Goal: Task Accomplishment & Management: Use online tool/utility

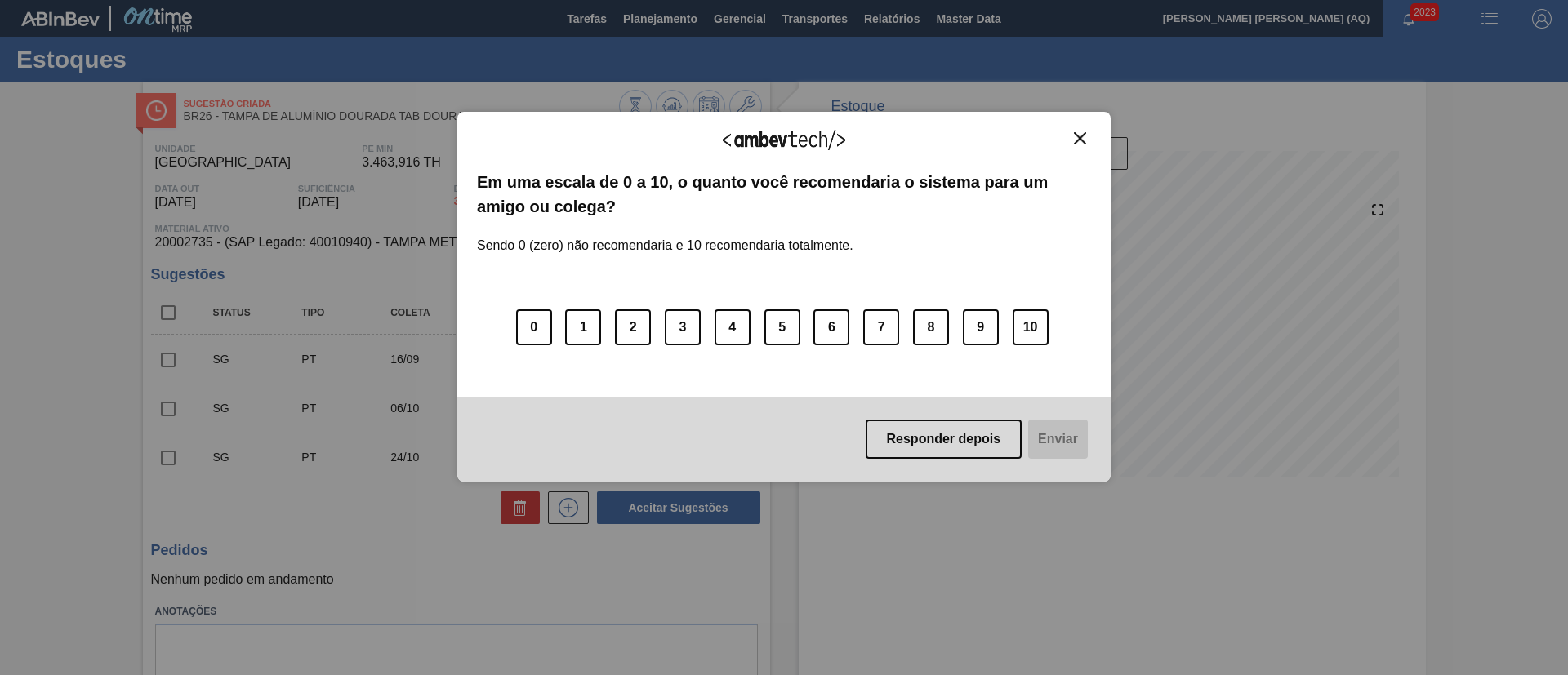
click at [1082, 132] on img "Close" at bounding box center [1080, 138] width 12 height 12
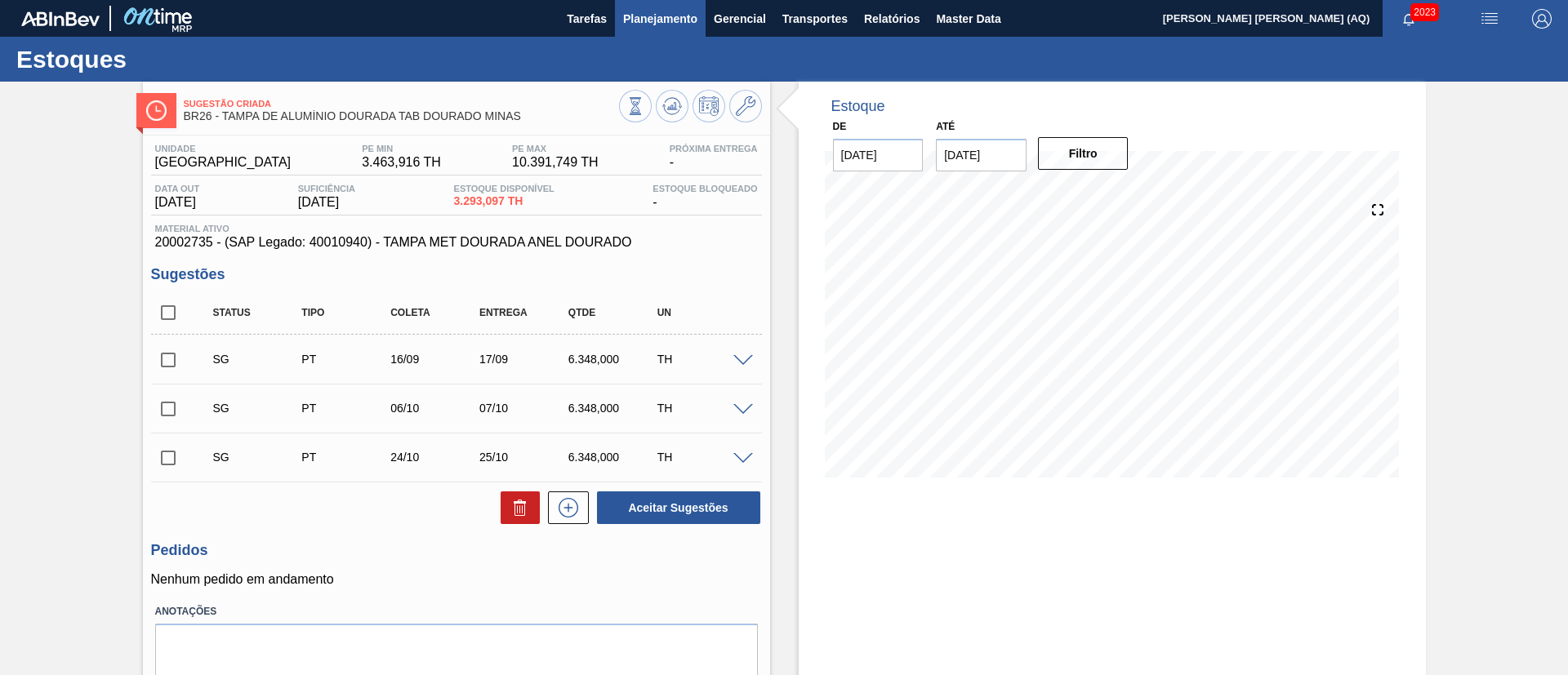
click at [639, 31] on button "Planejamento" at bounding box center [660, 18] width 90 height 36
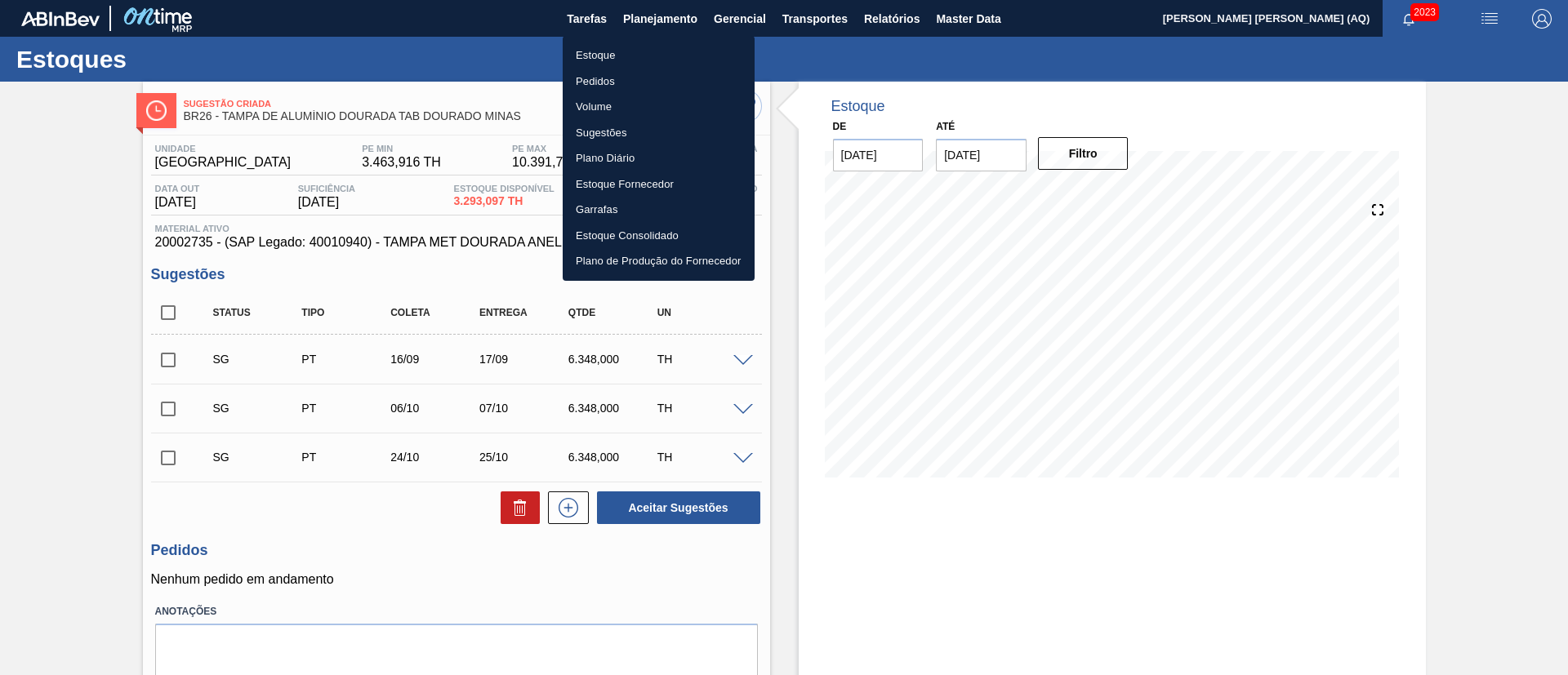
click at [594, 46] on li "Estoque" at bounding box center [659, 56] width 192 height 26
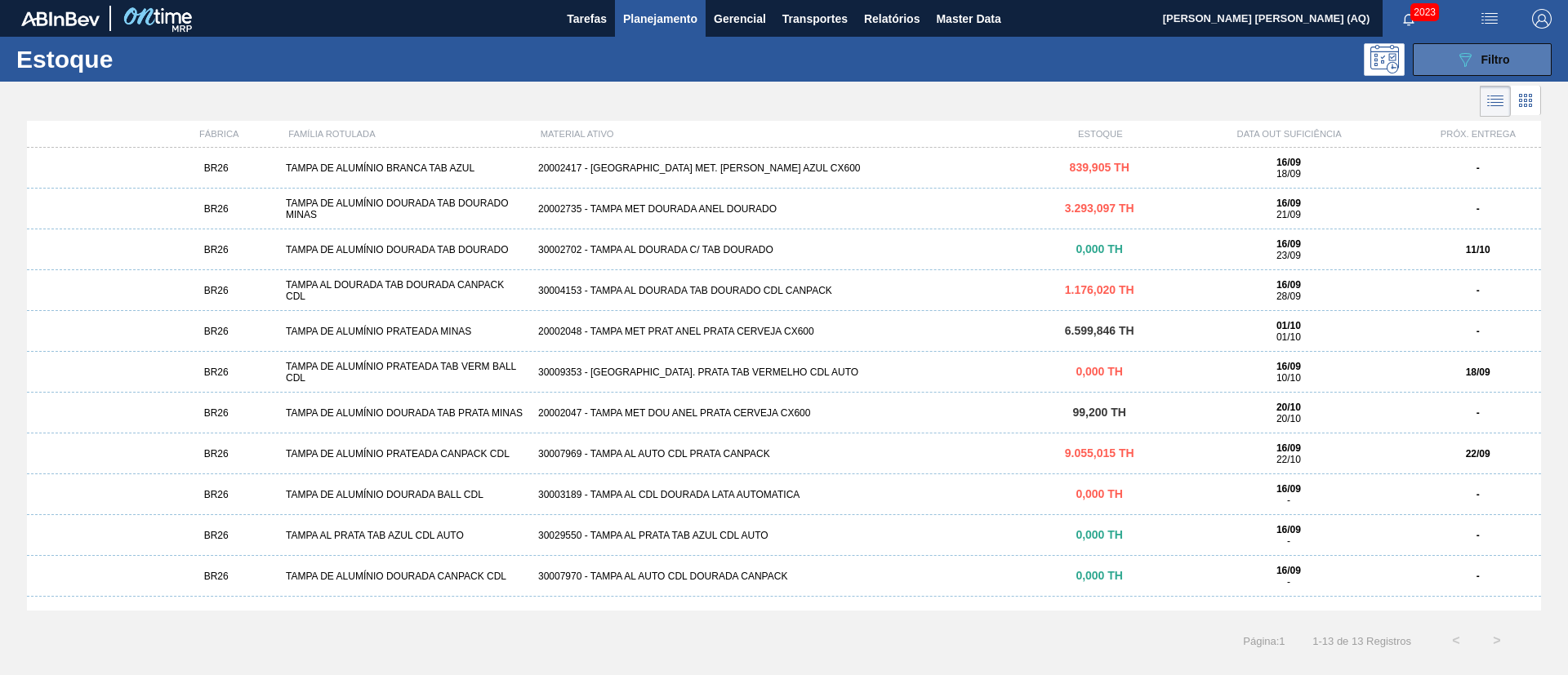
click at [1455, 58] on icon "089F7B8B-B2A5-4AFE-B5C0-19BA573D28AC" at bounding box center [1465, 60] width 20 height 20
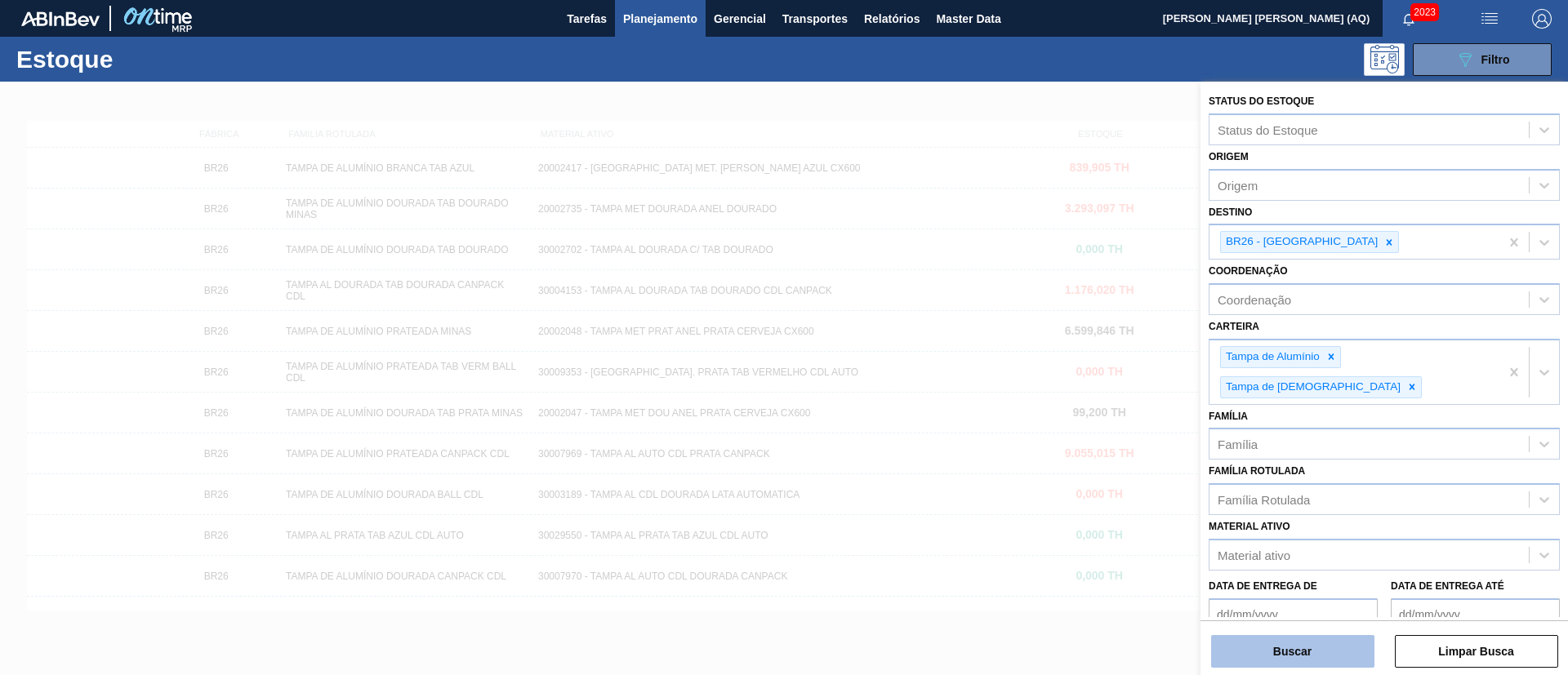
click at [1316, 643] on button "Buscar" at bounding box center [1292, 651] width 163 height 33
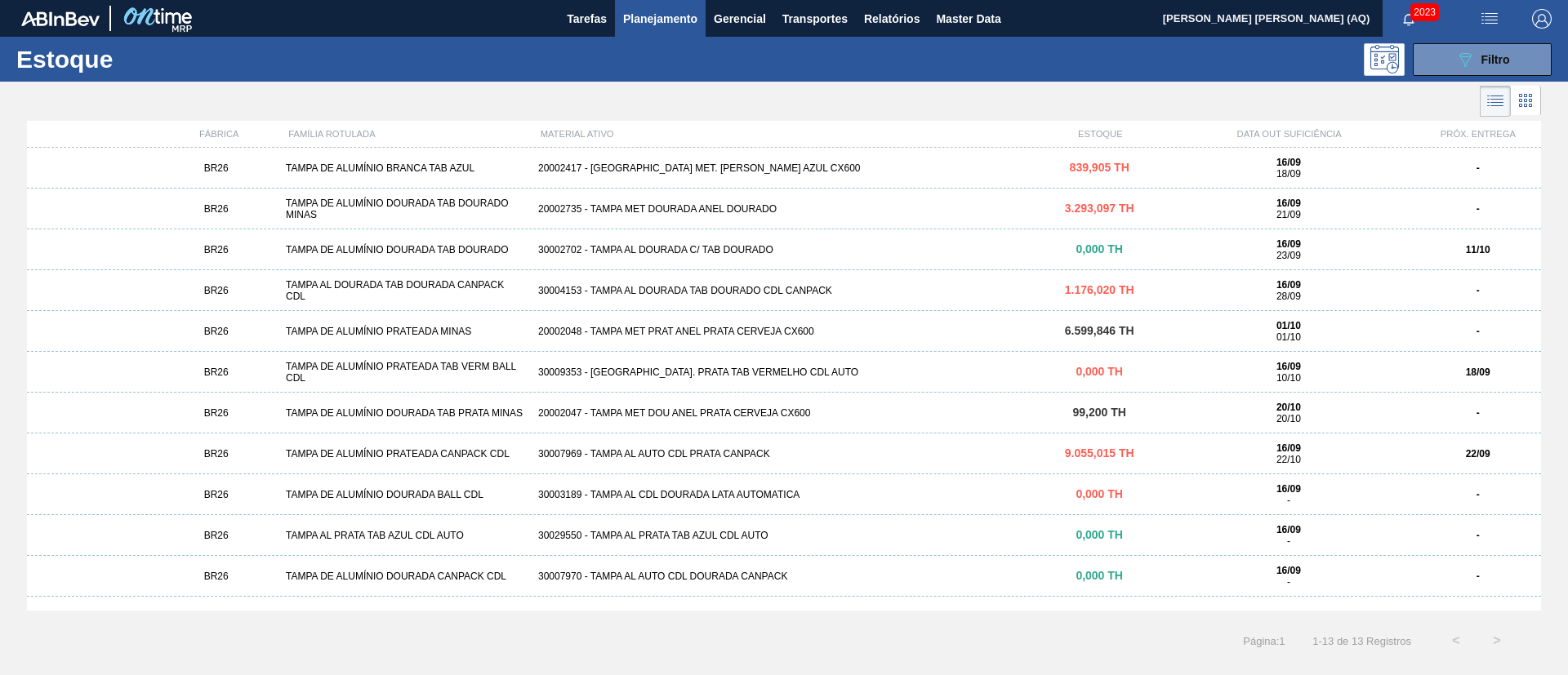
click at [735, 158] on div "BR26 TAMPA DE ALUMÍNIO BRANCA TAB AZUL 20002417 - TAMPA MET. BRANCA ANEL AZUL C…" at bounding box center [784, 168] width 1514 height 41
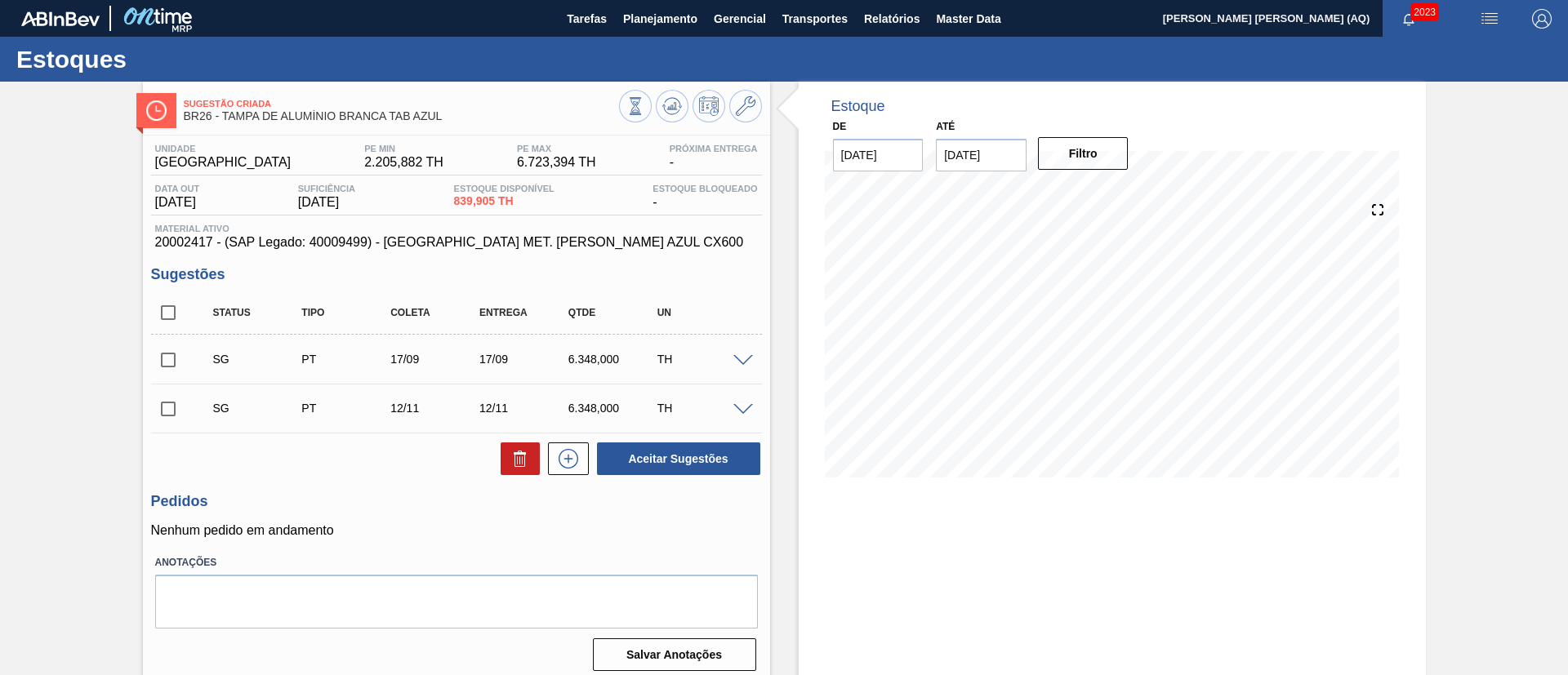
click at [175, 356] on input "checkbox" at bounding box center [169, 360] width 35 height 35
click at [643, 465] on button "Aceitar Sugestões" at bounding box center [678, 459] width 163 height 33
checkbox input "false"
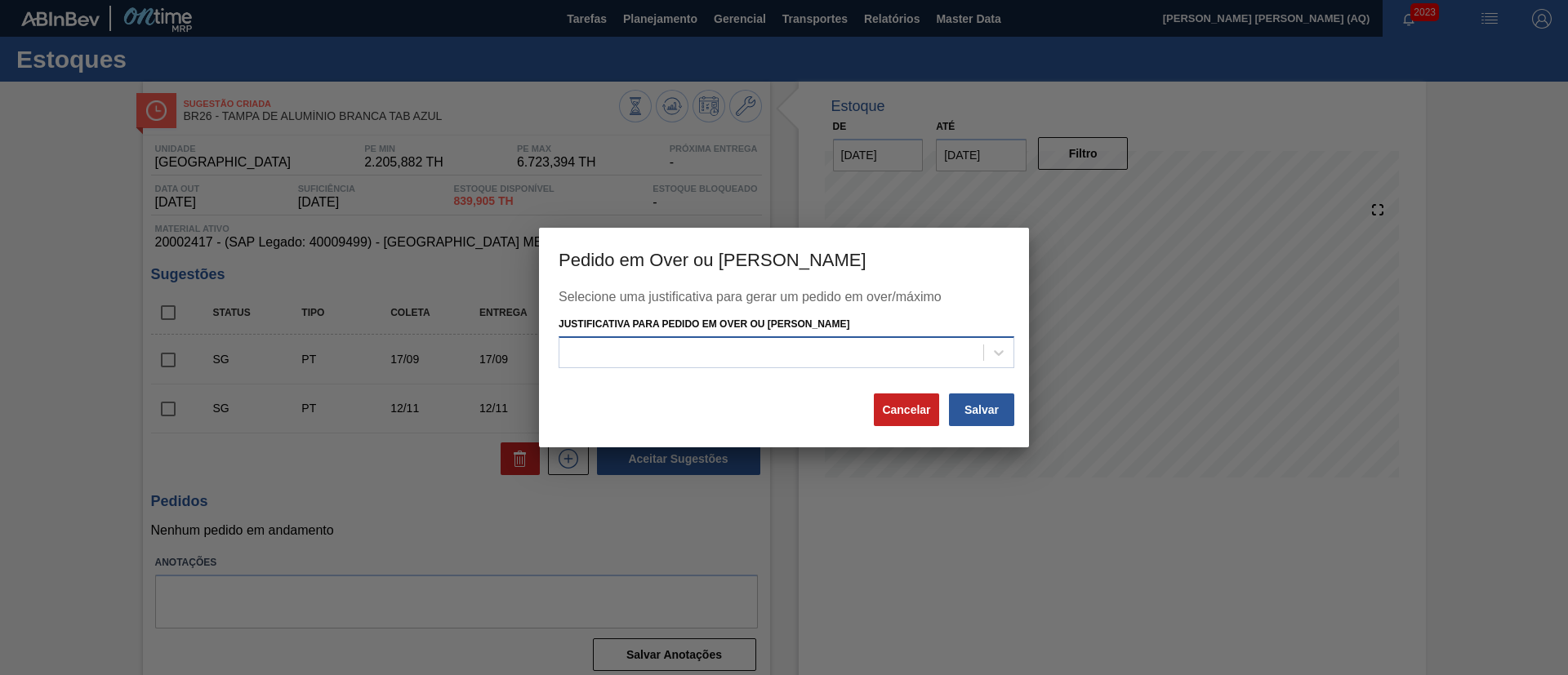
click at [898, 353] on div at bounding box center [771, 353] width 424 height 24
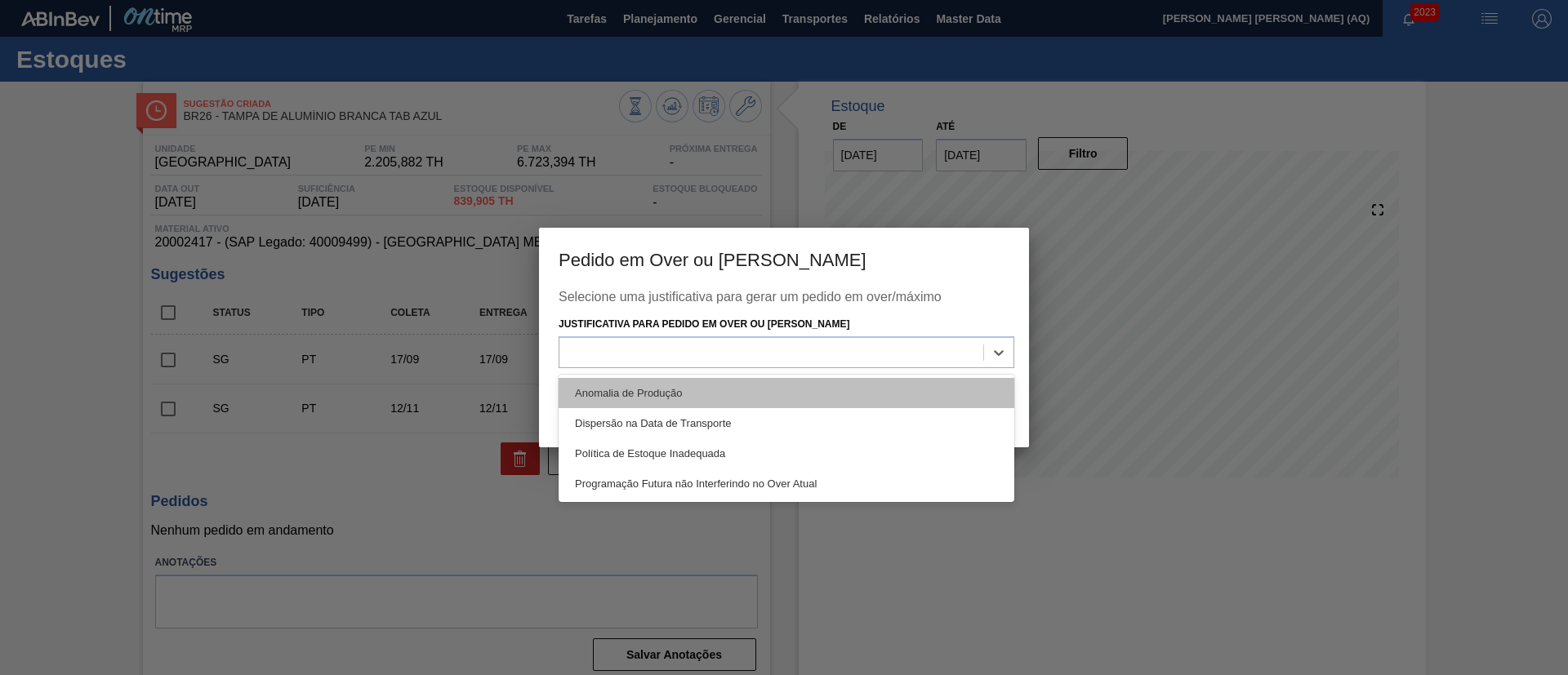
click at [749, 399] on div "Anomalia de Produção" at bounding box center [786, 393] width 456 height 30
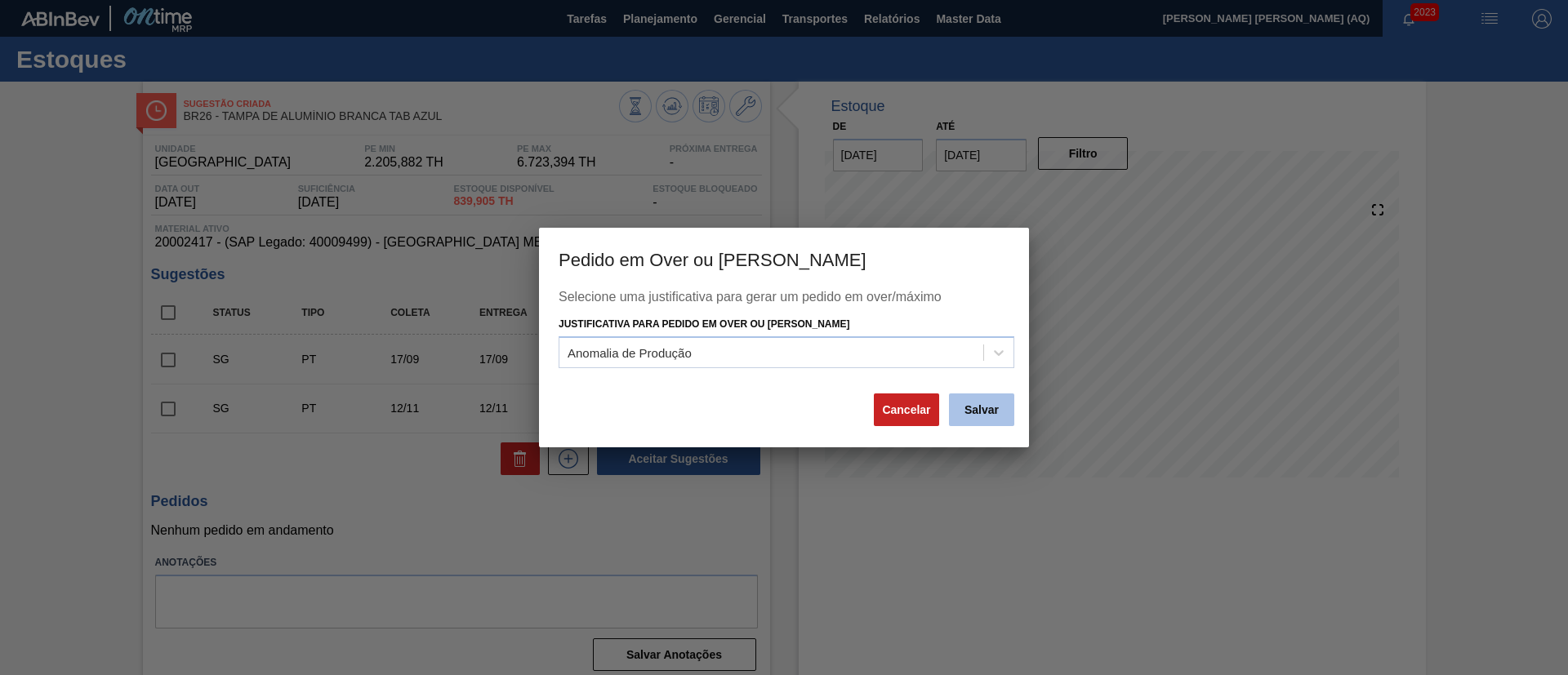
click at [987, 412] on button "Salvar" at bounding box center [981, 410] width 66 height 33
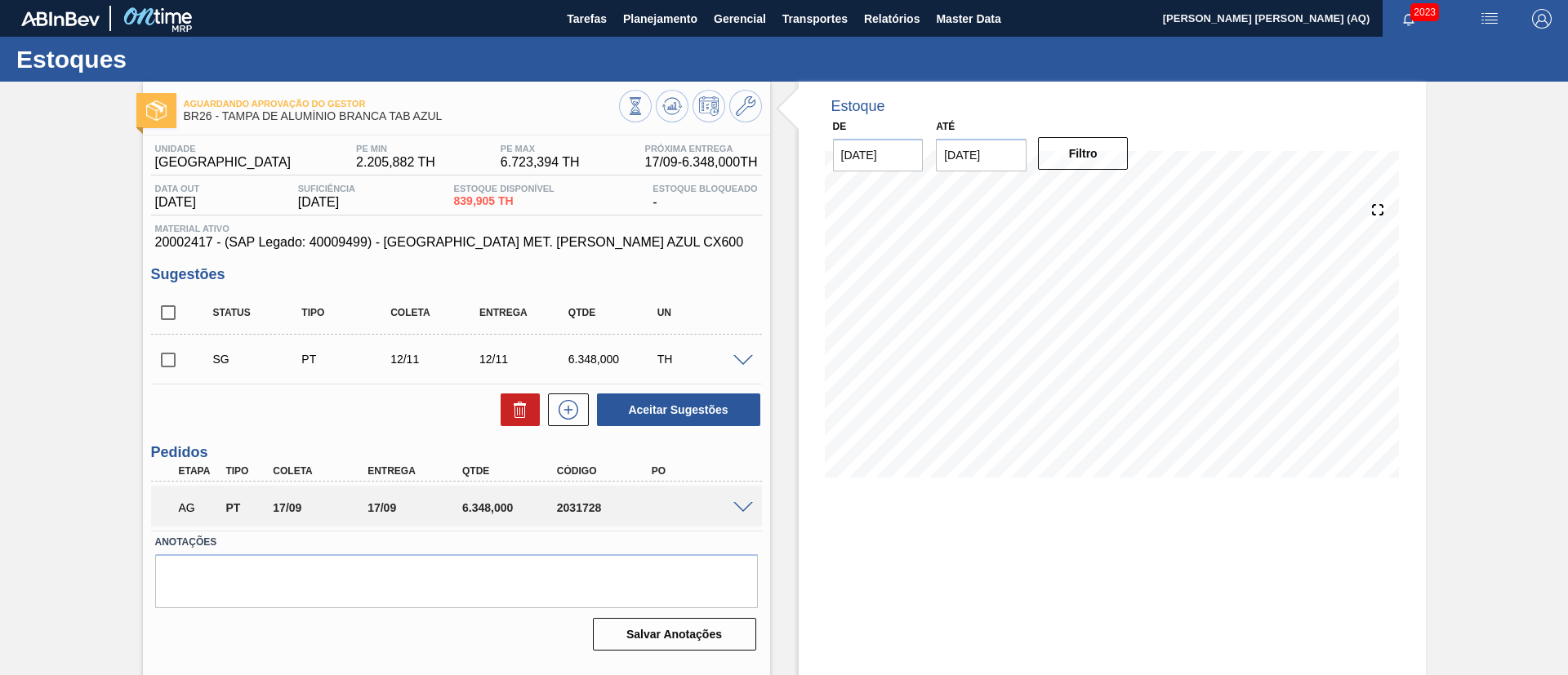
click at [733, 506] on span at bounding box center [743, 507] width 20 height 12
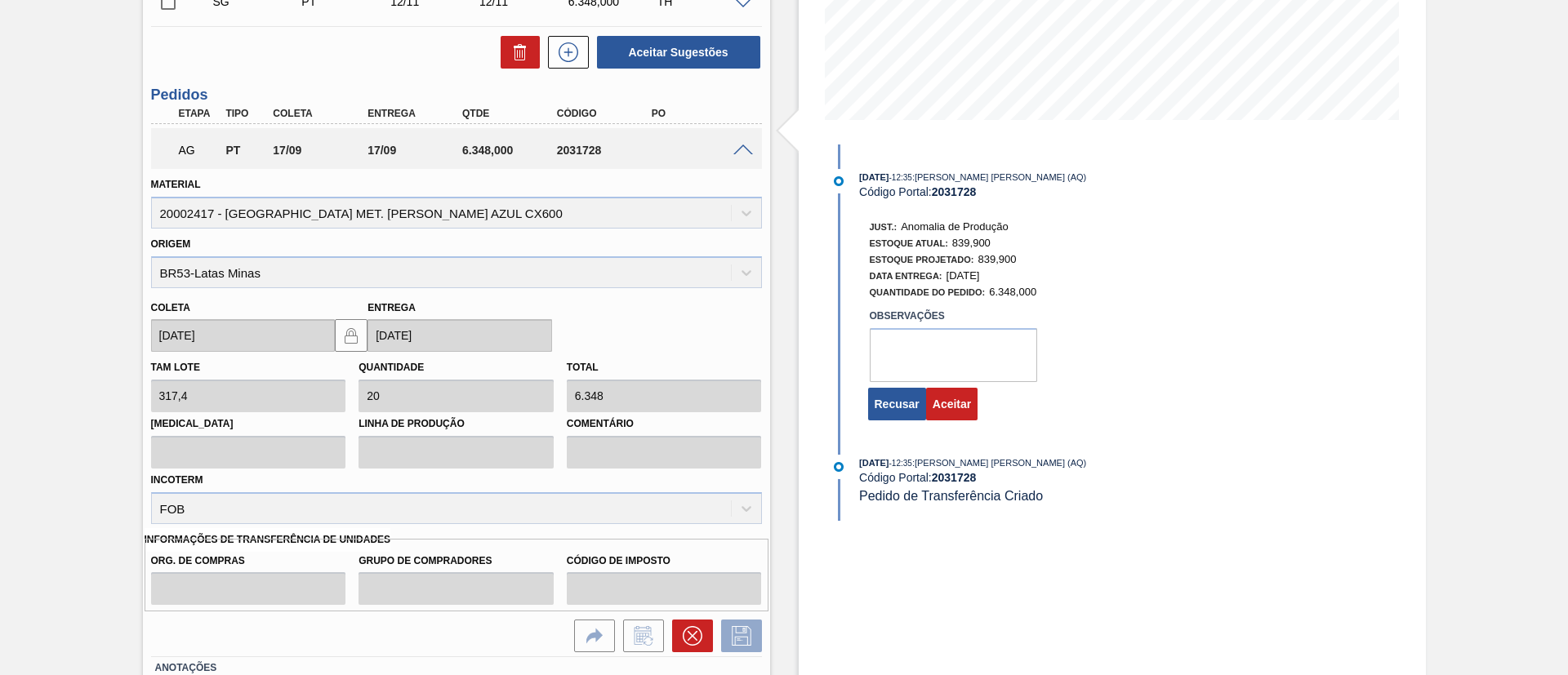
scroll to position [473, 0]
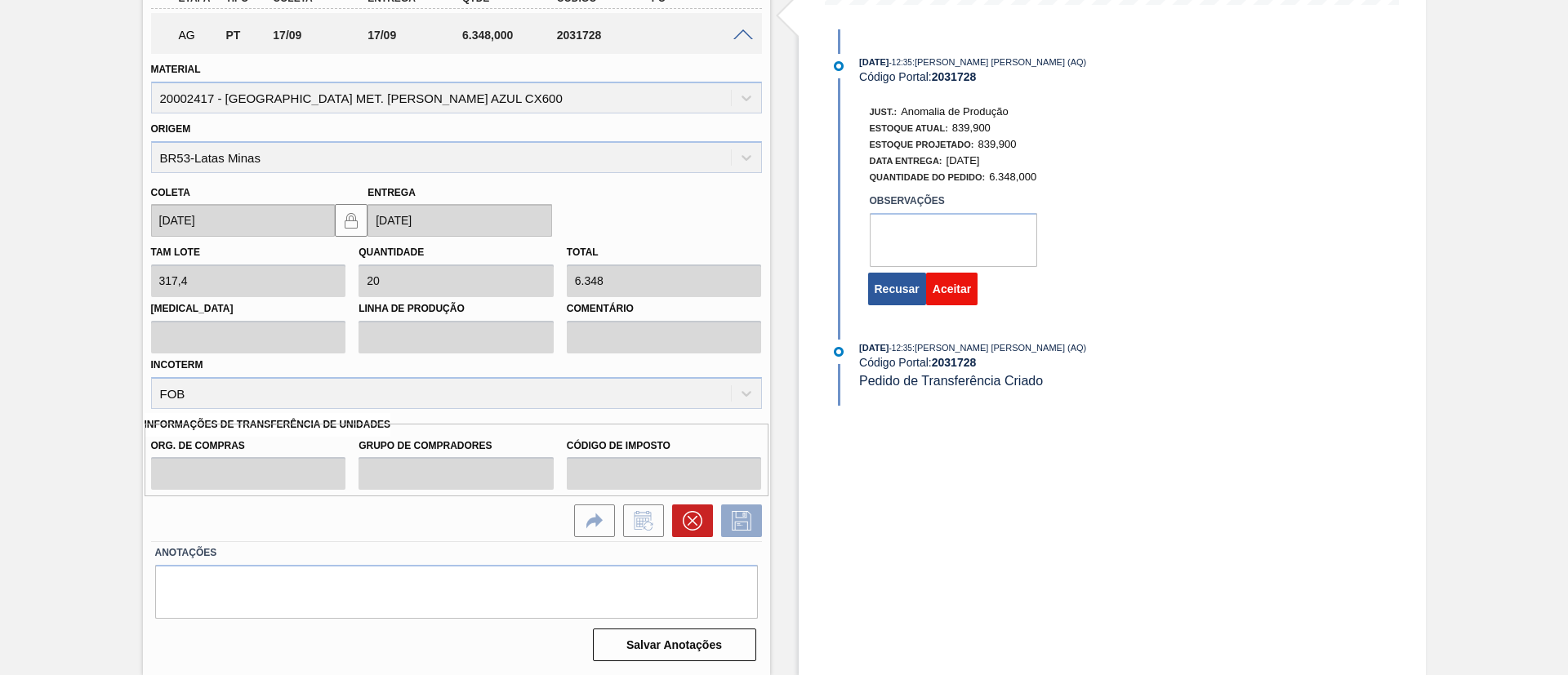
click at [959, 291] on button "Aceitar" at bounding box center [951, 289] width 51 height 33
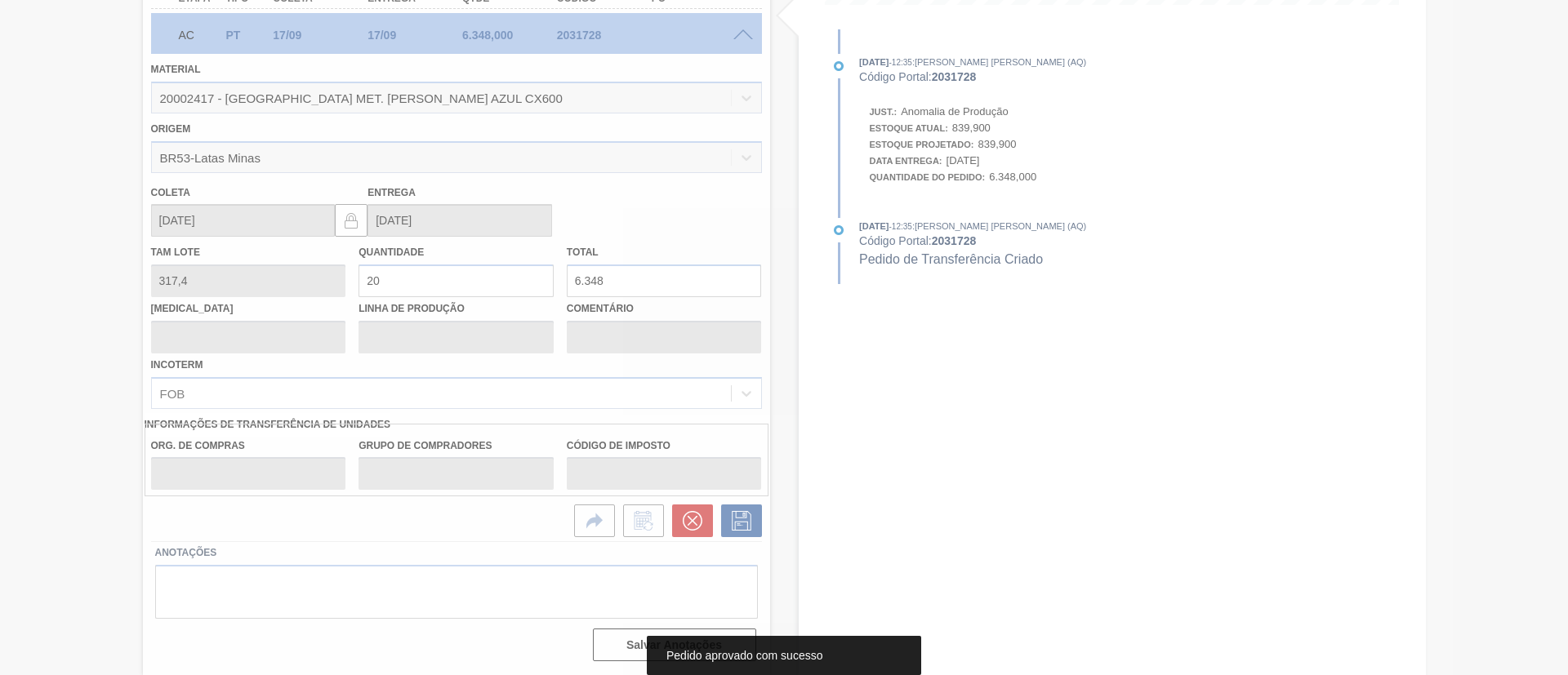
scroll to position [27, 0]
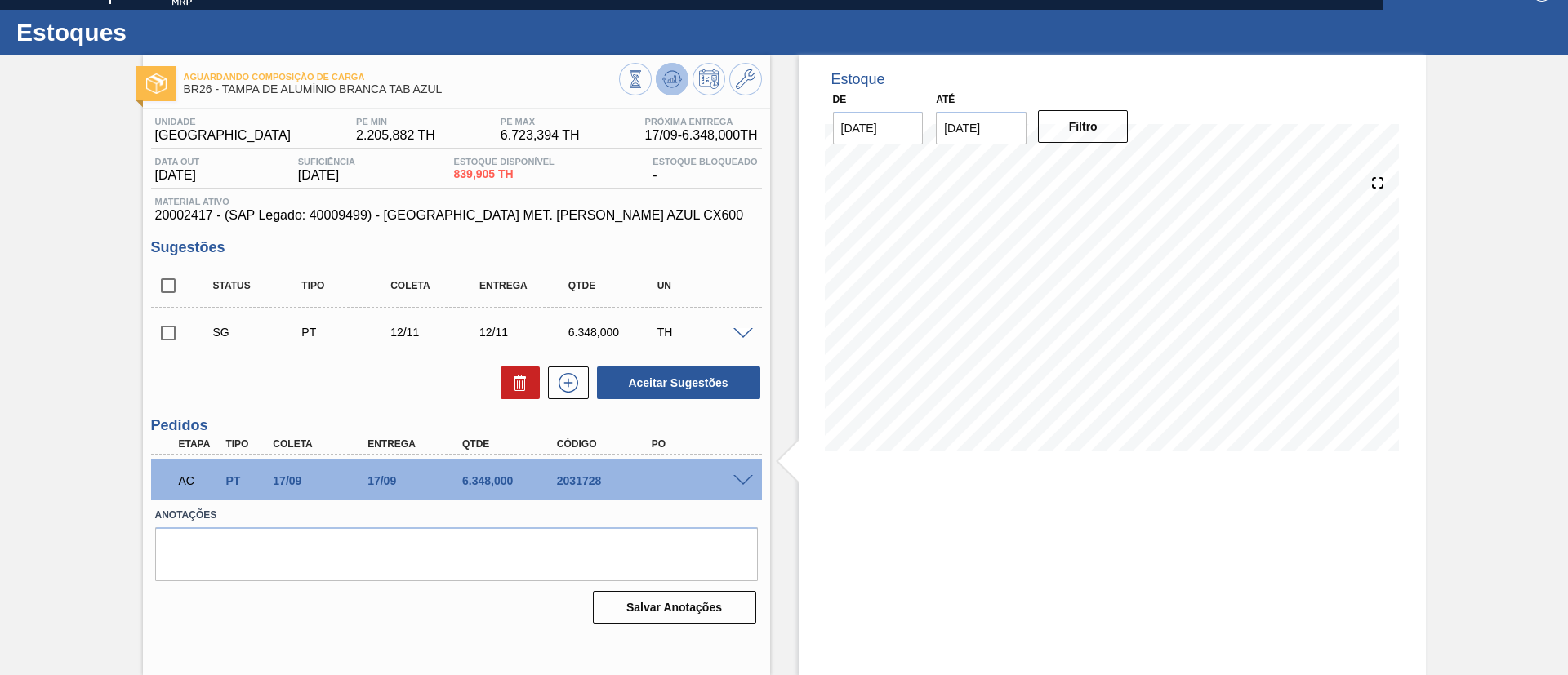
click at [676, 75] on icon at bounding box center [672, 79] width 20 height 20
click at [169, 334] on input "checkbox" at bounding box center [169, 333] width 35 height 35
click at [523, 389] on icon at bounding box center [520, 384] width 11 height 12
checkbox input "false"
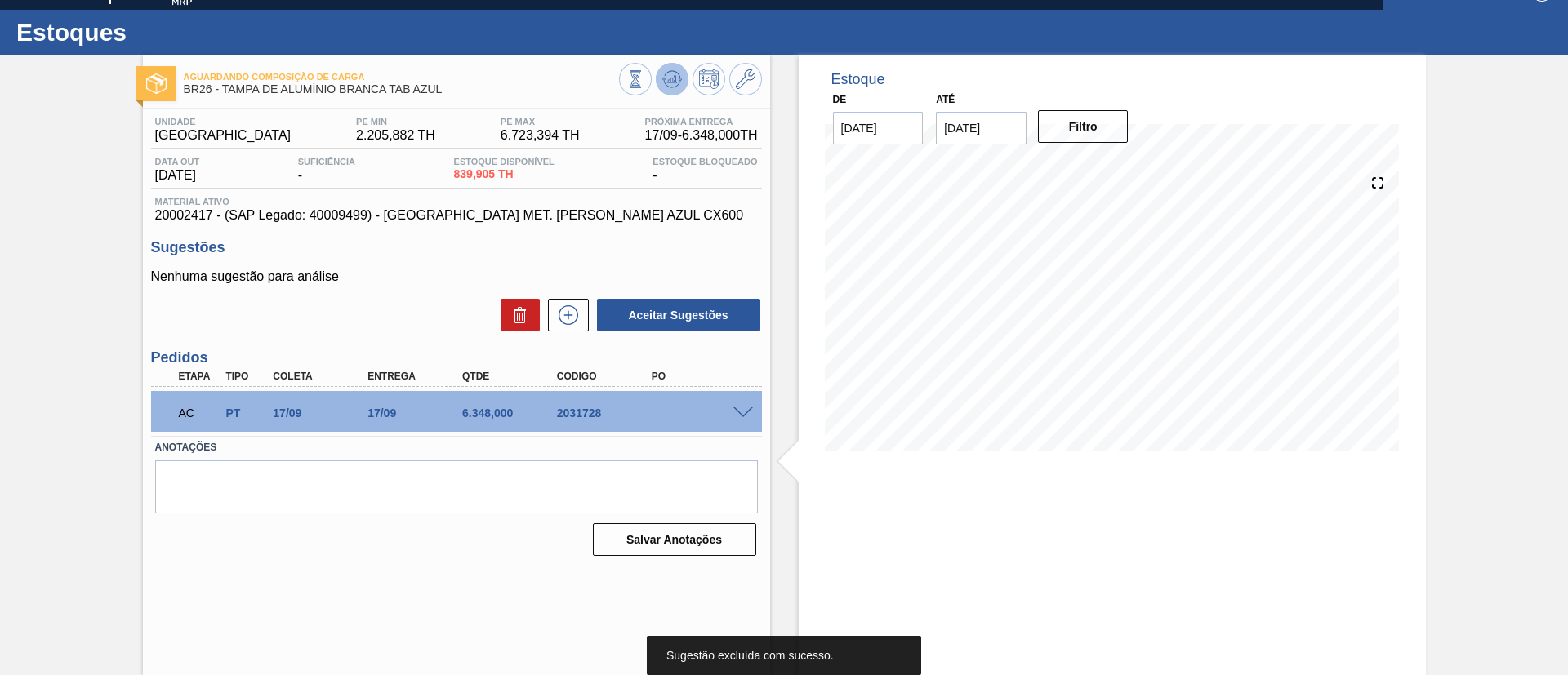
click at [662, 86] on icon at bounding box center [672, 79] width 20 height 20
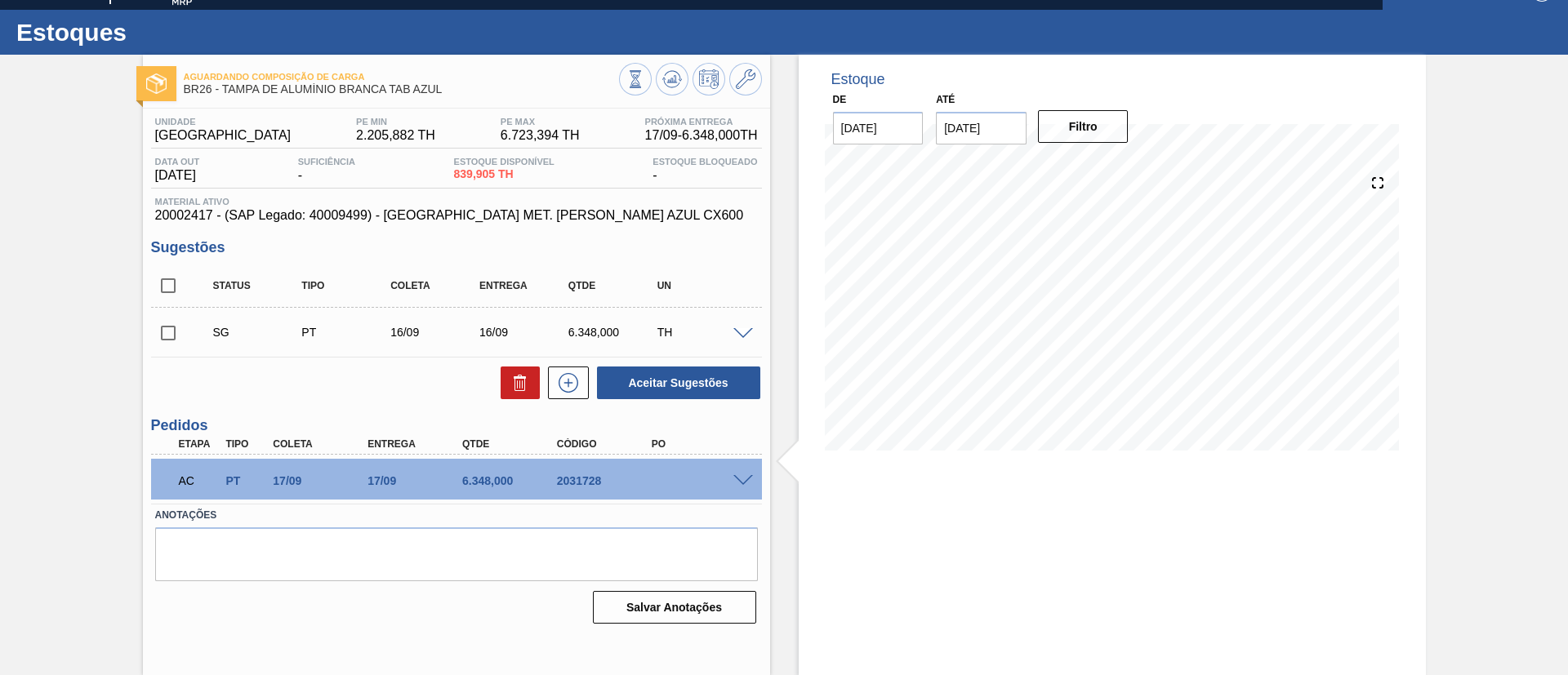
click at [175, 324] on input "checkbox" at bounding box center [169, 333] width 35 height 35
checkbox input "true"
click at [507, 377] on button at bounding box center [519, 383] width 39 height 33
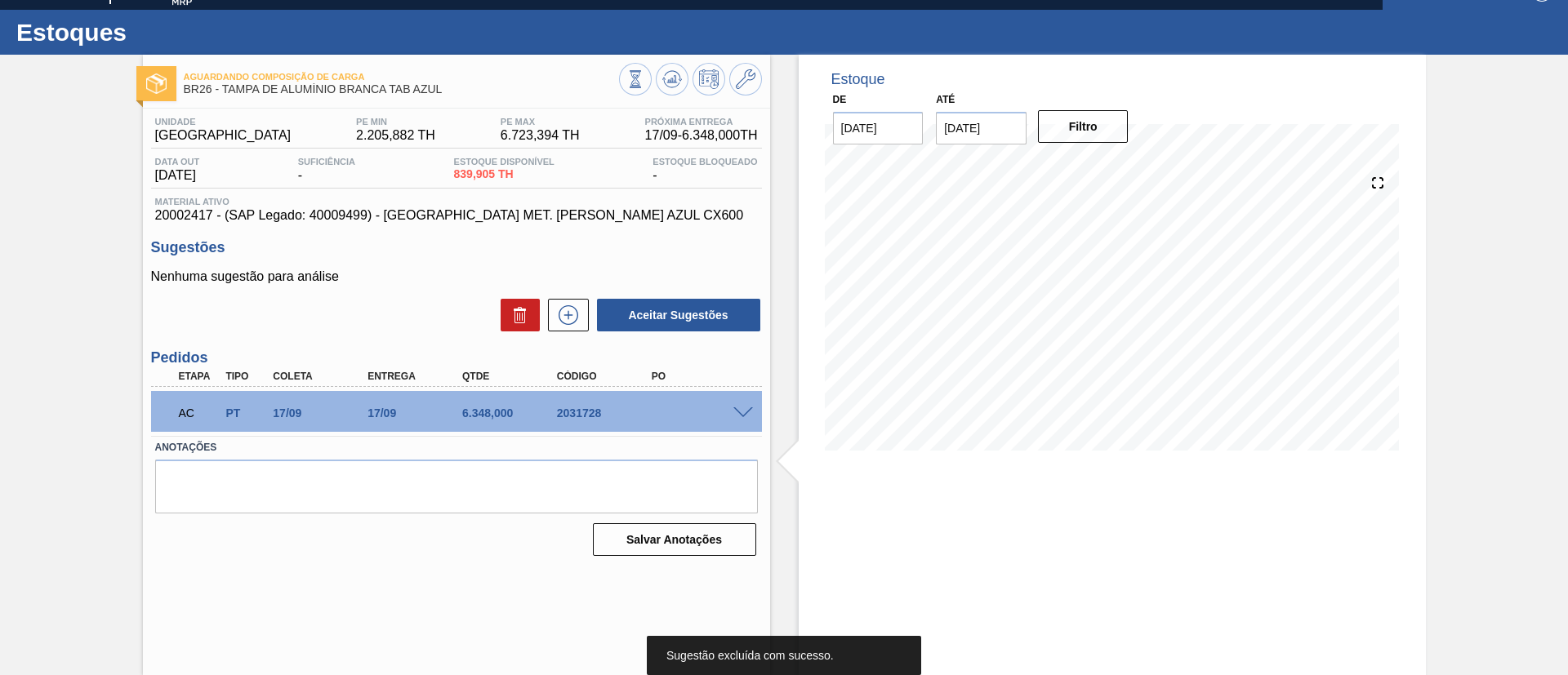
click at [410, 587] on div "Aguardando Composição de Carga BR26 - TAMPA DE ALUMÍNIO BRANCA TAB AZUL Unidade…" at bounding box center [456, 364] width 627 height 620
click at [746, 407] on span at bounding box center [743, 413] width 20 height 12
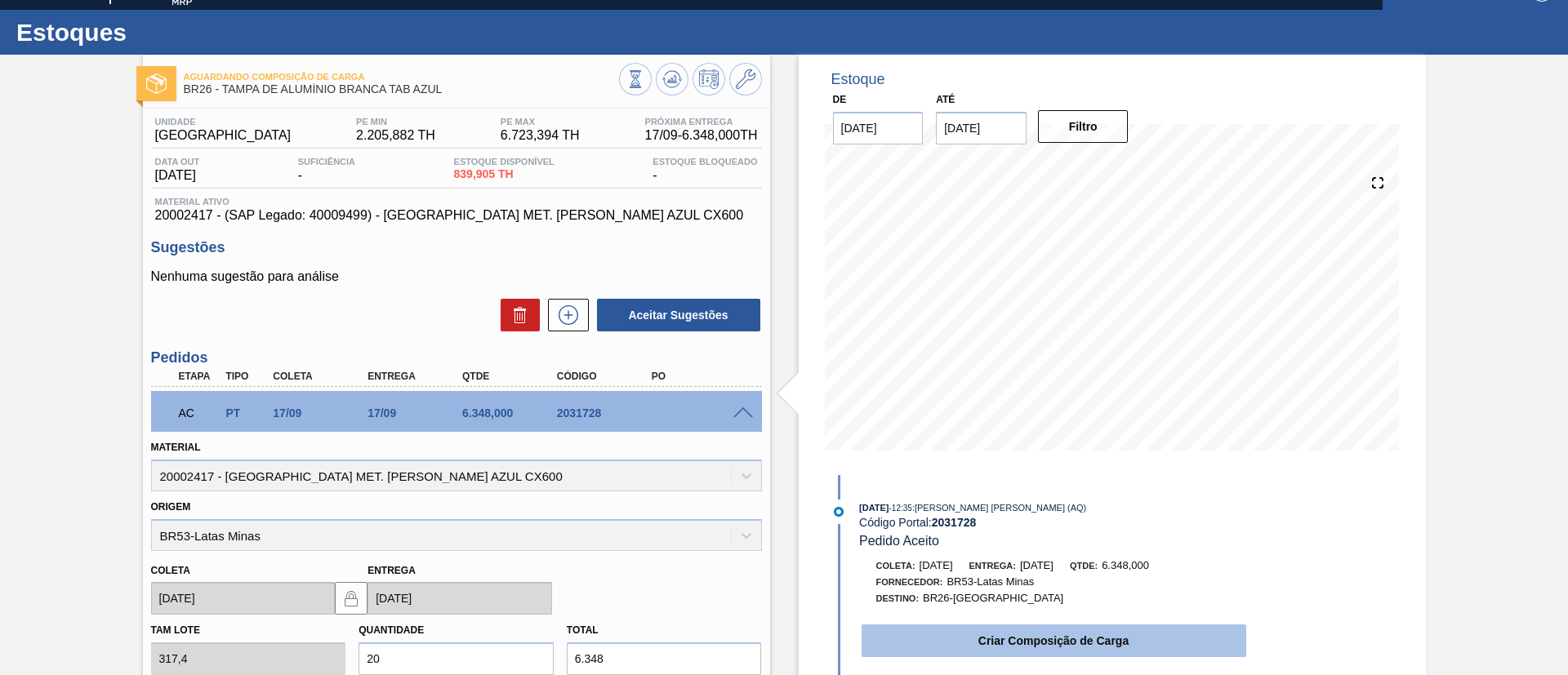
click at [1050, 633] on button "Criar Composição de Carga" at bounding box center [1054, 641] width 384 height 33
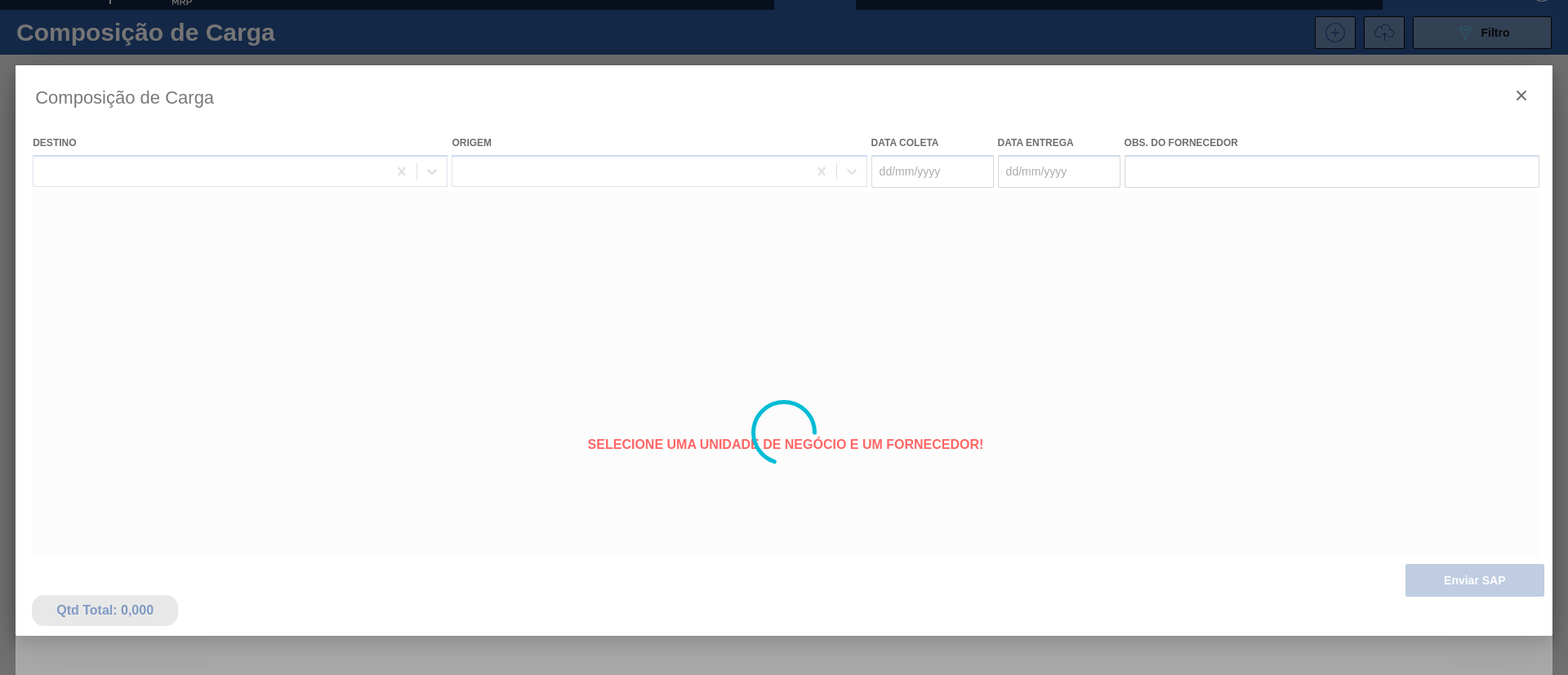
type coleta "17/09/2025"
type entrega "17/09/2025"
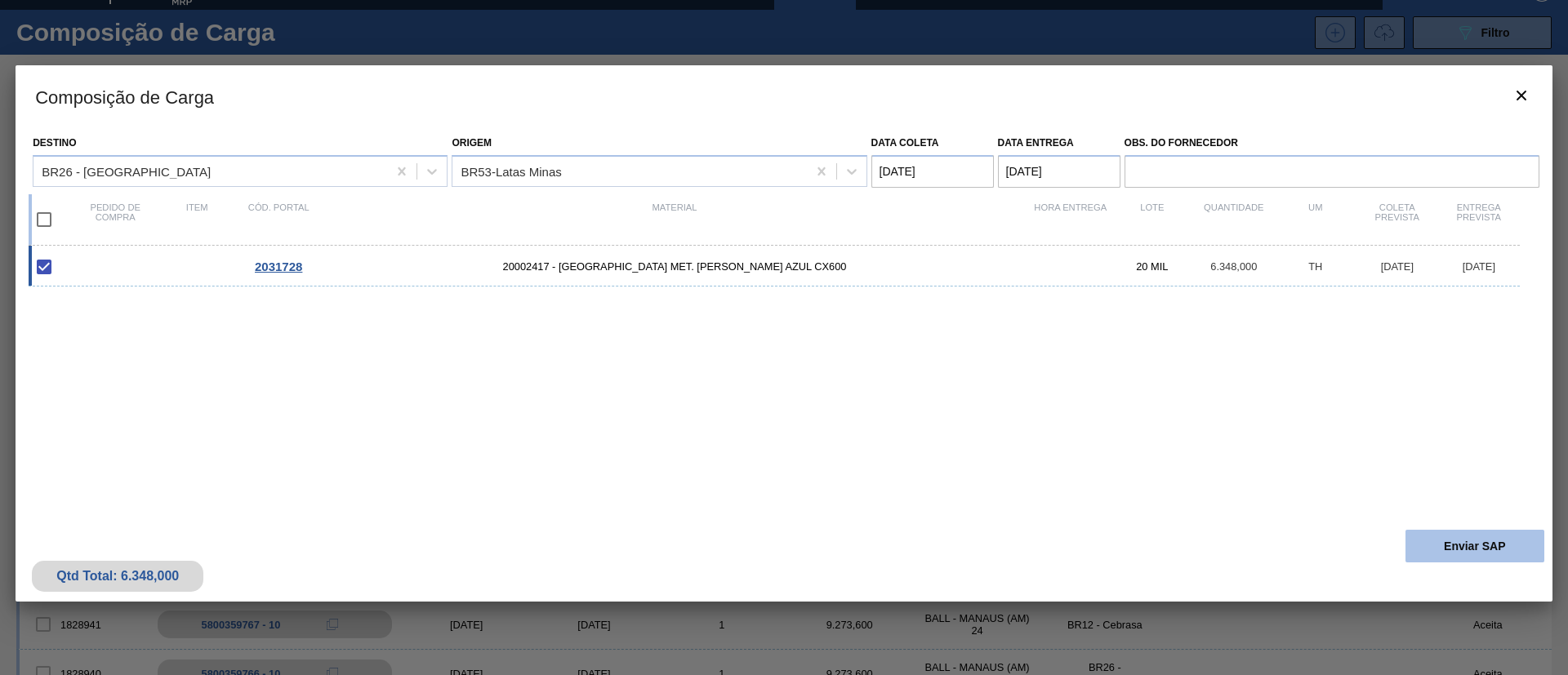
click at [1458, 537] on button "Enviar SAP" at bounding box center [1474, 547] width 138 height 33
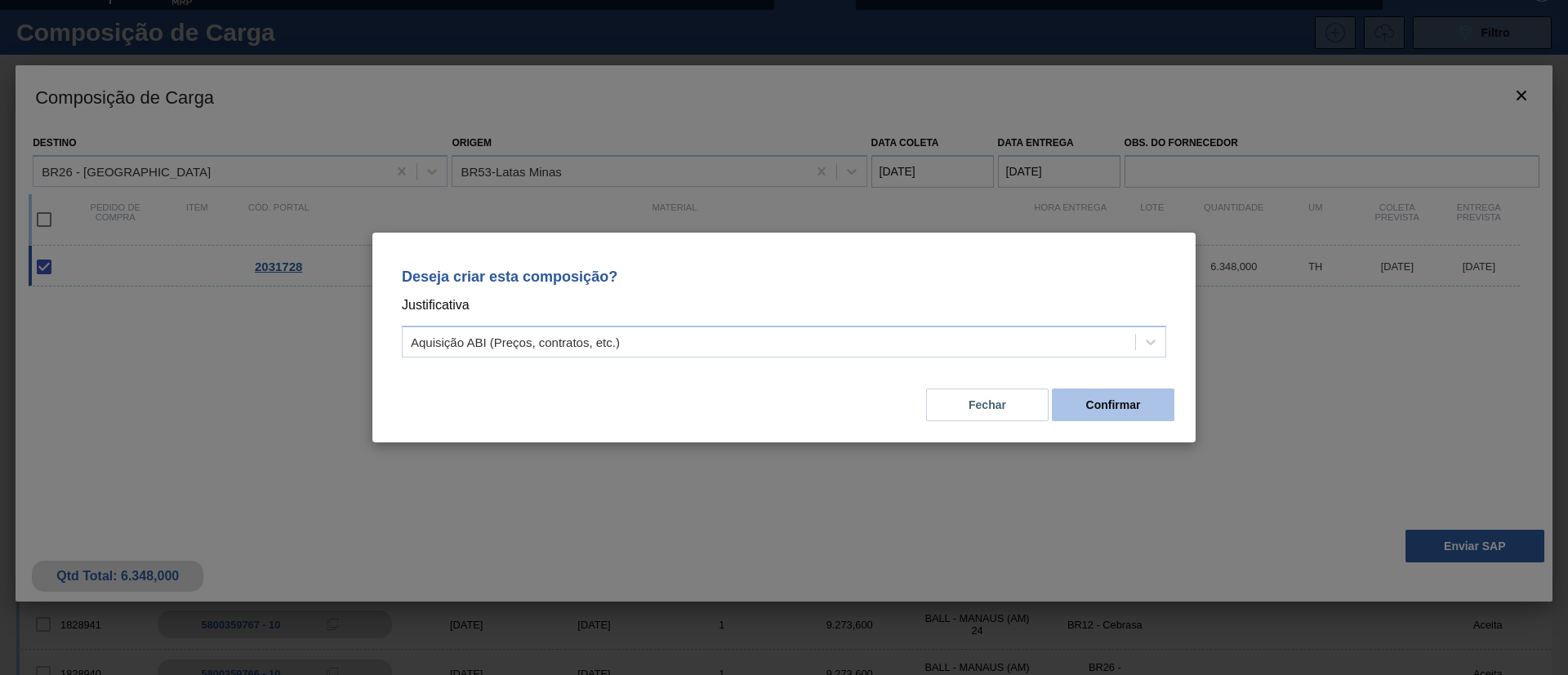
click at [1104, 404] on button "Confirmar" at bounding box center [1112, 405] width 122 height 33
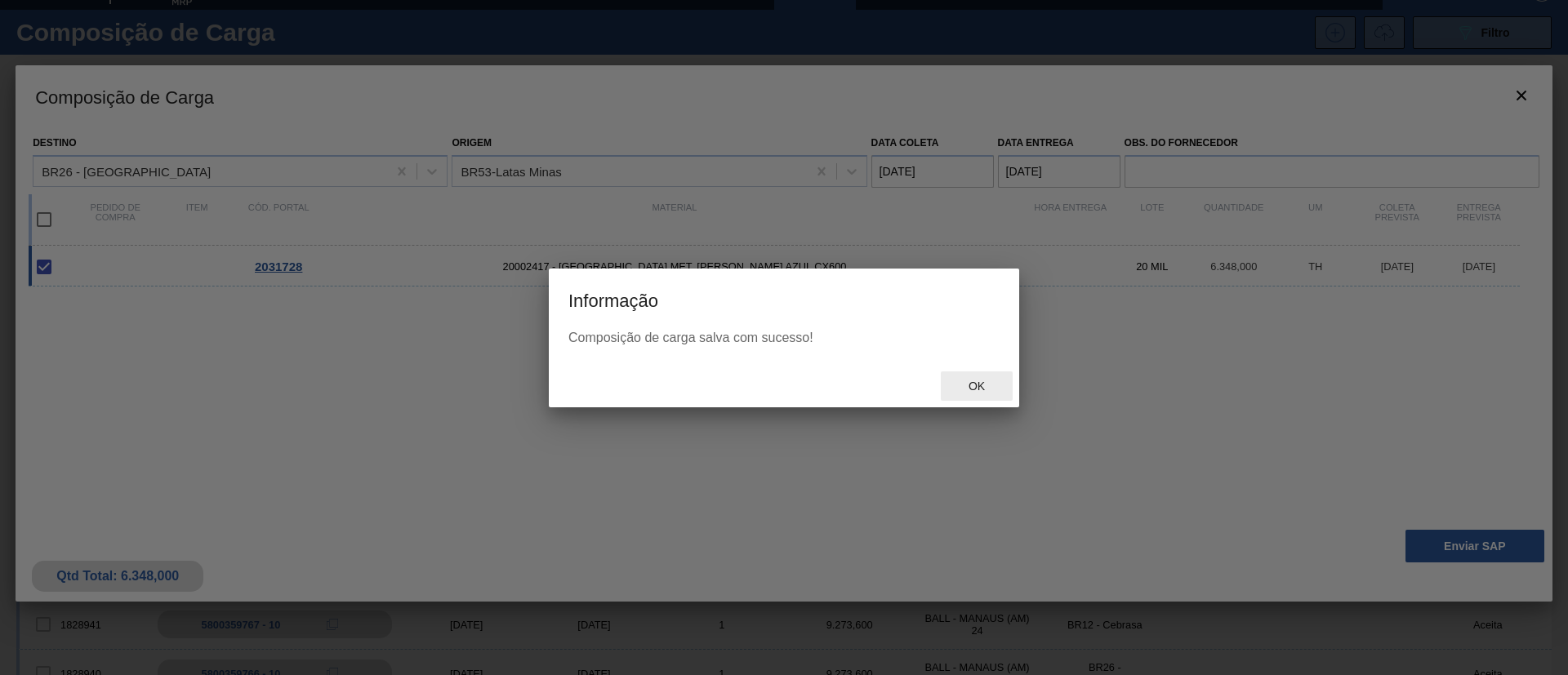
click at [989, 372] on div "Ok" at bounding box center [976, 386] width 72 height 30
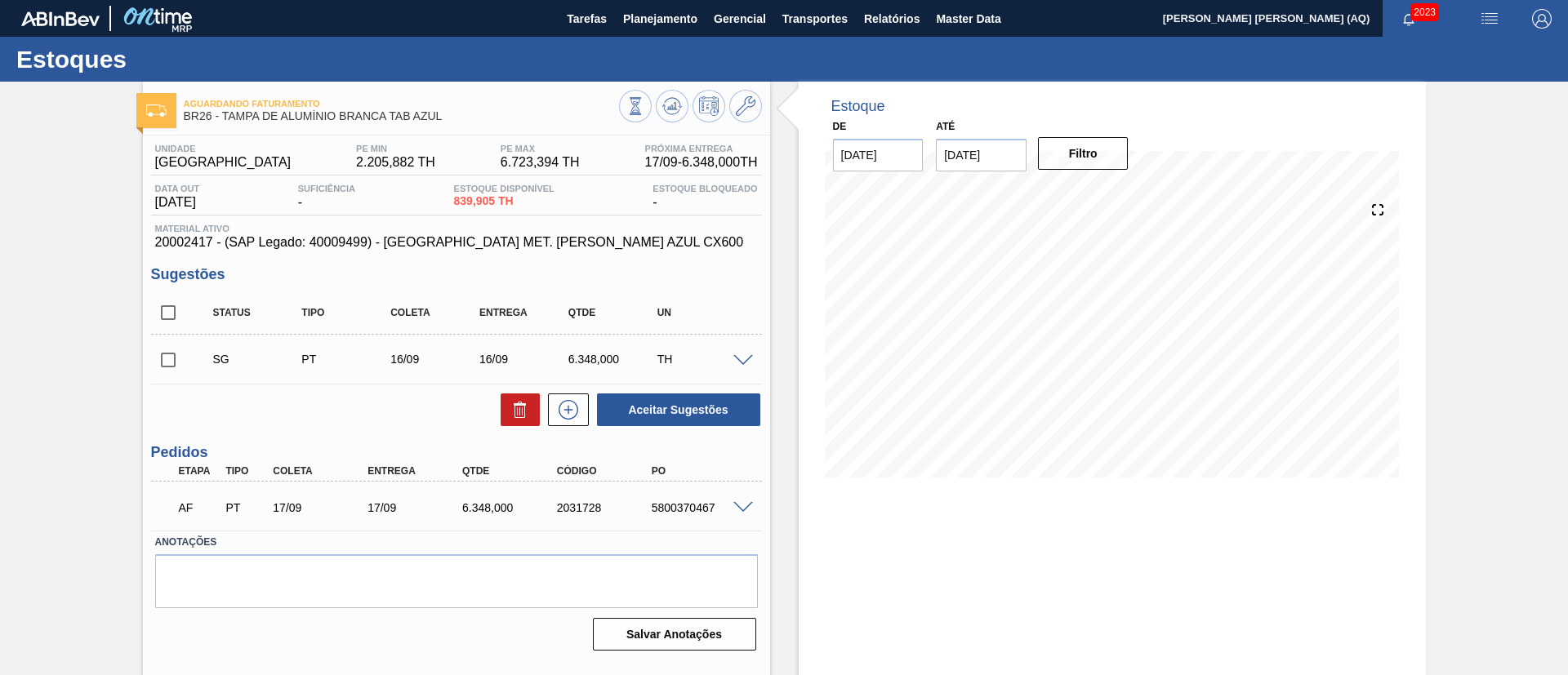
click at [164, 358] on input "checkbox" at bounding box center [169, 360] width 35 height 35
click at [526, 405] on icon at bounding box center [520, 410] width 20 height 20
checkbox input "false"
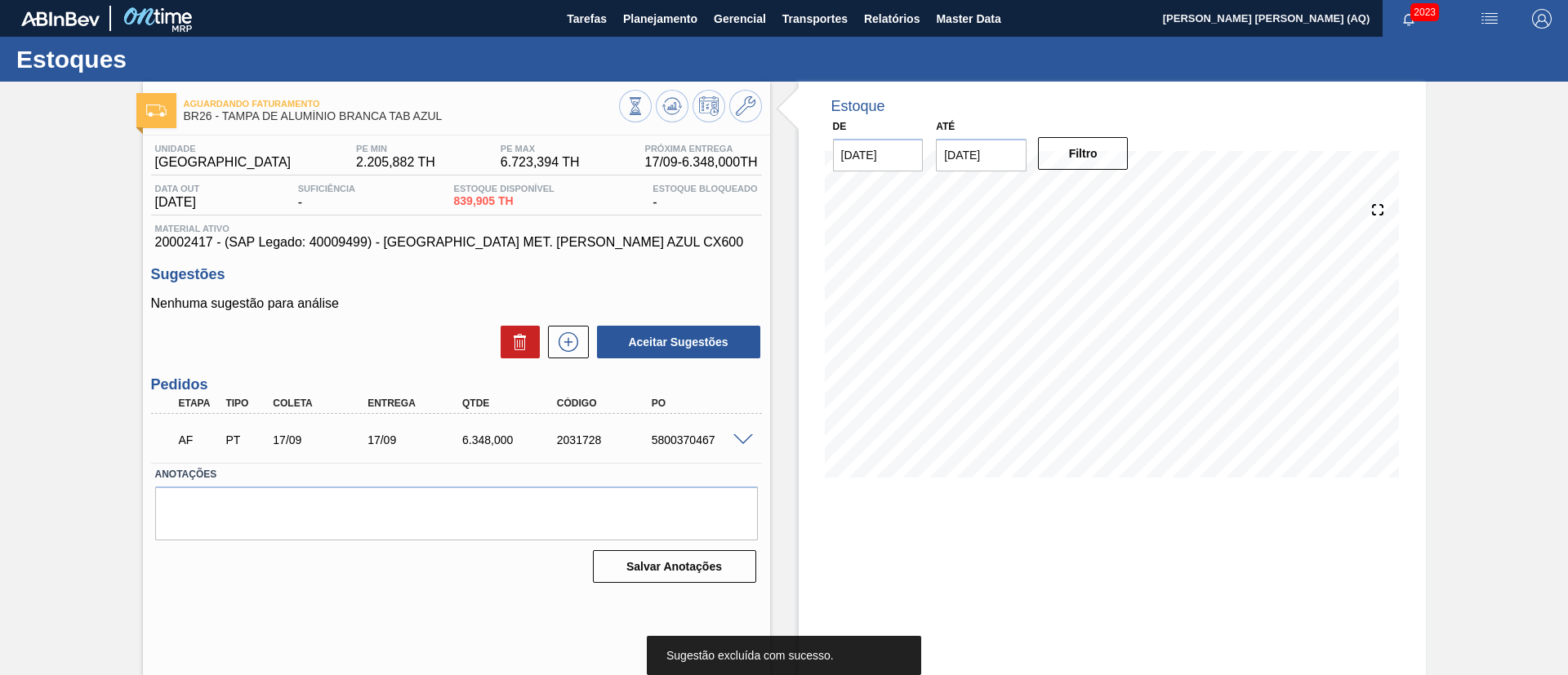
click at [1195, 637] on div "Estoque De 16/09/2025 Até 30/10/2025 Filtro" at bounding box center [1112, 392] width 627 height 620
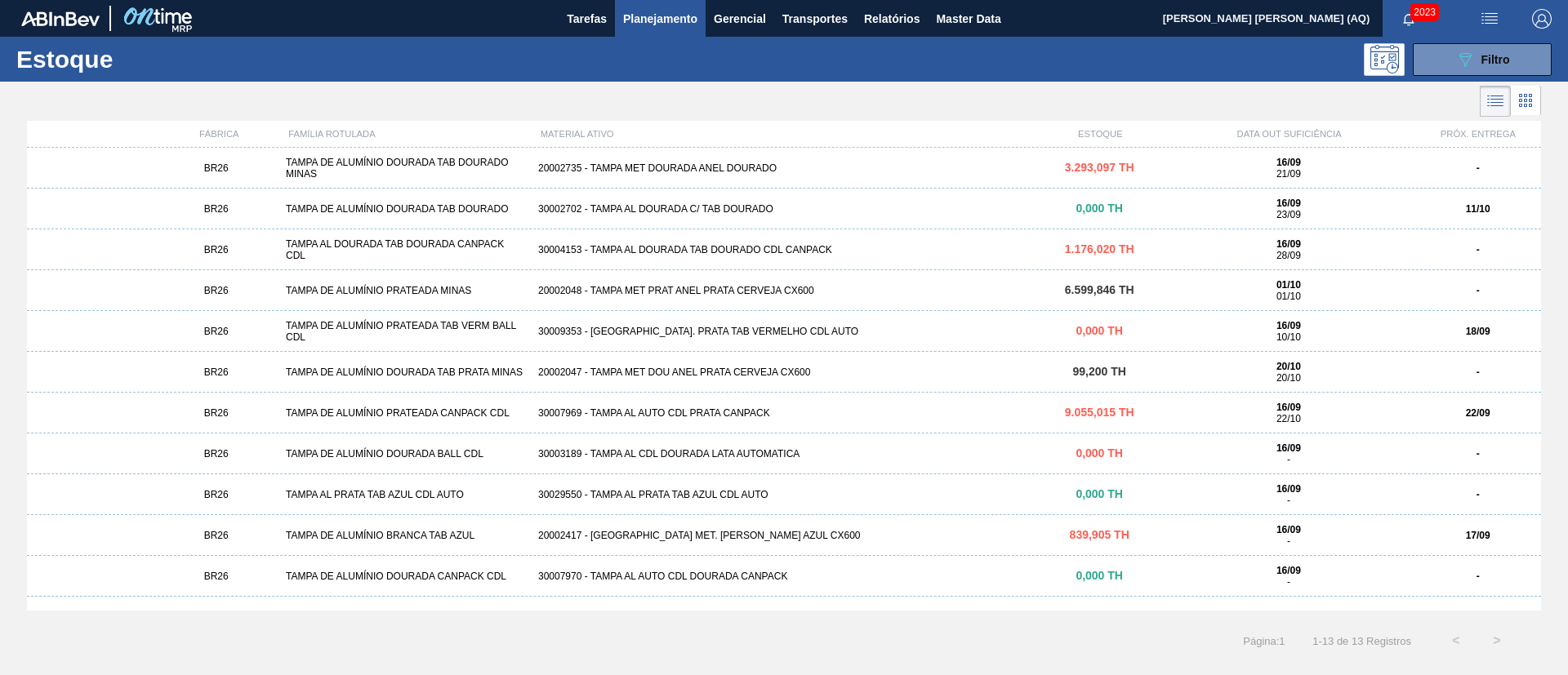
click at [731, 167] on div "20002735 - TAMPA MET DOURADA ANEL DOURADO" at bounding box center [784, 168] width 505 height 12
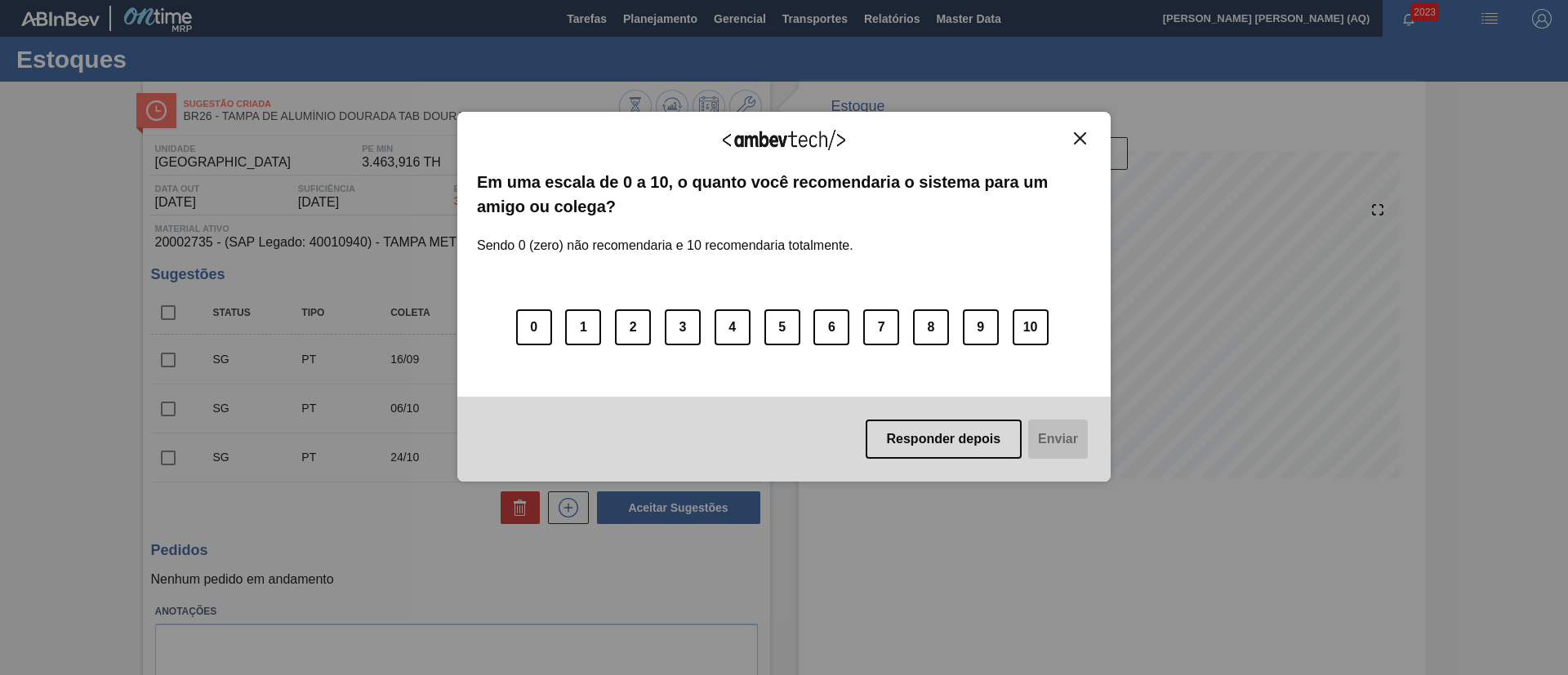
click at [1081, 134] on img "Close" at bounding box center [1080, 138] width 12 height 12
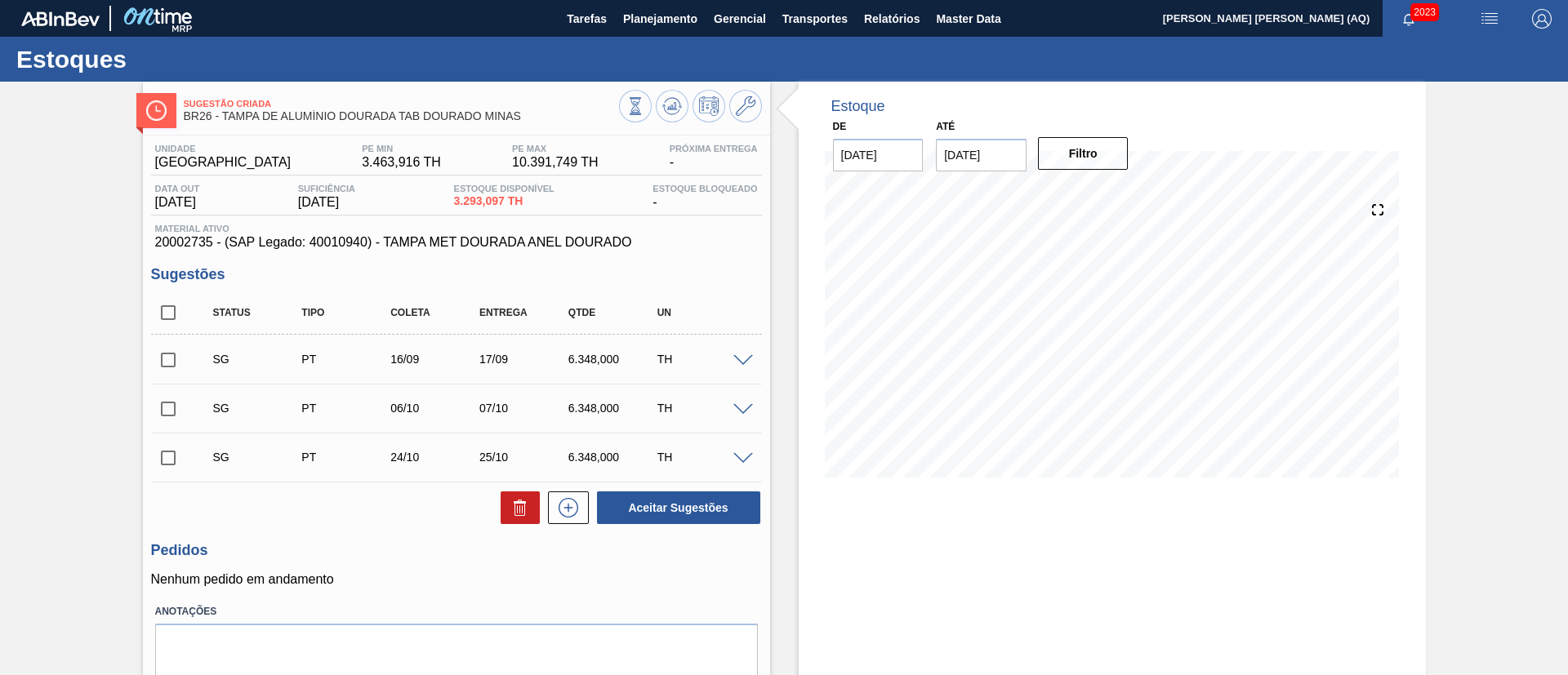
click at [741, 358] on span at bounding box center [743, 361] width 20 height 12
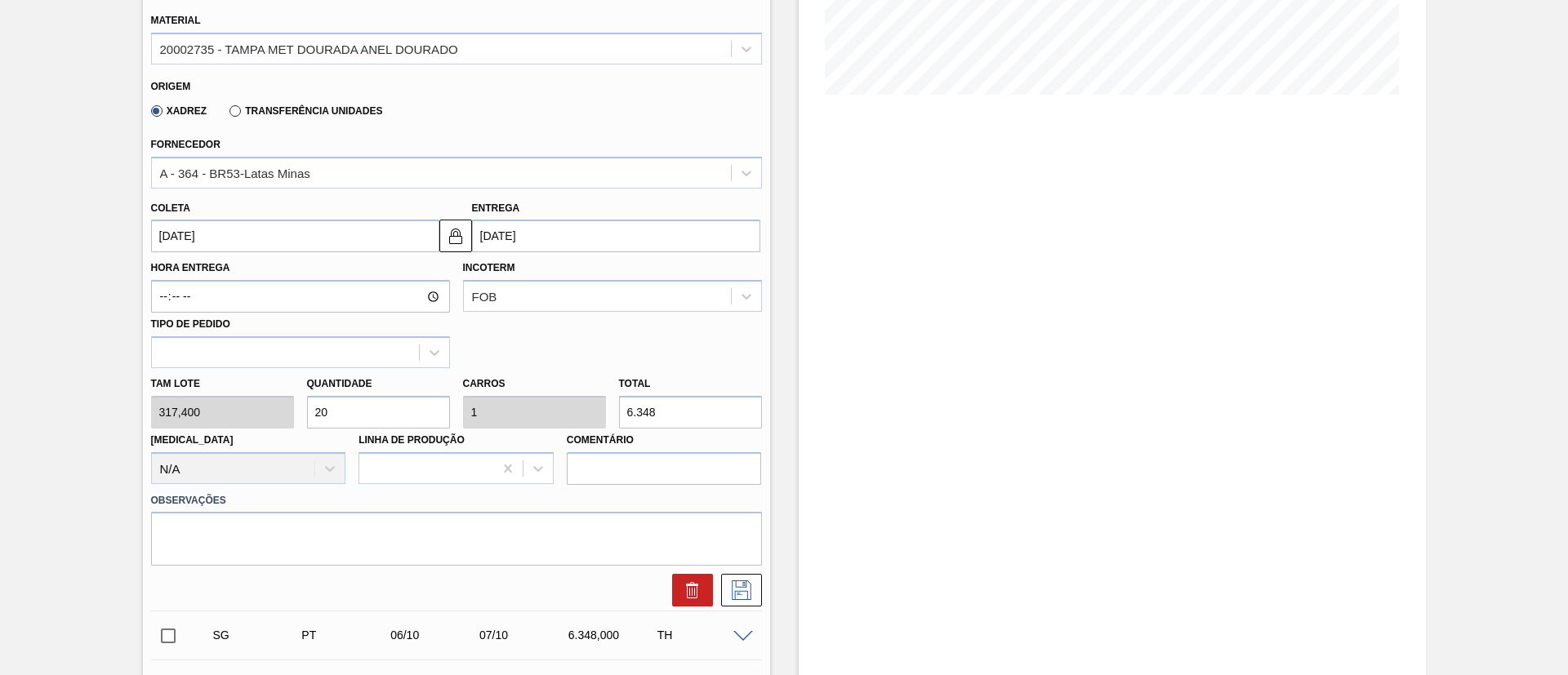
scroll to position [490, 0]
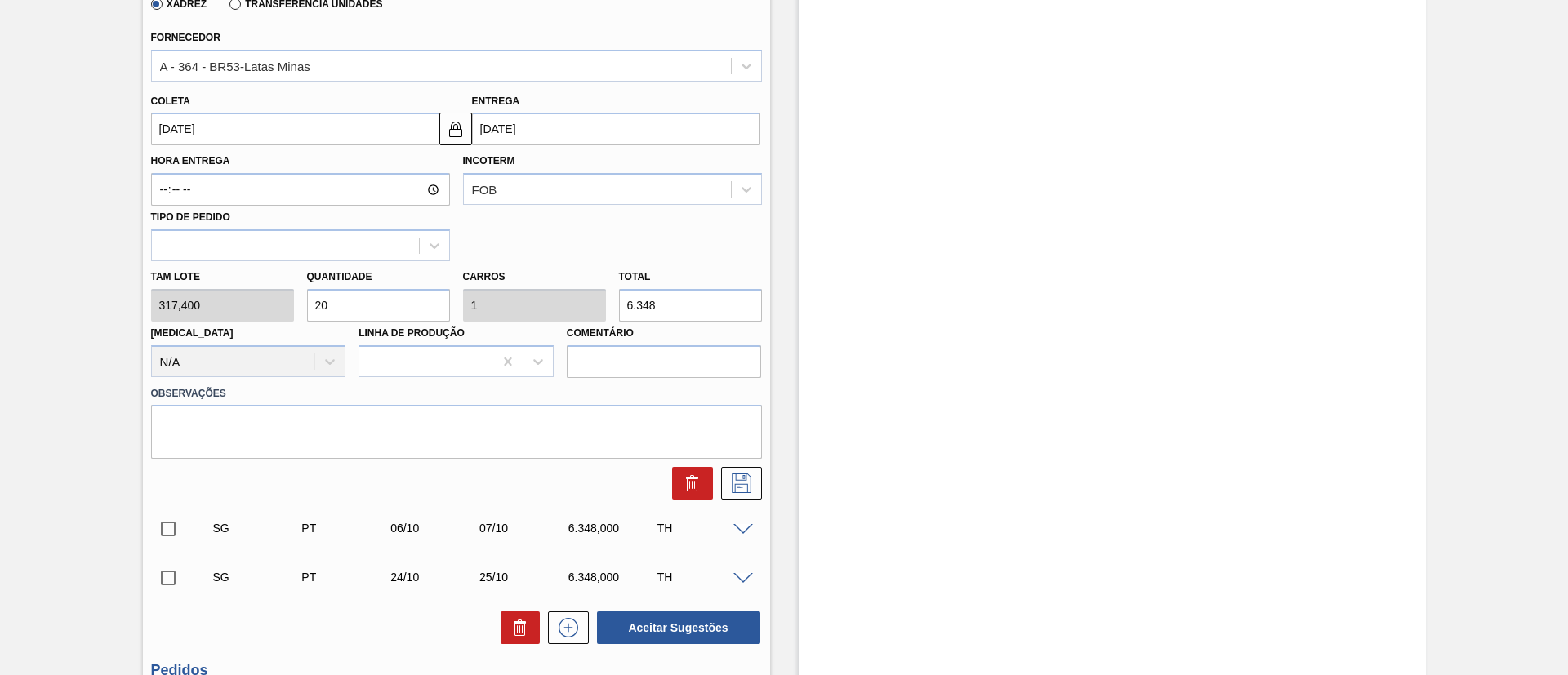
click at [381, 308] on input "20" at bounding box center [378, 305] width 143 height 33
type input "2"
type input "0,1"
type input "634,8"
type input "0"
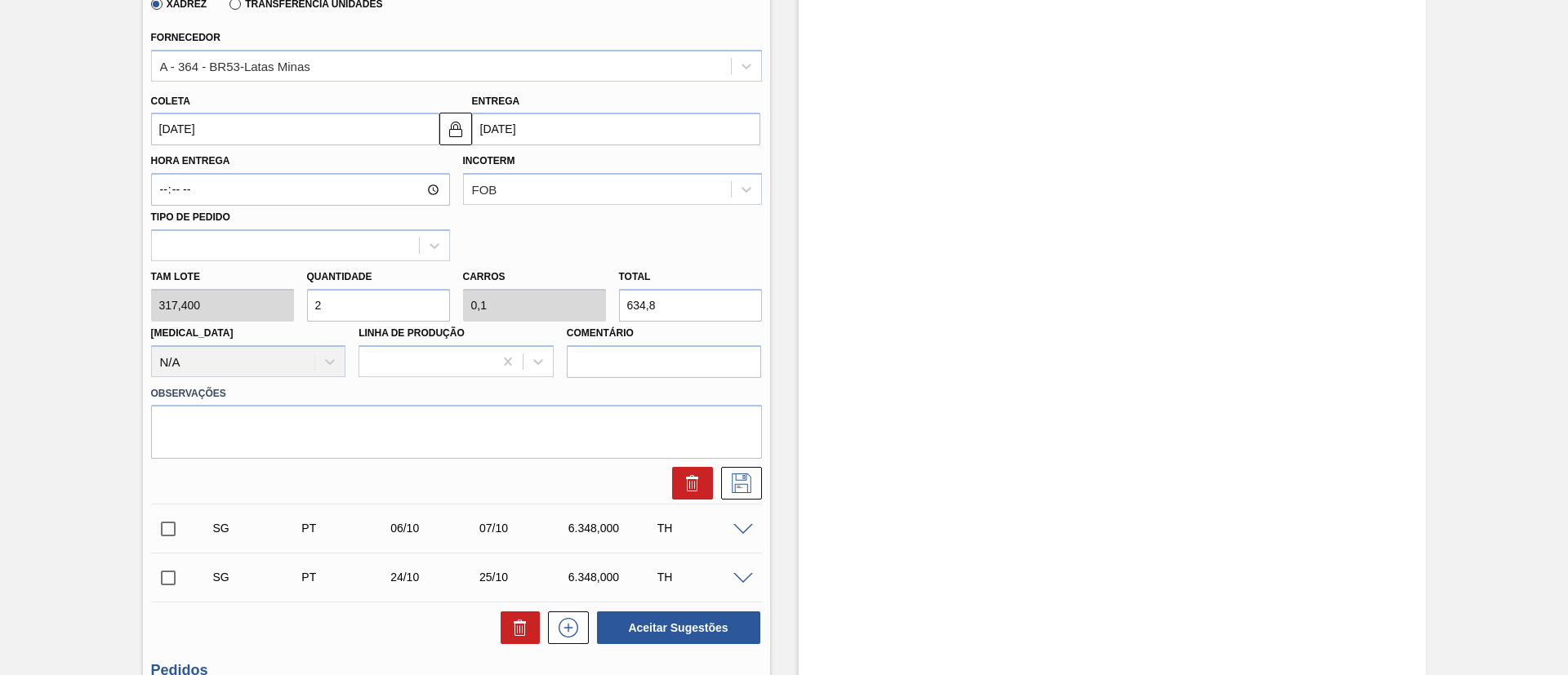
type input "0"
type input "1"
type input "0,05"
type input "317,4"
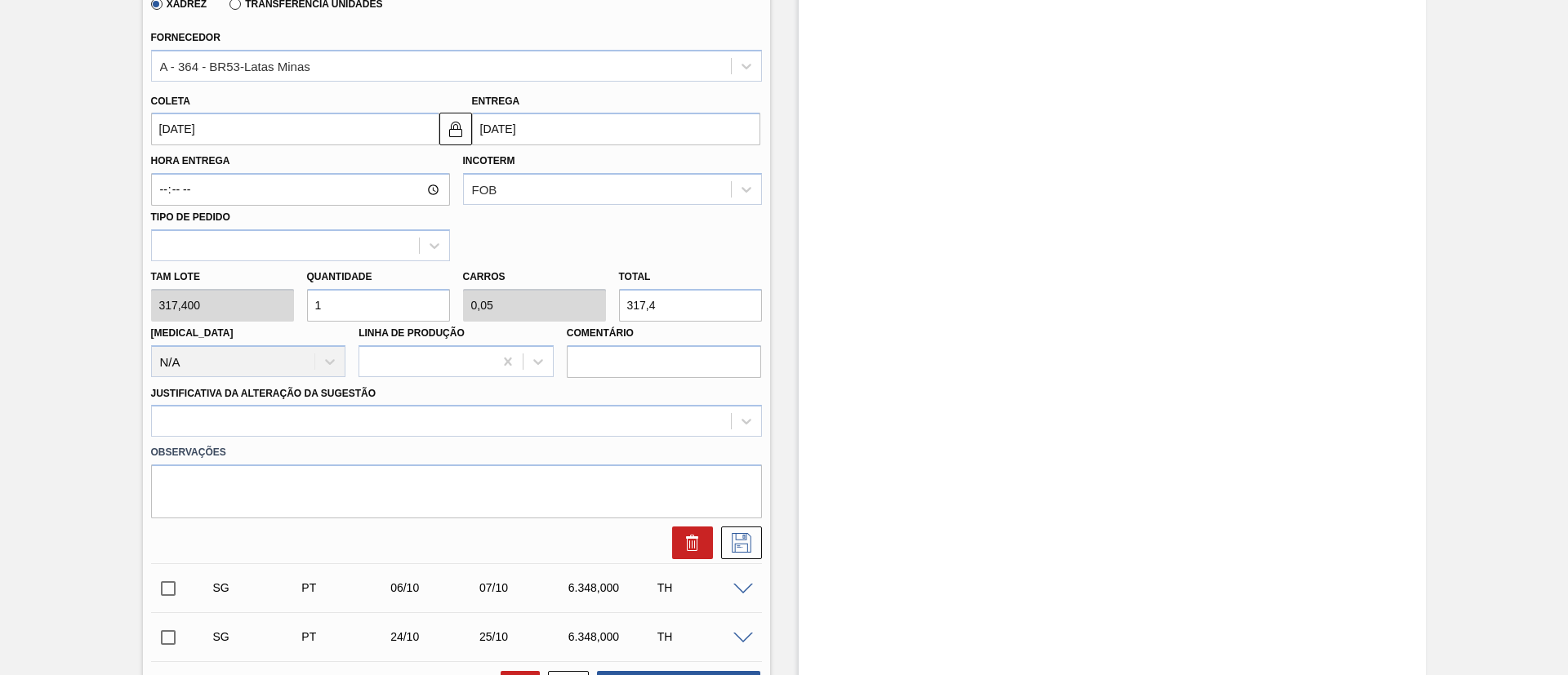
type input "11"
type input "0,55"
type input "3.491,4"
type input "11"
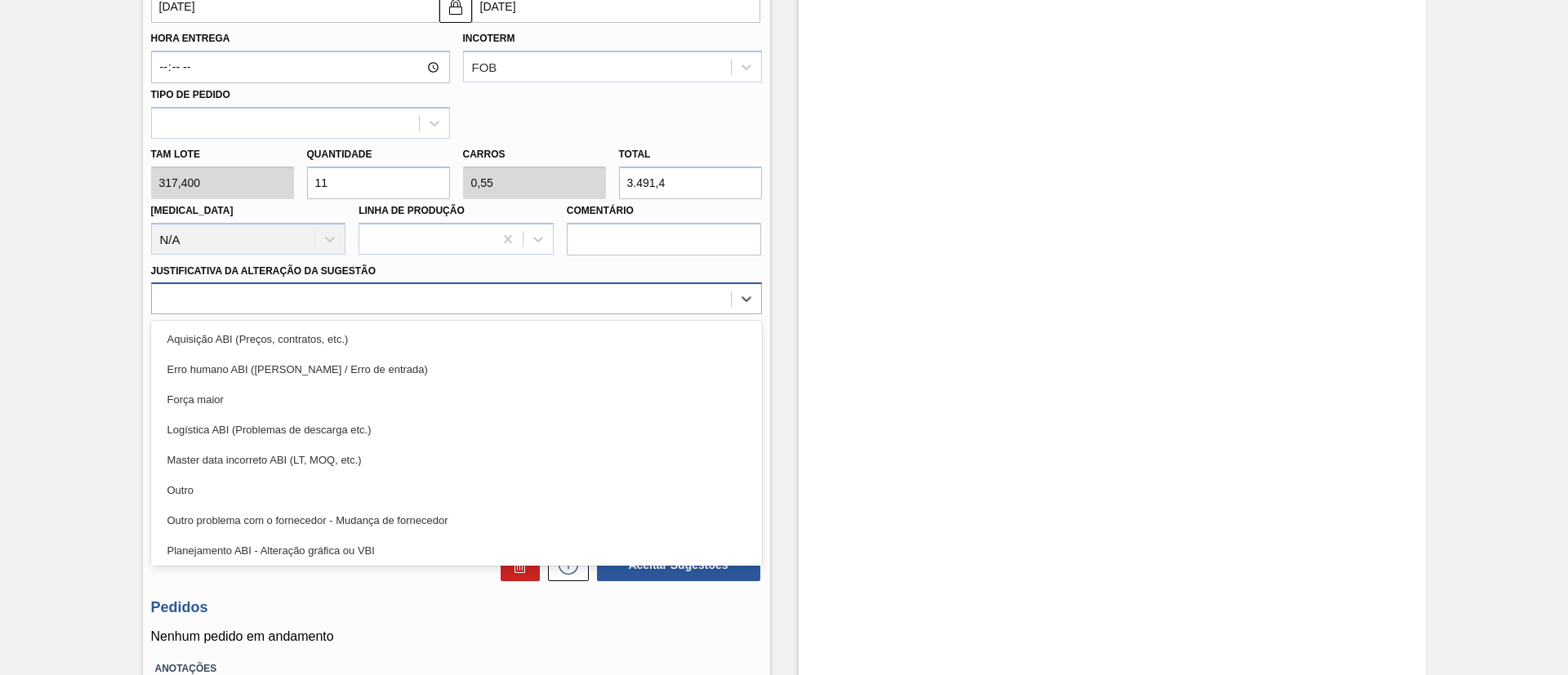
click at [397, 308] on div at bounding box center [441, 299] width 579 height 24
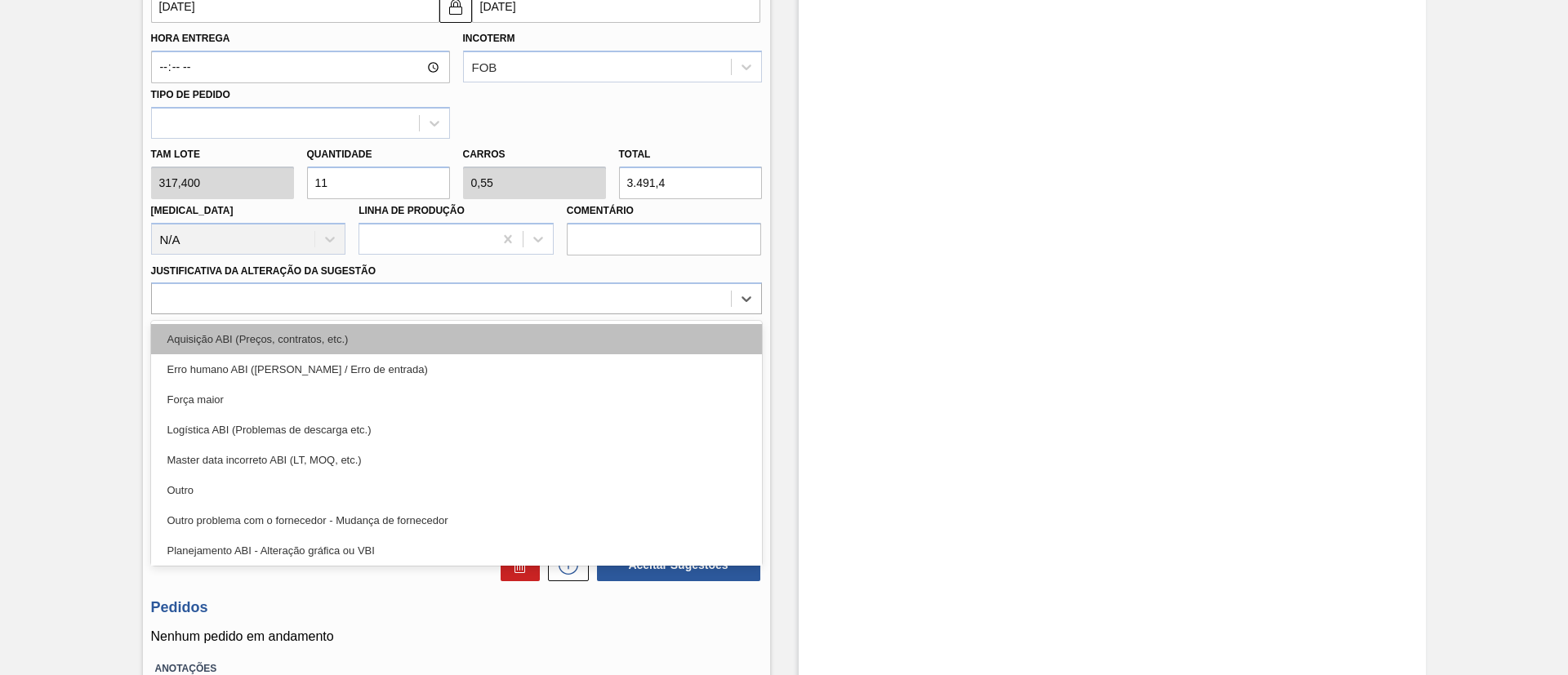
click at [326, 343] on div "Aquisição ABI (Preços, contratos, etc.)" at bounding box center [456, 339] width 610 height 30
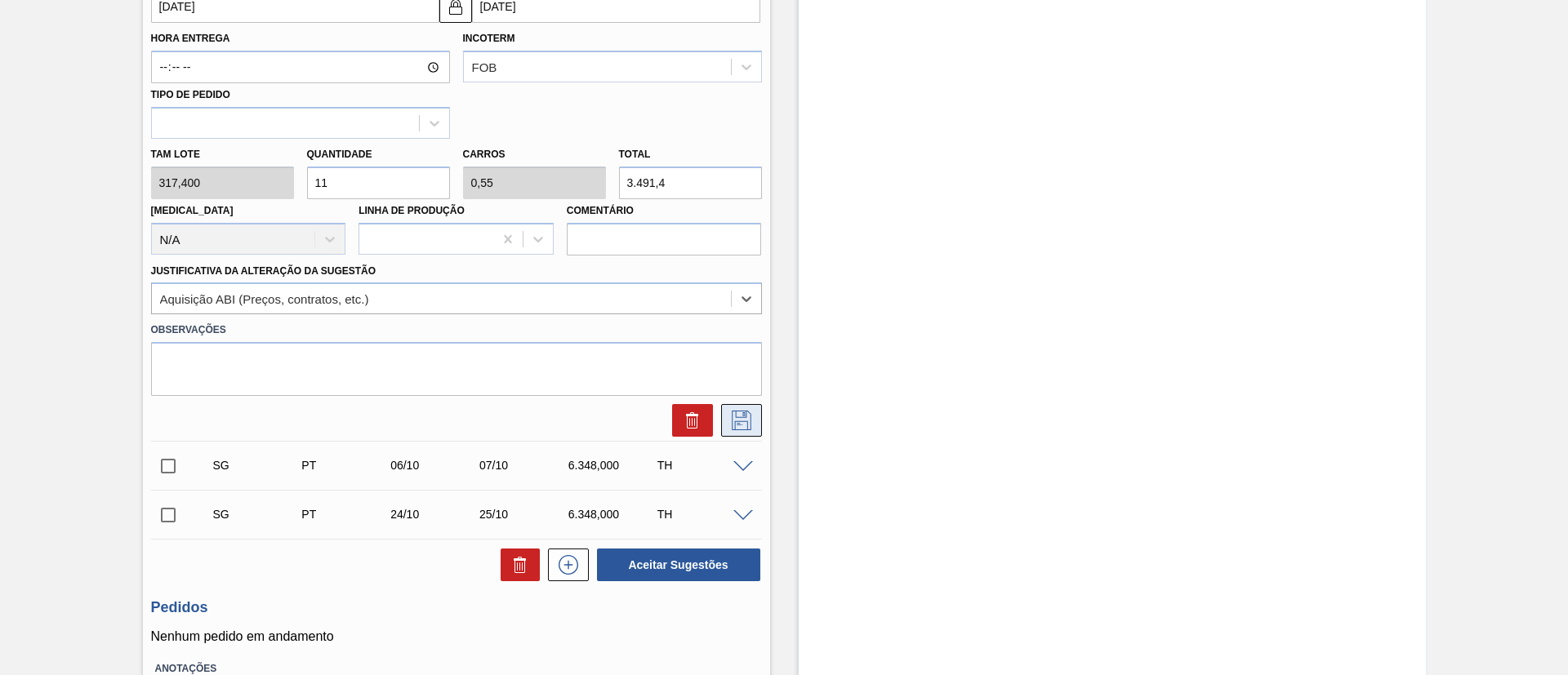
click at [739, 414] on icon at bounding box center [741, 421] width 26 height 20
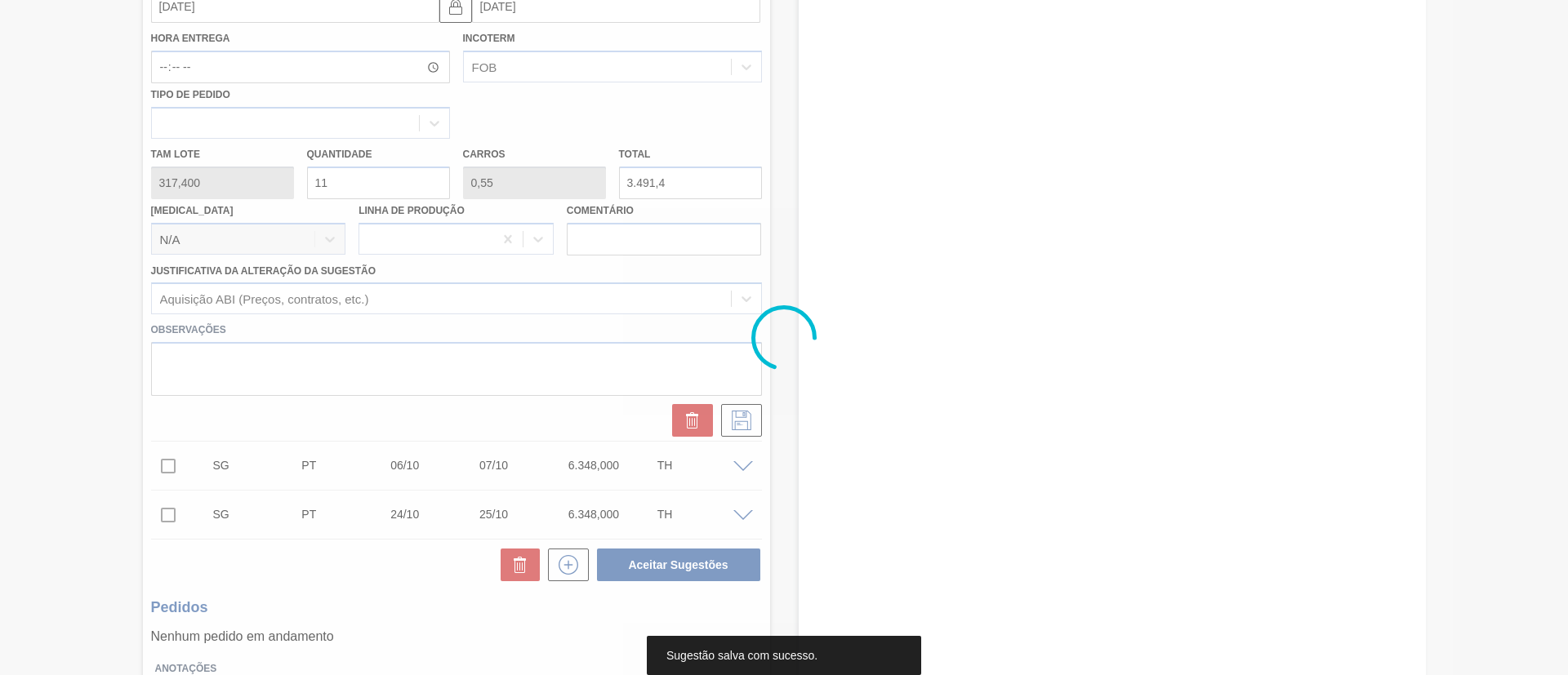
scroll to position [59, 0]
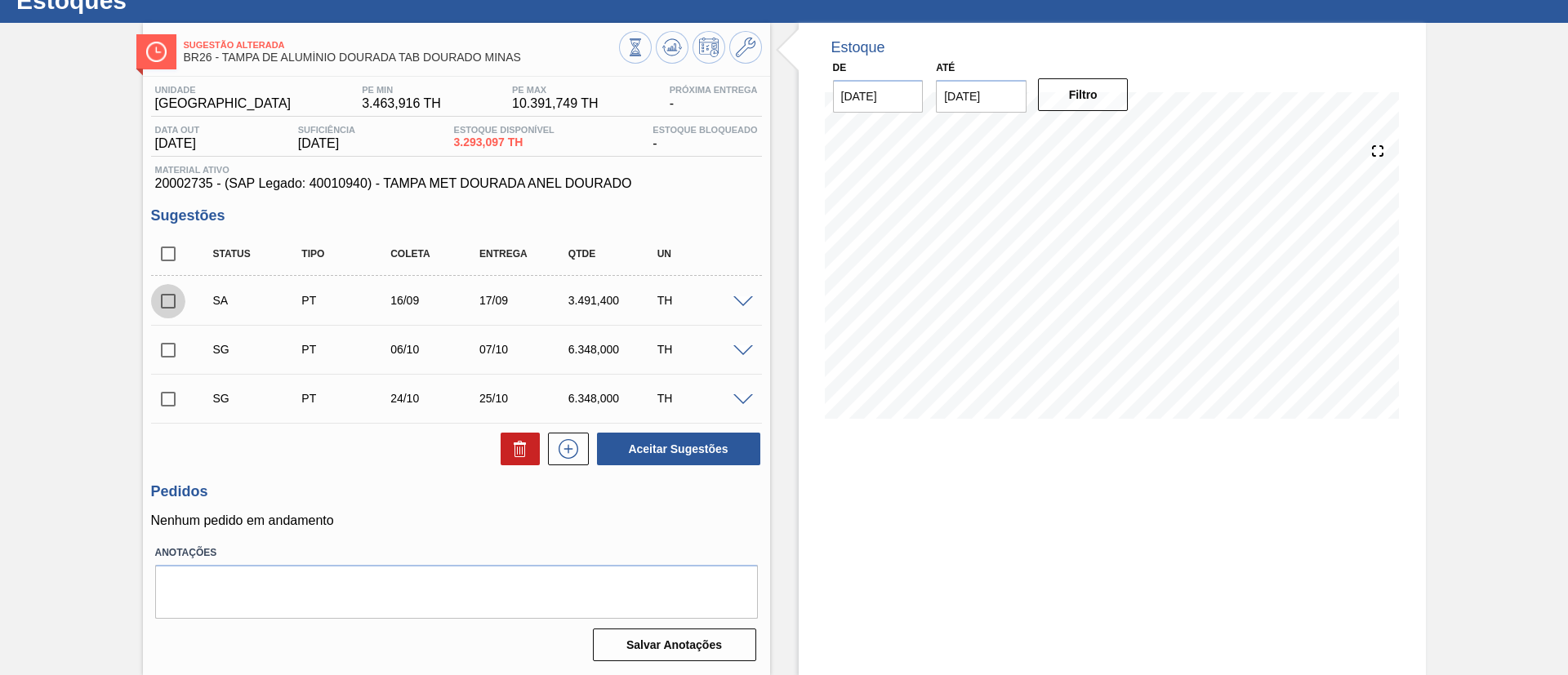
click at [167, 302] on input "checkbox" at bounding box center [169, 302] width 35 height 35
click at [668, 448] on button "Aceitar Sugestões" at bounding box center [678, 449] width 163 height 33
checkbox input "false"
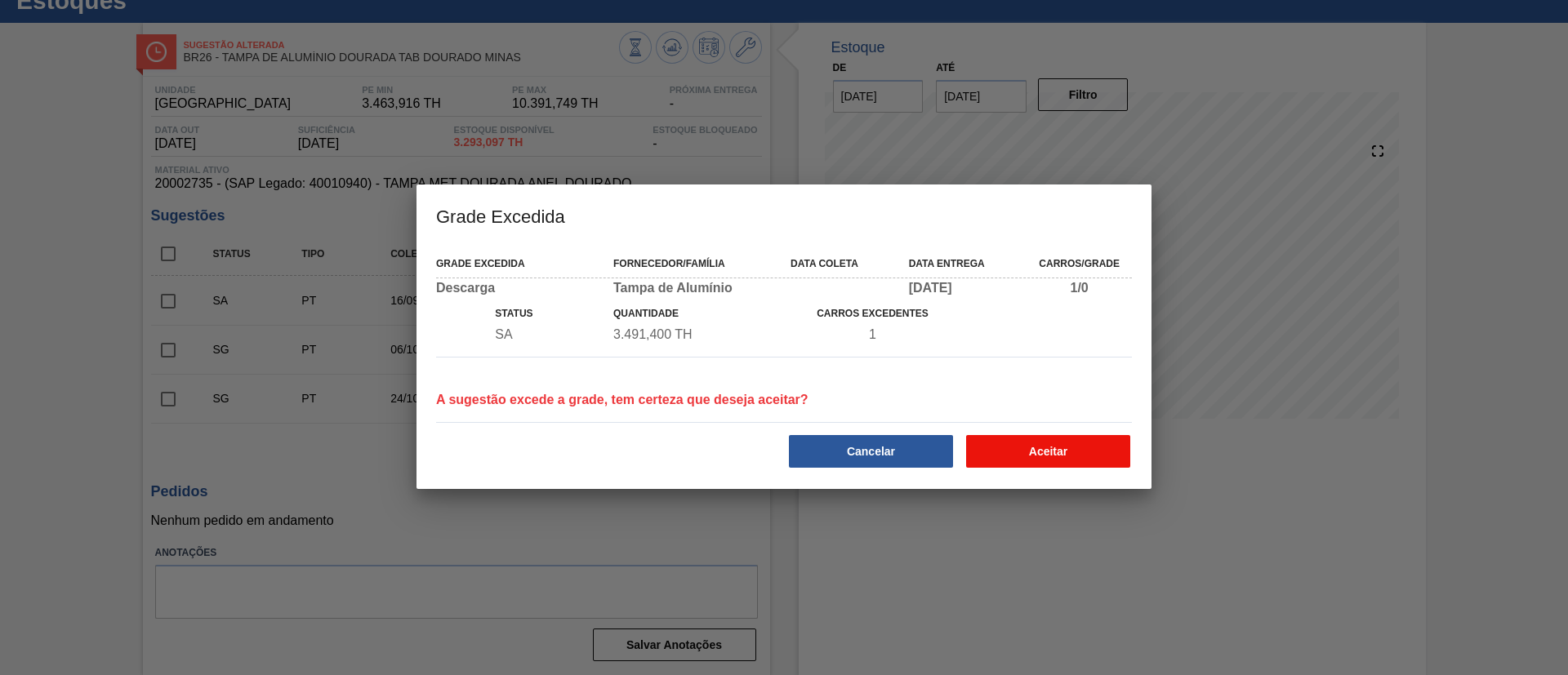
click at [1020, 445] on button "Aceitar" at bounding box center [1048, 452] width 164 height 33
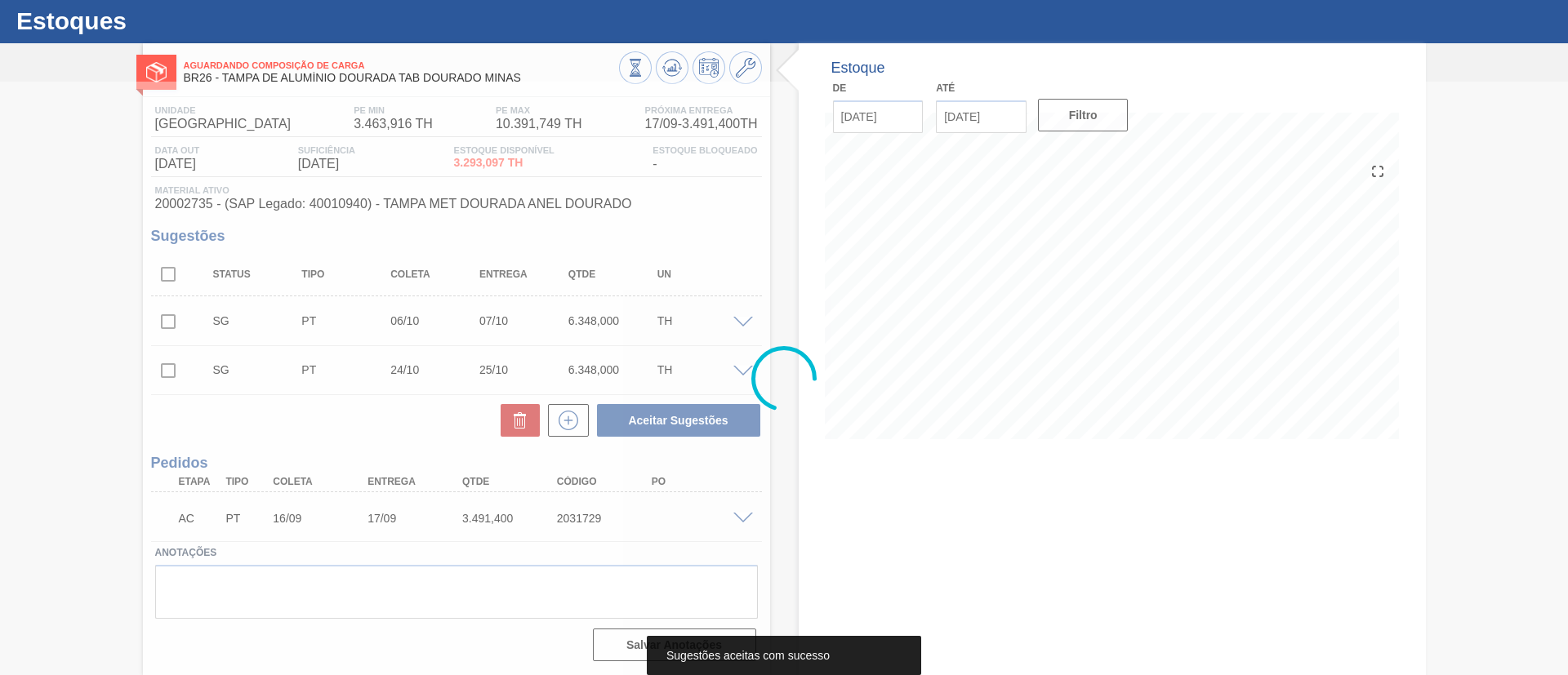
scroll to position [38, 0]
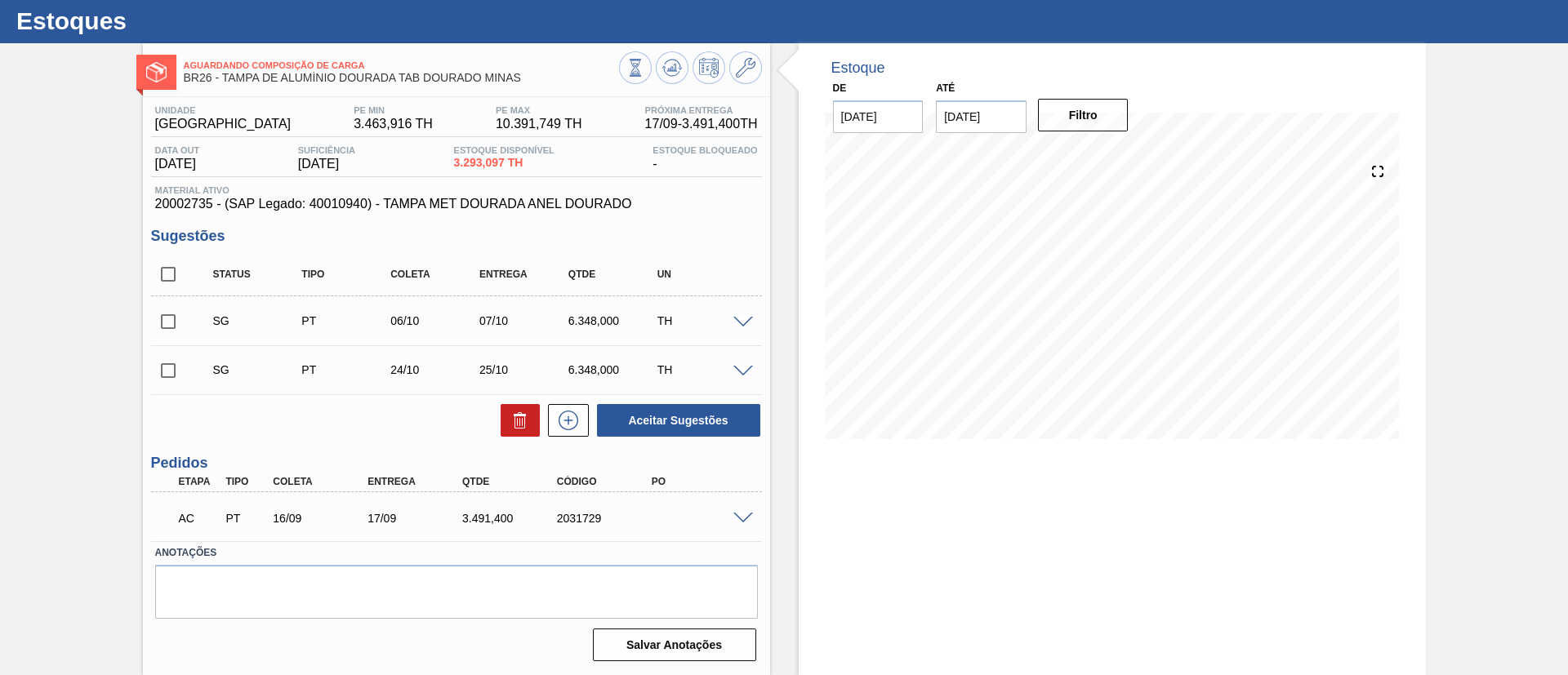
click at [747, 516] on span at bounding box center [743, 518] width 20 height 12
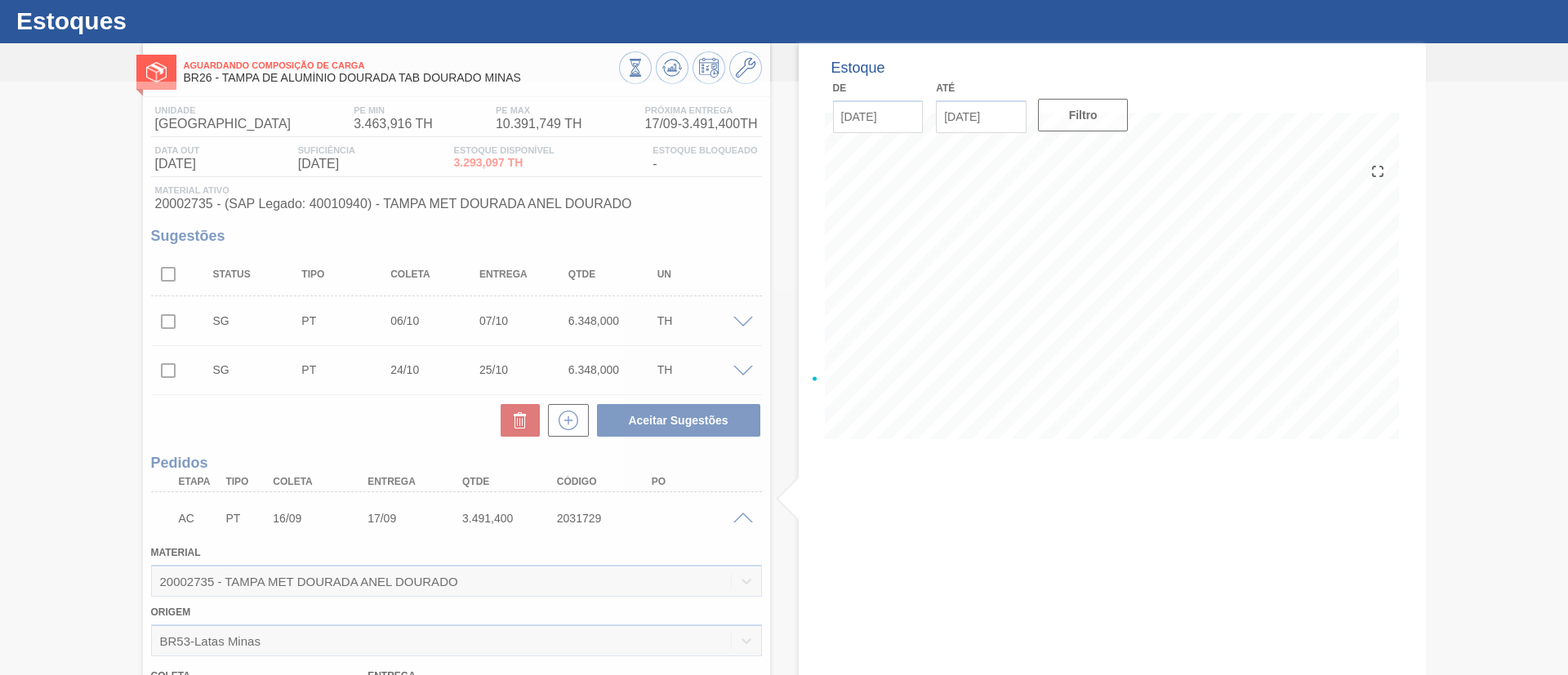
scroll to position [59, 0]
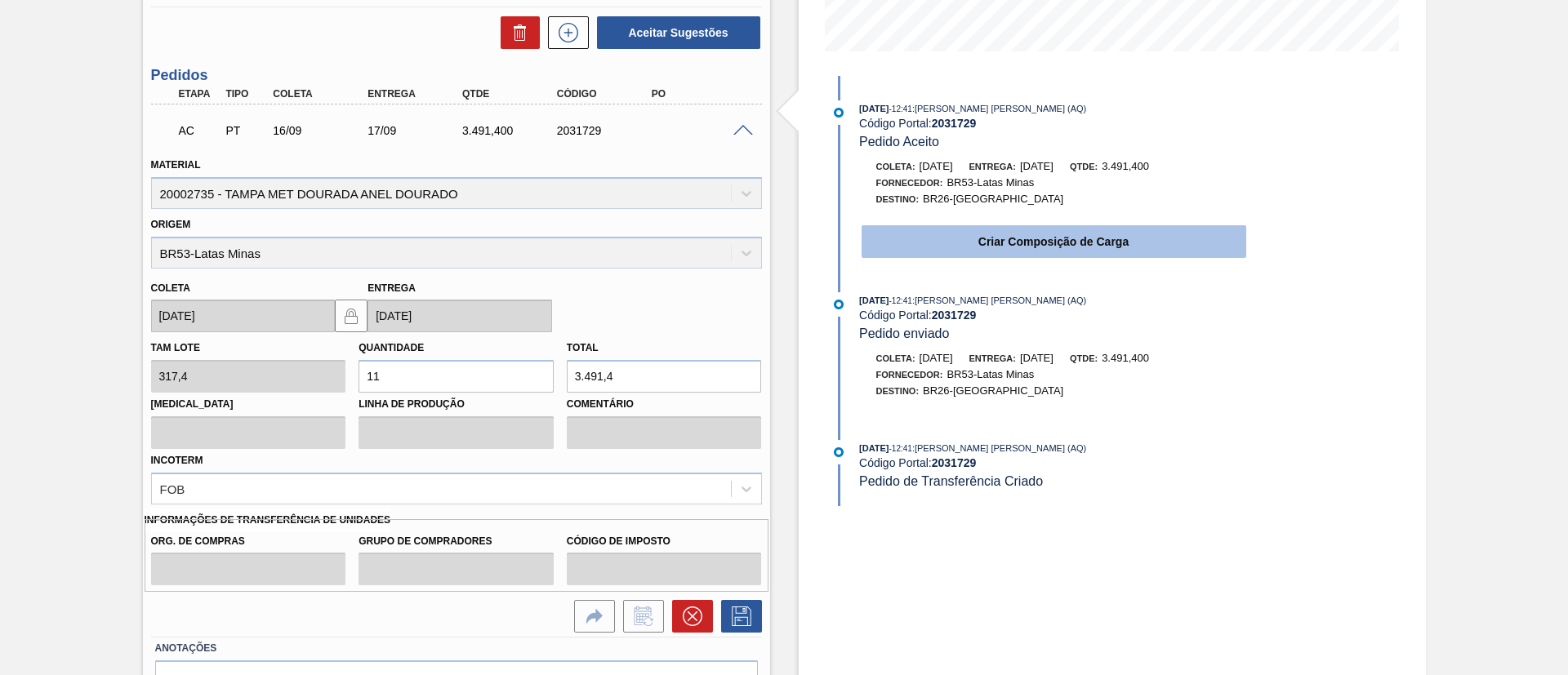
click at [1019, 251] on button "Criar Composição de Carga" at bounding box center [1054, 241] width 384 height 33
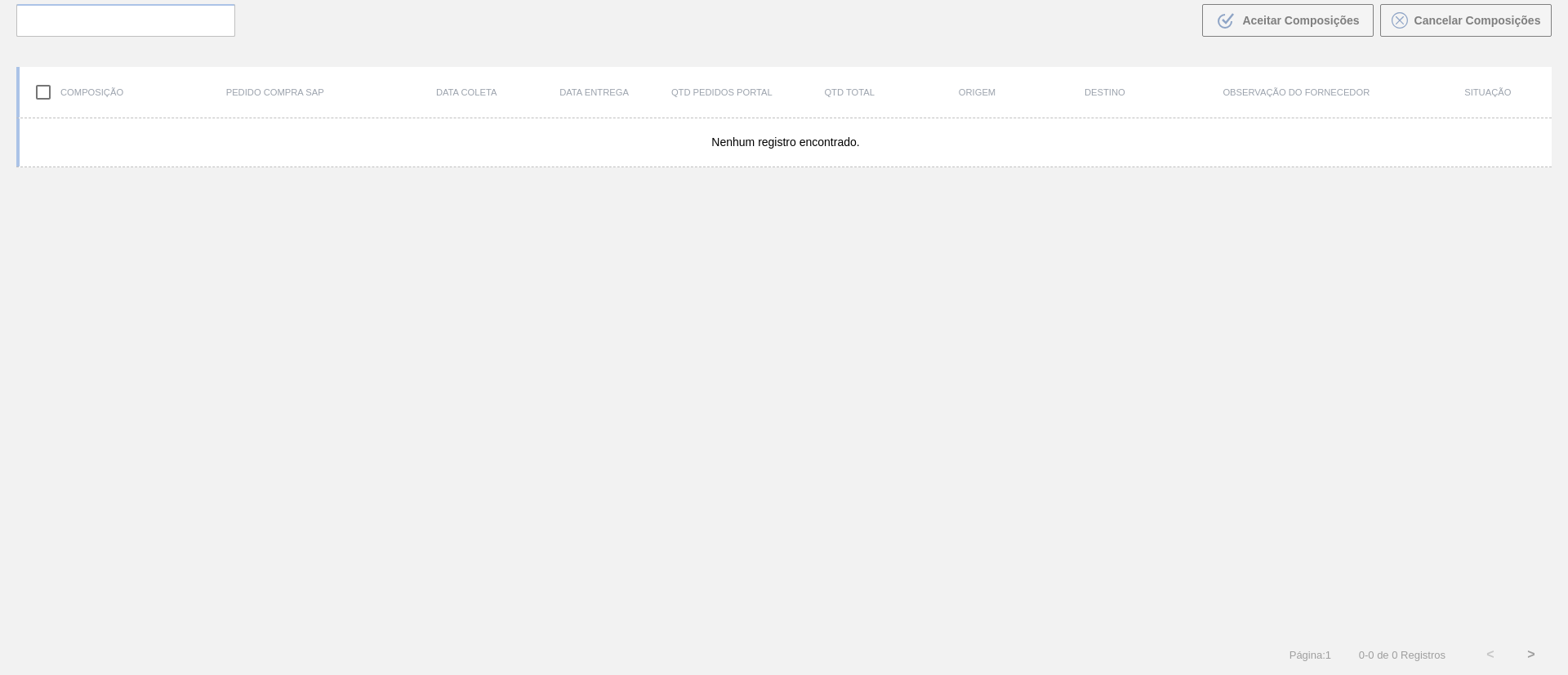
scroll to position [118, 0]
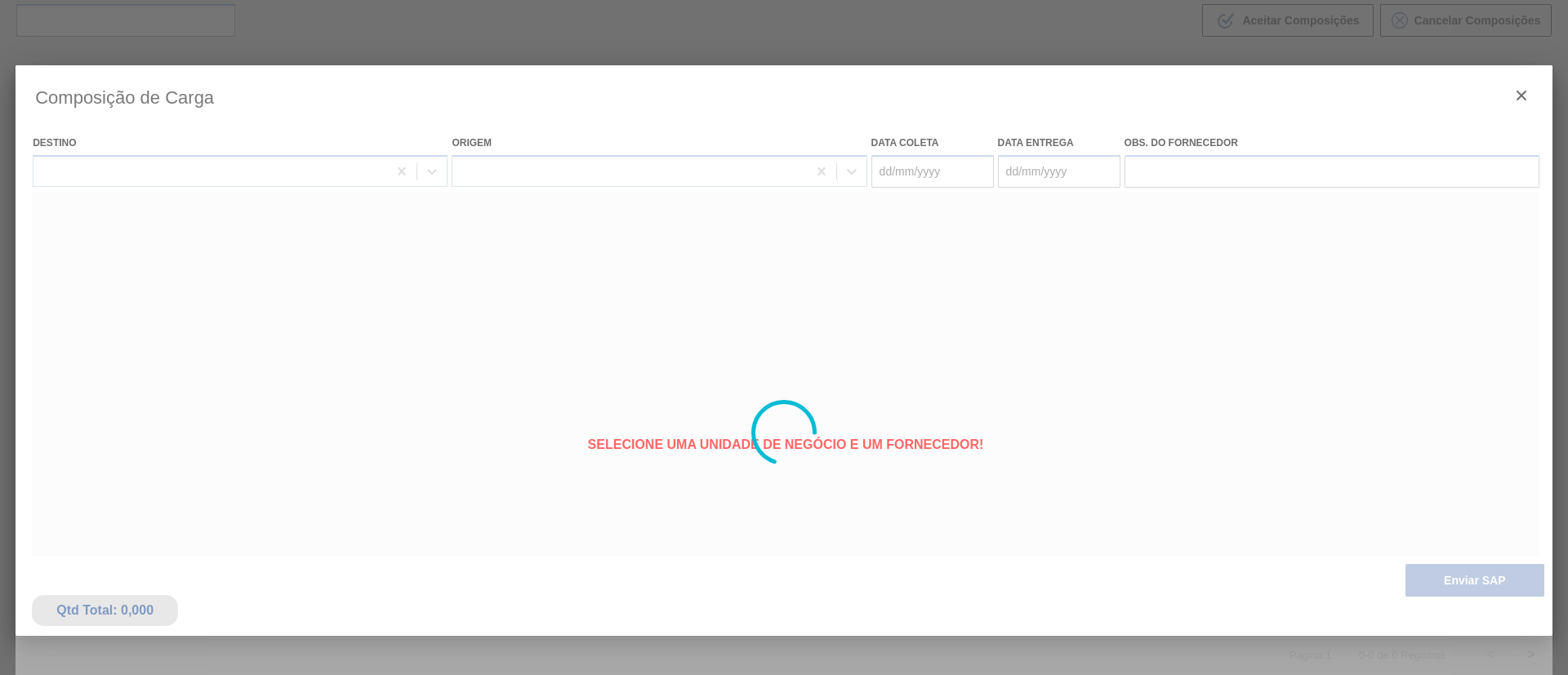
type coleta "16/09/2025"
type entrega "17/09/2025"
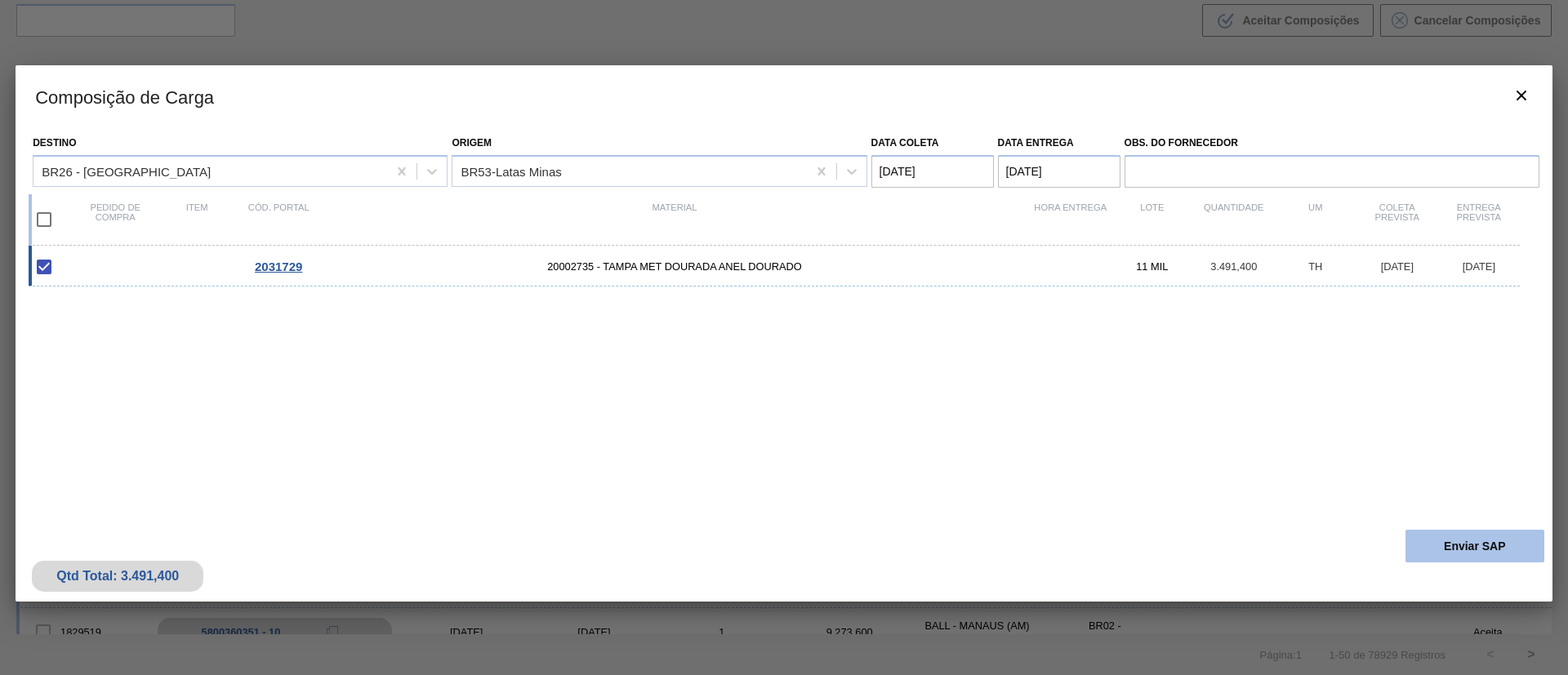
click at [1515, 549] on button "Enviar SAP" at bounding box center [1474, 547] width 138 height 33
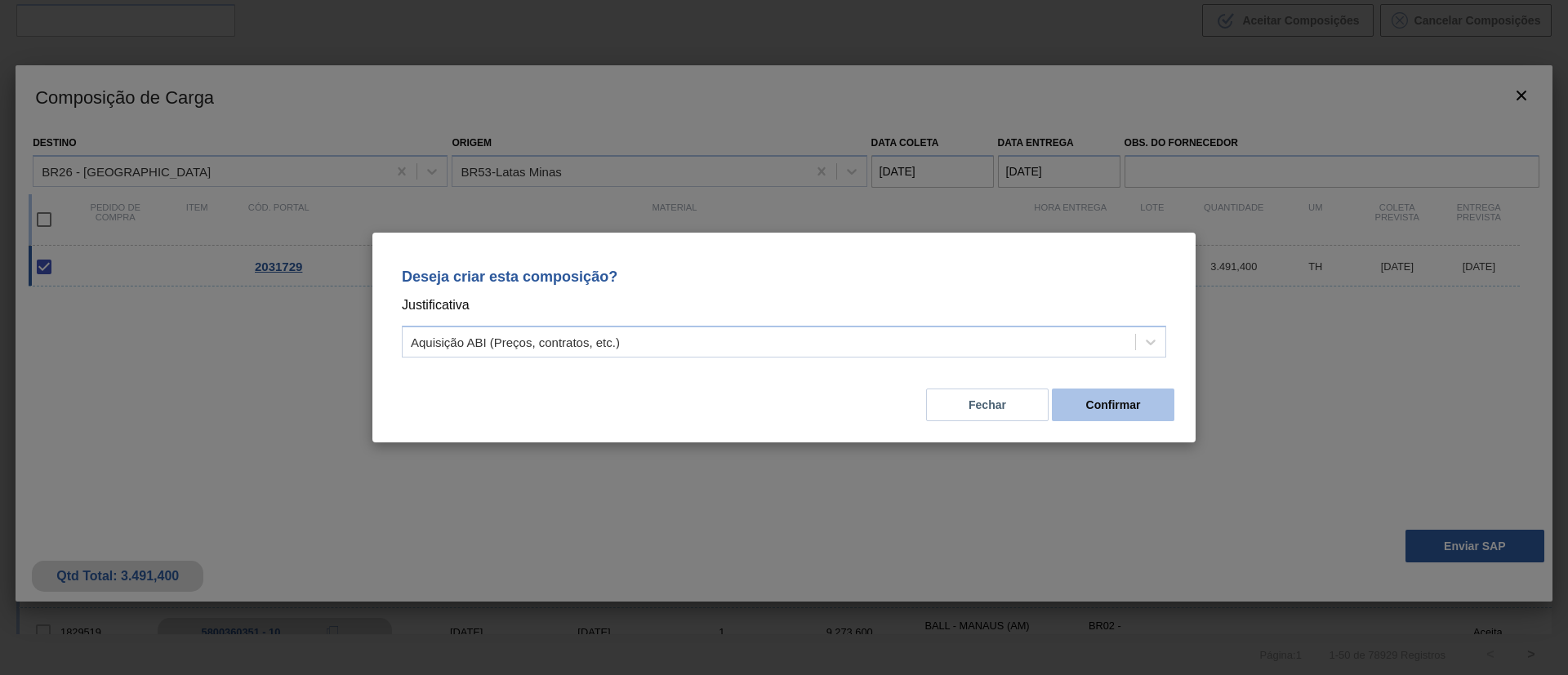
click at [1110, 408] on button "Confirmar" at bounding box center [1112, 405] width 122 height 33
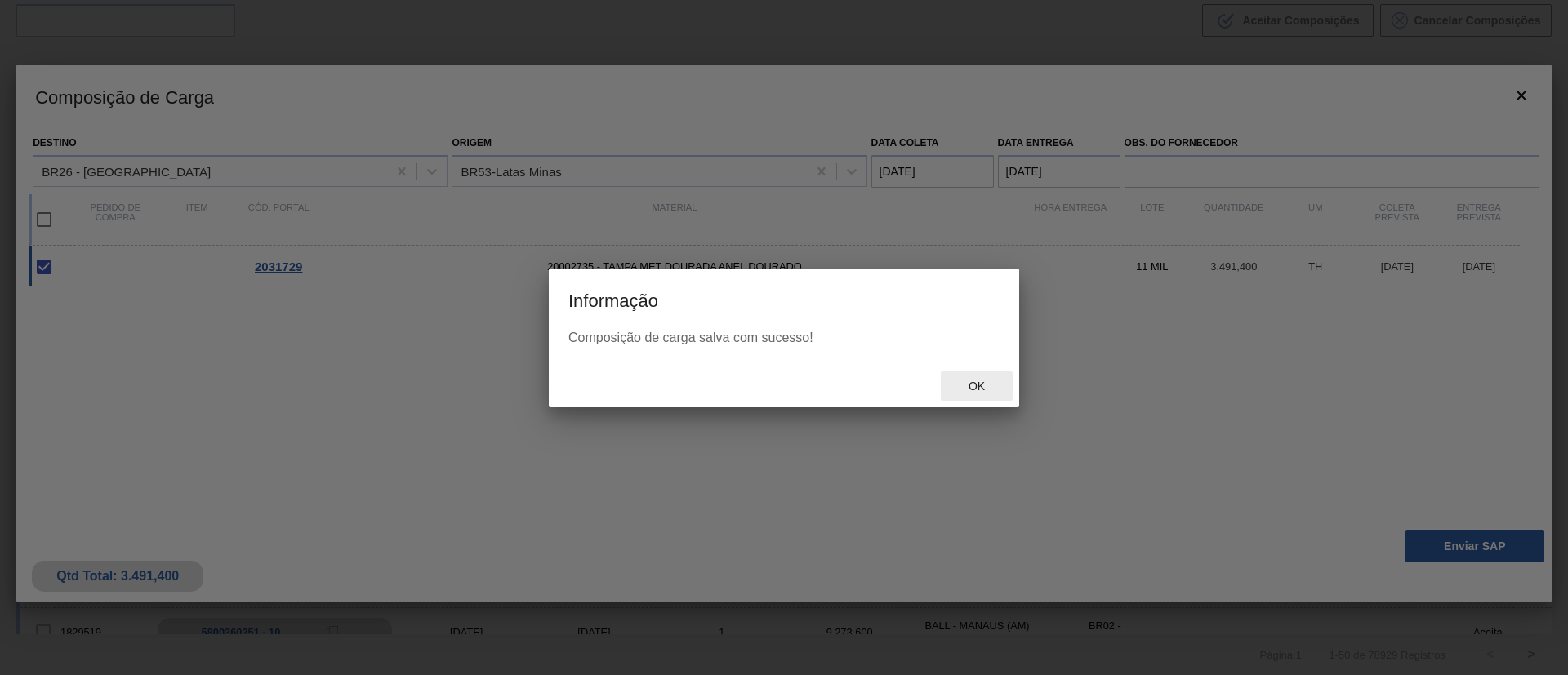
click at [981, 390] on span "Ok" at bounding box center [977, 386] width 43 height 13
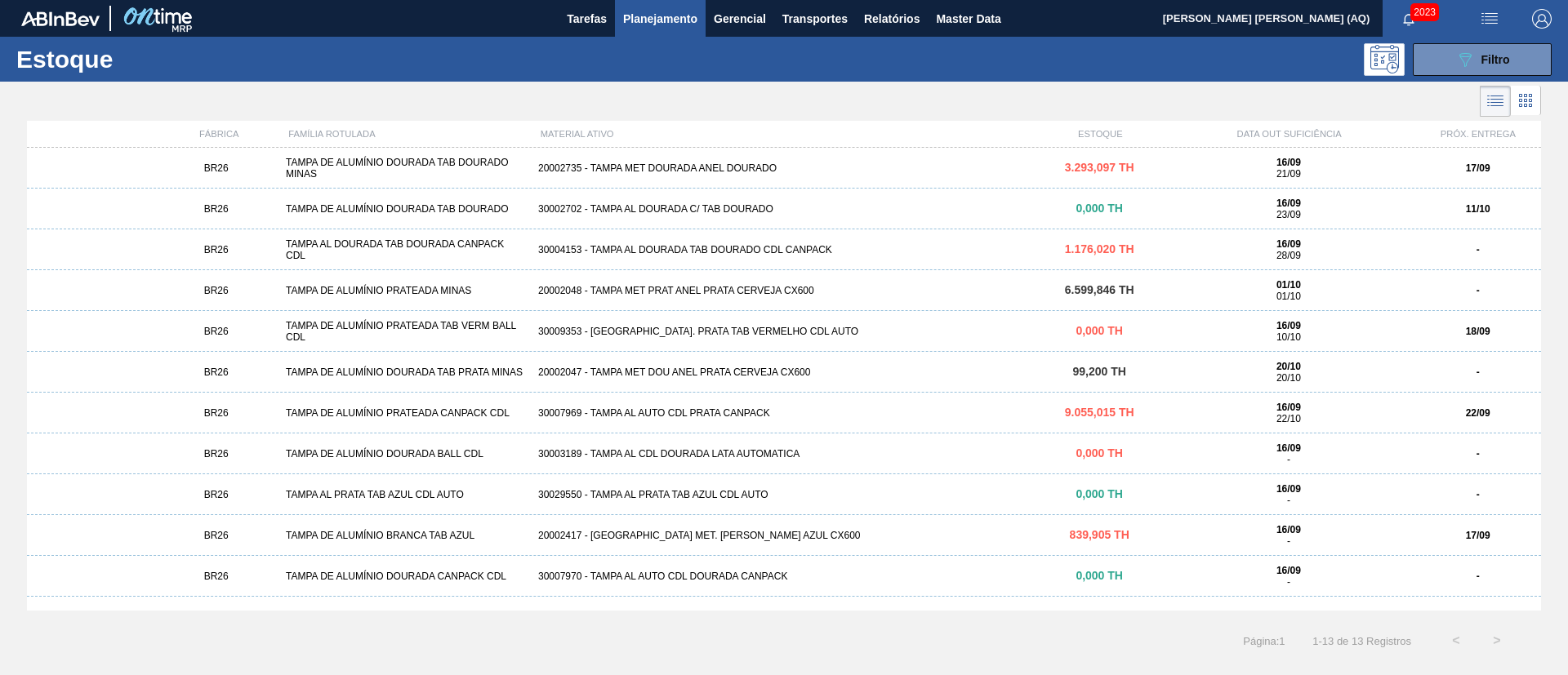
click at [589, 537] on div "20002417 - TAMPA MET. BRANCA ANEL AZUL CX600" at bounding box center [784, 536] width 505 height 12
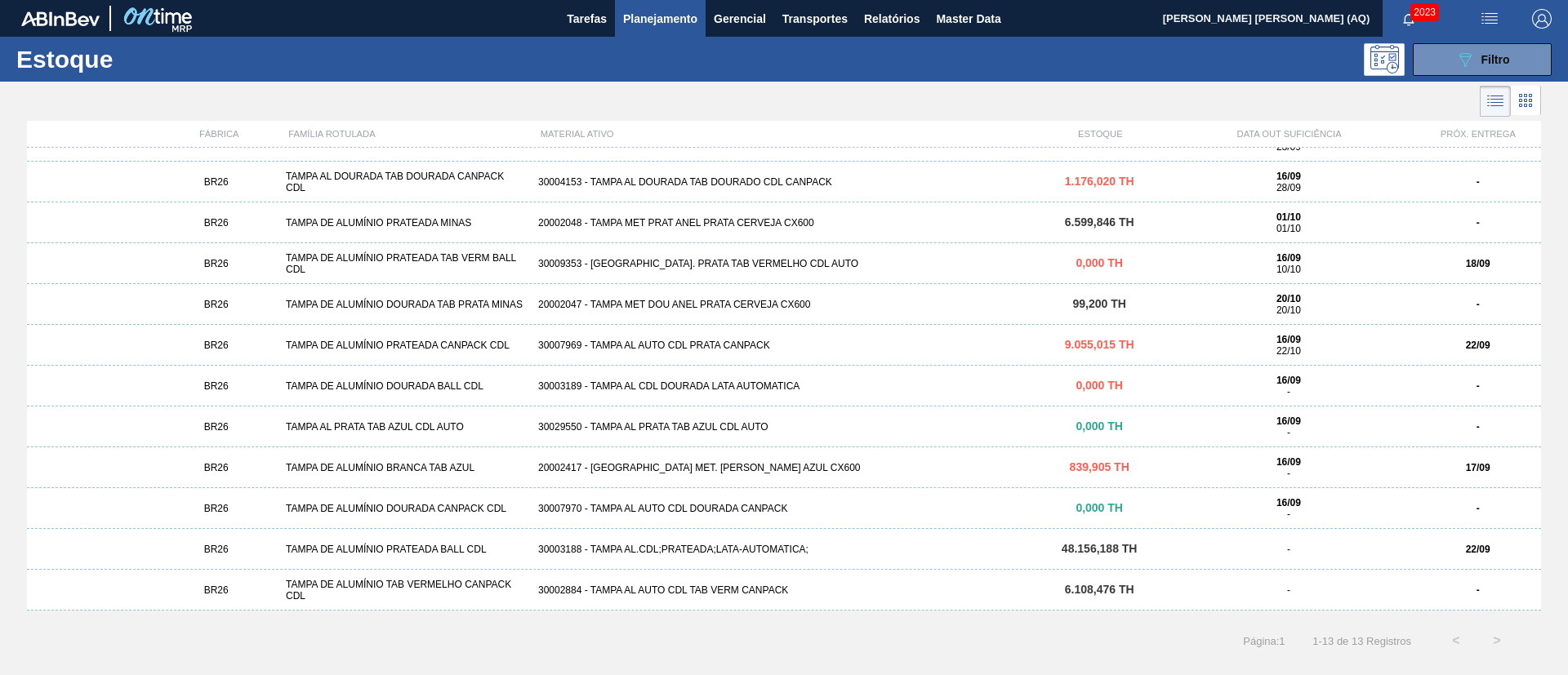
click at [751, 464] on div "20002417 - TAMPA MET. BRANCA ANEL AZUL CX600" at bounding box center [784, 467] width 505 height 12
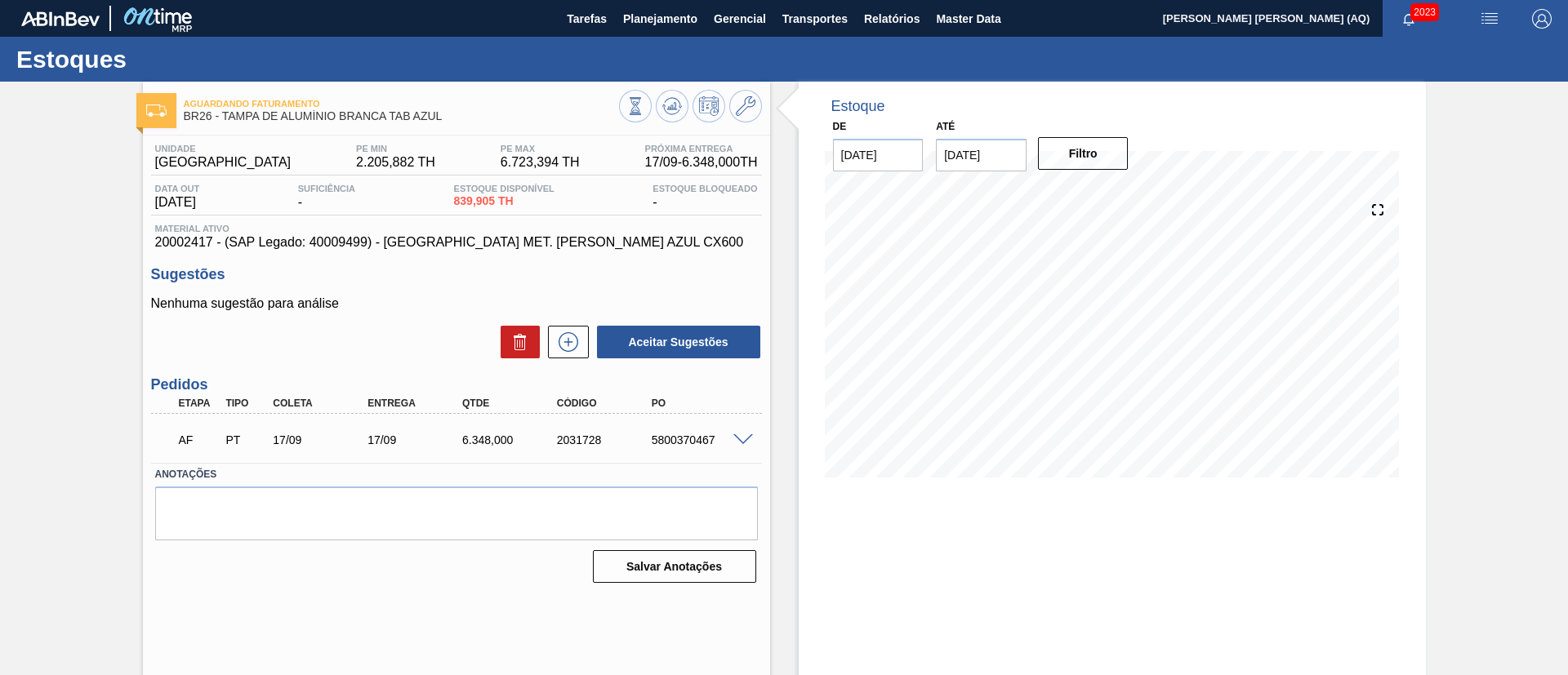
click at [729, 438] on div at bounding box center [745, 438] width 33 height 12
click at [740, 437] on span at bounding box center [743, 440] width 20 height 12
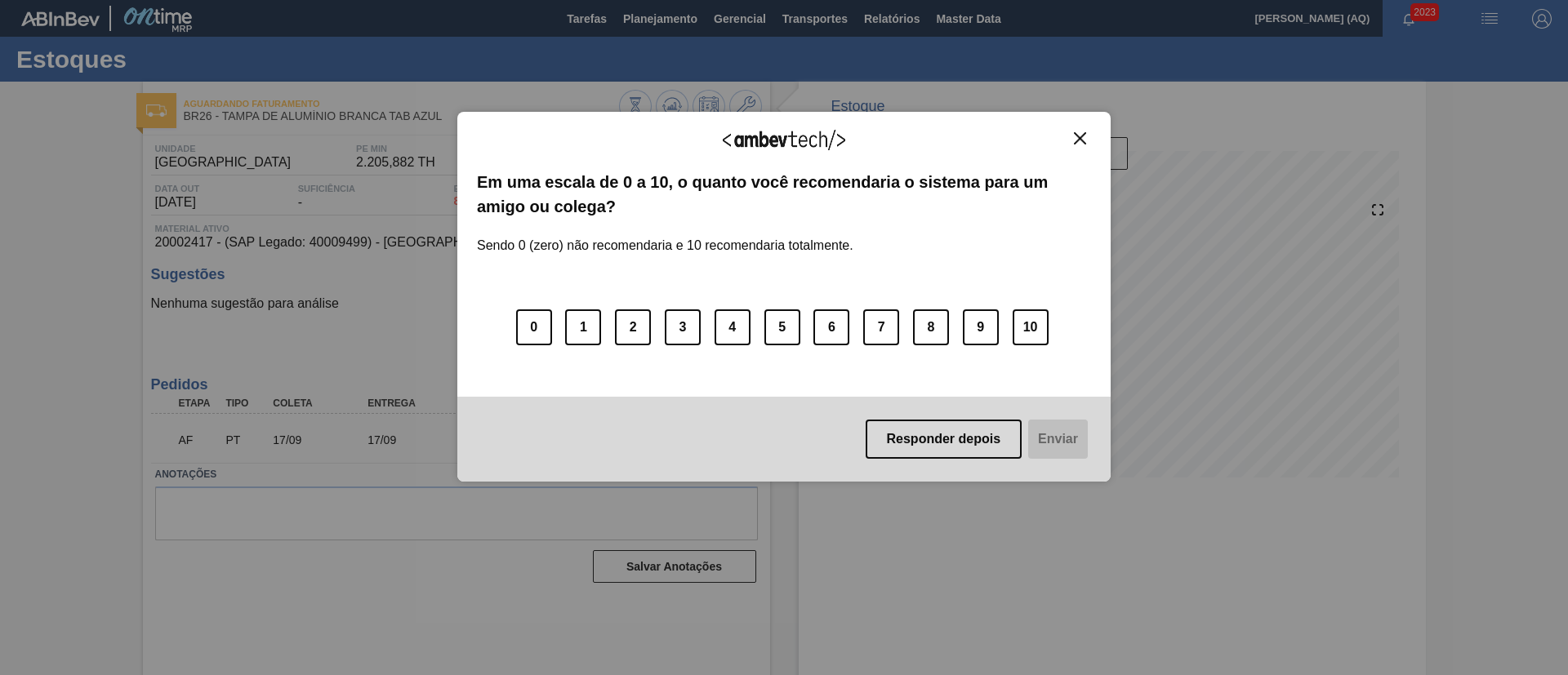
drag, startPoint x: 1075, startPoint y: 139, endPoint x: 1028, endPoint y: 169, distance: 55.8
click at [1076, 139] on img "Close" at bounding box center [1080, 138] width 12 height 12
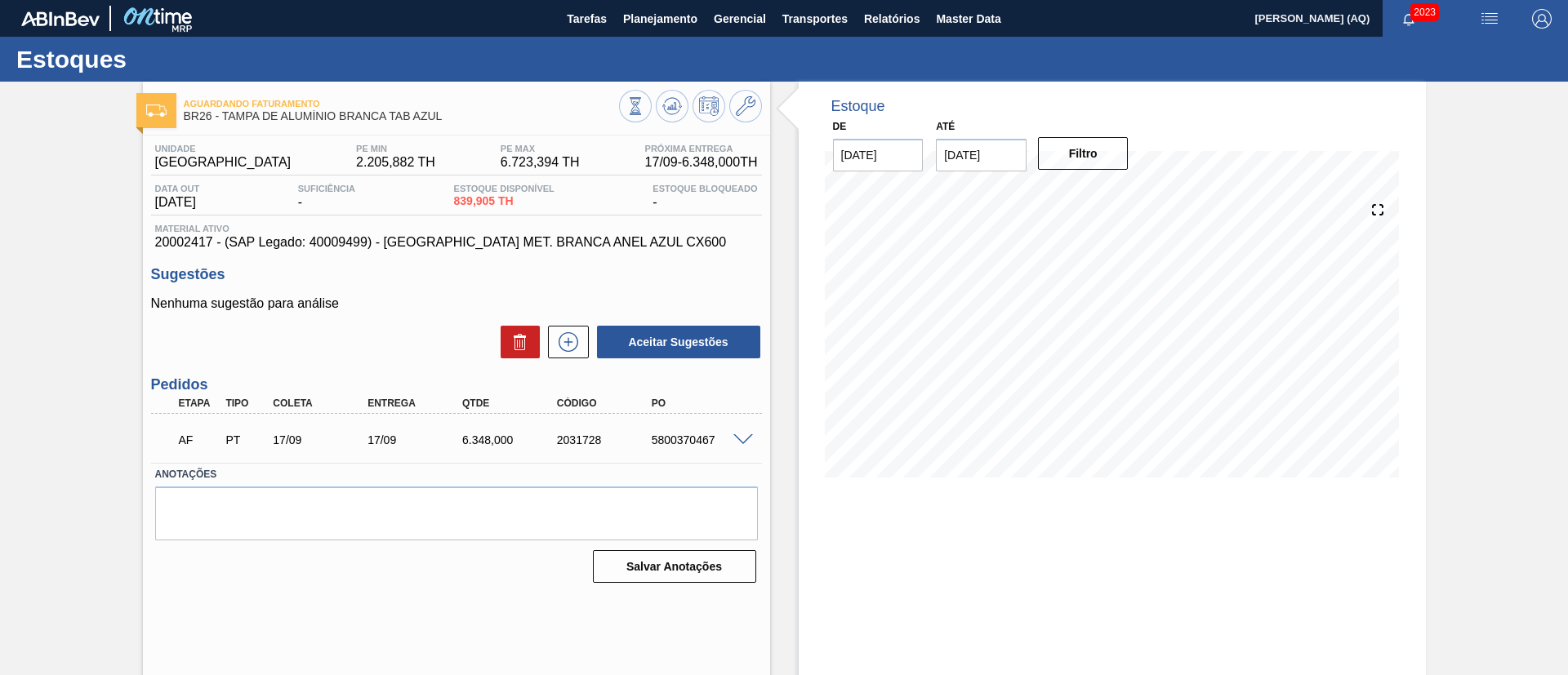
click at [738, 438] on span at bounding box center [743, 440] width 20 height 12
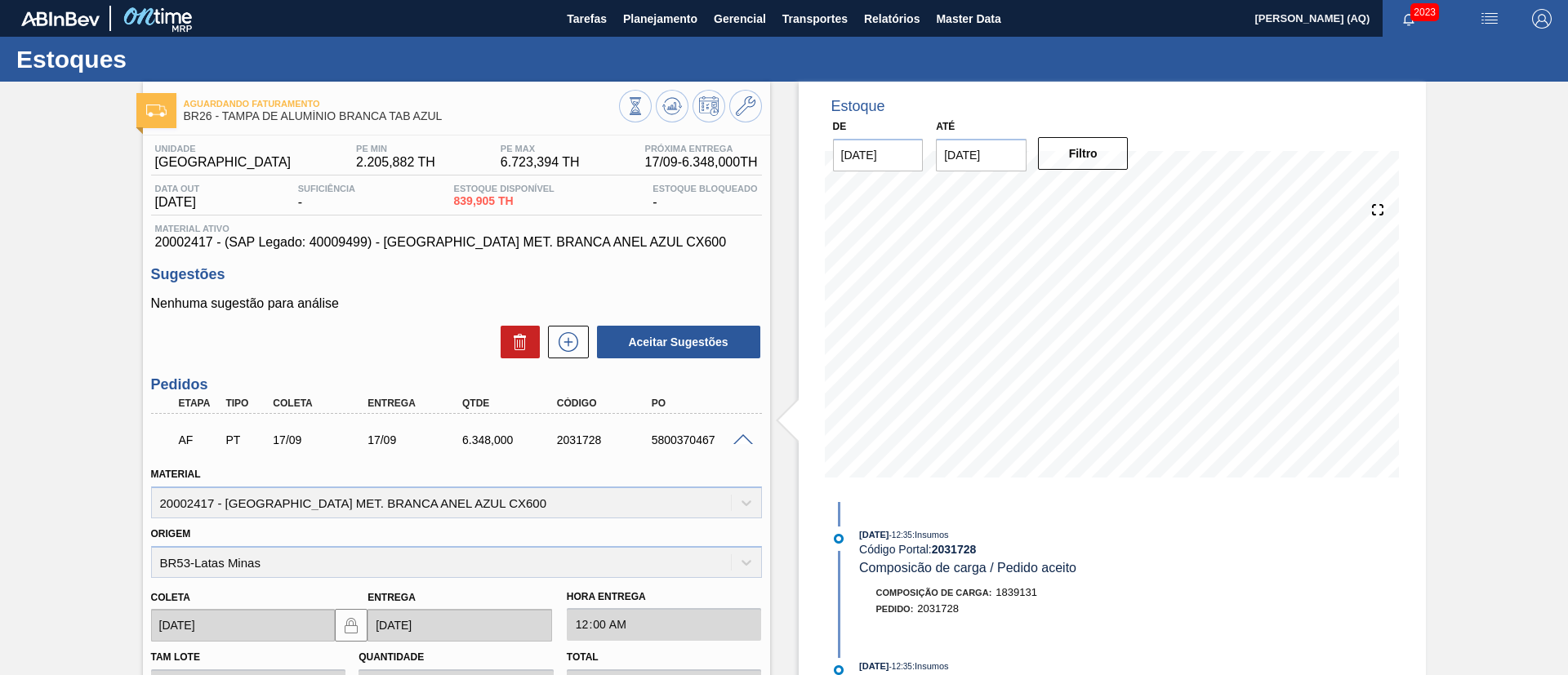
scroll to position [405, 0]
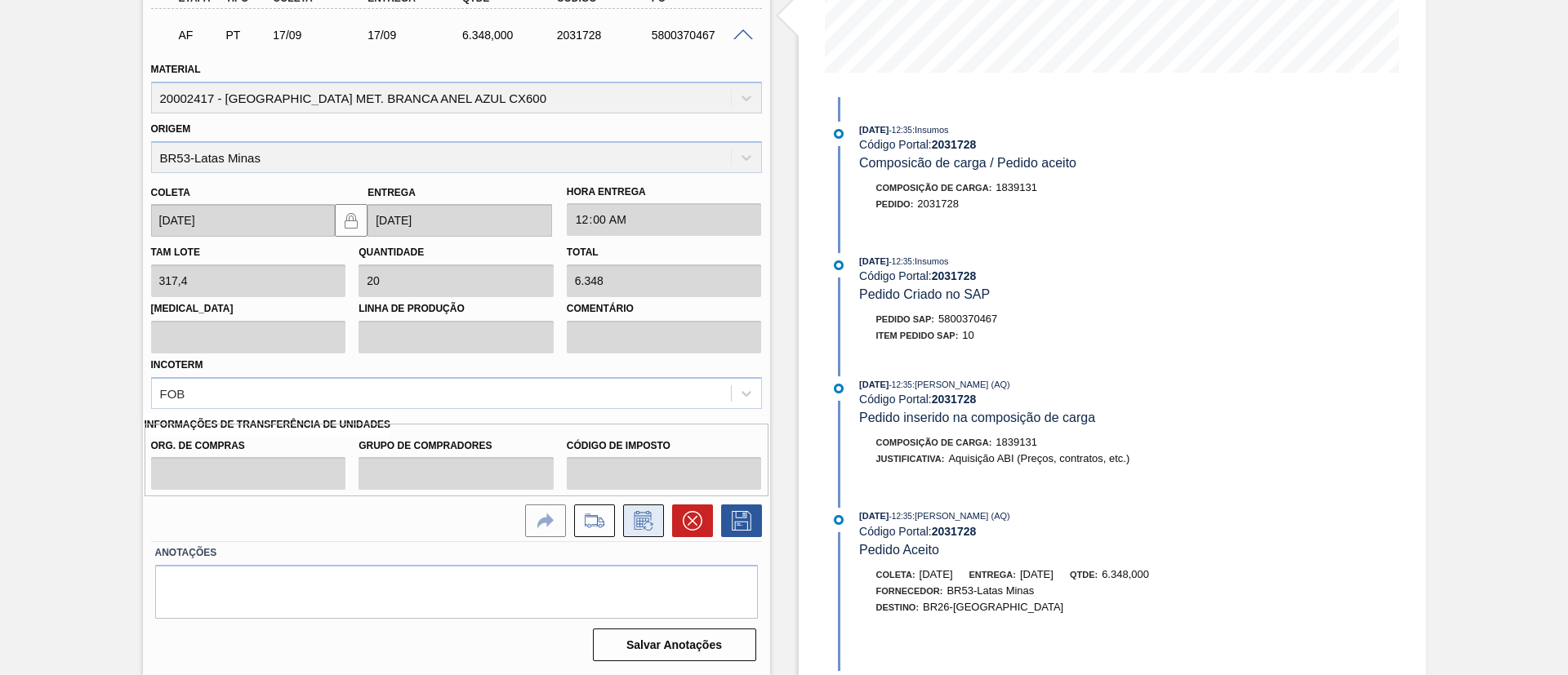
click at [626, 524] on button at bounding box center [643, 521] width 41 height 33
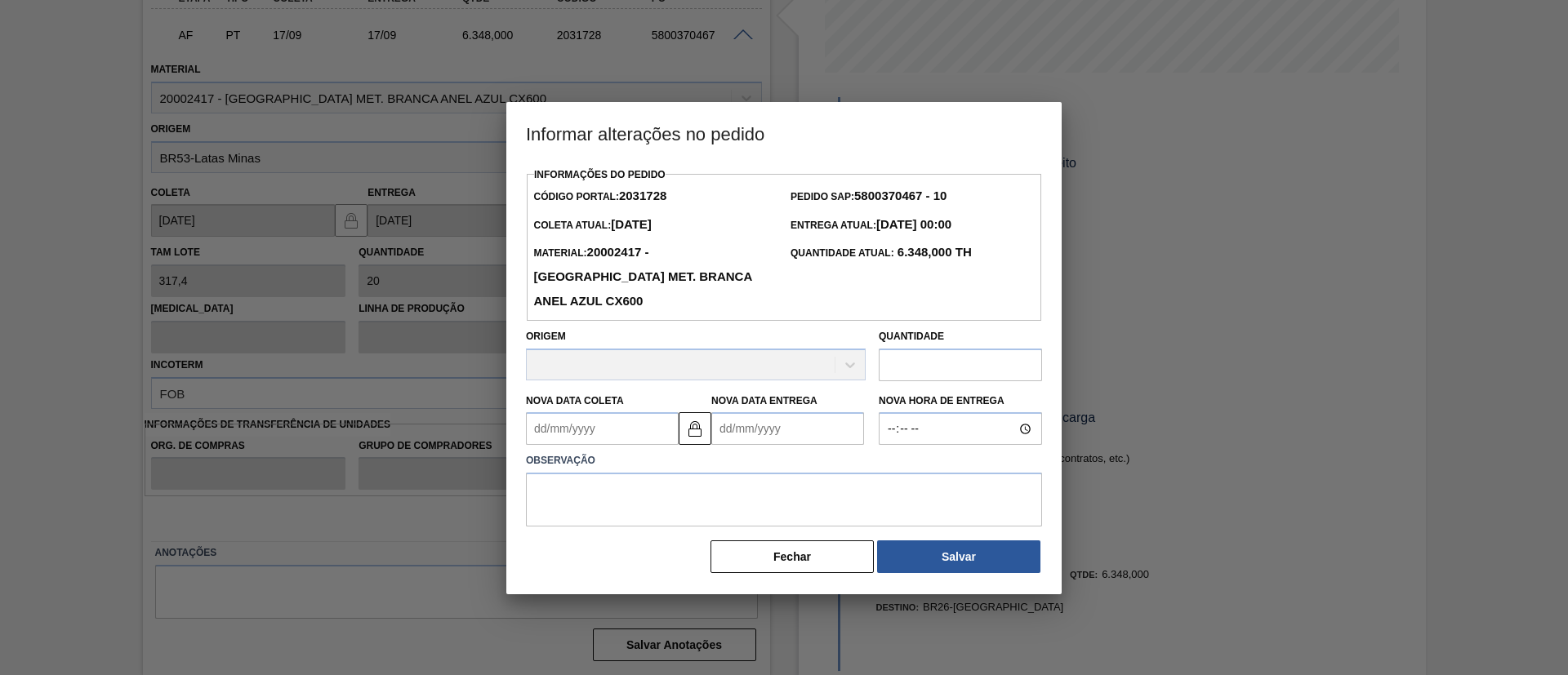
click at [920, 353] on input "text" at bounding box center [959, 365] width 163 height 33
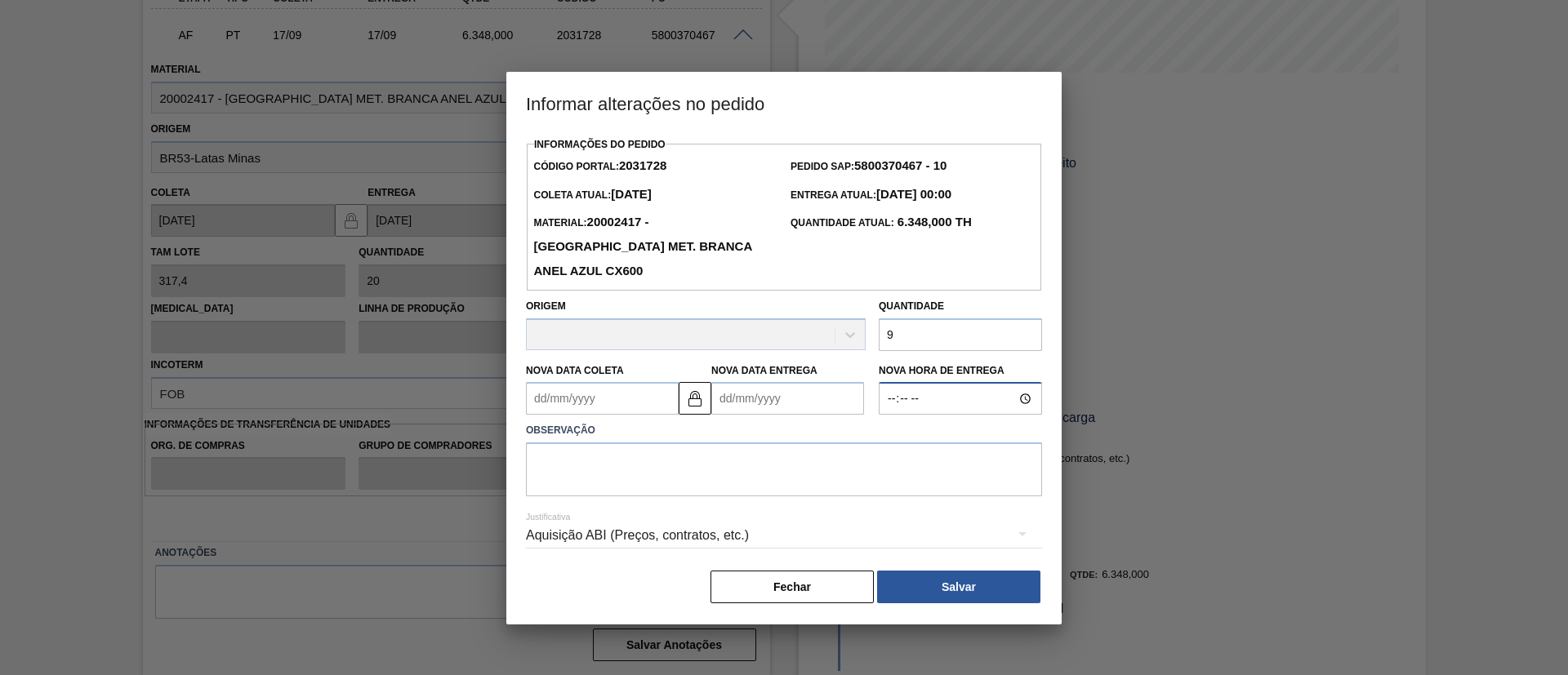
click at [886, 382] on input "Nova Hora de Entrega" at bounding box center [959, 398] width 163 height 33
drag, startPoint x: 984, startPoint y: 320, endPoint x: 721, endPoint y: 316, distance: 263.0
click at [725, 314] on div "Origem Quantidade 9" at bounding box center [784, 321] width 529 height 60
type input "1"
type input "2.856,6"
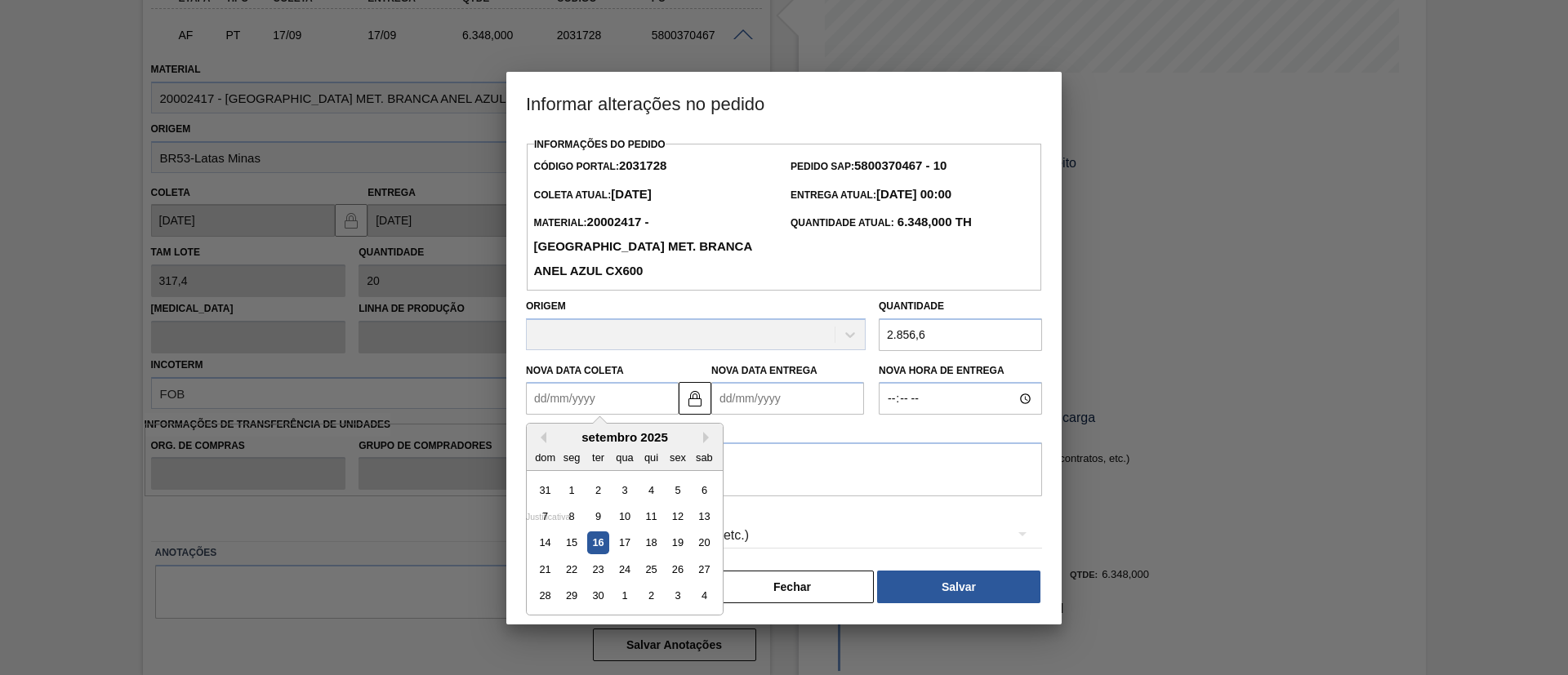
click at [616, 382] on Coleta2031728 "Nova Data Coleta" at bounding box center [602, 398] width 153 height 33
click at [630, 532] on div "17" at bounding box center [624, 543] width 22 height 22
type Coleta2031728 "17/09/2025"
type Entrega2031728 "17/09/2025"
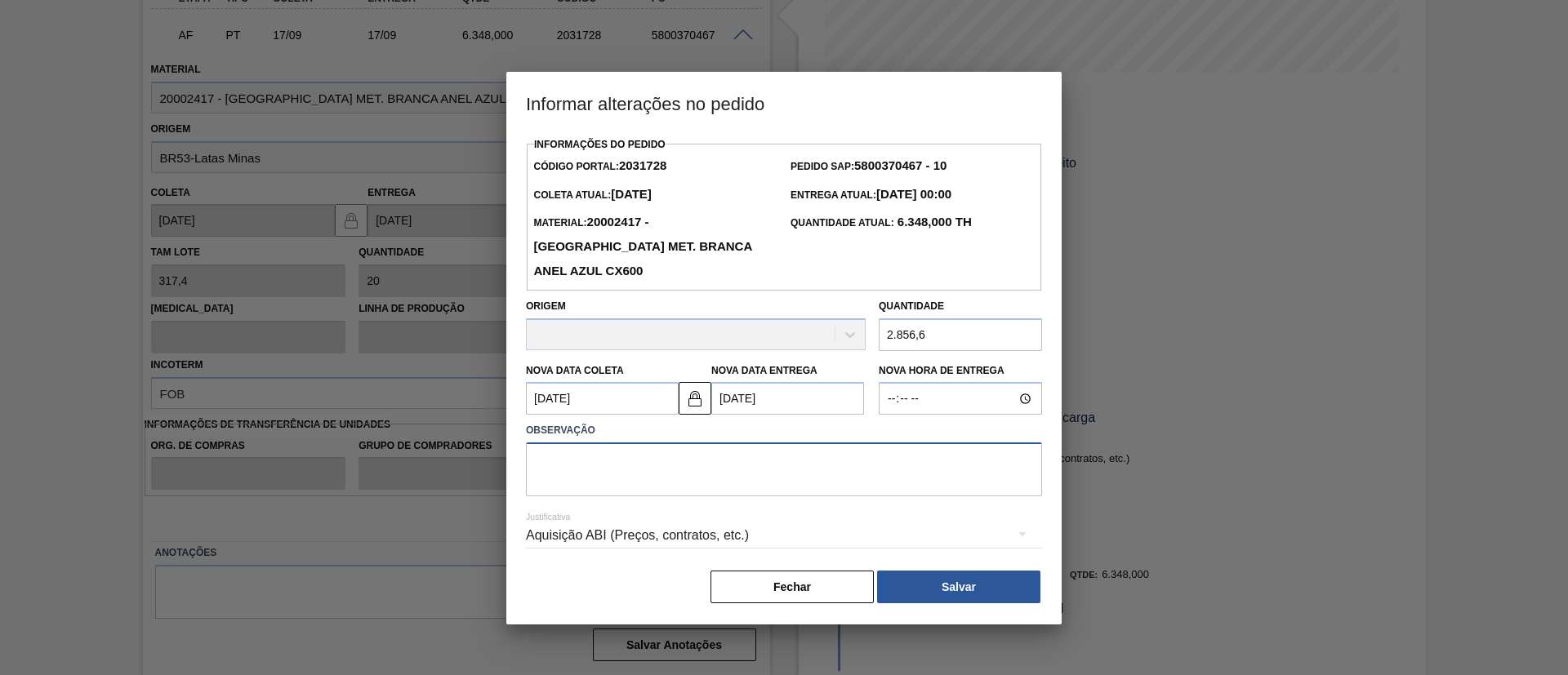
click at [901, 445] on textarea at bounding box center [784, 469] width 516 height 54
type textarea "J"
type textarea "Ajuste paletização"
click at [977, 570] on button "Salvar" at bounding box center [958, 587] width 163 height 33
click at [634, 382] on Coleta2031728 "17/09/2025" at bounding box center [602, 398] width 153 height 33
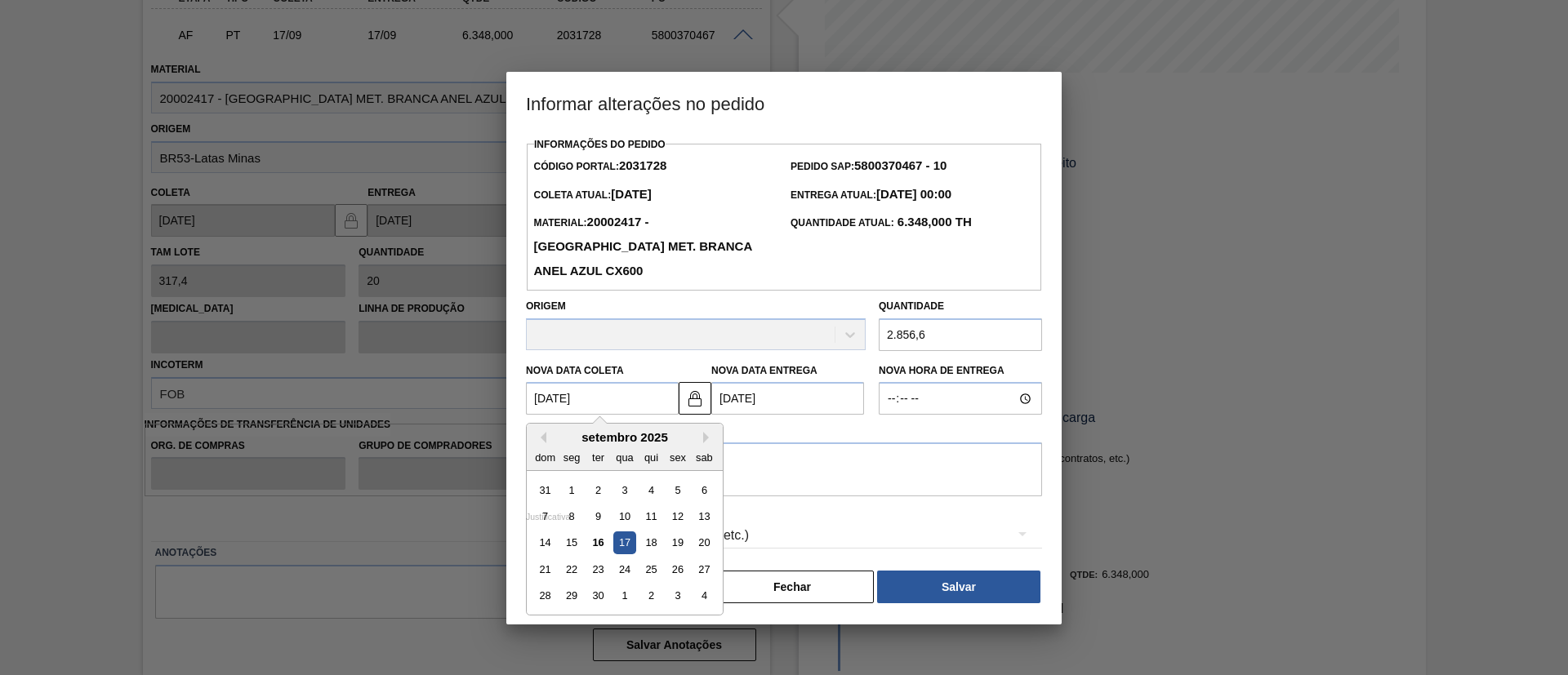
click at [634, 532] on div "17" at bounding box center [624, 543] width 22 height 22
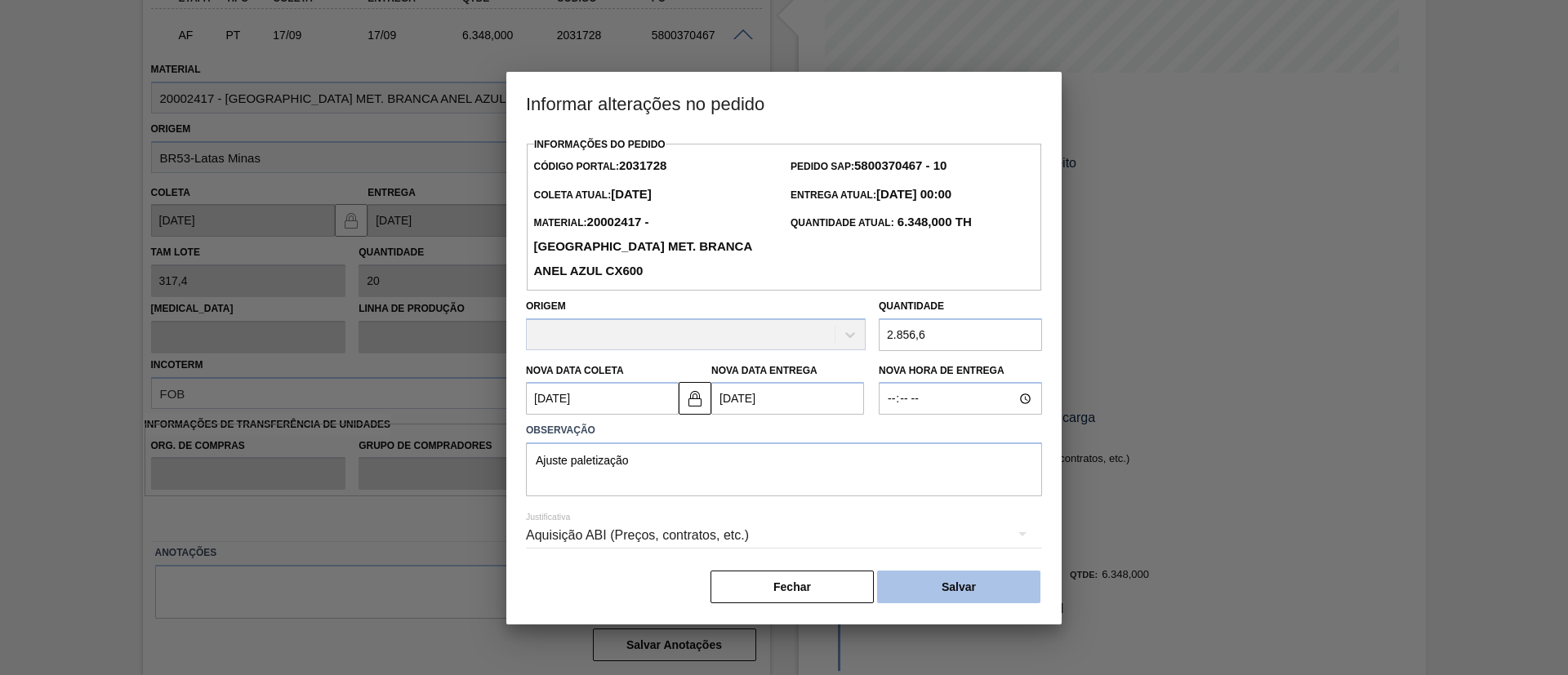
click at [953, 570] on button "Salvar" at bounding box center [958, 587] width 163 height 33
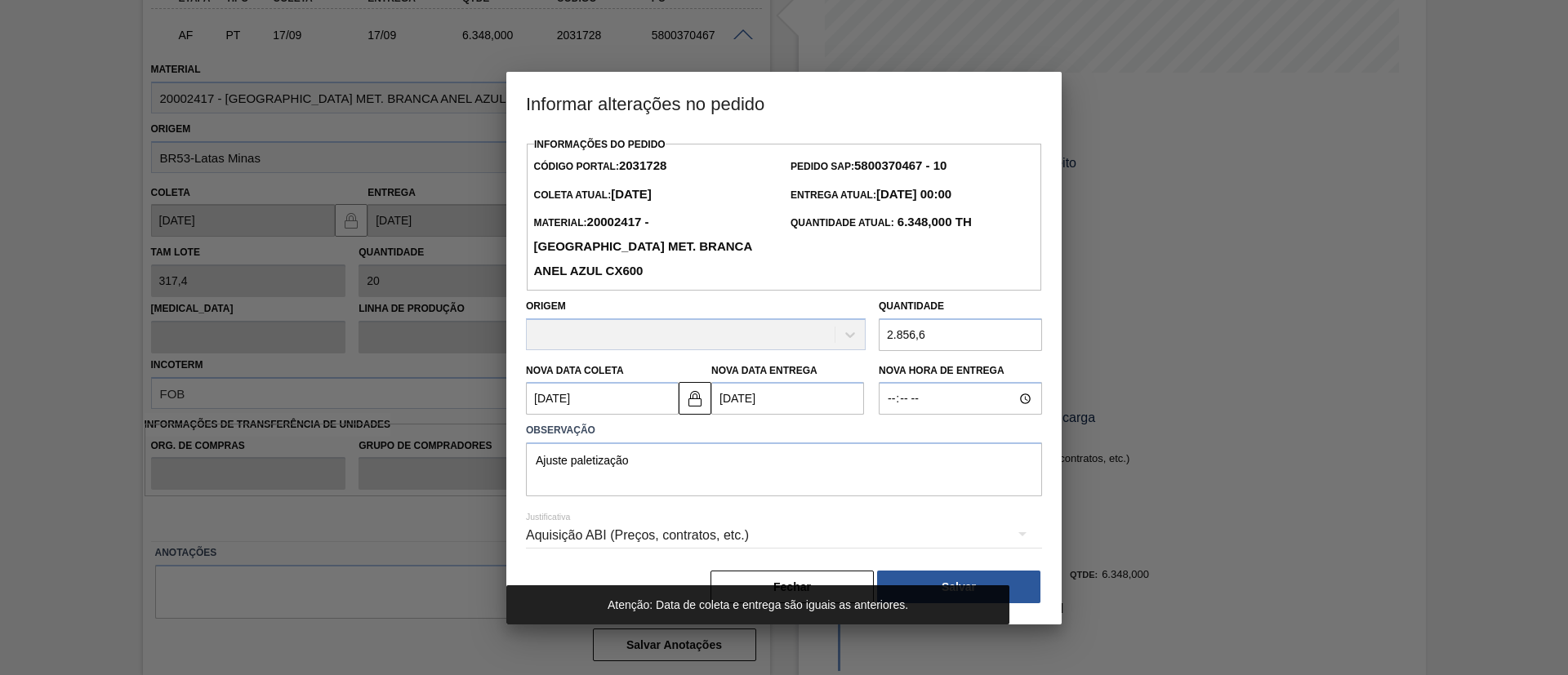
click at [665, 382] on Coleta2031728 "17/09/2025" at bounding box center [602, 398] width 153 height 33
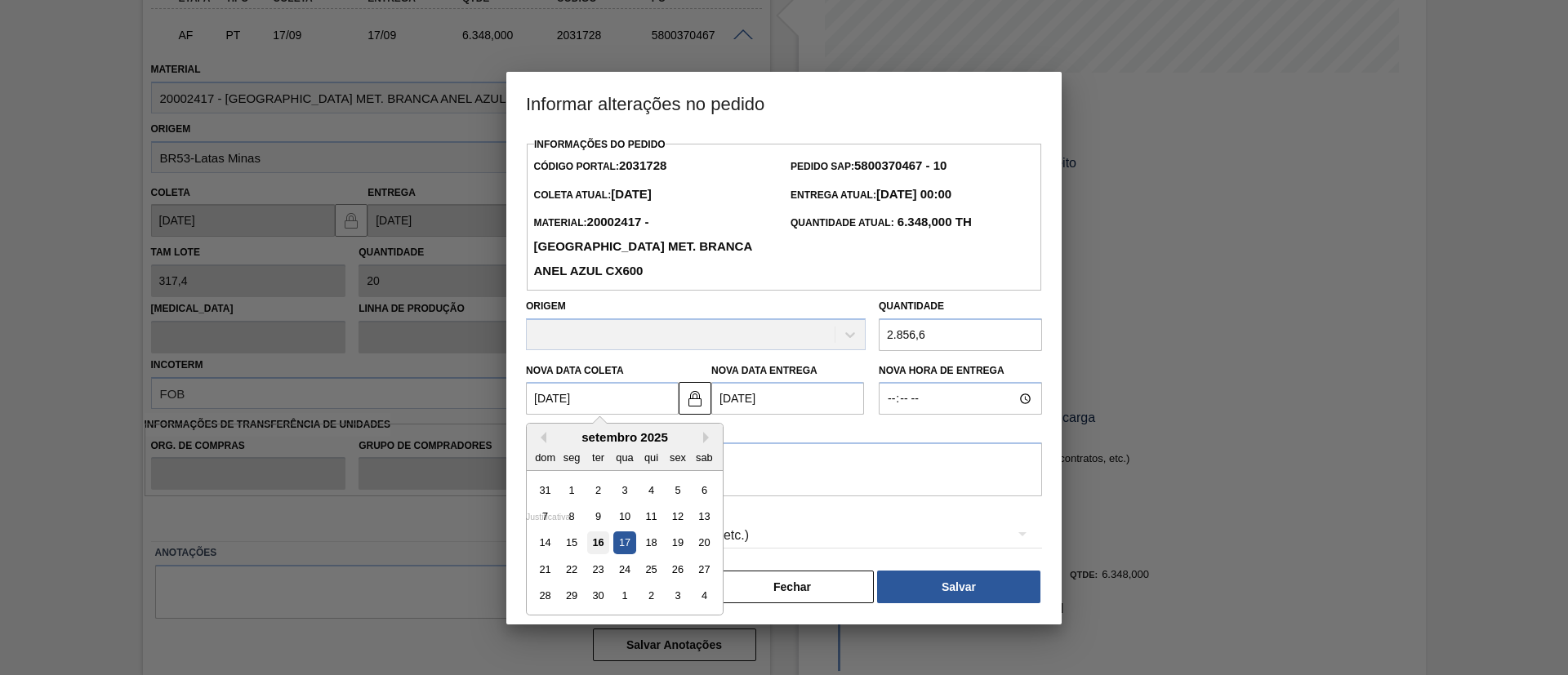
click at [602, 532] on div "16" at bounding box center [598, 543] width 22 height 22
type Coleta2031728 "16/09/2025"
type Entrega2031728 "16/09/2025"
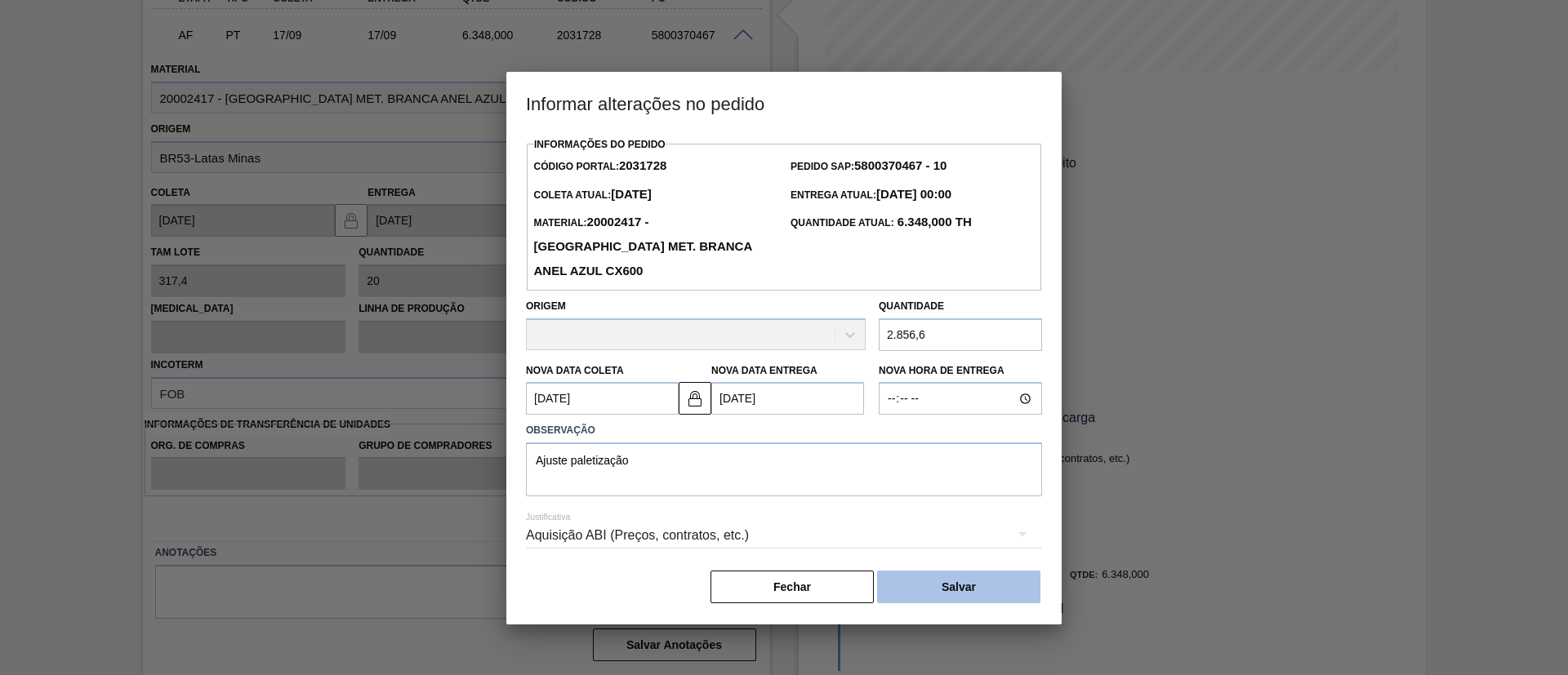
click at [929, 570] on button "Salvar" at bounding box center [958, 587] width 163 height 33
click at [967, 570] on button "Salvar" at bounding box center [958, 587] width 163 height 33
click at [811, 311] on div "Origem" at bounding box center [695, 322] width 340 height 56
click at [978, 571] on button "Salvar" at bounding box center [958, 587] width 163 height 33
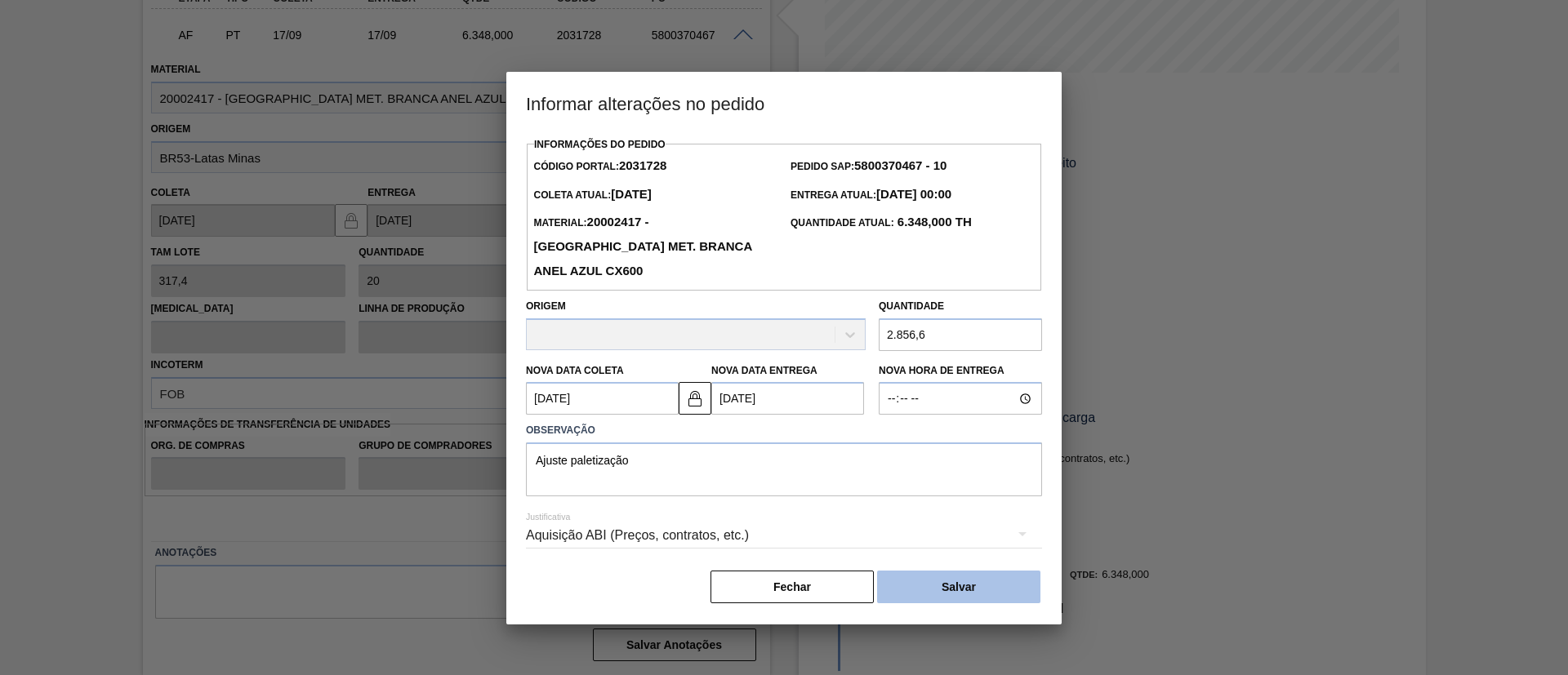
click at [978, 571] on button "Salvar" at bounding box center [958, 587] width 163 height 33
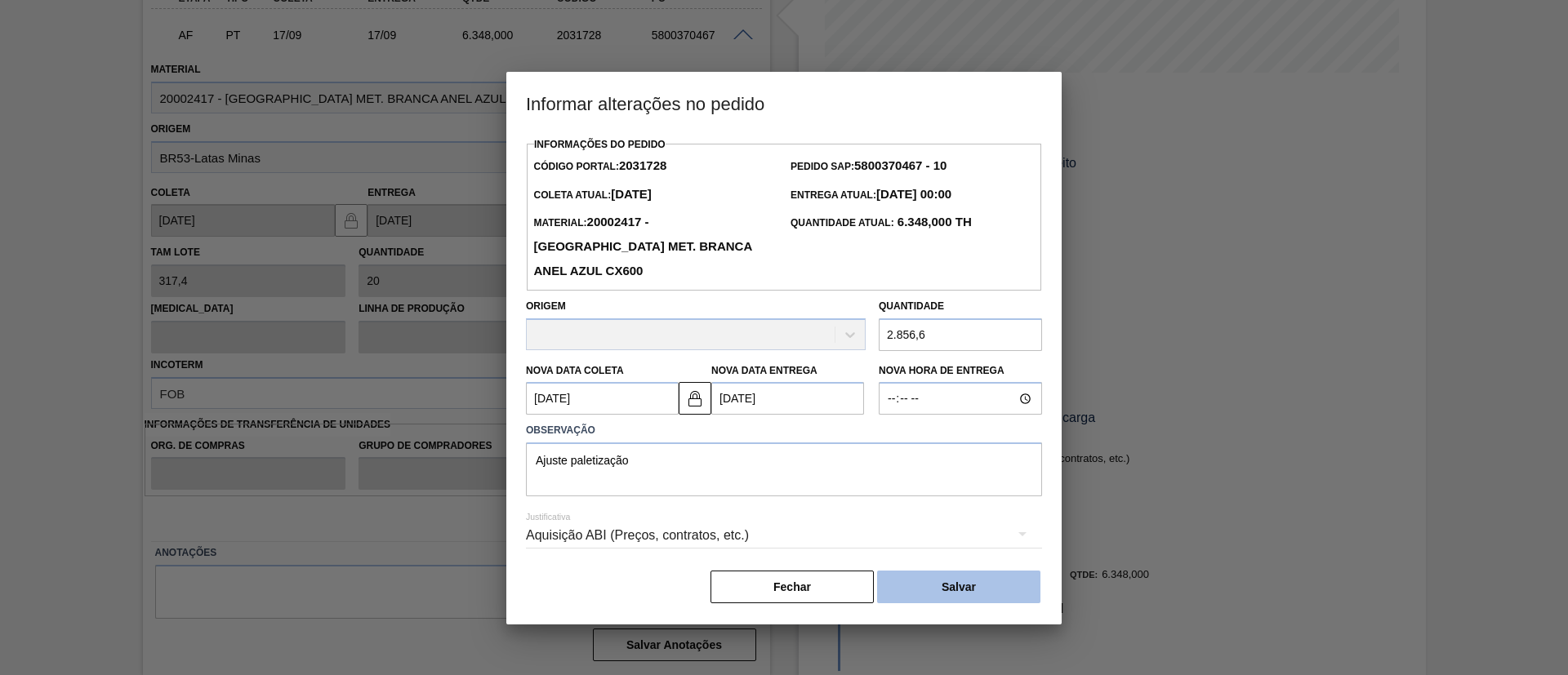
click at [978, 571] on button "Salvar" at bounding box center [958, 587] width 163 height 33
click at [835, 570] on button "Fechar" at bounding box center [792, 587] width 163 height 33
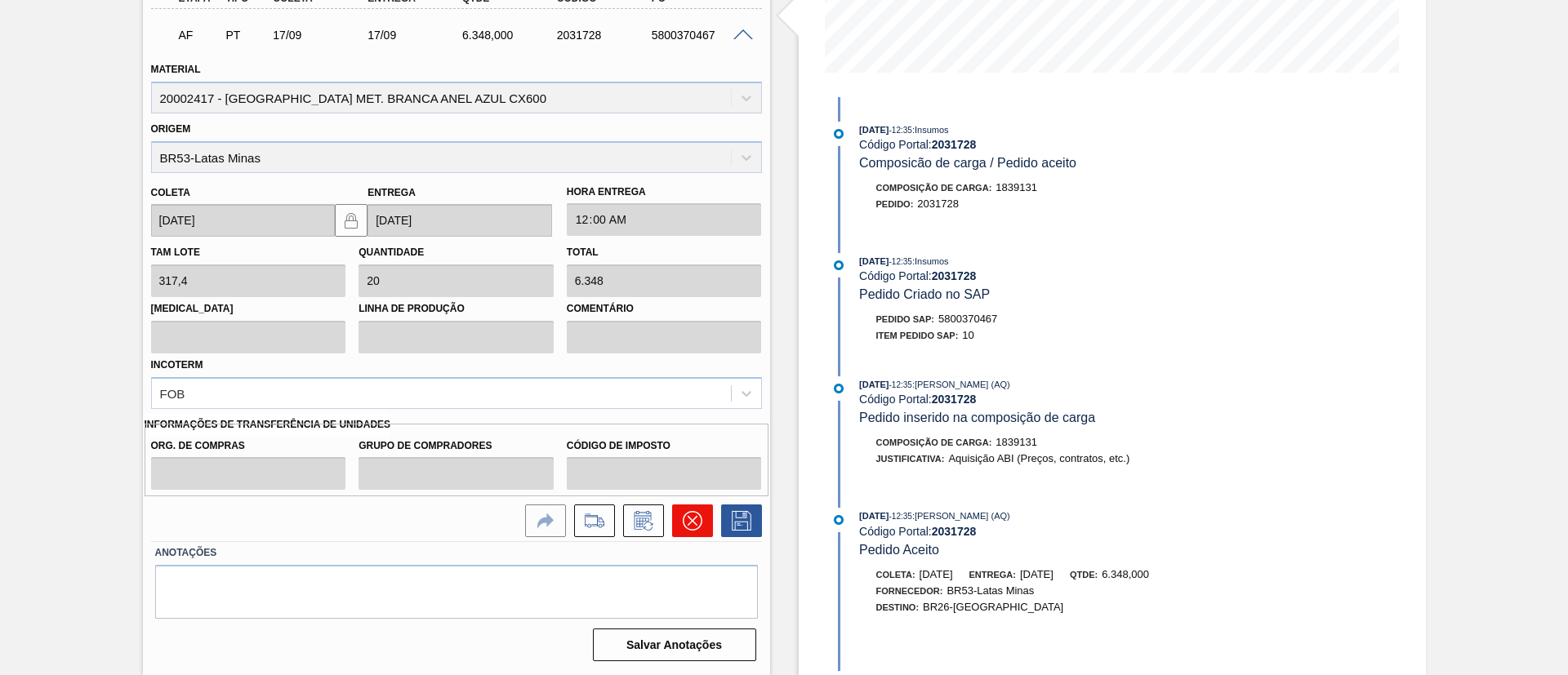
click at [682, 511] on icon at bounding box center [692, 521] width 20 height 20
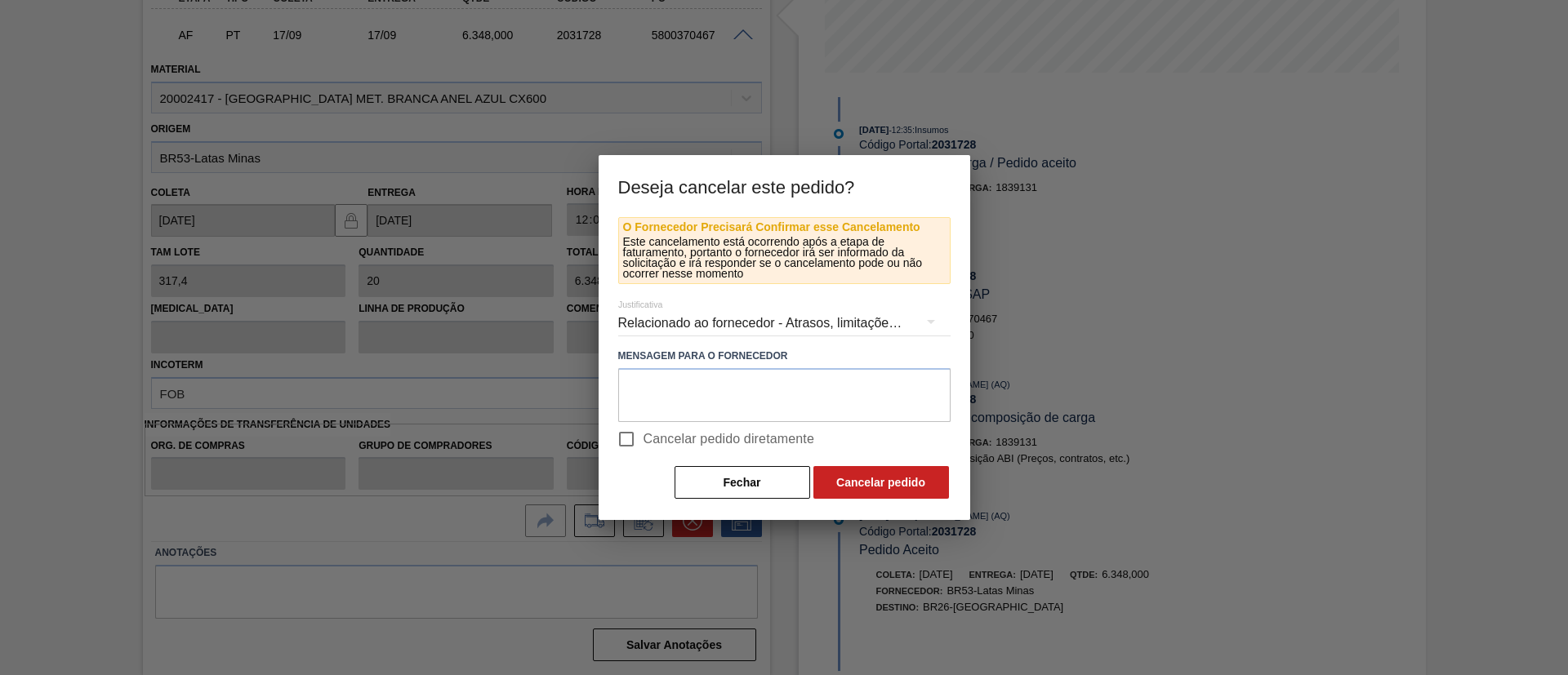
click at [720, 439] on span "Cancelar pedido diretamente" at bounding box center [729, 439] width 171 height 20
click at [643, 439] on input "Cancelar pedido diretamente" at bounding box center [627, 439] width 35 height 35
checkbox input "true"
click at [847, 478] on button "Cancelar pedido" at bounding box center [881, 483] width 136 height 33
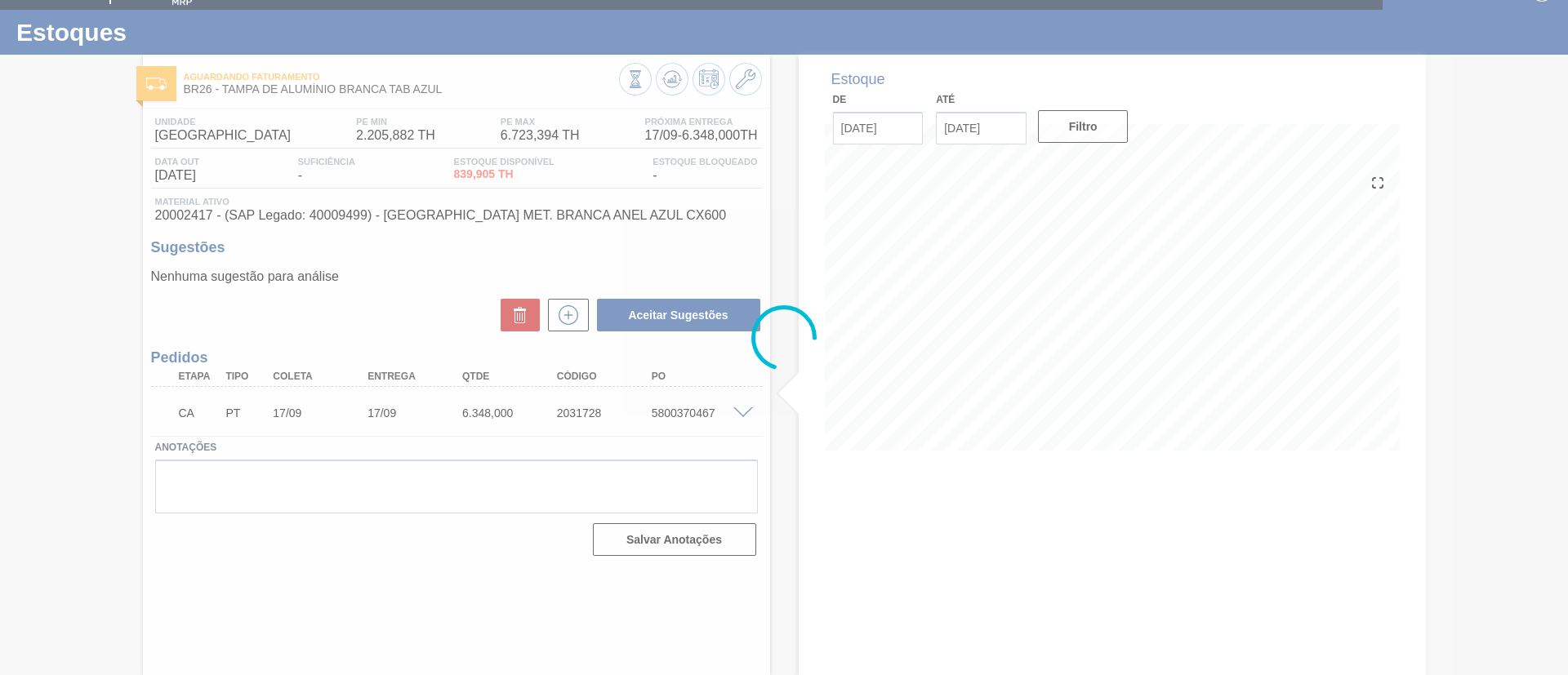
scroll to position [27, 0]
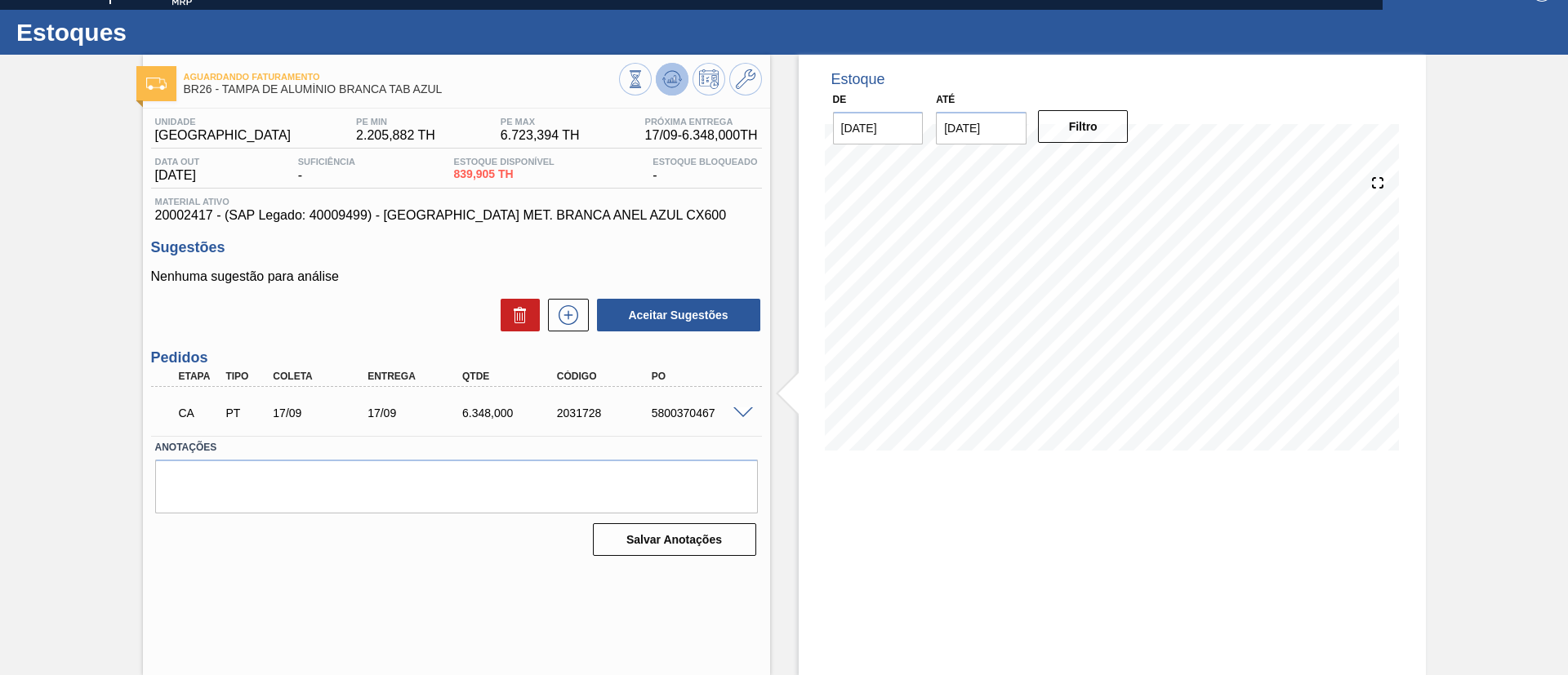
click at [664, 83] on icon at bounding box center [671, 83] width 16 height 8
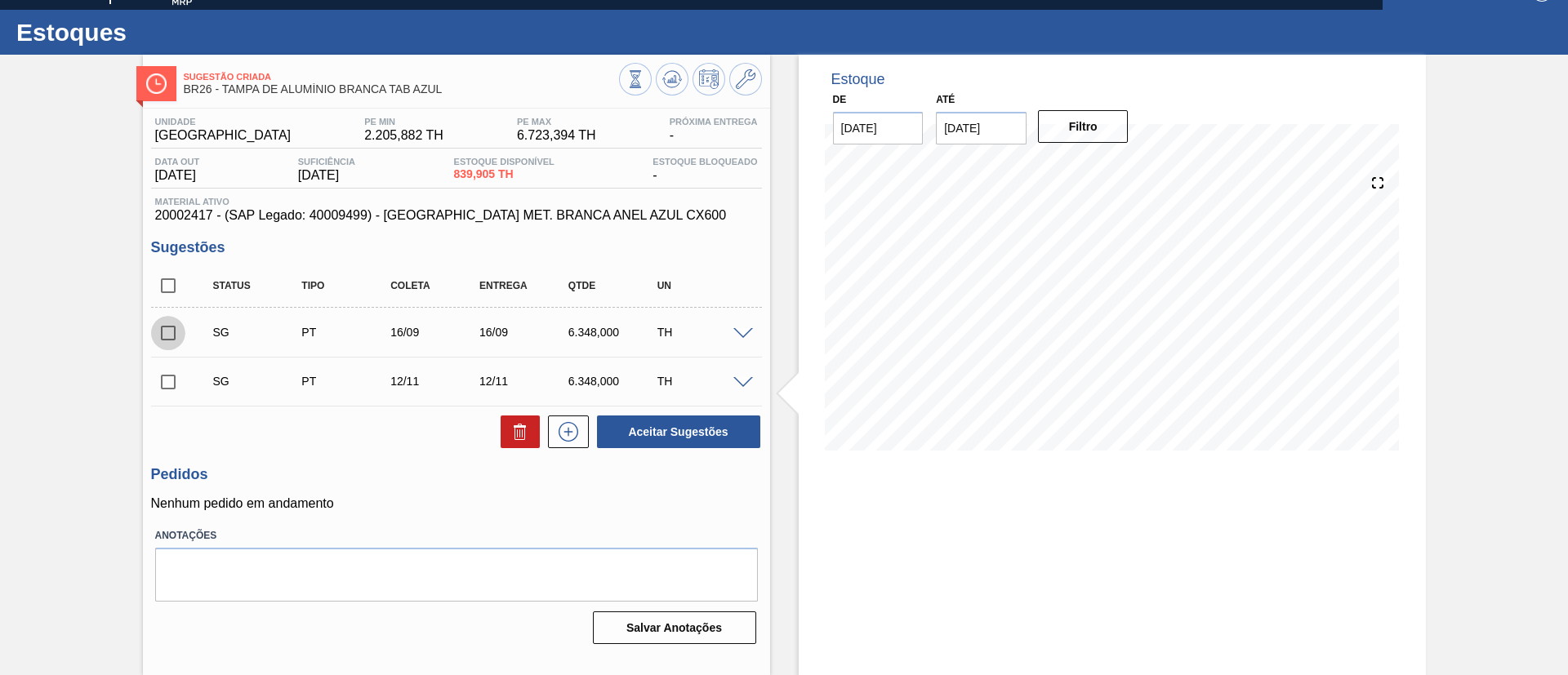
click at [168, 332] on input "checkbox" at bounding box center [169, 333] width 35 height 35
click at [739, 333] on span at bounding box center [743, 333] width 20 height 12
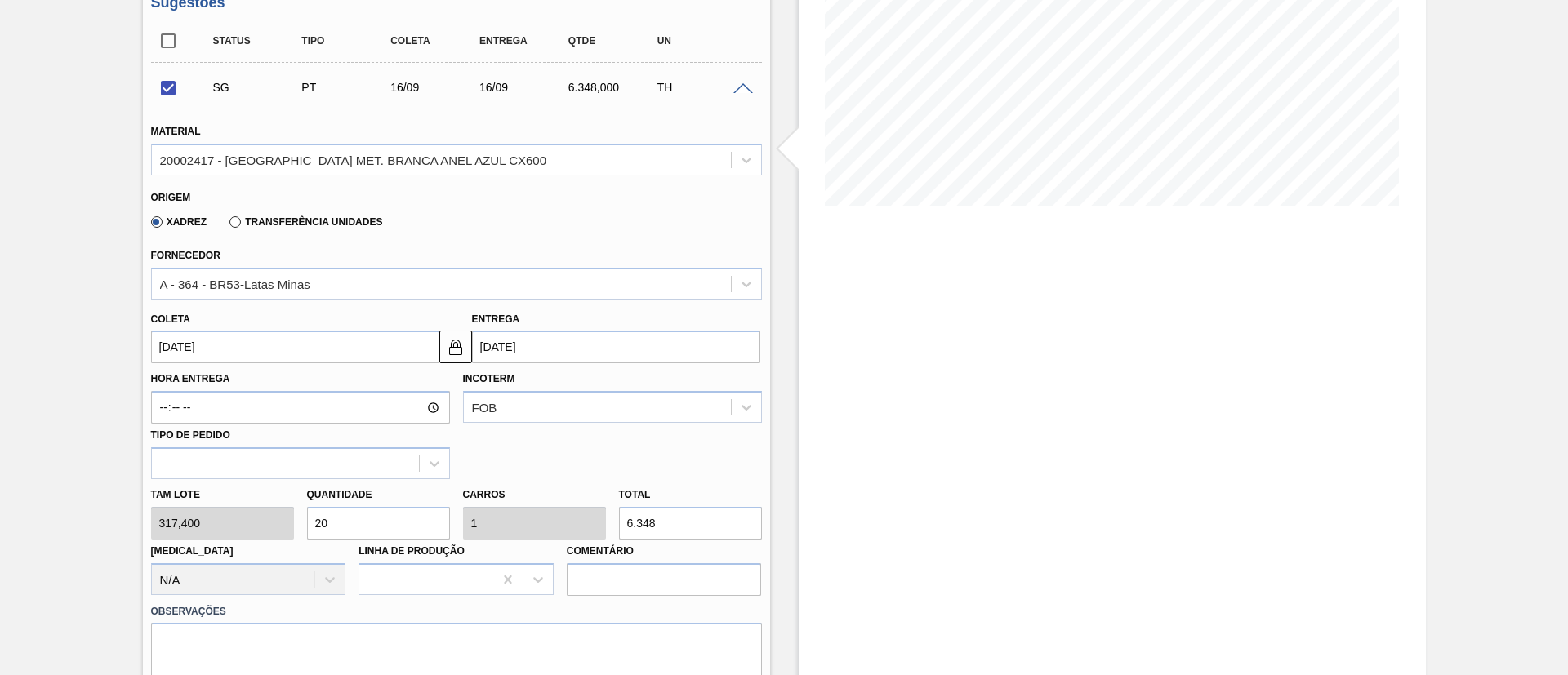
scroll to position [394, 0]
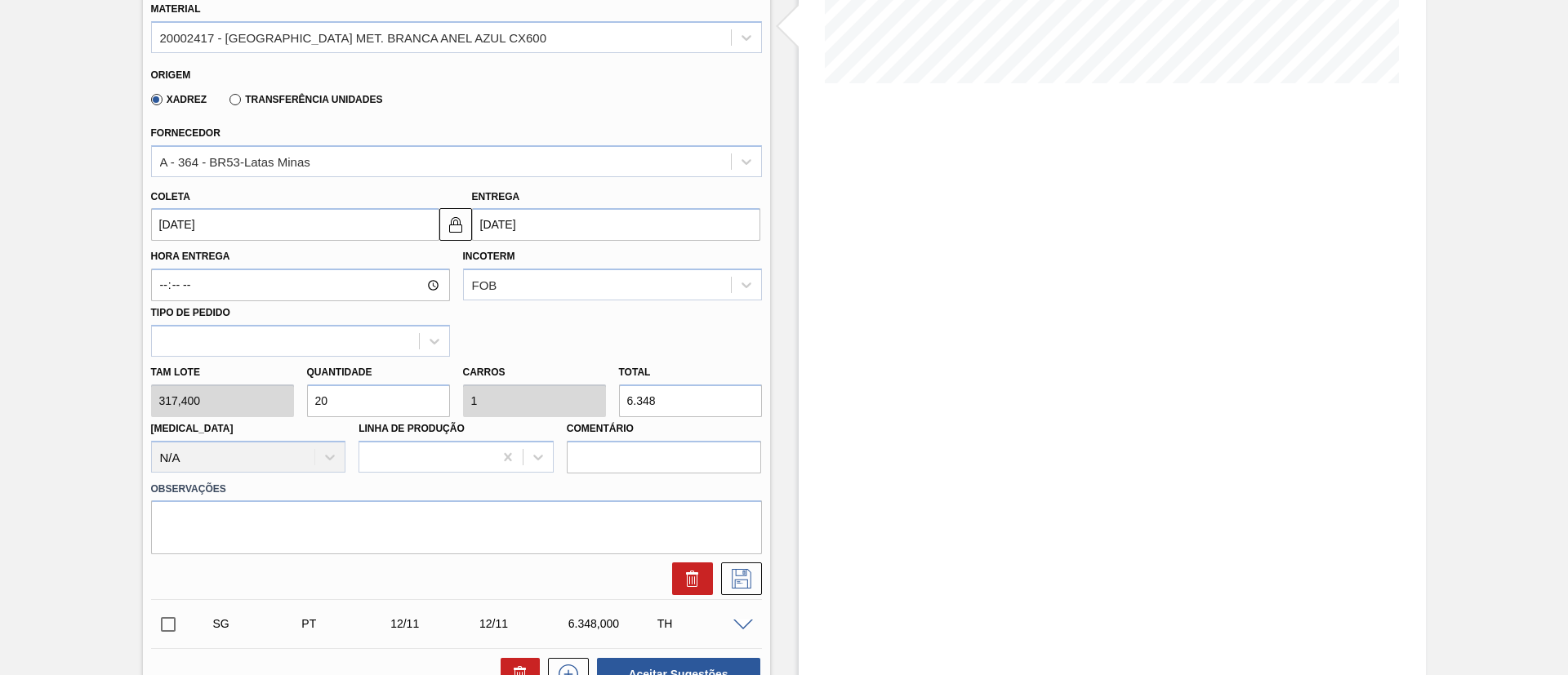
click at [404, 402] on input "20" at bounding box center [378, 401] width 143 height 33
checkbox input "false"
type input "2"
type input "0,1"
type input "634,8"
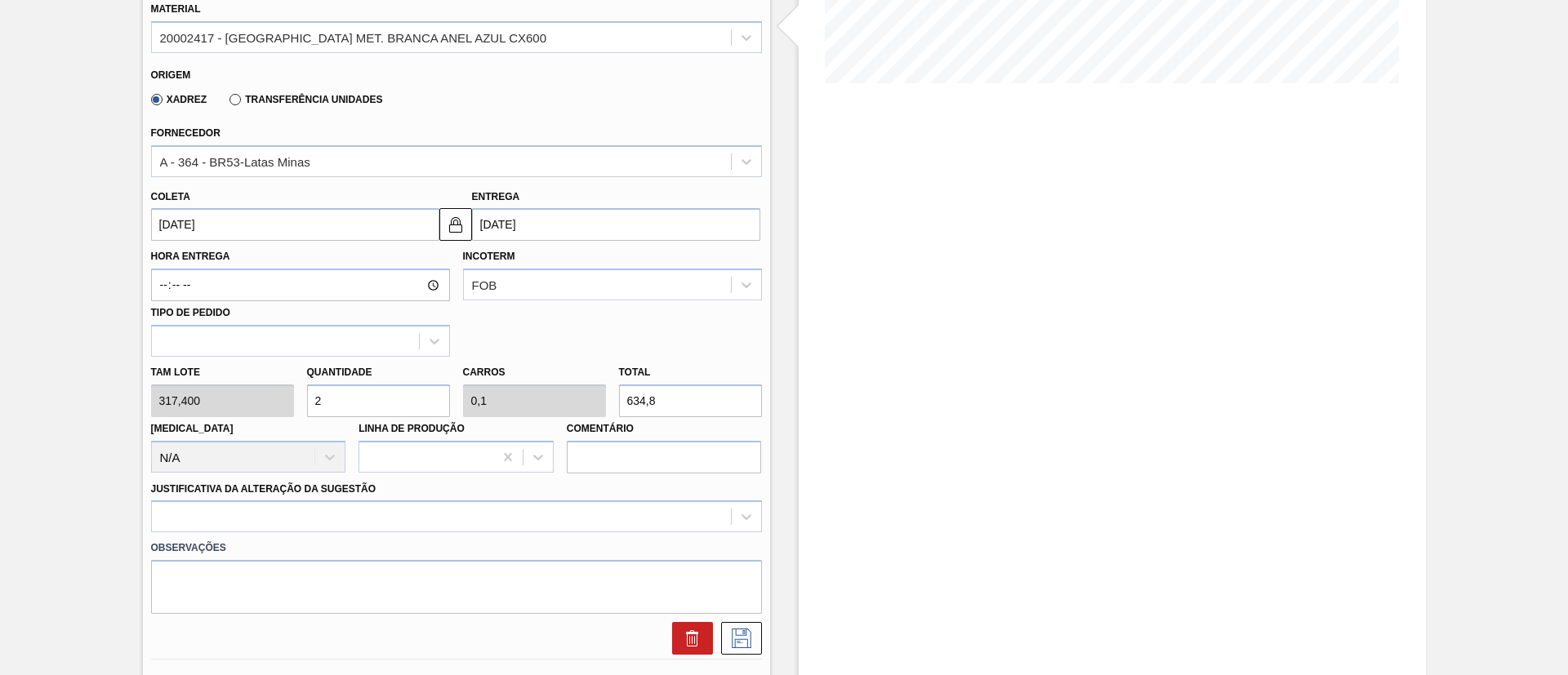
type input "0"
type input "9"
type input "0,45"
type input "2.856,6"
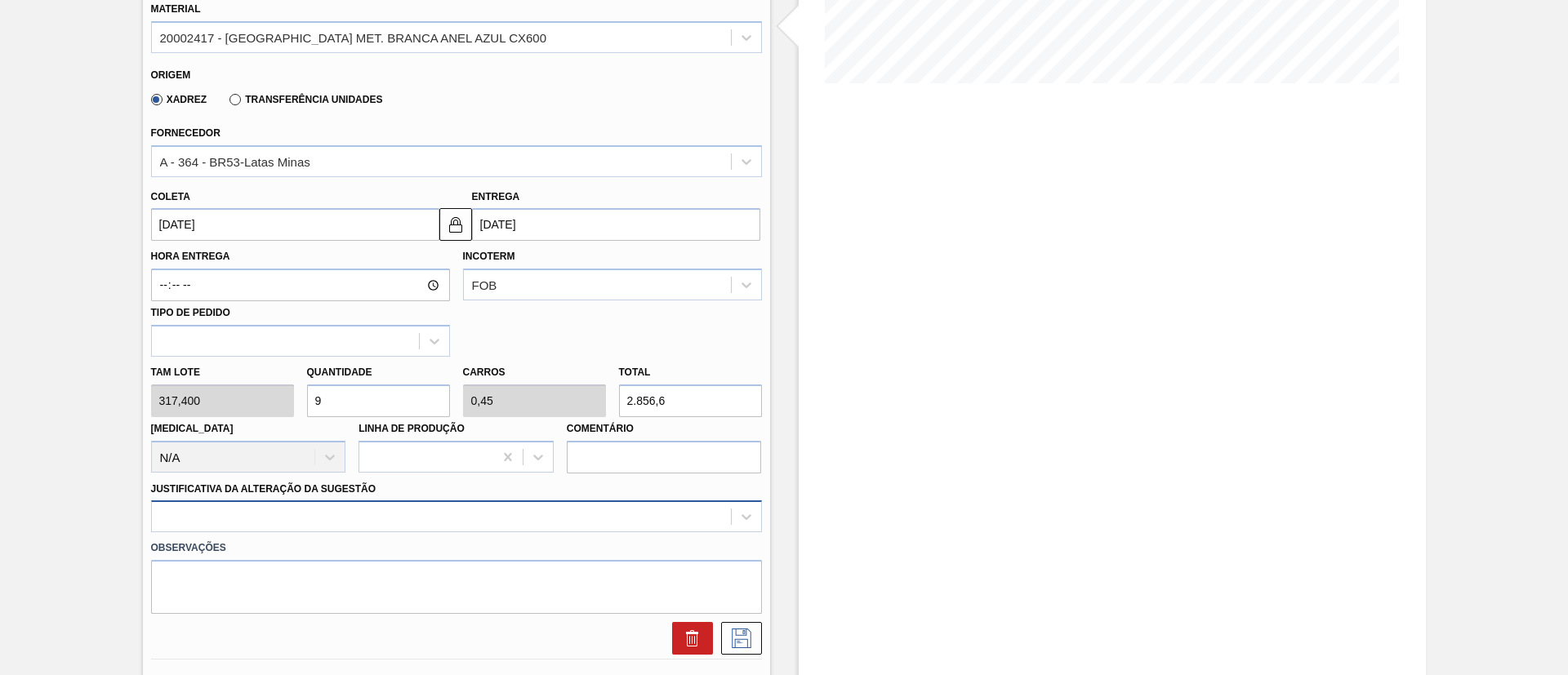
type input "9"
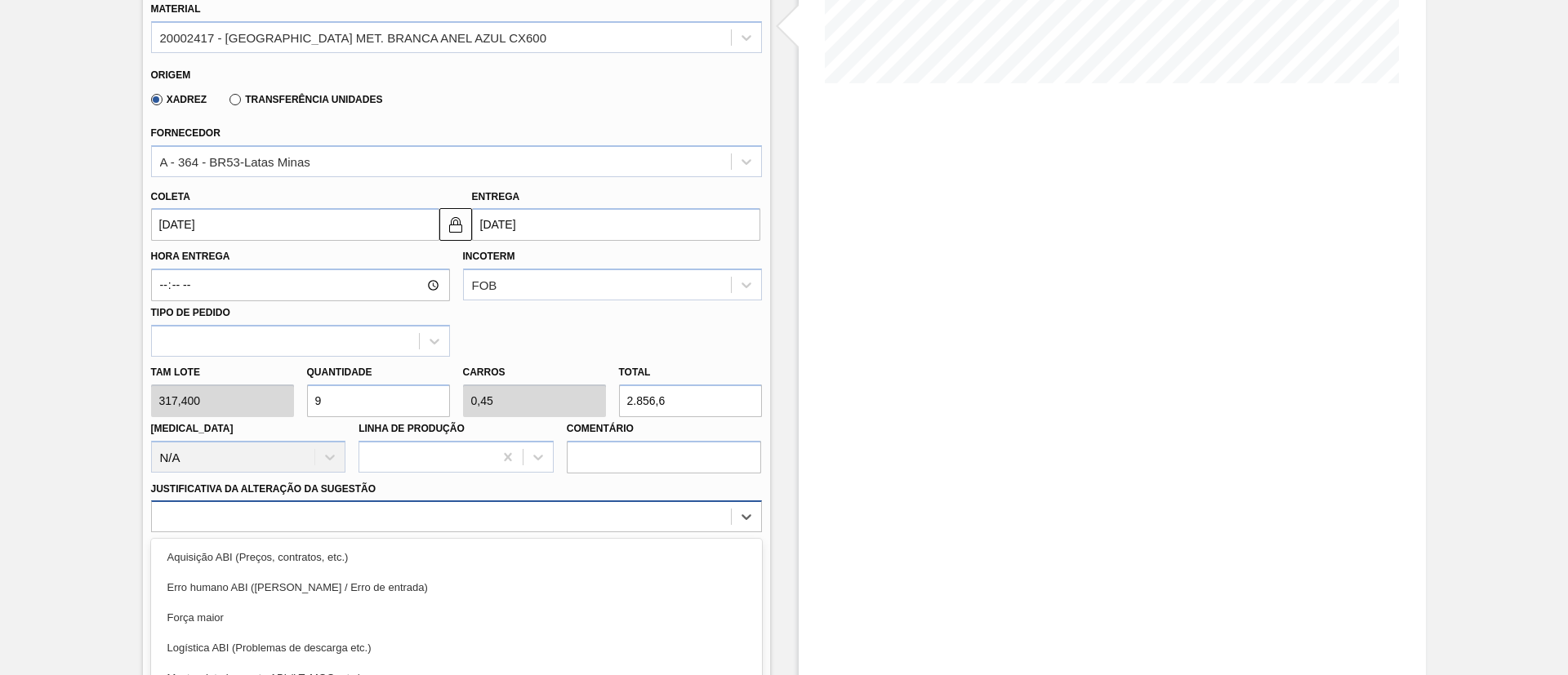
click at [474, 516] on div "option Aquisição ABI (Preços, contratos, etc.) focused, 1 of 18. 18 results ava…" at bounding box center [456, 516] width 610 height 32
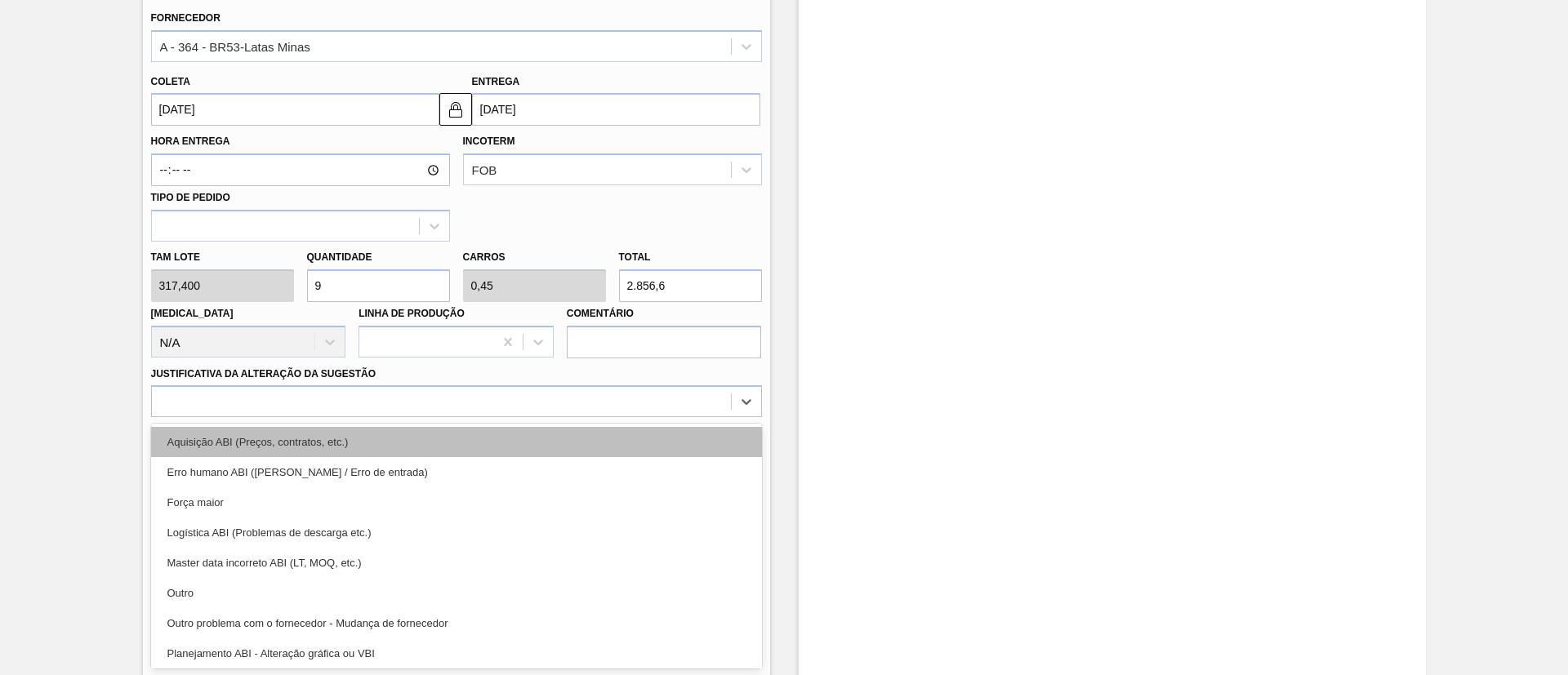
click at [312, 453] on div "Aquisição ABI (Preços, contratos, etc.)" at bounding box center [456, 442] width 610 height 30
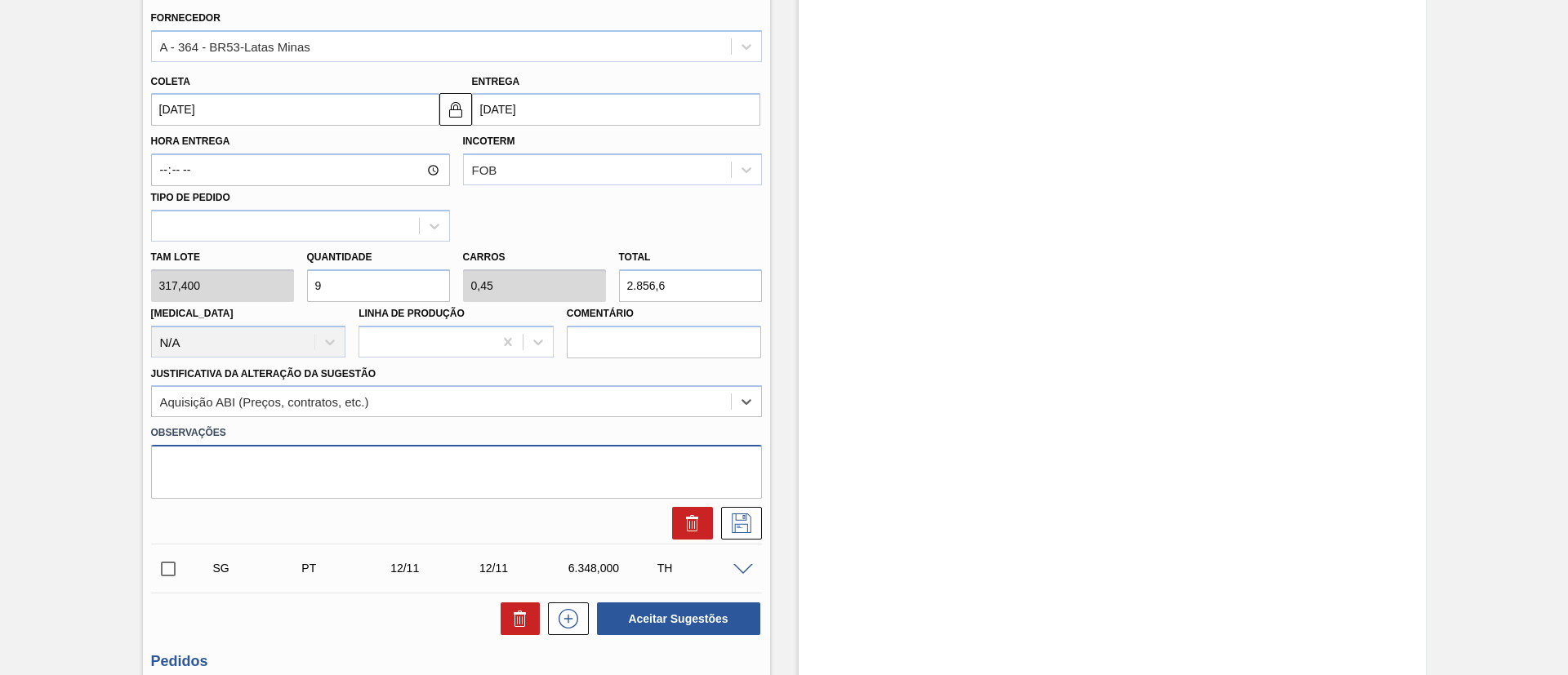
click at [342, 487] on textarea at bounding box center [456, 471] width 610 height 54
type textarea "P"
type textarea "Formação de carga mista"
click at [729, 516] on icon at bounding box center [741, 524] width 26 height 20
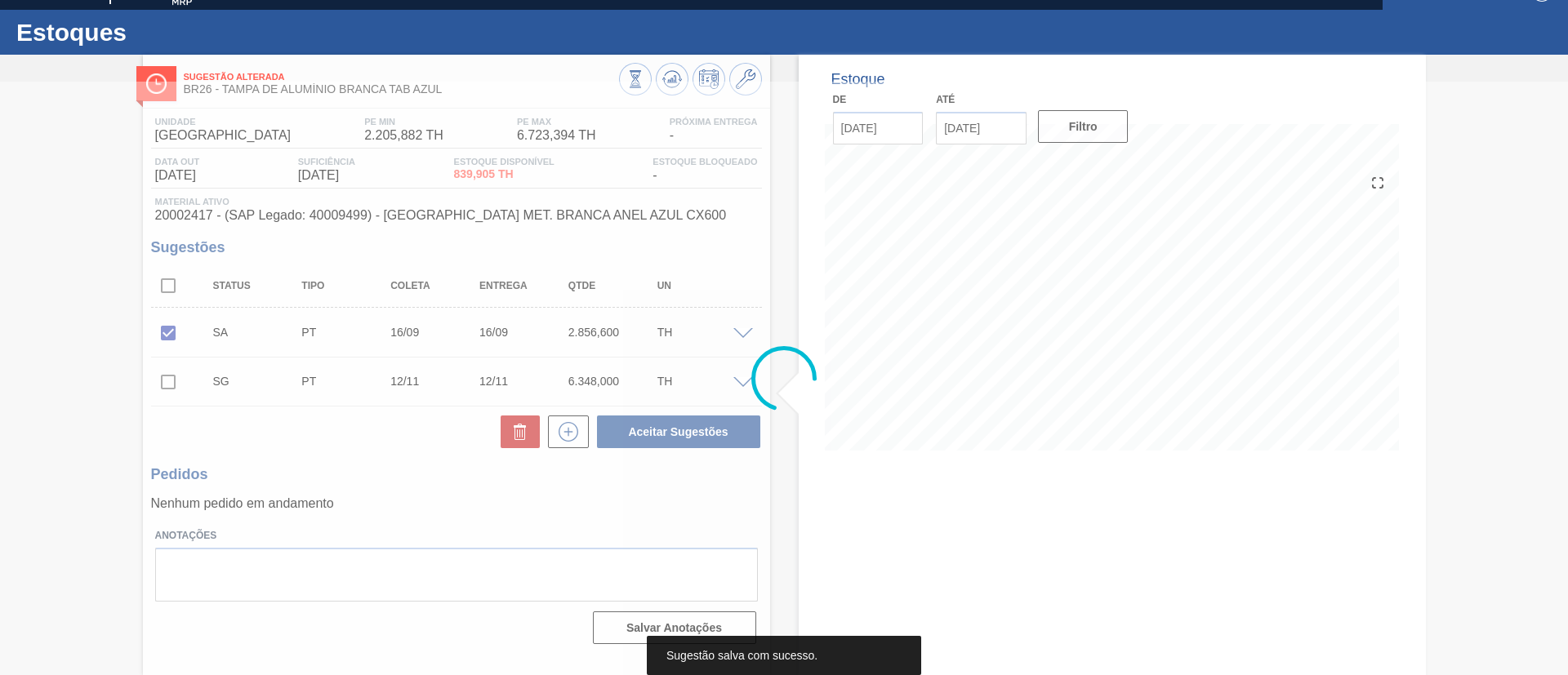
scroll to position [27, 0]
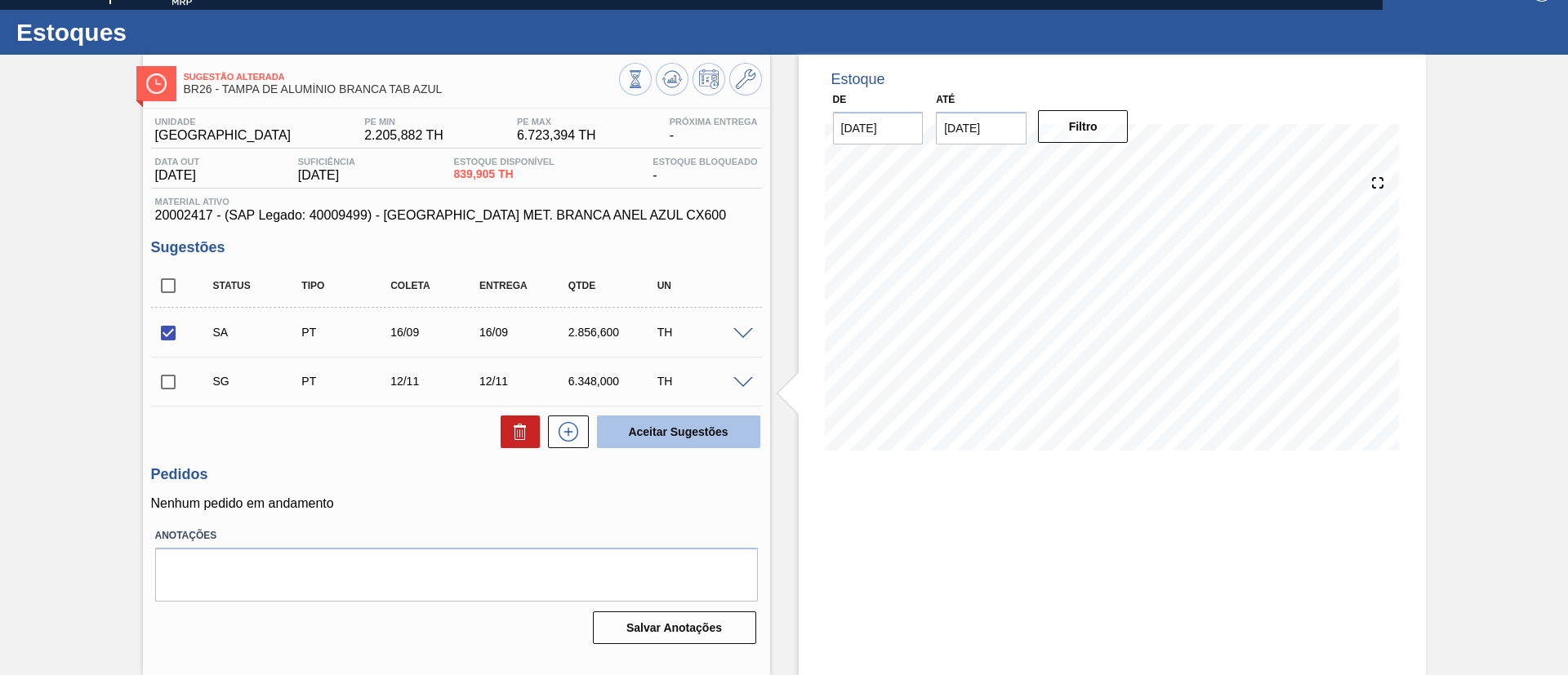
click at [642, 436] on button "Aceitar Sugestões" at bounding box center [678, 432] width 163 height 33
checkbox input "false"
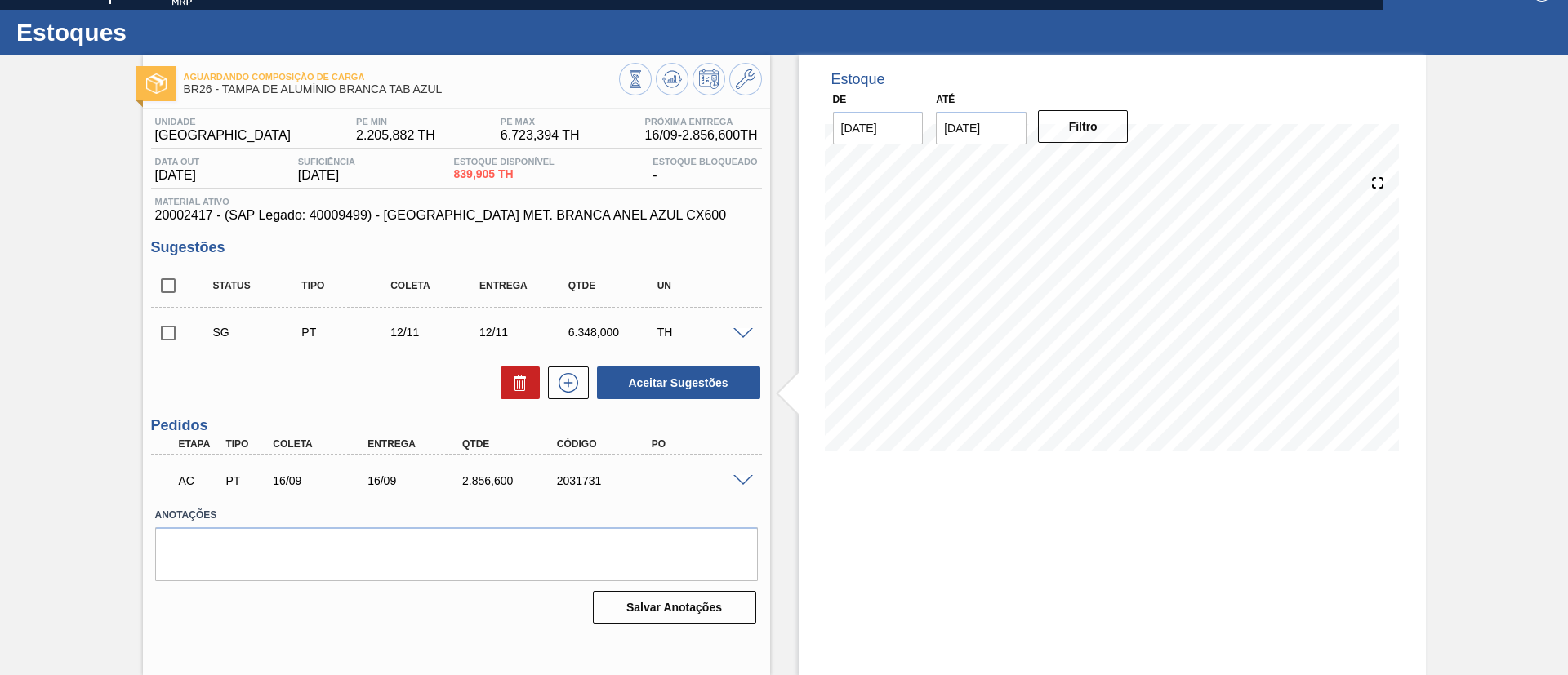
click at [743, 477] on span at bounding box center [743, 481] width 20 height 12
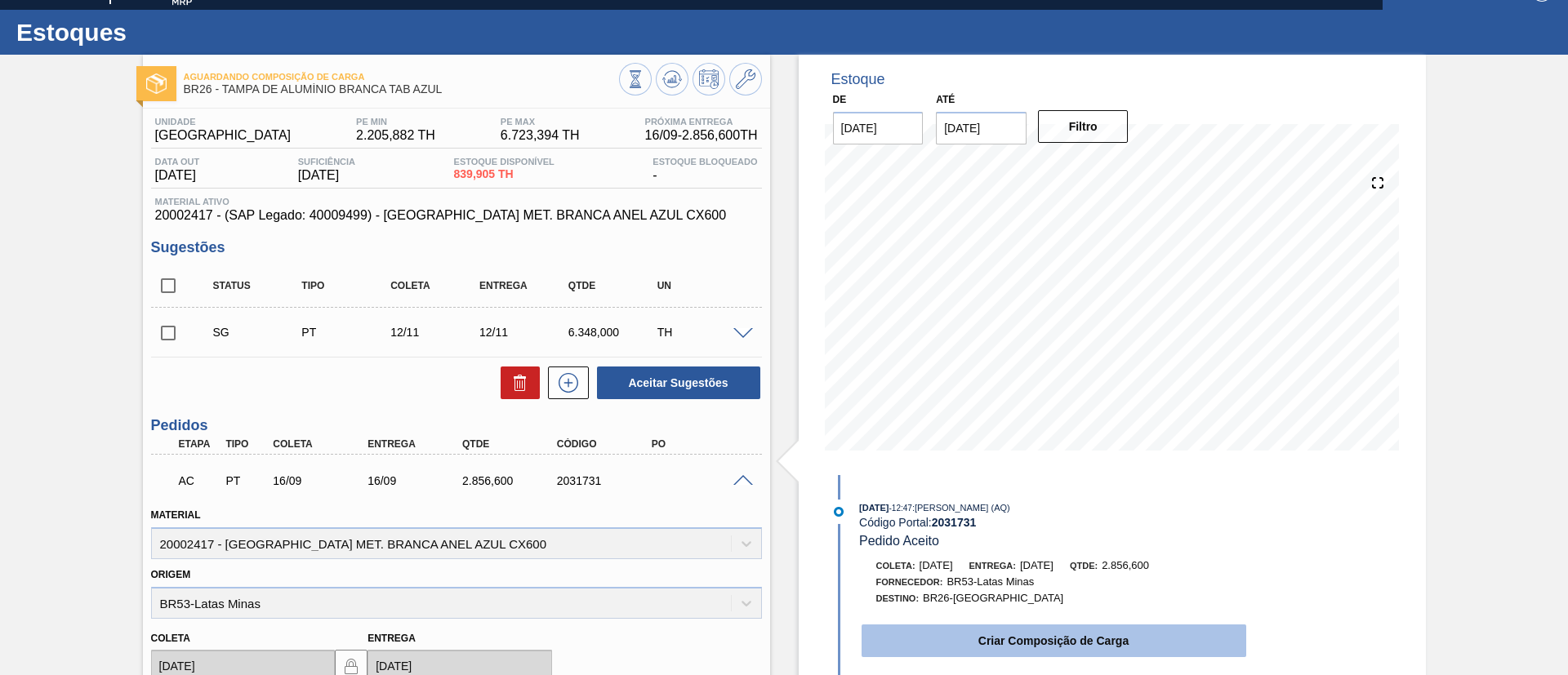
click at [1115, 627] on button "Criar Composição de Carga" at bounding box center [1054, 641] width 384 height 33
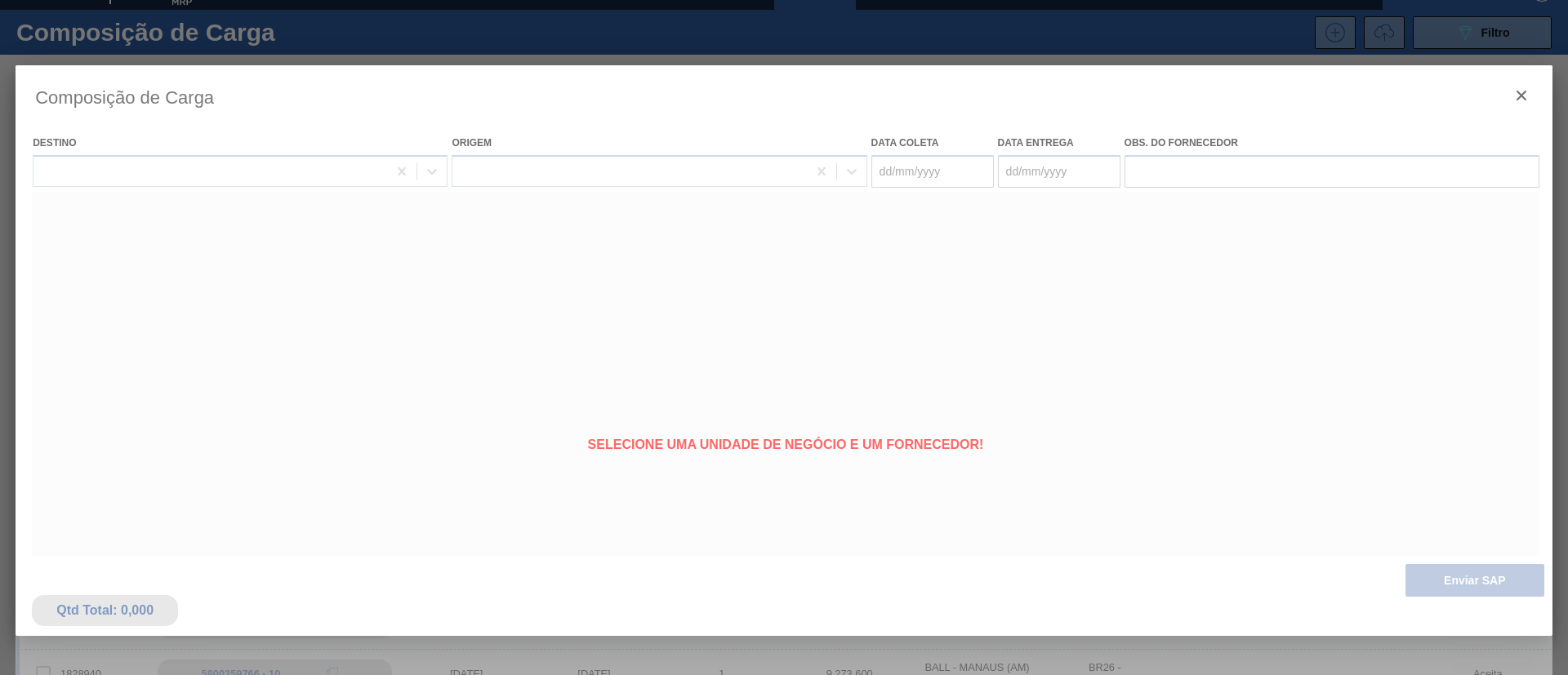
type coleta "16/09/2025"
type entrega "16/09/2025"
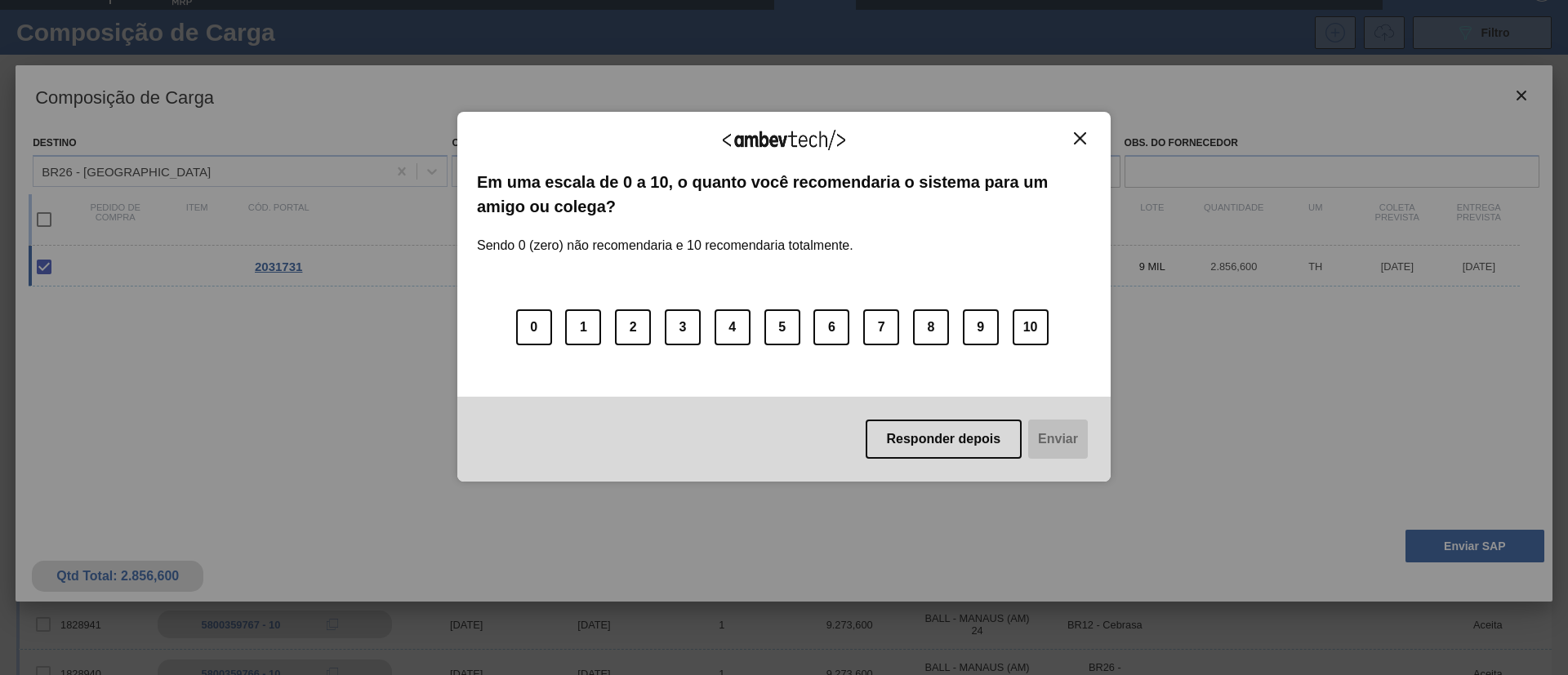
click at [1078, 138] on img "Close" at bounding box center [1080, 138] width 12 height 12
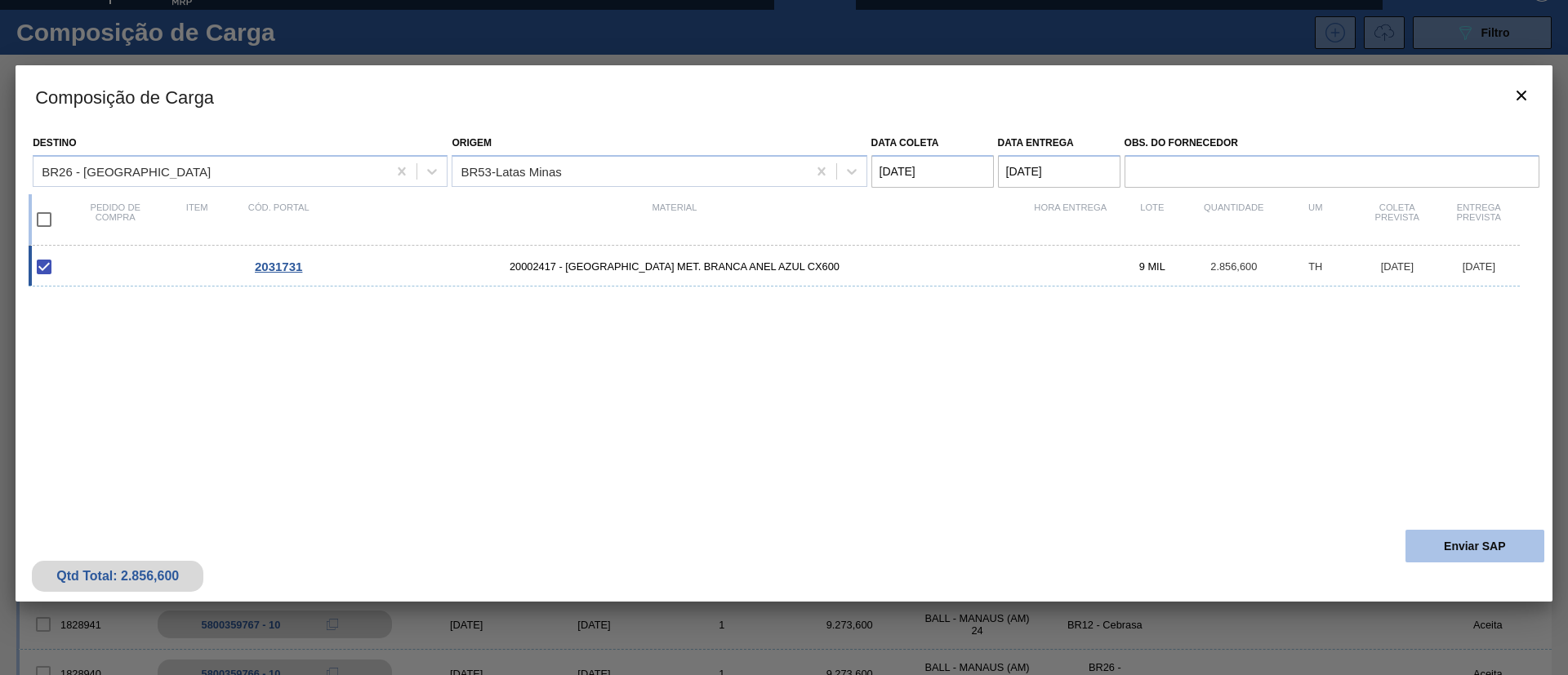
click at [1441, 545] on button "Enviar SAP" at bounding box center [1474, 547] width 138 height 33
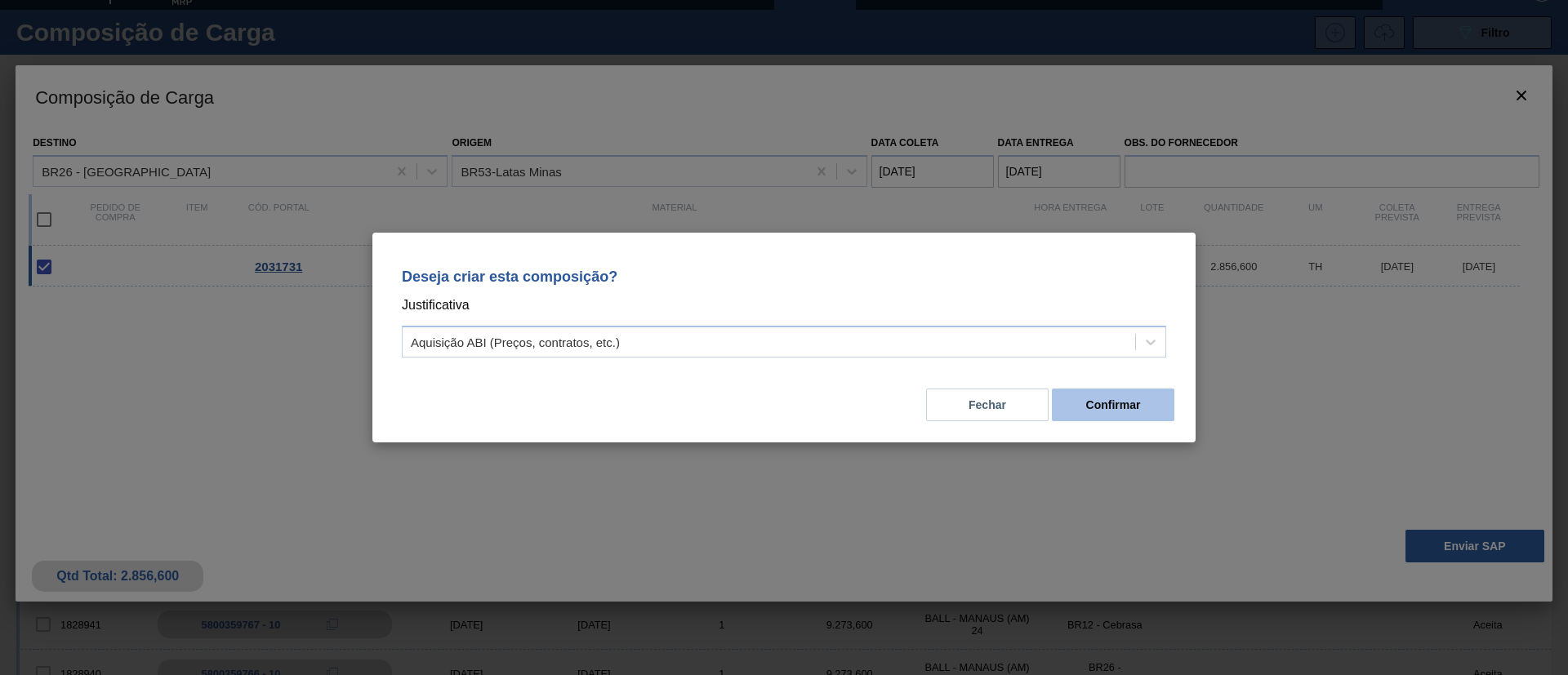
click at [1099, 399] on button "Confirmar" at bounding box center [1112, 405] width 122 height 33
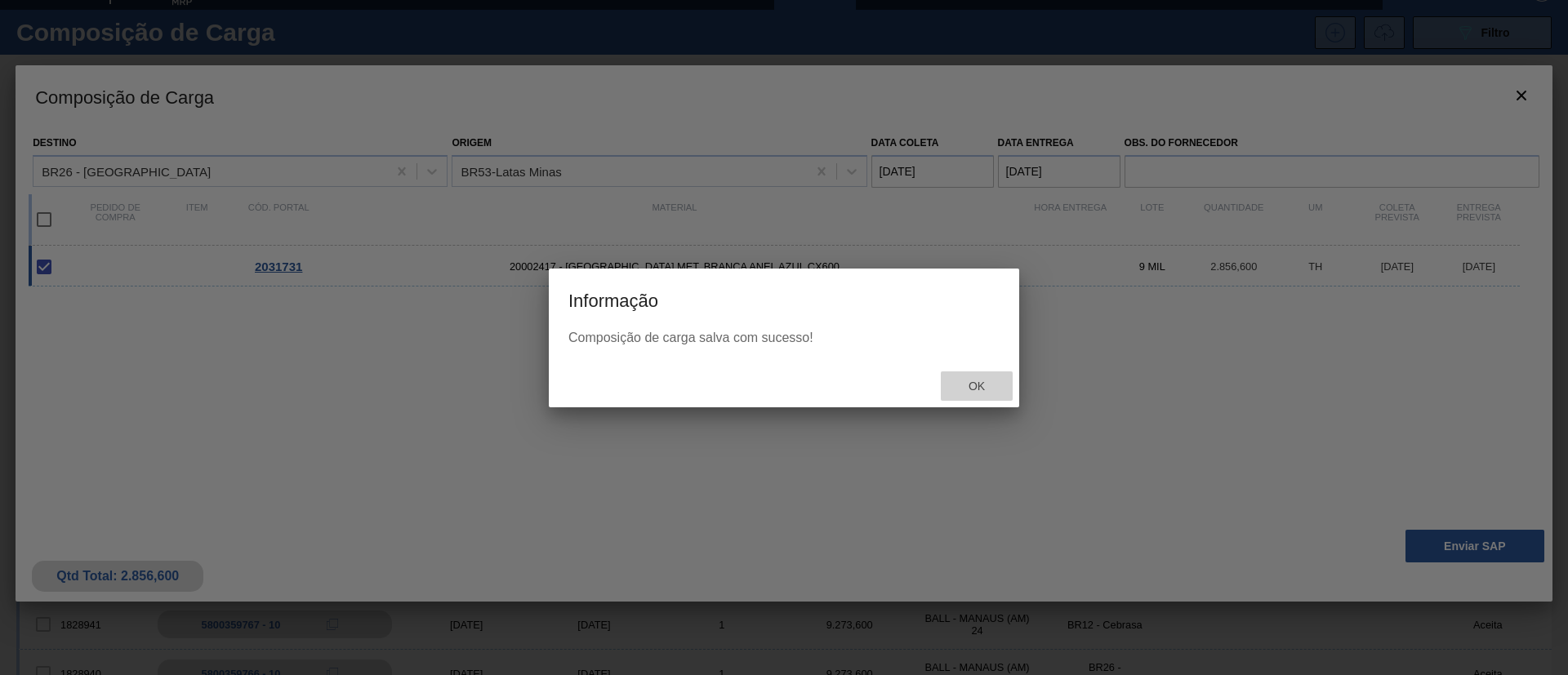
click at [978, 376] on div "Ok" at bounding box center [976, 386] width 72 height 30
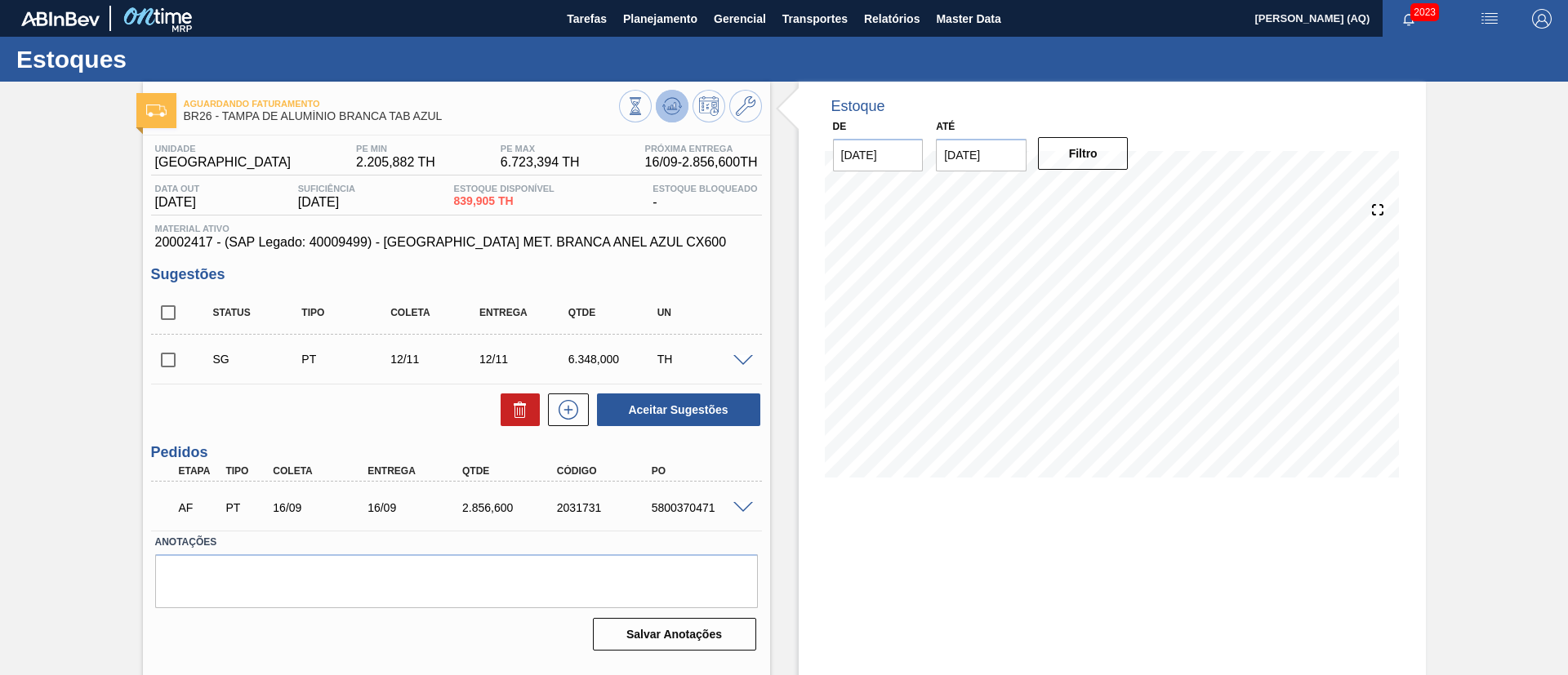
click at [673, 104] on icon at bounding box center [671, 106] width 11 height 7
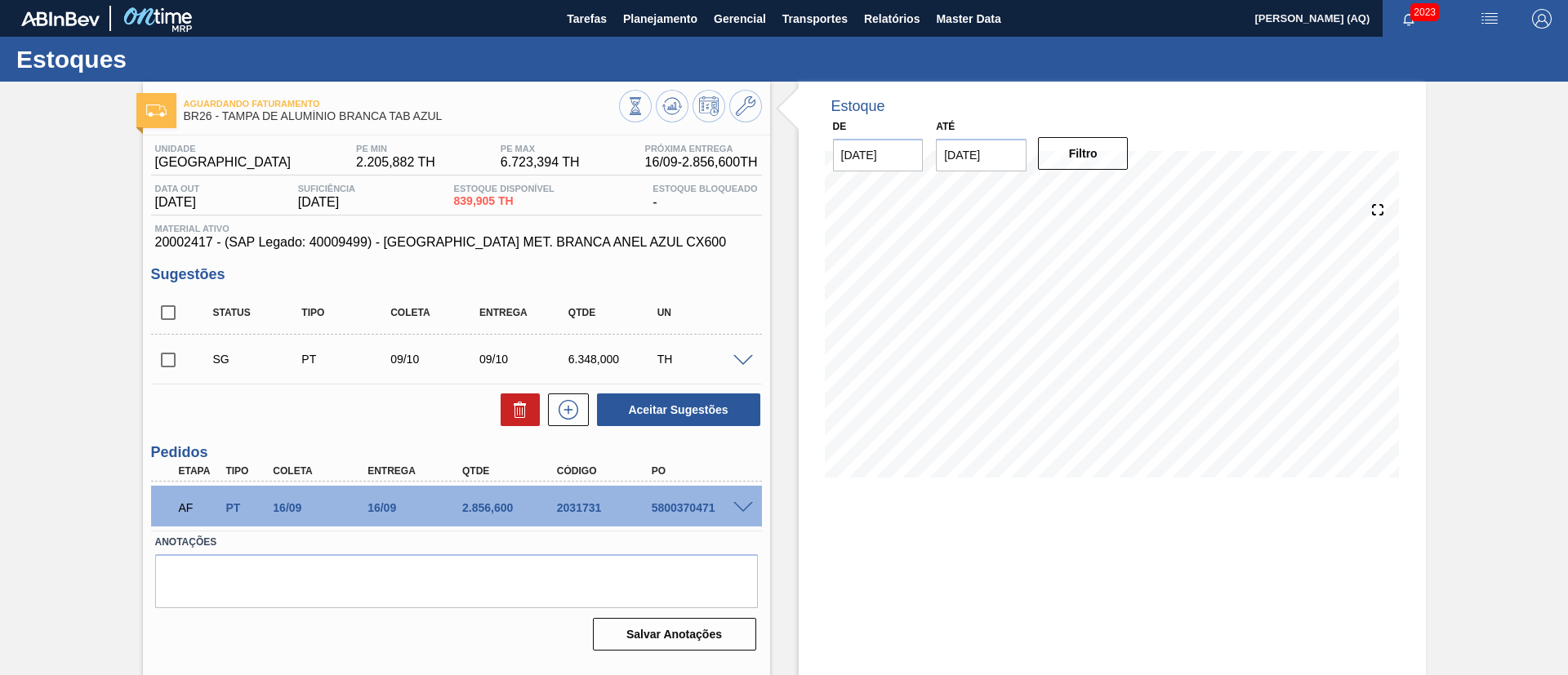
click at [1467, 405] on div "Aguardando Faturamento BR26 - TAMPA DE ALUMÍNIO BRANCA TAB AZUL Unidade Uberlân…" at bounding box center [784, 392] width 1568 height 620
click at [1125, 581] on div "Estoque De 16/09/2025 Até 30/10/2025 Filtro 20/09 Projeção de Estoque 2,581.265…" at bounding box center [1112, 392] width 627 height 620
drag, startPoint x: 715, startPoint y: 499, endPoint x: 647, endPoint y: 507, distance: 68.5
click at [647, 507] on div "AF PT 16/09 16/09 2.856,600 2031731 5800370471" at bounding box center [452, 506] width 568 height 33
copy div "5800370471"
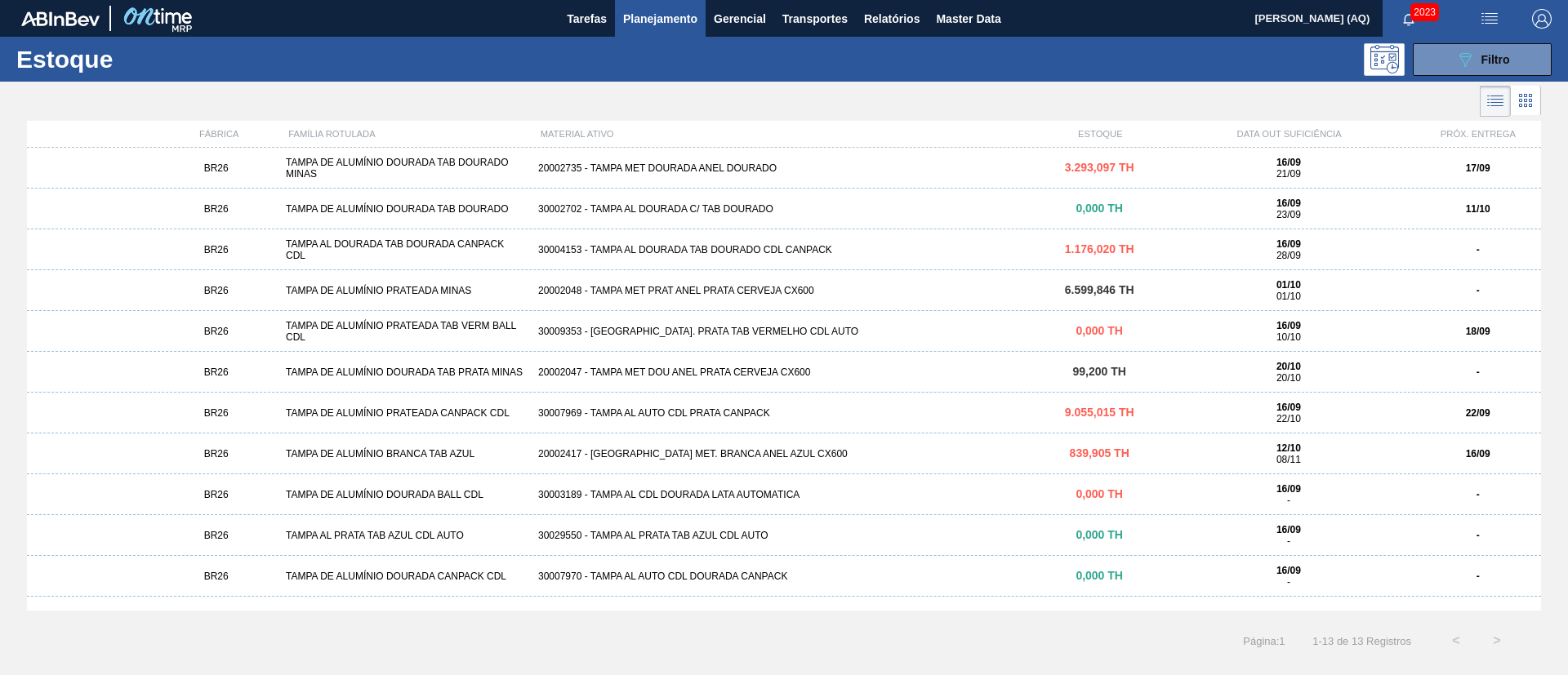
click at [579, 160] on div "BR26 TAMPA DE ALUMÍNIO DOURADA TAB DOURADO MINAS 20002735 - TAMPA MET DOURADA A…" at bounding box center [784, 168] width 1514 height 41
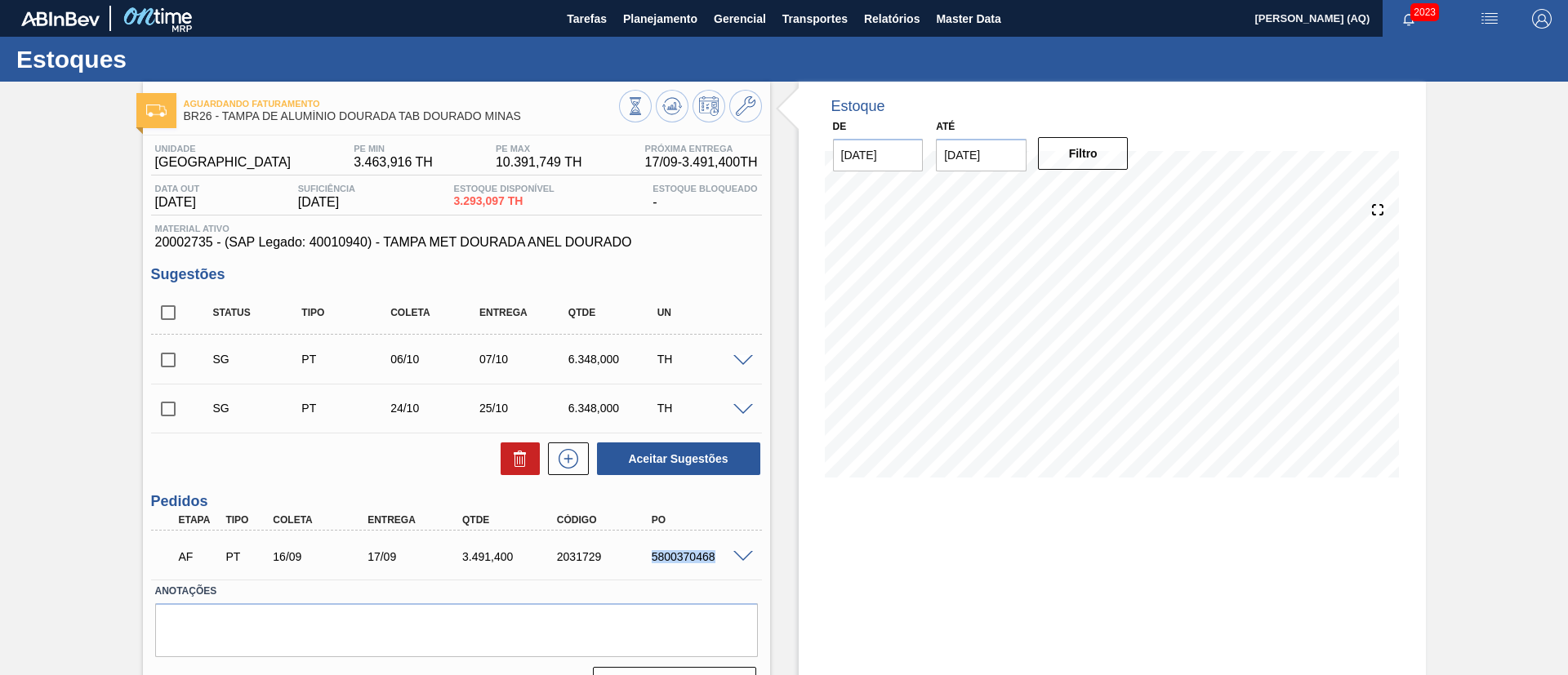
drag, startPoint x: 720, startPoint y: 557, endPoint x: 648, endPoint y: 560, distance: 72.1
click at [648, 560] on div "5800370468" at bounding box center [701, 557] width 107 height 13
copy div "5800370468"
click at [940, 572] on div "Estoque De 16/09/2025 Até 30/10/2025 Filtro" at bounding box center [1112, 398] width 627 height 632
click at [673, 103] on icon at bounding box center [674, 106] width 2 height 6
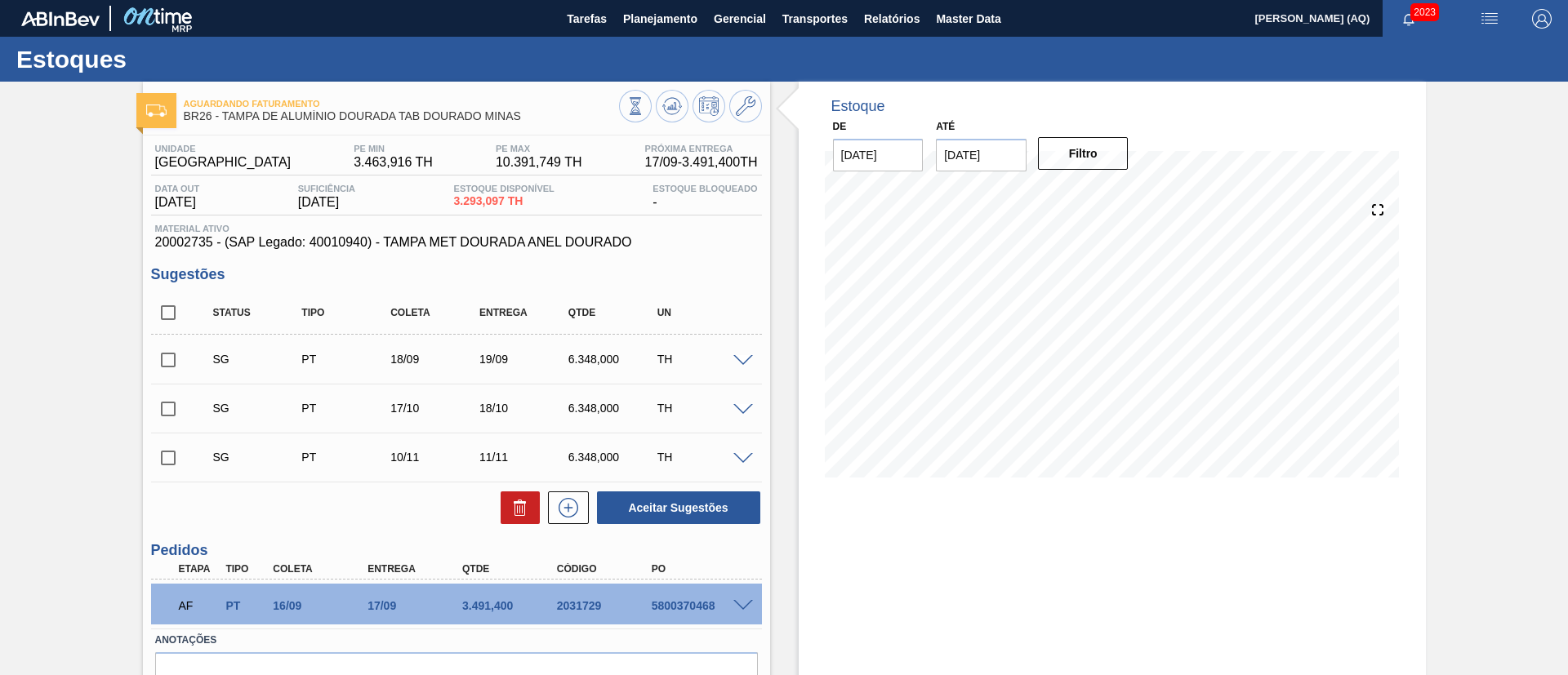
click at [174, 358] on input "checkbox" at bounding box center [169, 360] width 35 height 35
click at [514, 503] on icon at bounding box center [519, 502] width 12 height 3
checkbox input "false"
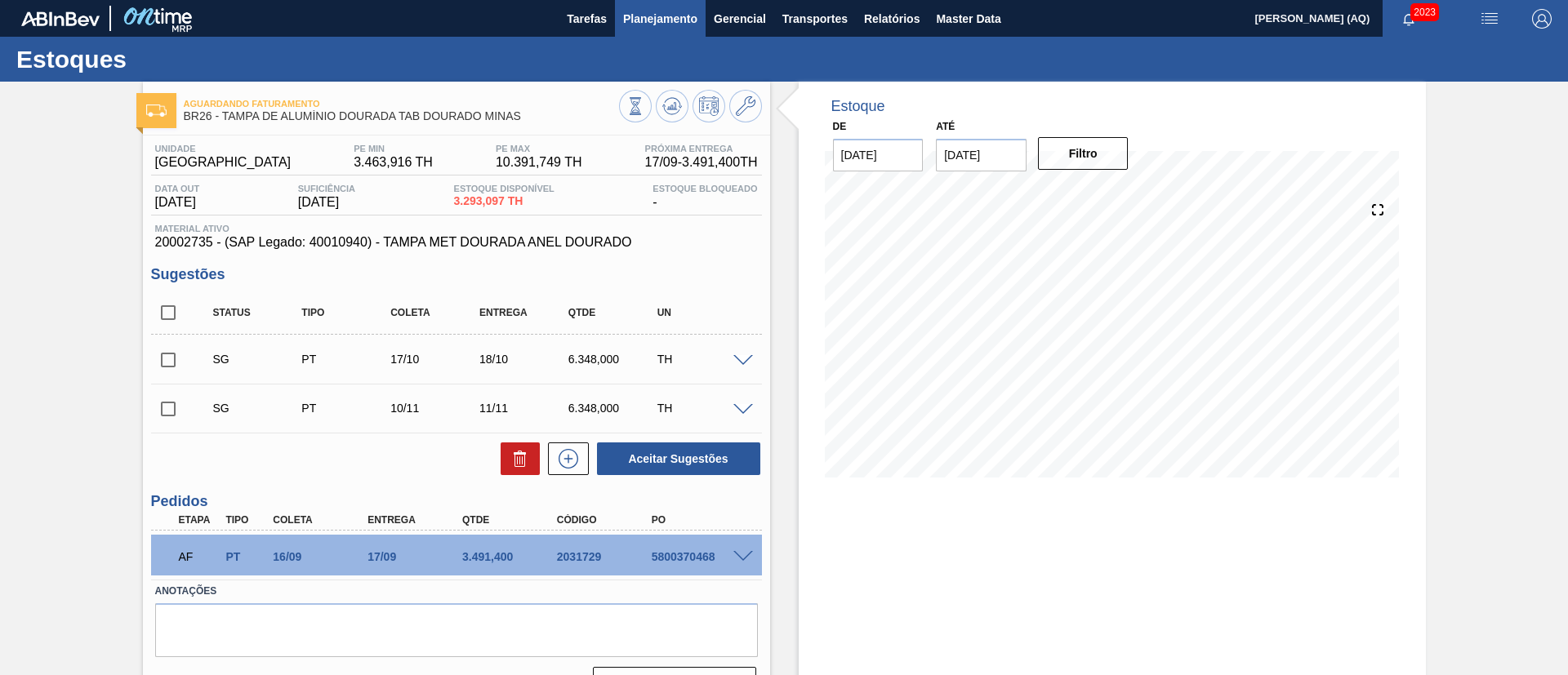
click at [673, 14] on span "Planejamento" at bounding box center [661, 19] width 75 height 20
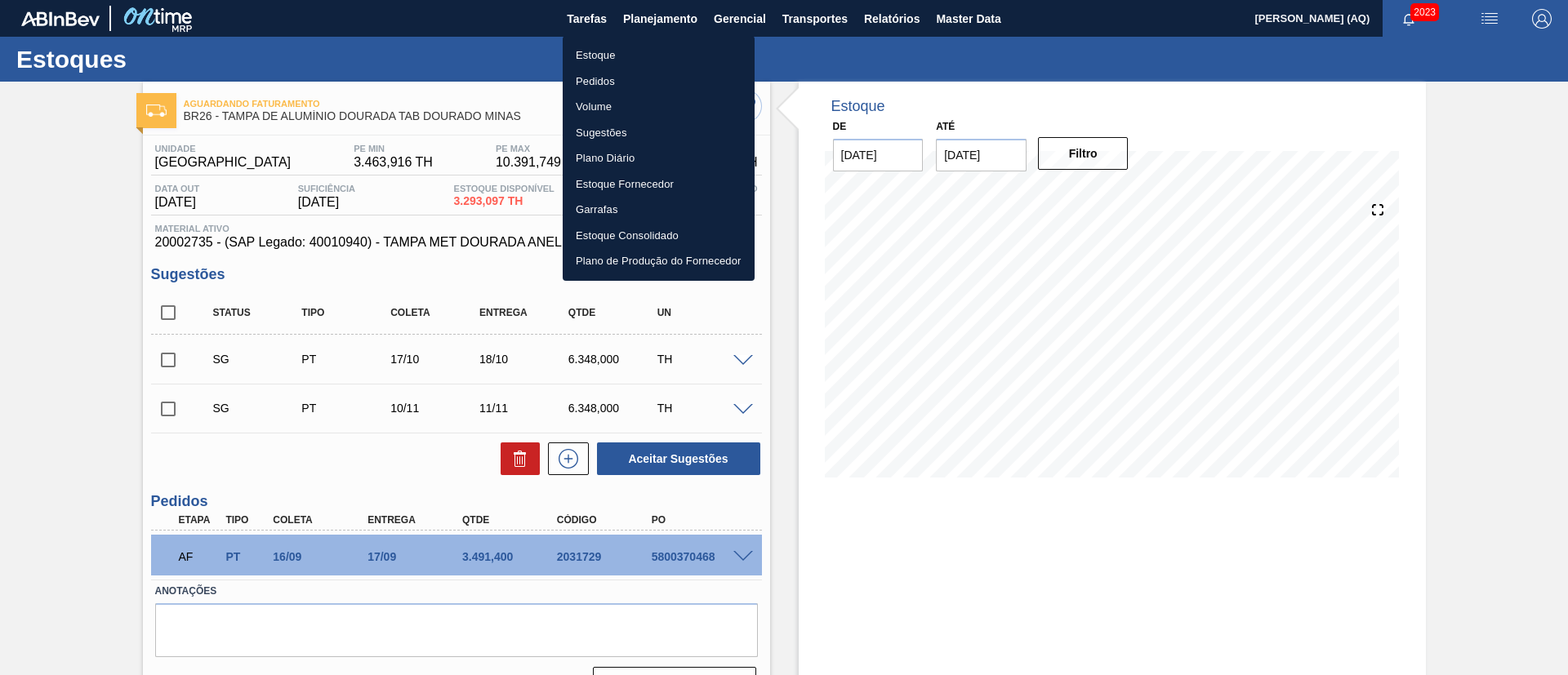
click at [1, 106] on div at bounding box center [784, 337] width 1568 height 675
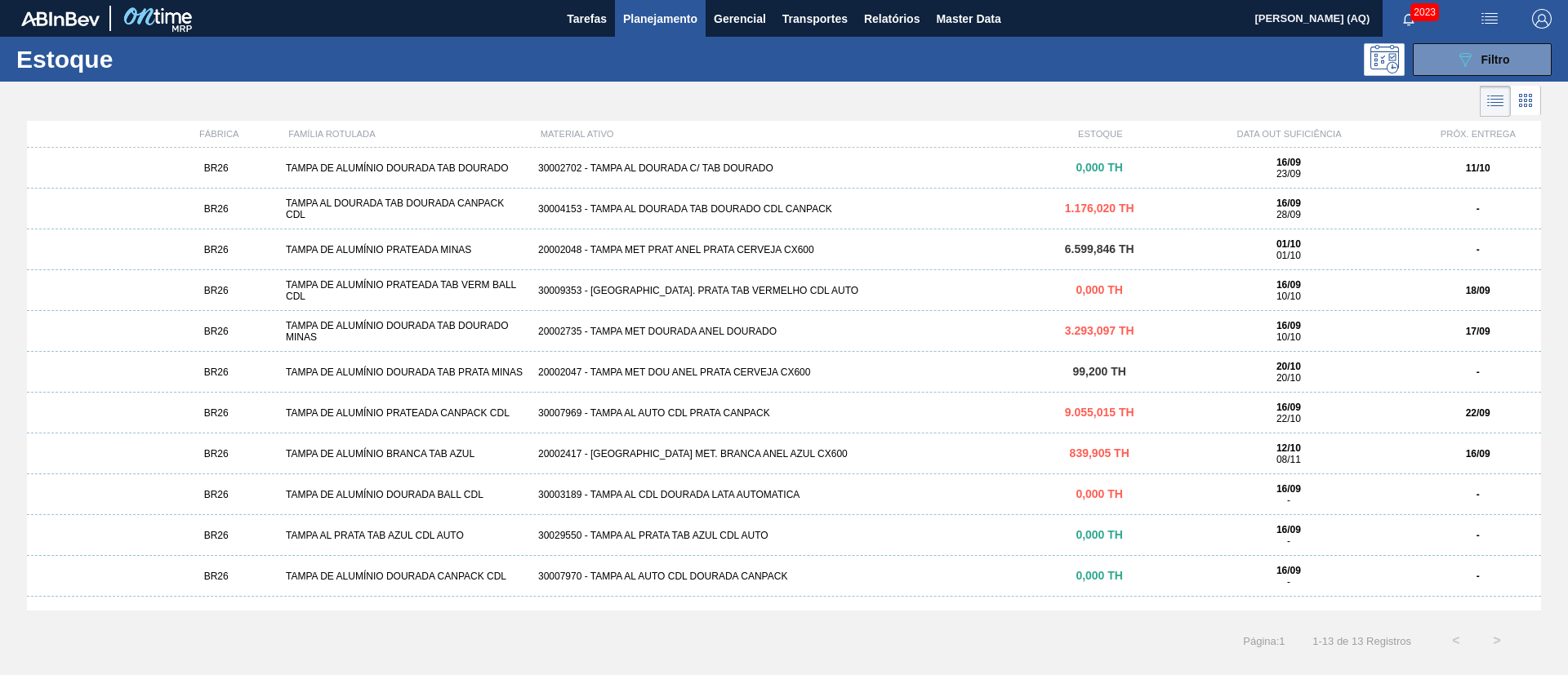
click at [712, 204] on div "30004153 - TAMPA AL DOURADA TAB DOURADO CDL CANPACK" at bounding box center [784, 209] width 505 height 12
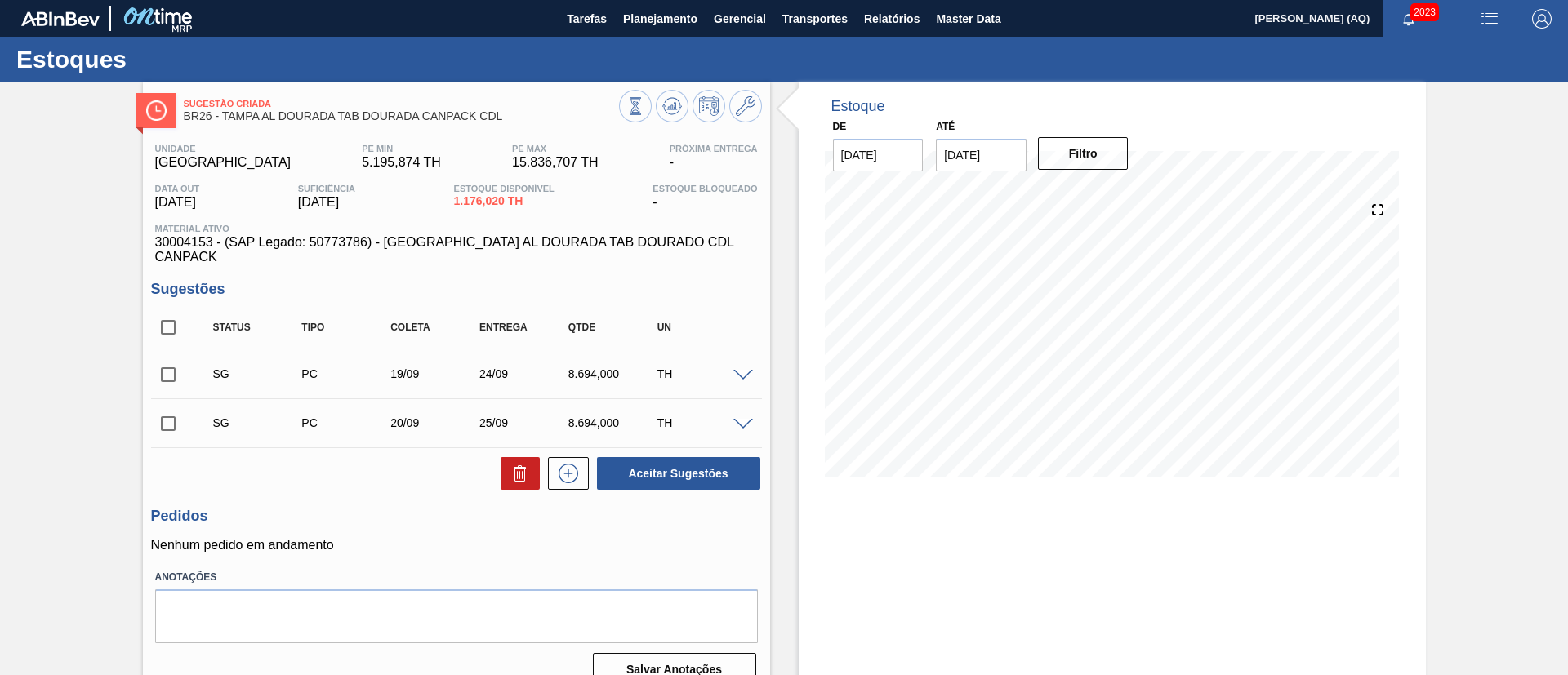
click at [161, 358] on input "checkbox" at bounding box center [169, 375] width 35 height 35
click at [169, 359] on input "checkbox" at bounding box center [169, 375] width 35 height 35
checkbox input "false"
click at [168, 406] on input "checkbox" at bounding box center [169, 424] width 35 height 35
click at [708, 457] on button "Aceitar Sugestões" at bounding box center [678, 474] width 163 height 33
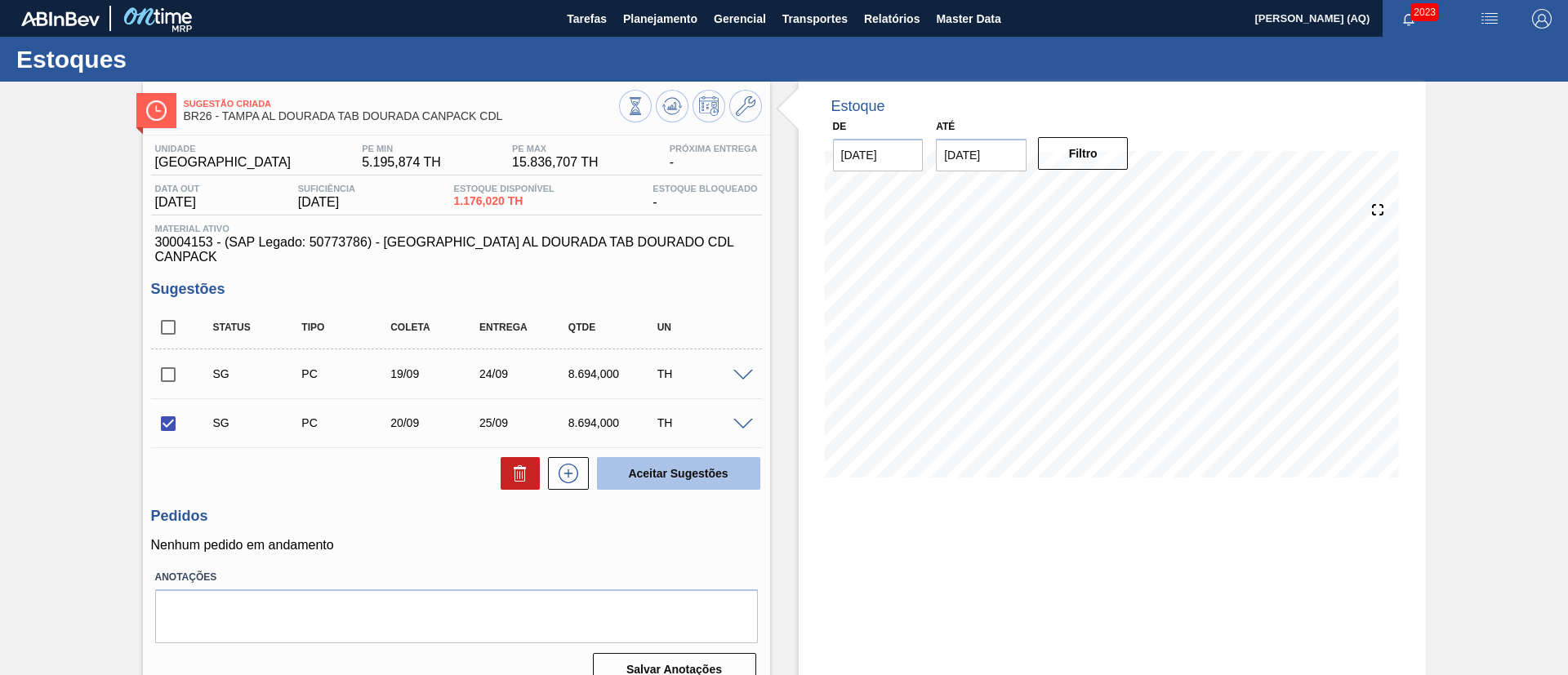
checkbox input "false"
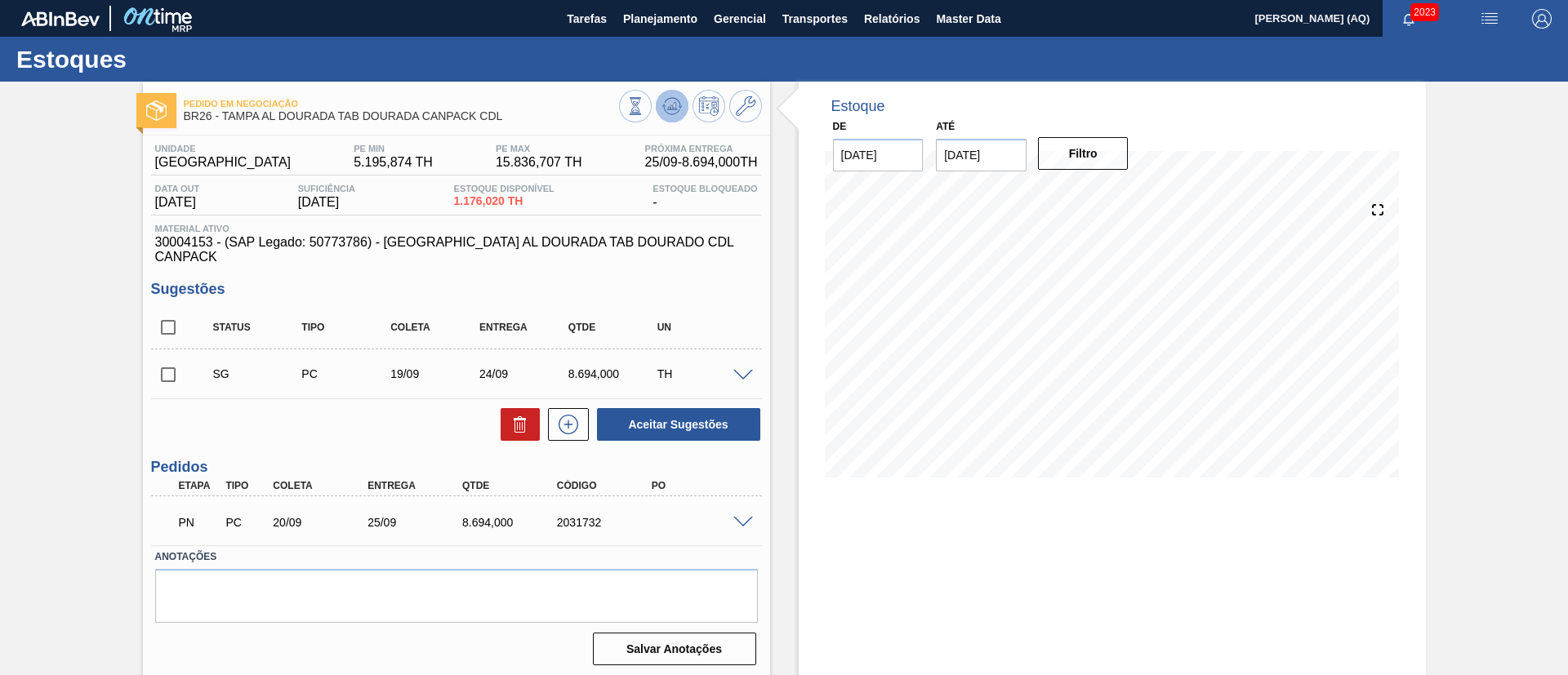
click at [669, 115] on icon at bounding box center [672, 107] width 20 height 20
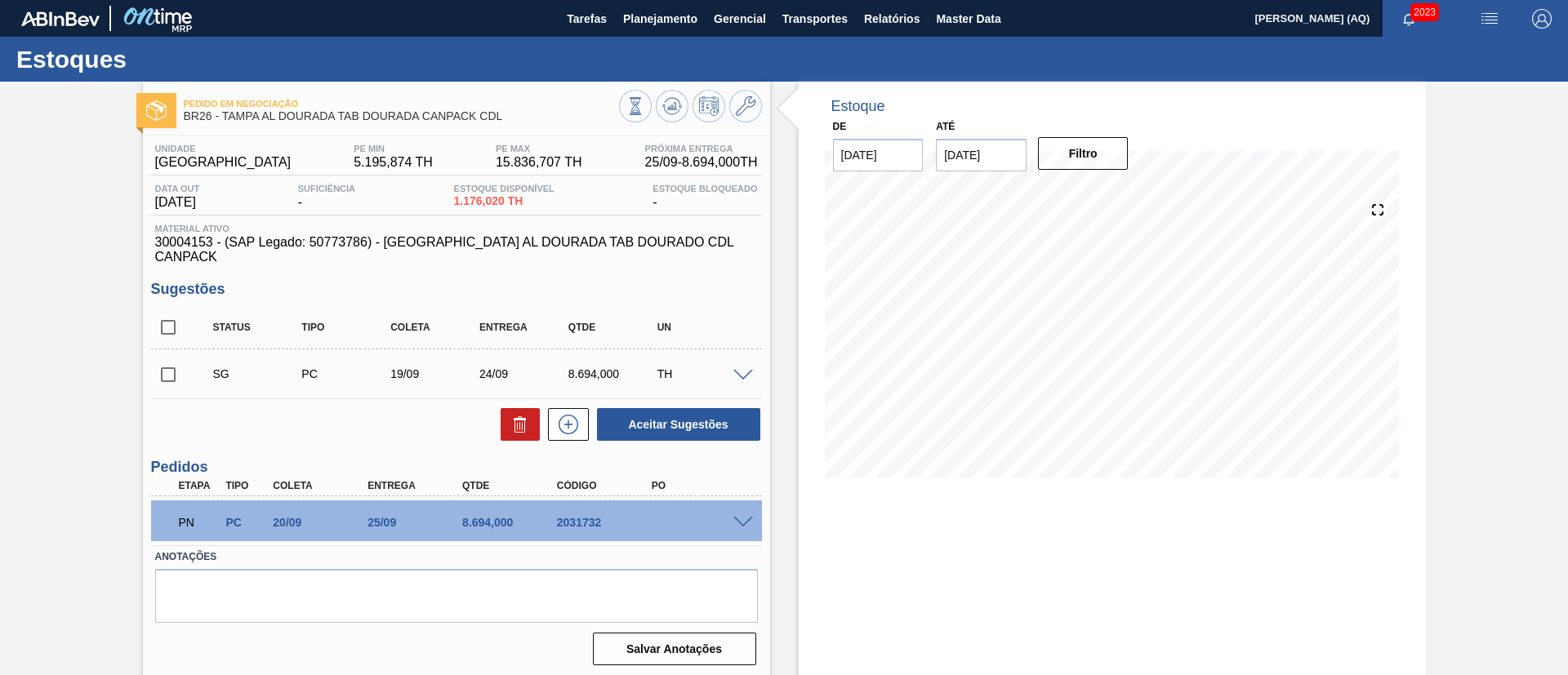
click at [168, 358] on input "checkbox" at bounding box center [169, 375] width 35 height 35
click at [515, 418] on icon at bounding box center [519, 419] width 12 height 3
checkbox input "false"
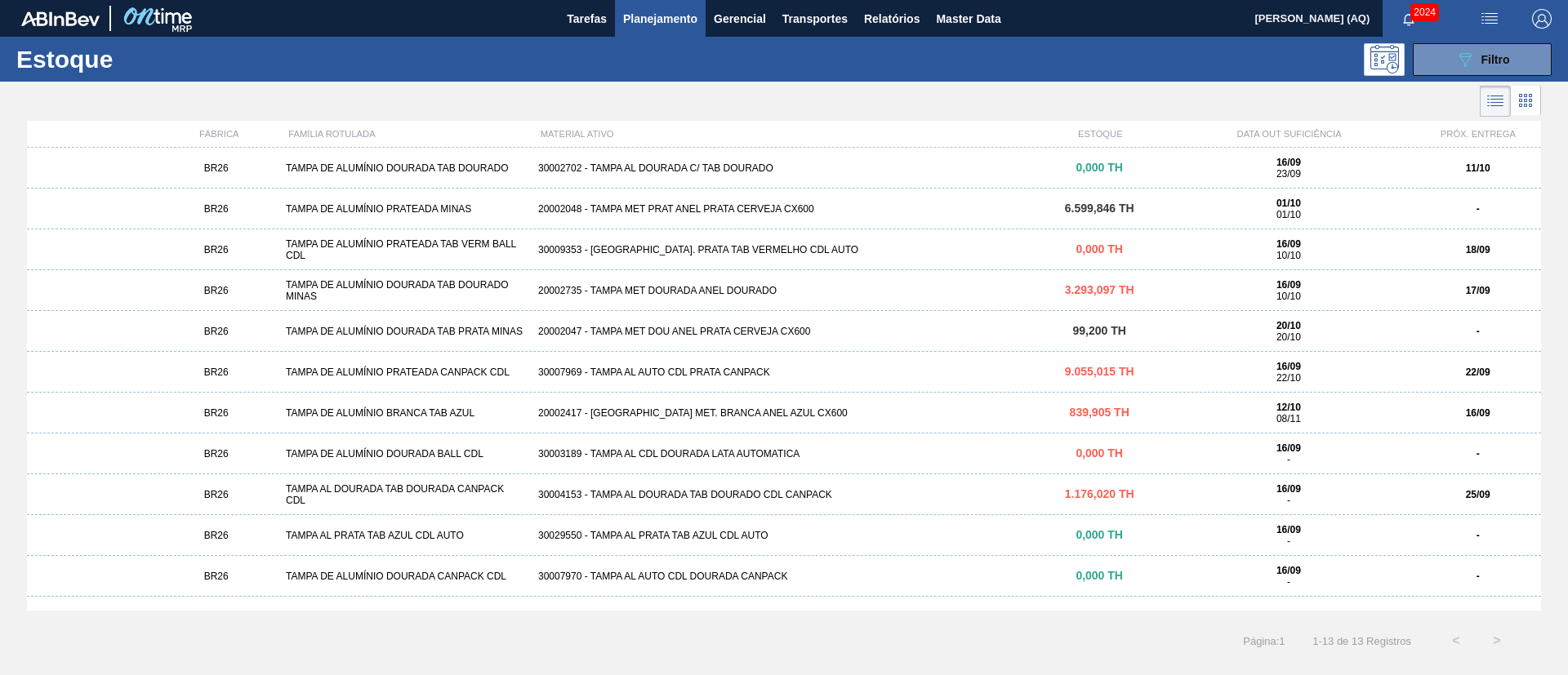
click at [776, 416] on div "20002417 - TAMPA MET. BRANCA ANEL AZUL CX600" at bounding box center [784, 413] width 505 height 12
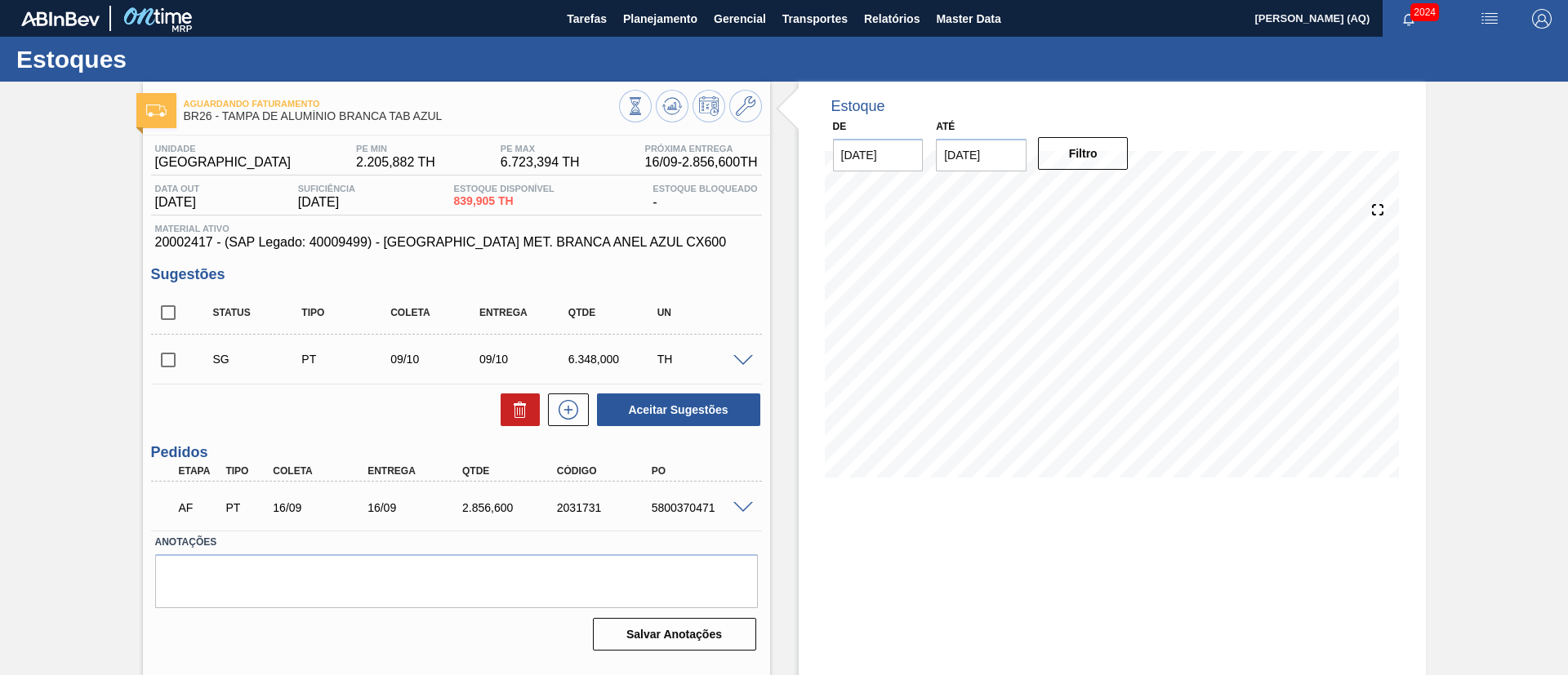
click at [742, 363] on span at bounding box center [743, 361] width 20 height 12
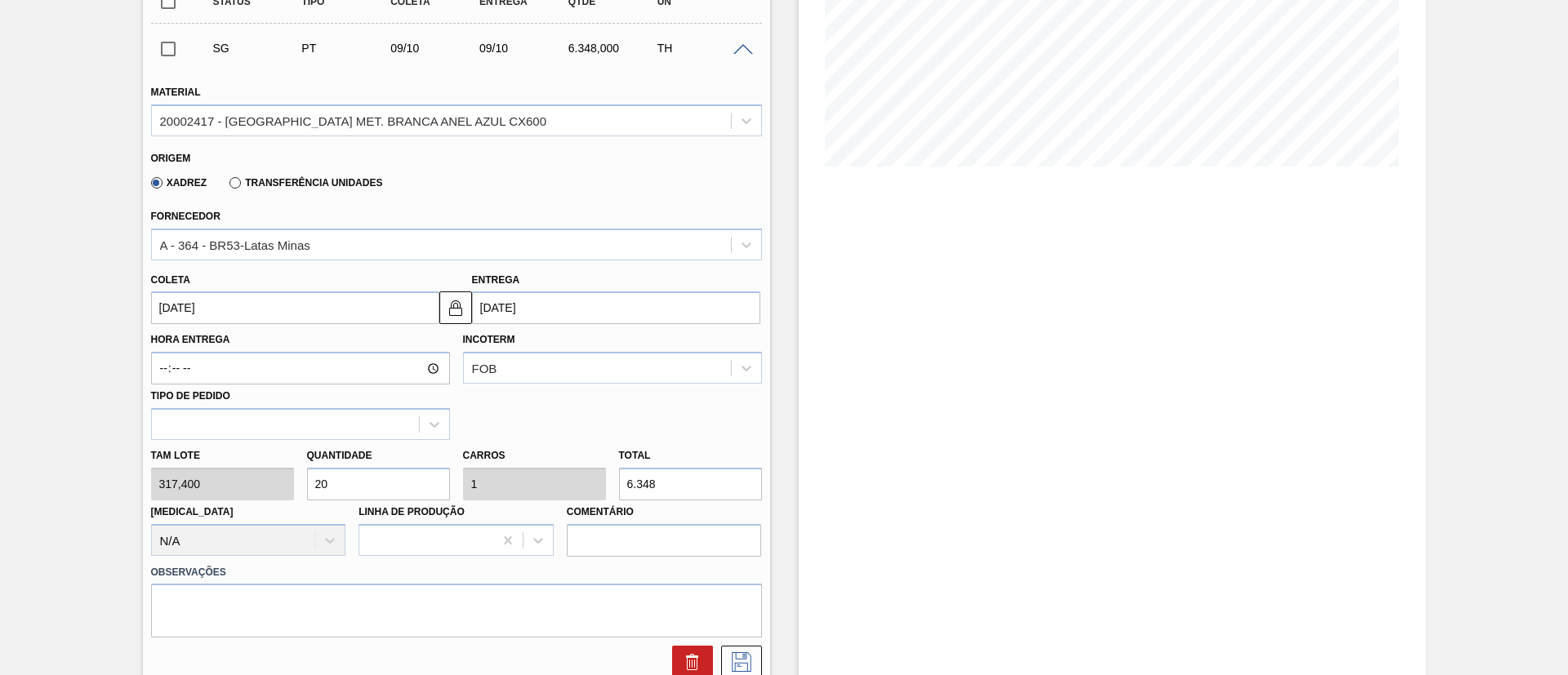
scroll to position [367, 0]
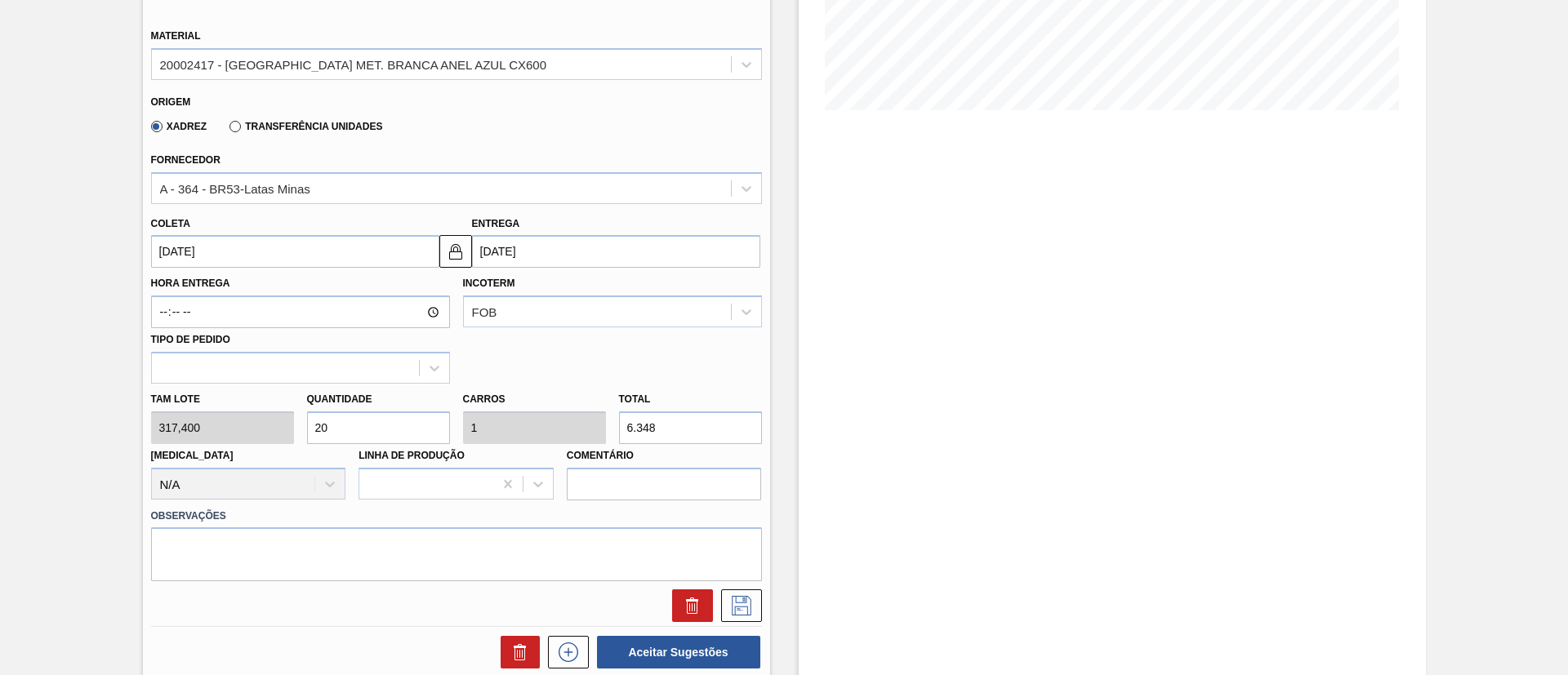
click at [384, 437] on input "20" at bounding box center [378, 428] width 143 height 33
type input "2"
type input "0,1"
type input "634,8"
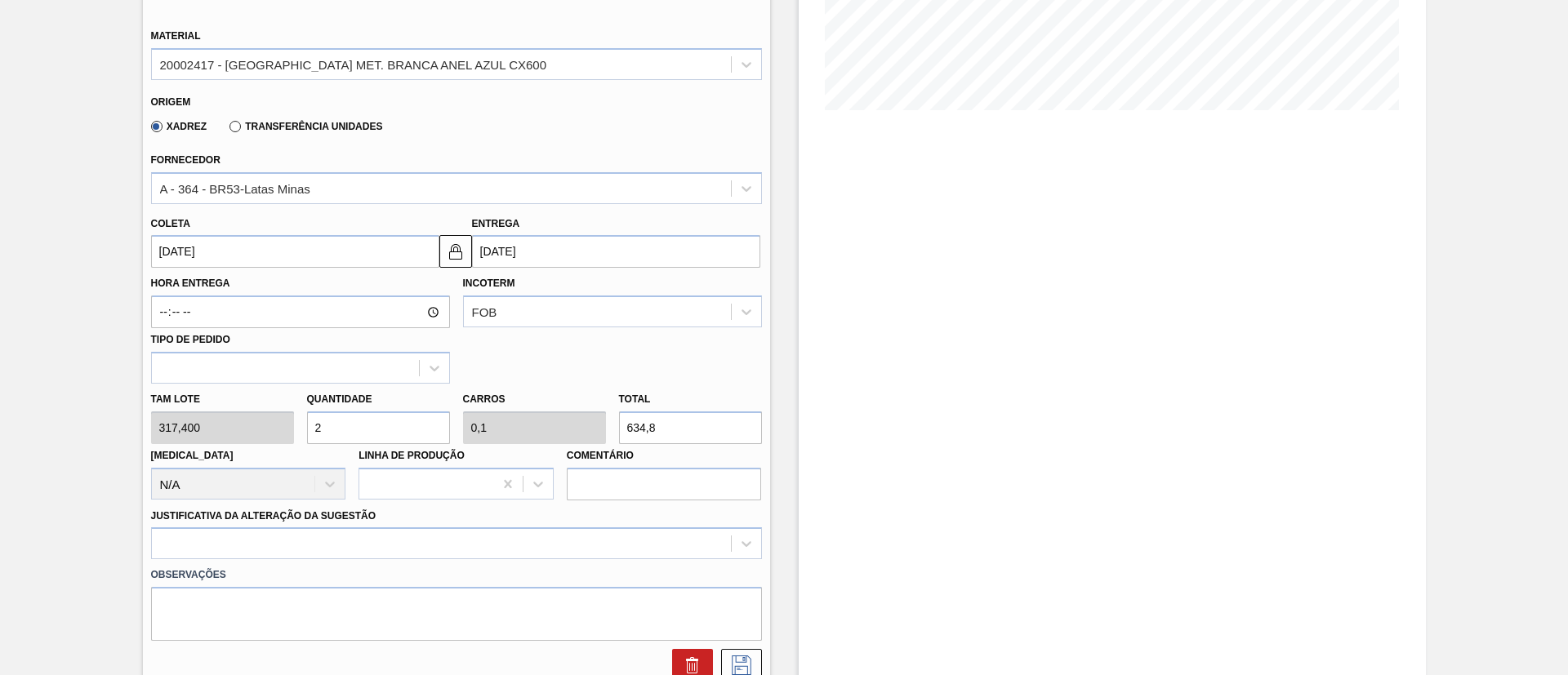
type input "0"
type input "1"
type input "0,05"
type input "317,4"
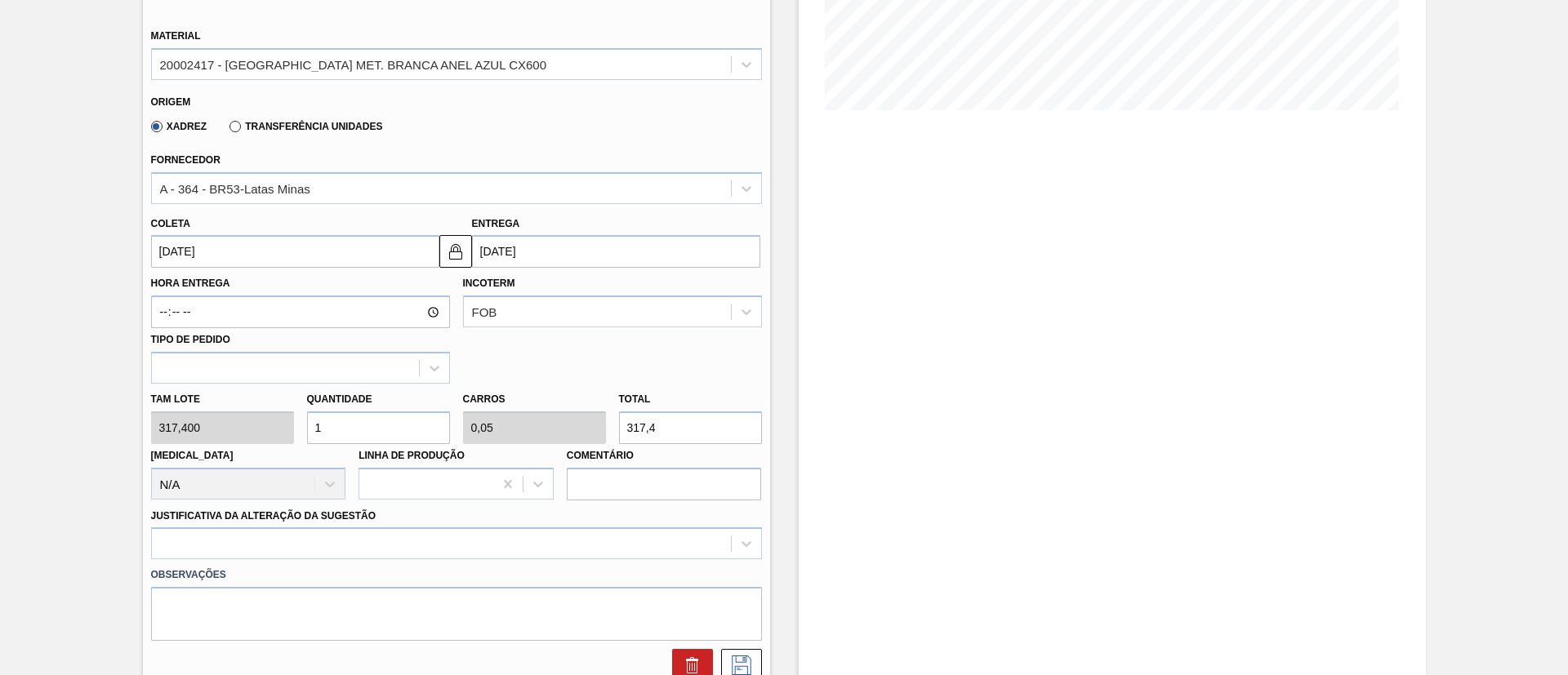
type input "10"
type input "0,5"
type input "3.174"
type input "10"
click at [528, 359] on div "Hora Entrega Incoterm FOB Tipo de pedido" at bounding box center [456, 325] width 624 height 116
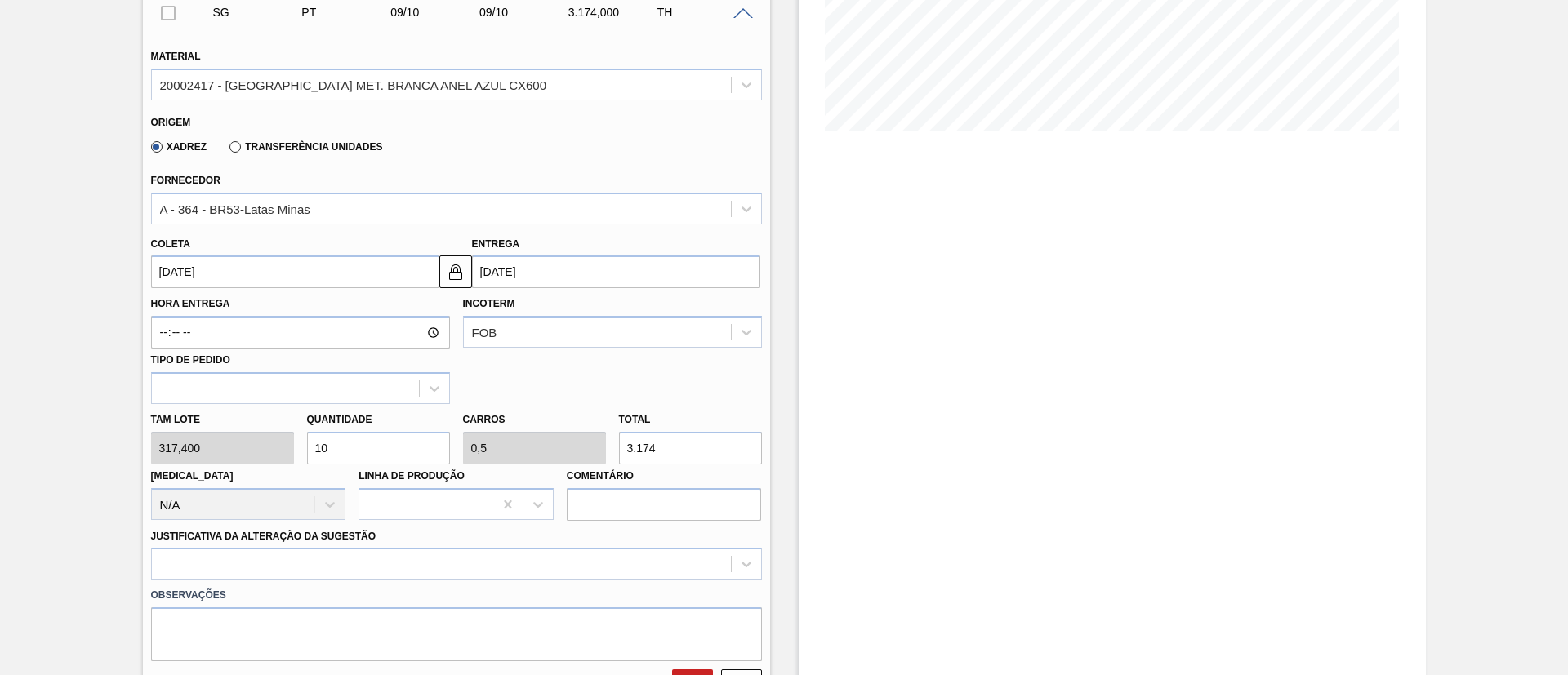
scroll to position [490, 0]
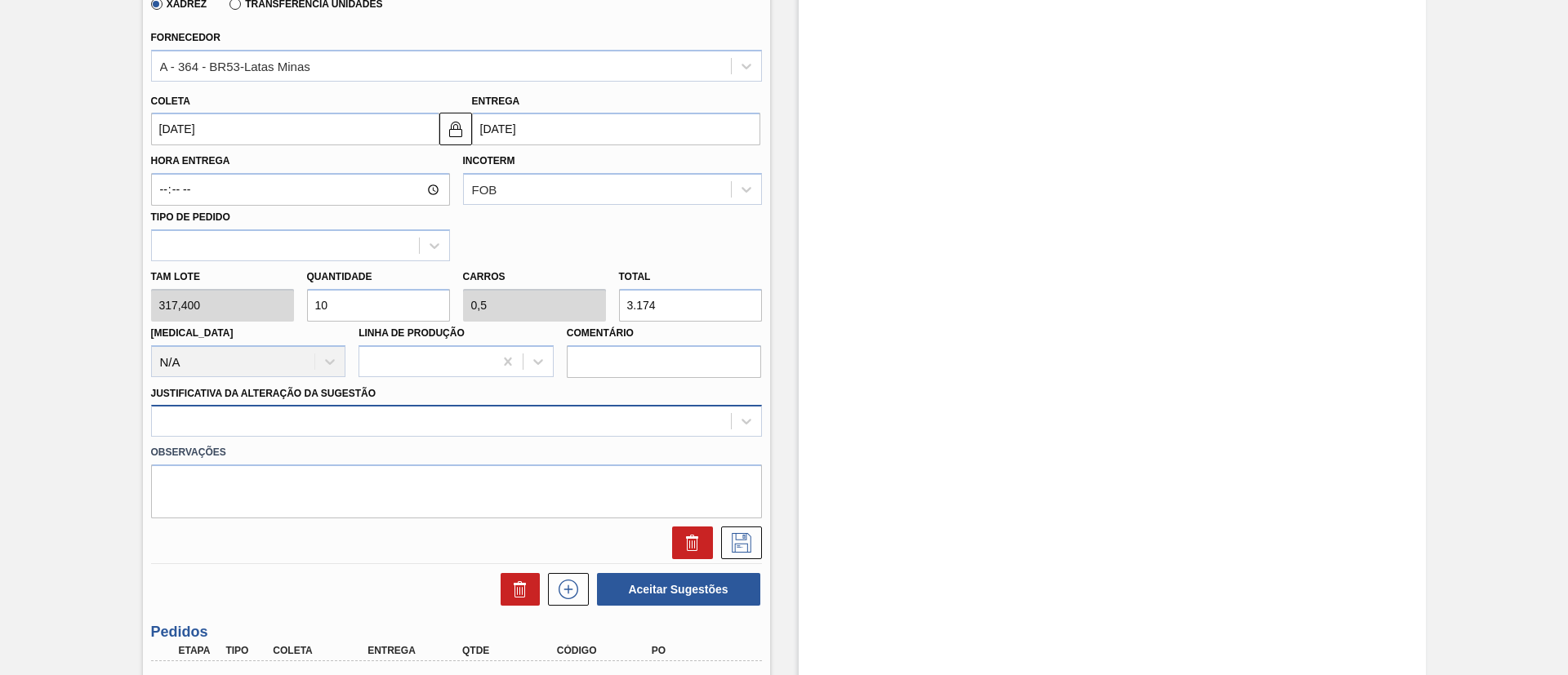
click at [403, 429] on div at bounding box center [456, 421] width 610 height 32
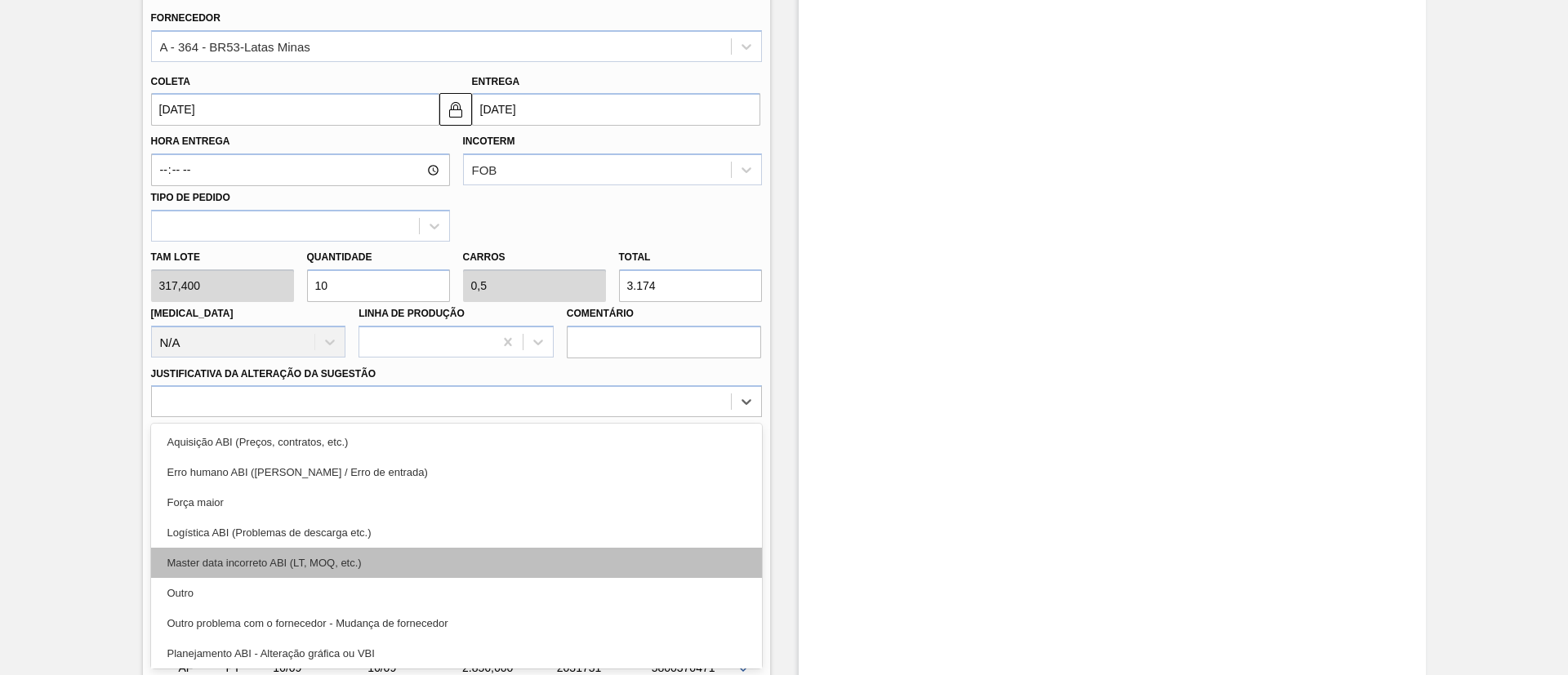
click at [391, 554] on div "Master data incorreto ABI (LT, MOQ, etc.)" at bounding box center [456, 562] width 610 height 30
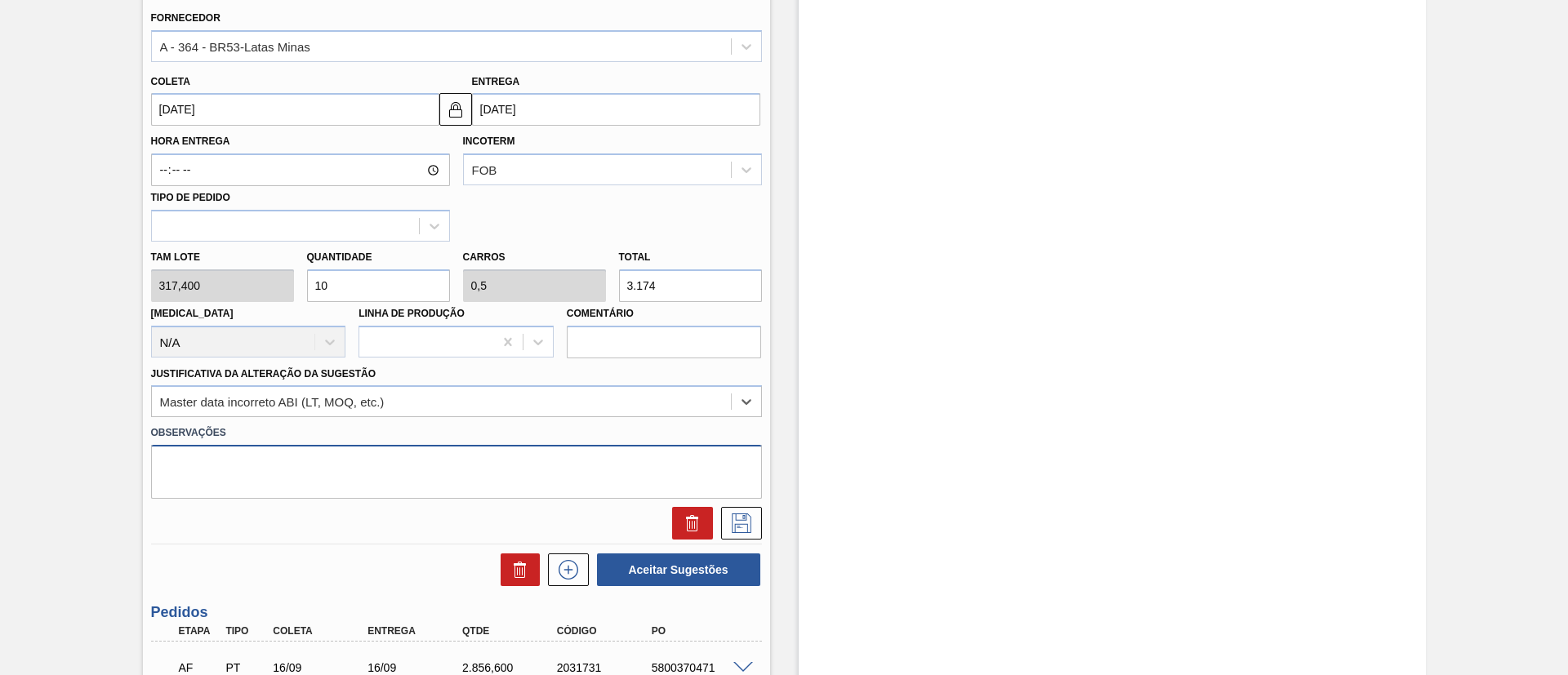
click at [343, 481] on textarea at bounding box center [456, 471] width 610 height 54
type textarea "a"
type textarea "Ajuste de MOQ p/ tampa branca"
click at [733, 530] on icon at bounding box center [742, 524] width 20 height 20
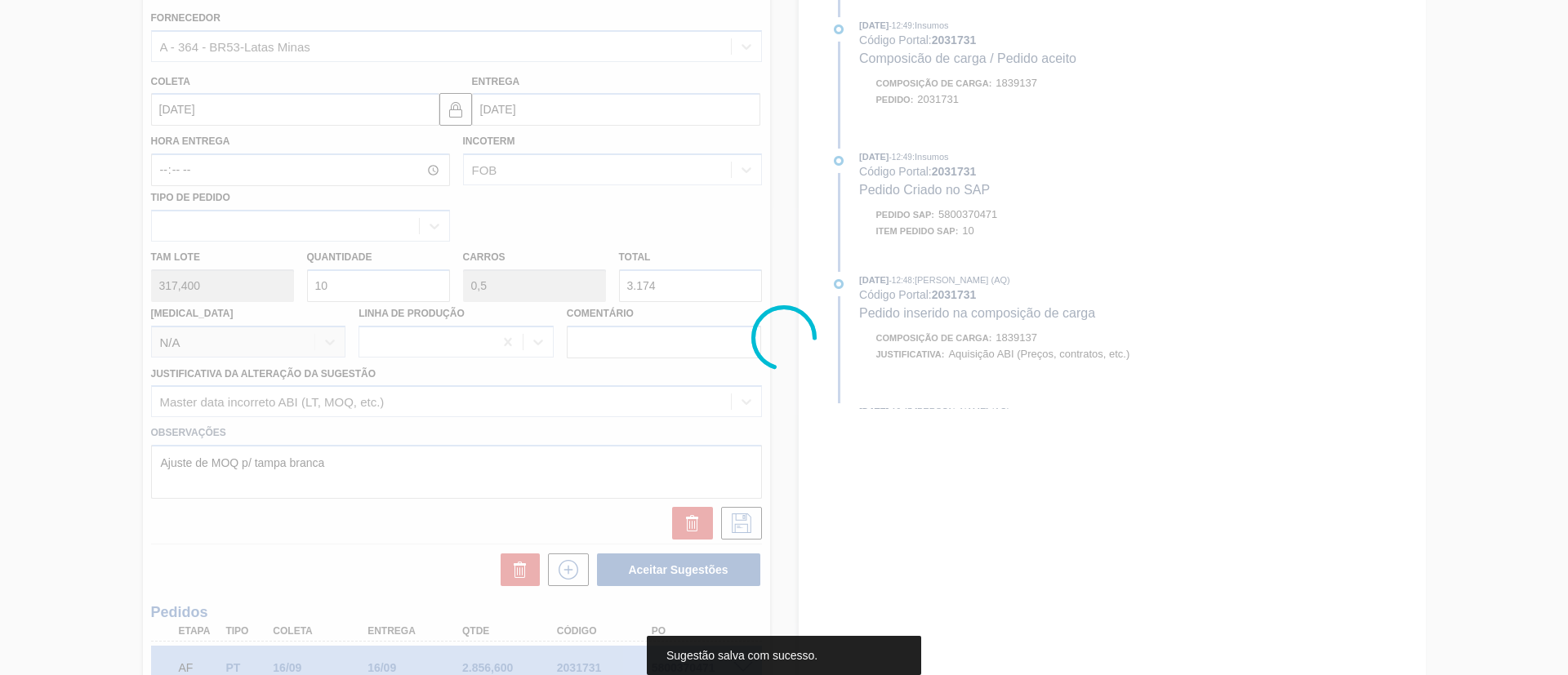
scroll to position [27, 0]
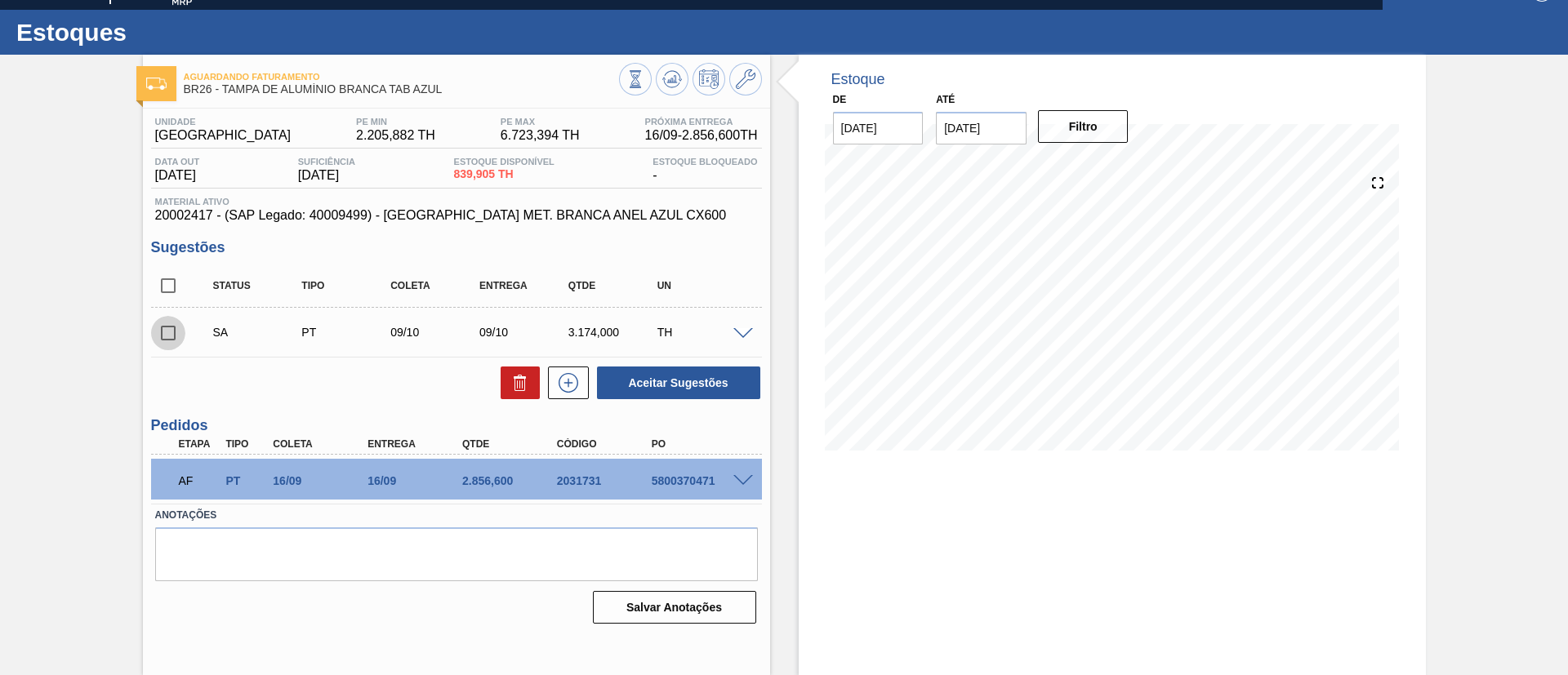
click at [168, 333] on input "checkbox" at bounding box center [169, 333] width 35 height 35
click at [671, 380] on button "Aceitar Sugestões" at bounding box center [678, 383] width 163 height 33
checkbox input "false"
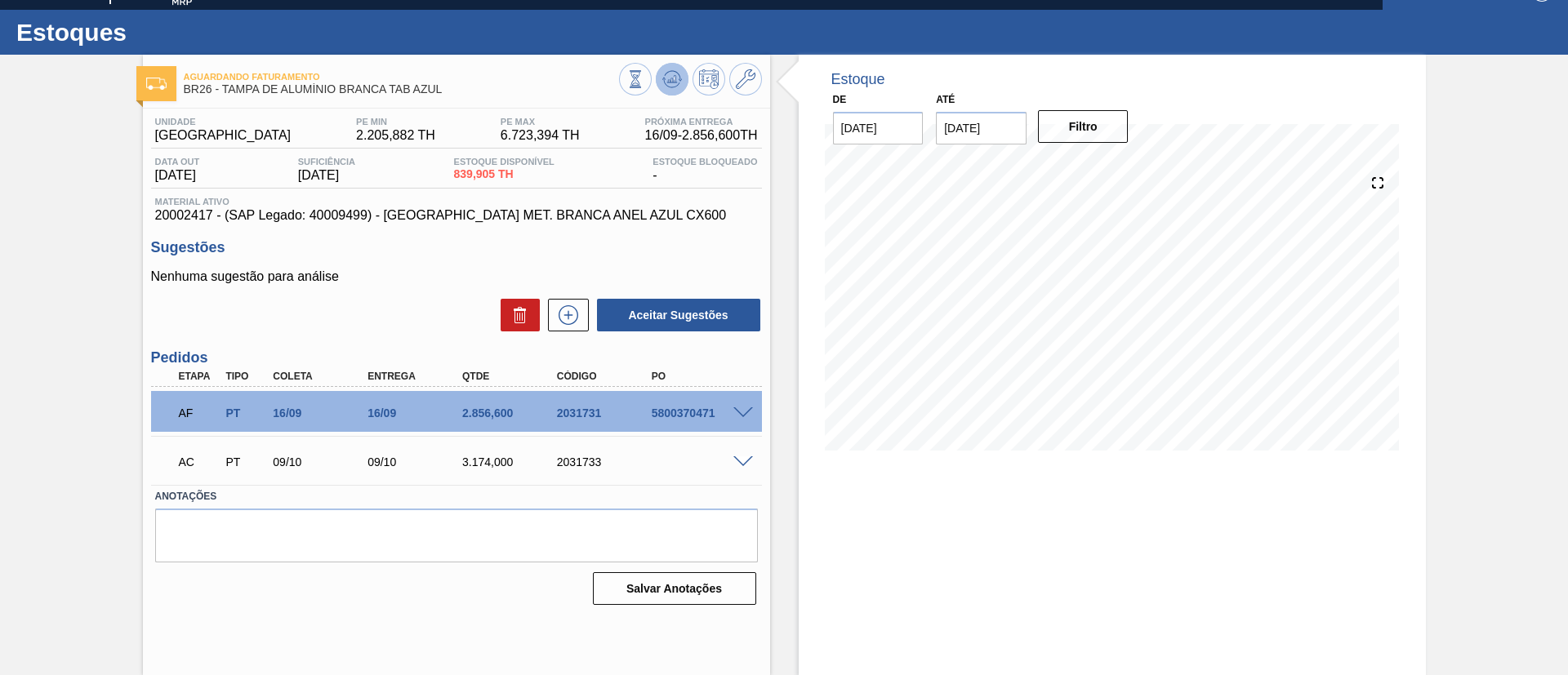
click at [665, 85] on icon at bounding box center [672, 79] width 20 height 20
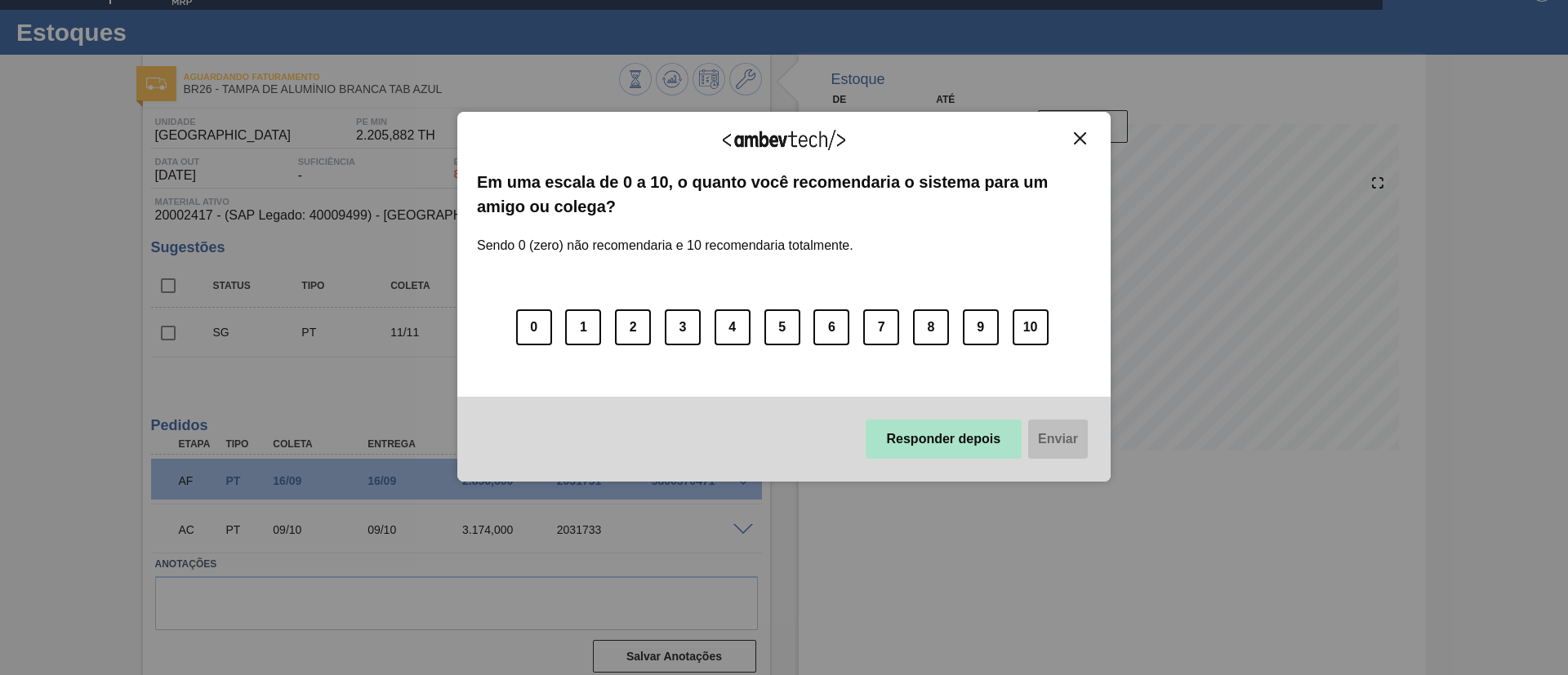
click at [968, 437] on button "Responder depois" at bounding box center [944, 439] width 157 height 39
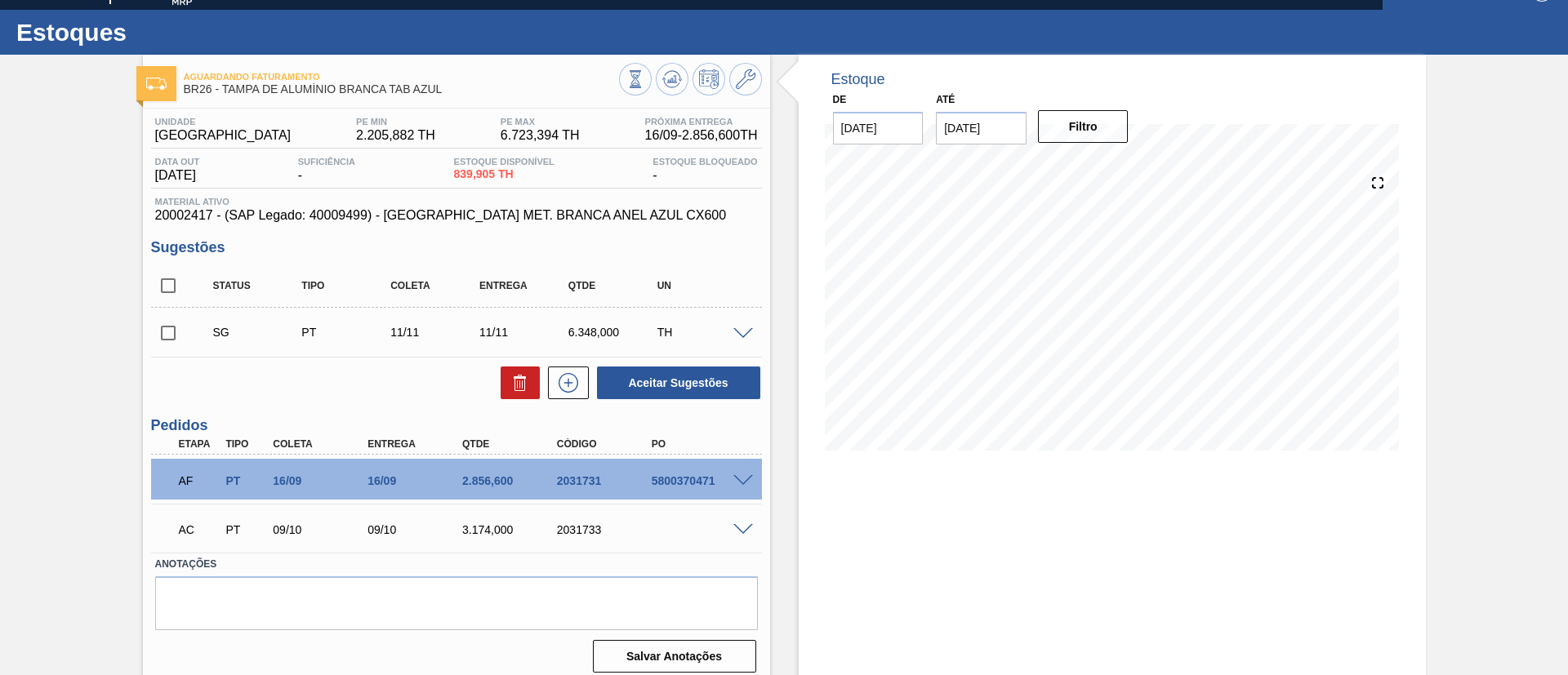
click at [982, 481] on div "Estoque De 16/09/2025 Até 30/10/2025 Filtro" at bounding box center [1112, 371] width 627 height 632
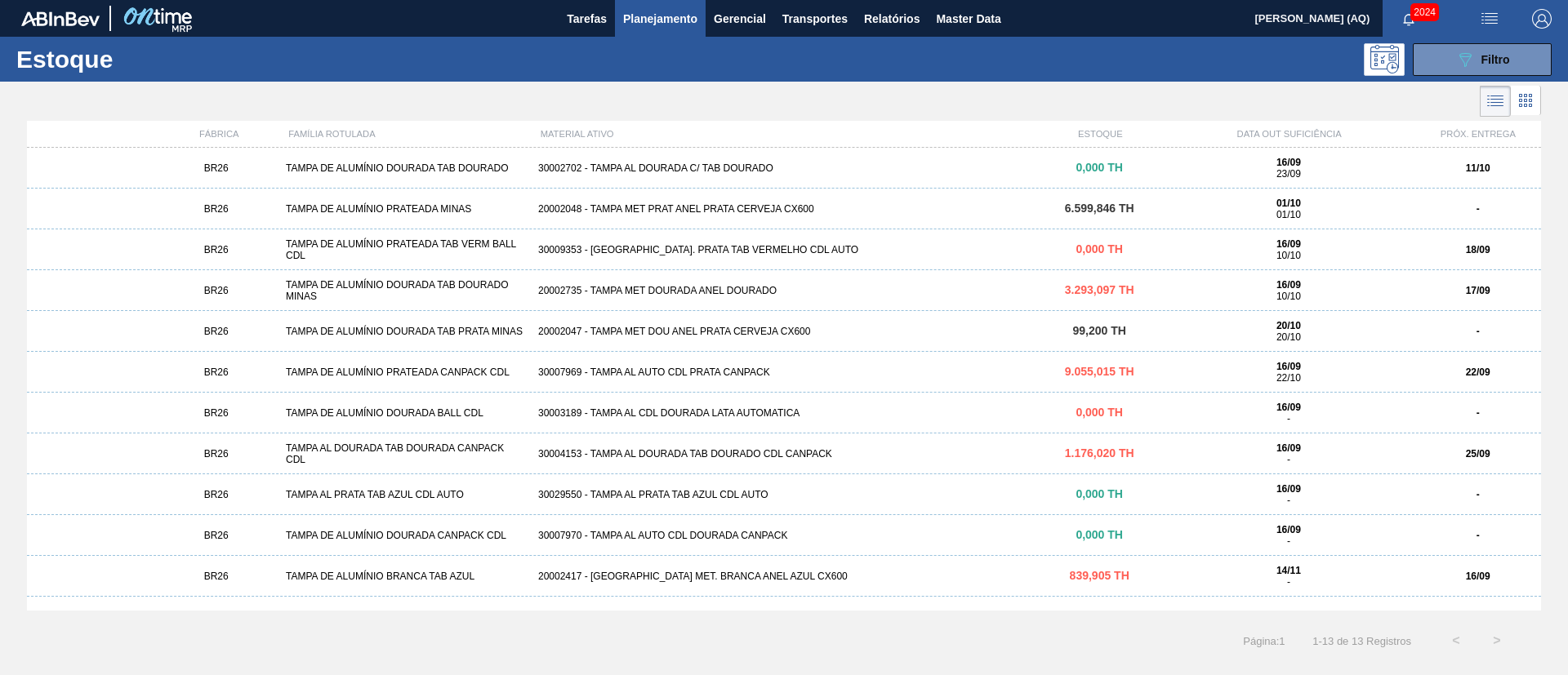
click at [1019, 561] on div "BR26 TAMPA DE ALUMÍNIO BRANCA TAB AZUL 20002417 - TAMPA MET. BRANCA ANEL AZUL C…" at bounding box center [784, 576] width 1514 height 41
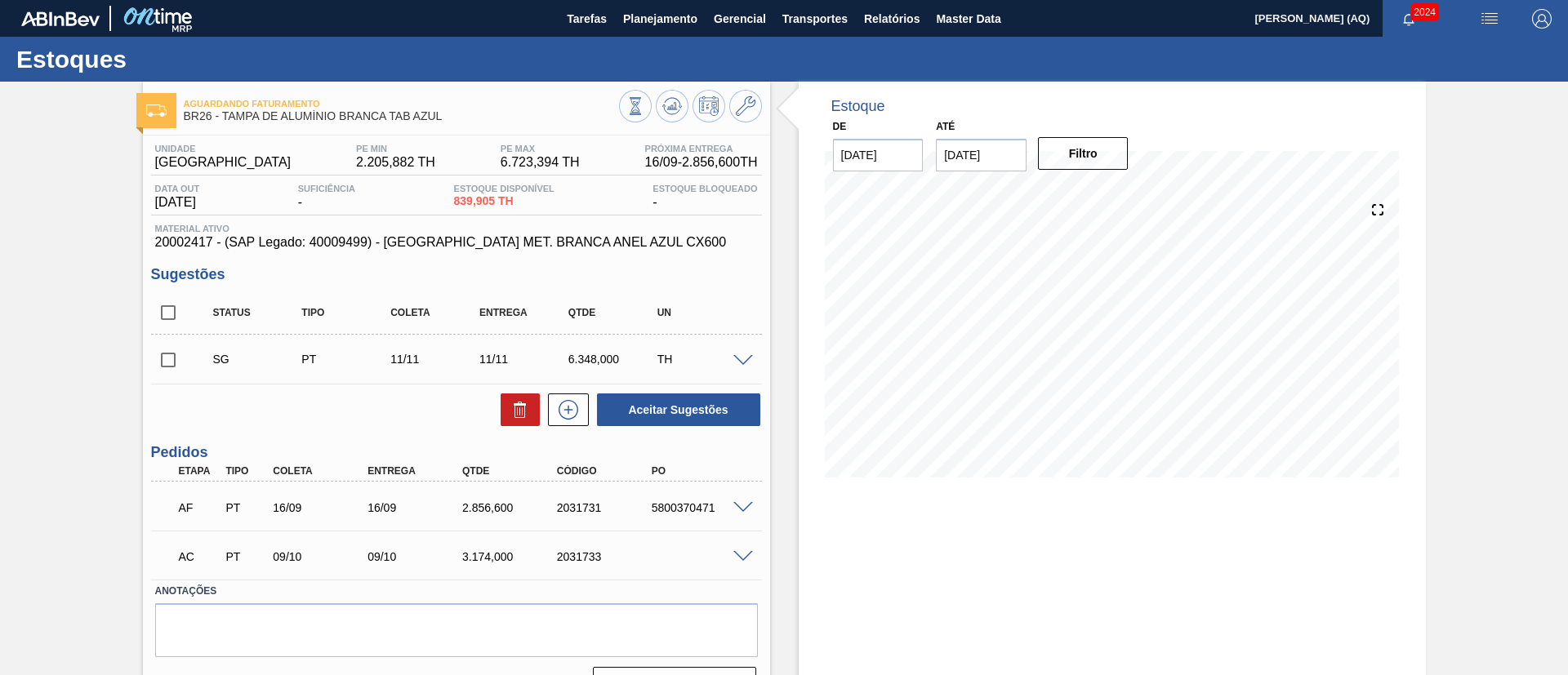
click at [741, 552] on span at bounding box center [743, 557] width 20 height 12
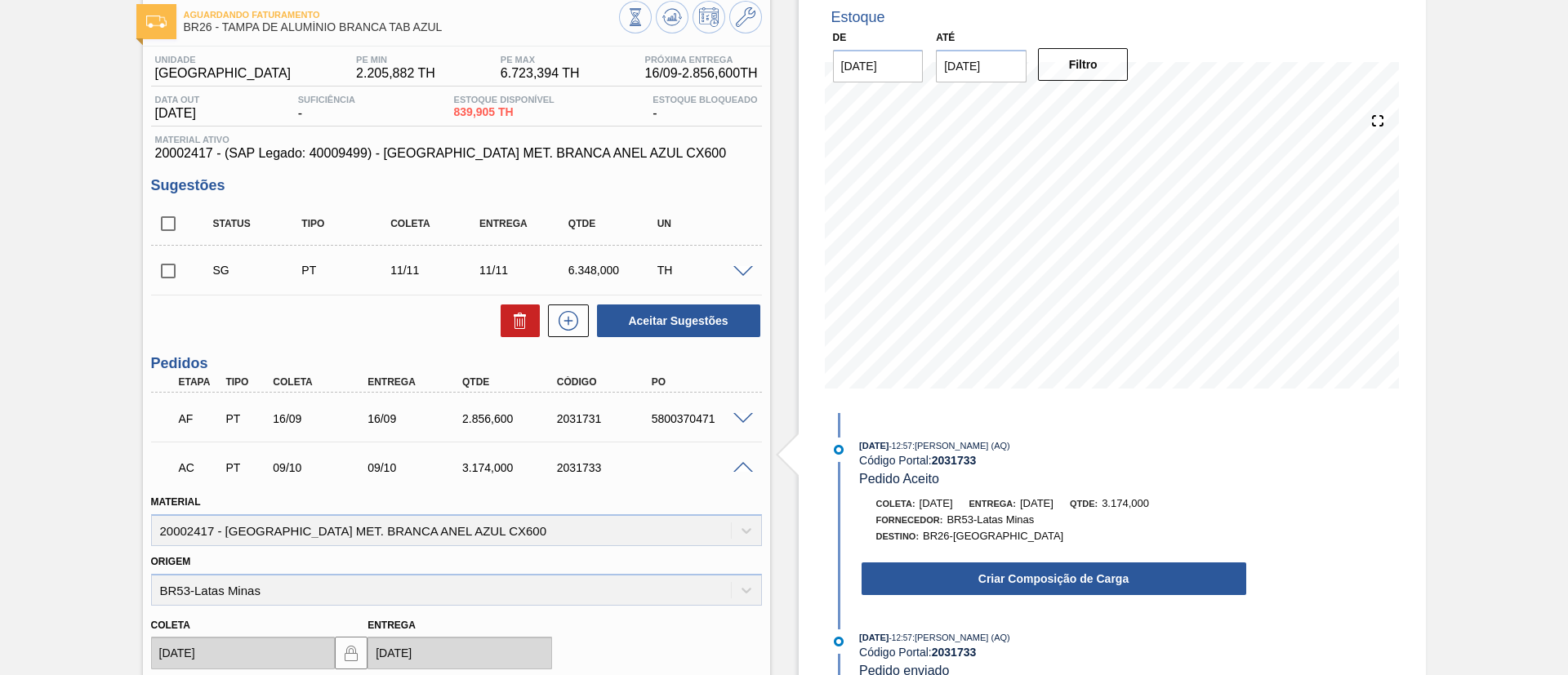
scroll to position [122, 0]
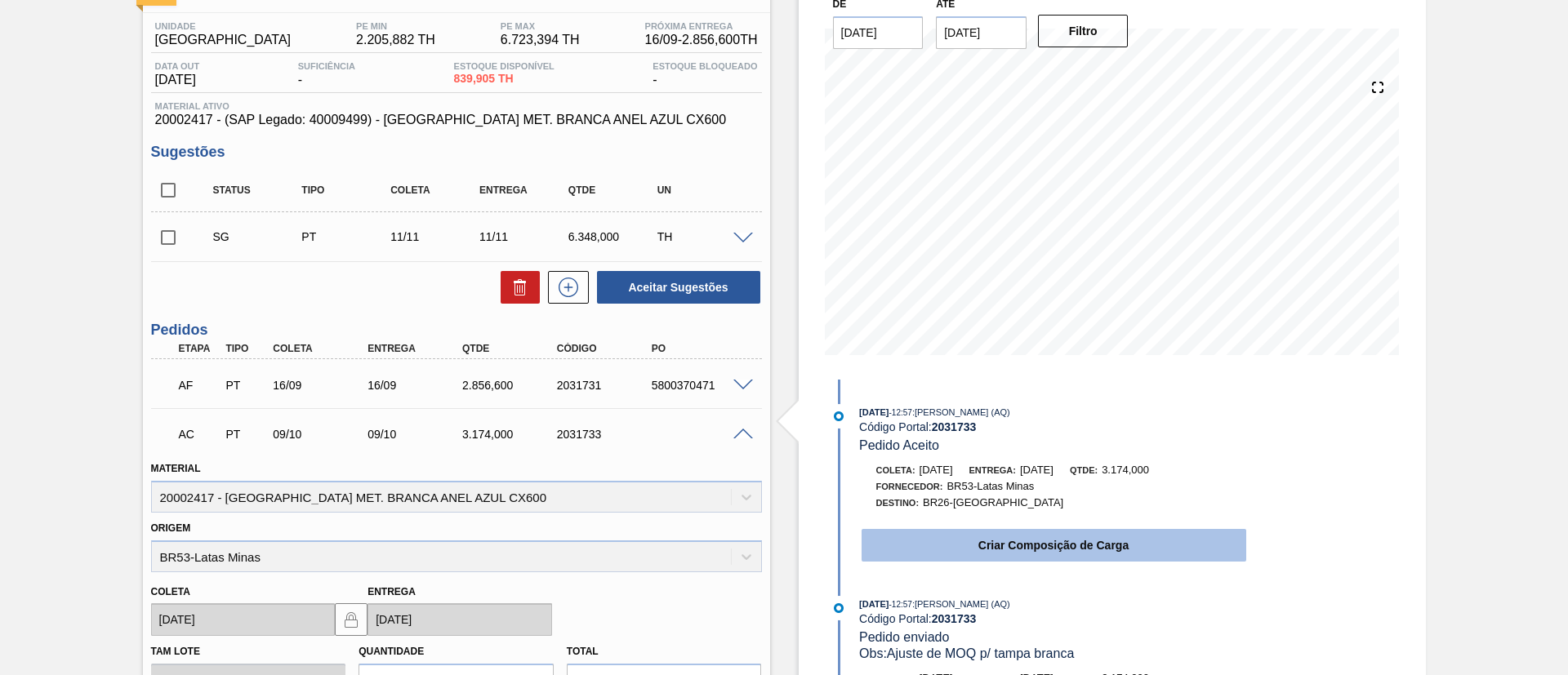
click at [1138, 534] on button "Criar Composição de Carga" at bounding box center [1054, 546] width 384 height 33
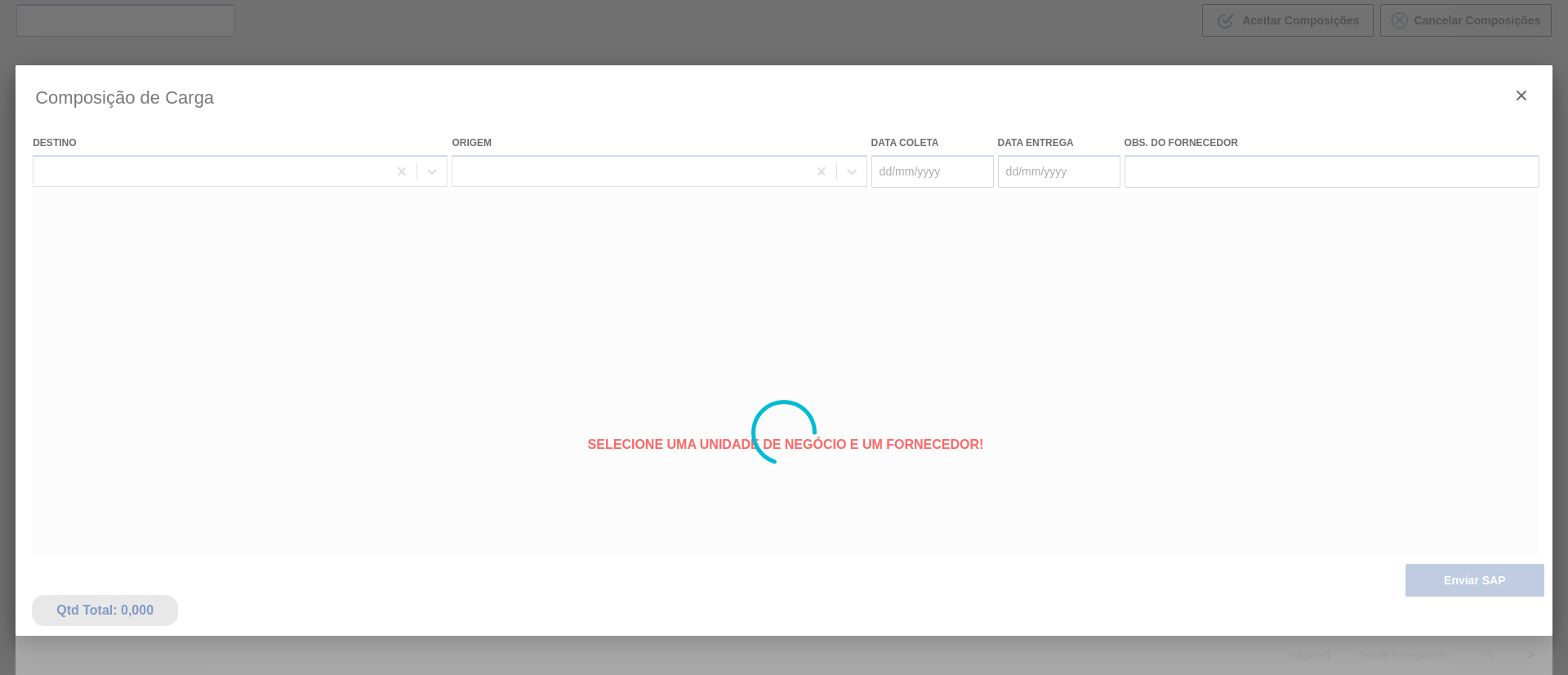
type coleta "09/10/2025"
type entrega "09/10/2025"
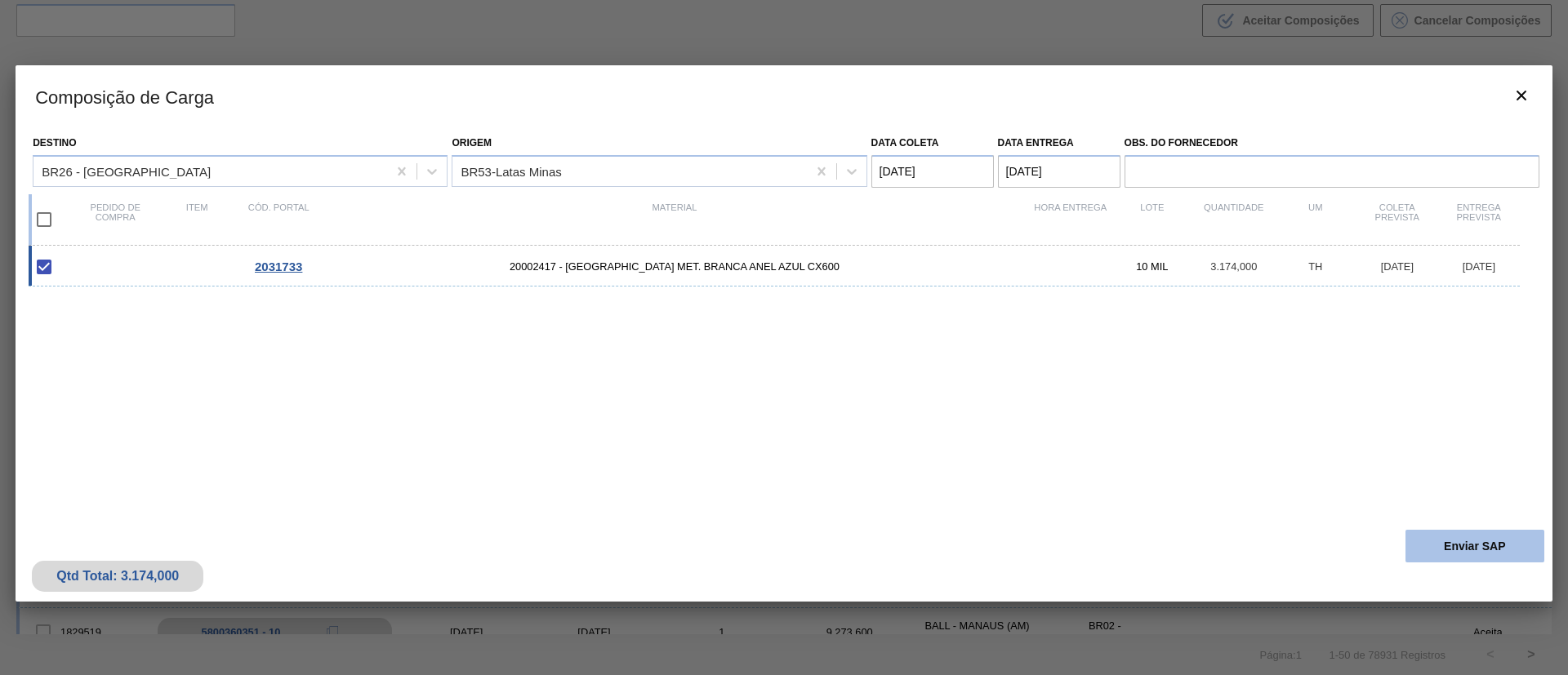
click at [1445, 537] on button "Enviar SAP" at bounding box center [1474, 547] width 138 height 33
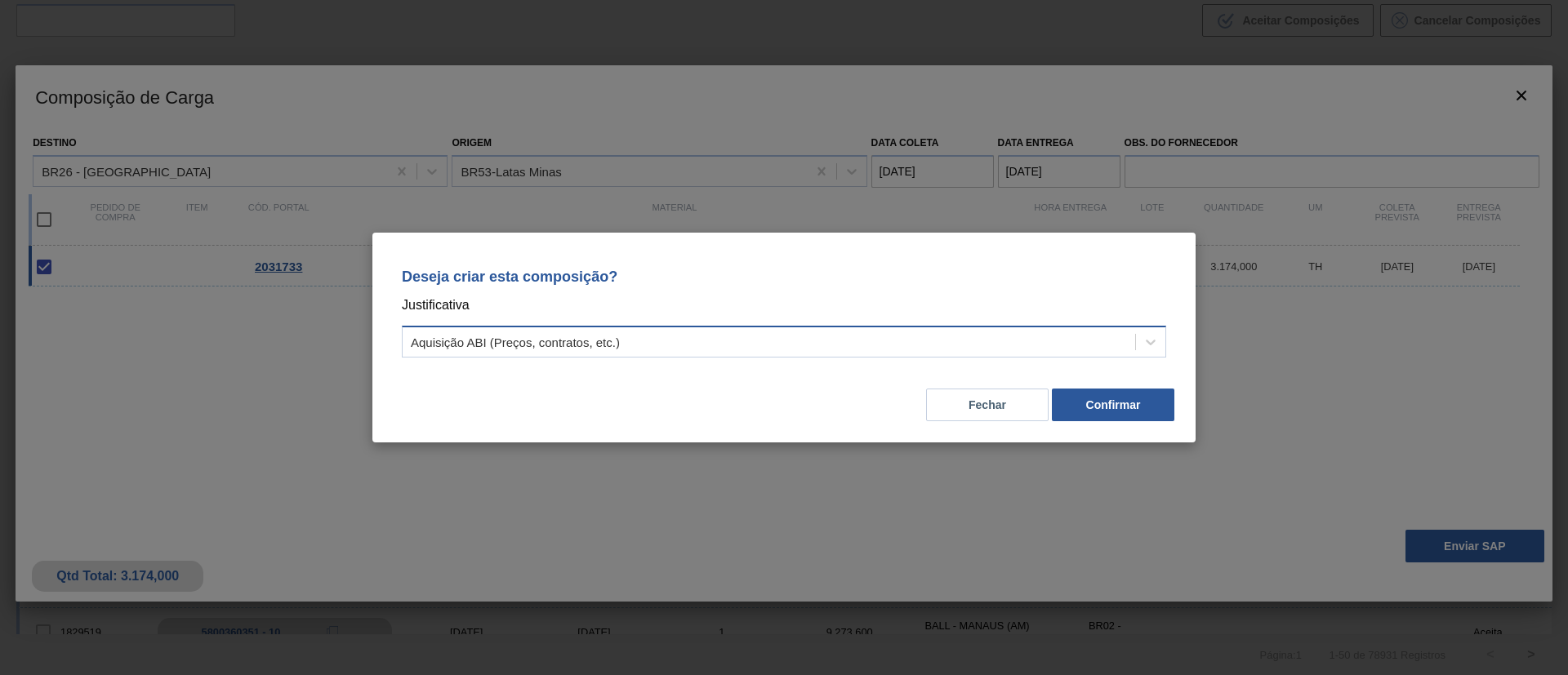
click at [1041, 327] on div "Aquisição ABI (Preços, contratos, etc.)" at bounding box center [784, 342] width 764 height 32
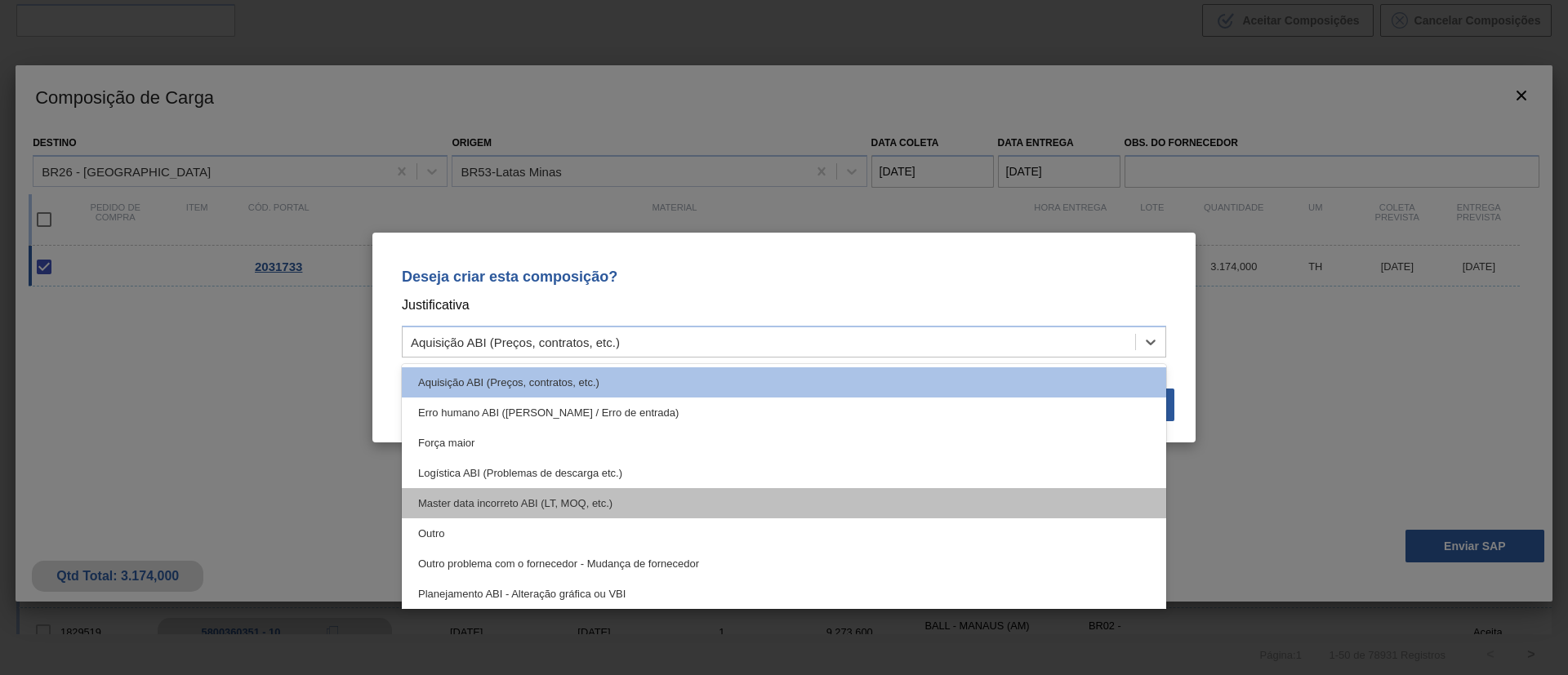
click at [994, 496] on div "Master data incorreto ABI (LT, MOQ, etc.)" at bounding box center [784, 503] width 764 height 30
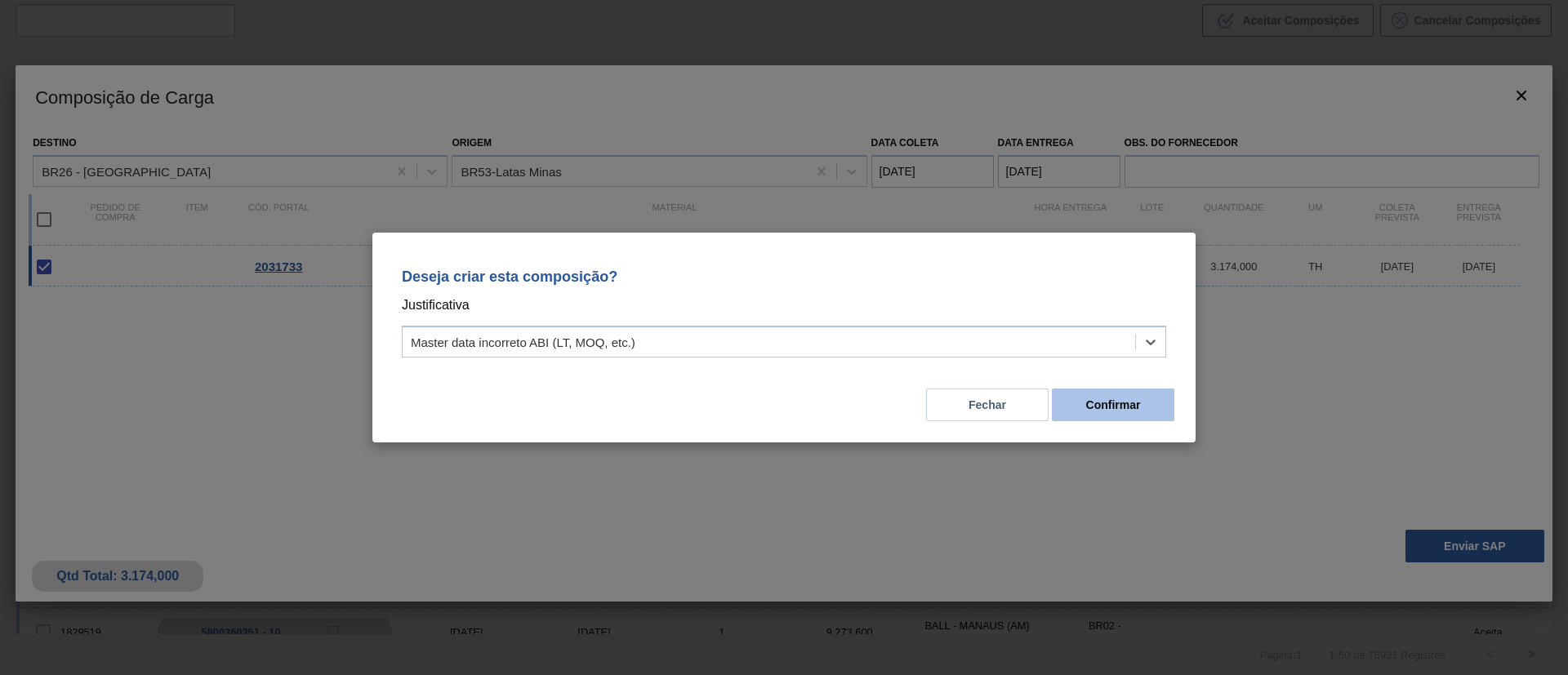
click at [1095, 414] on button "Confirmar" at bounding box center [1112, 405] width 122 height 33
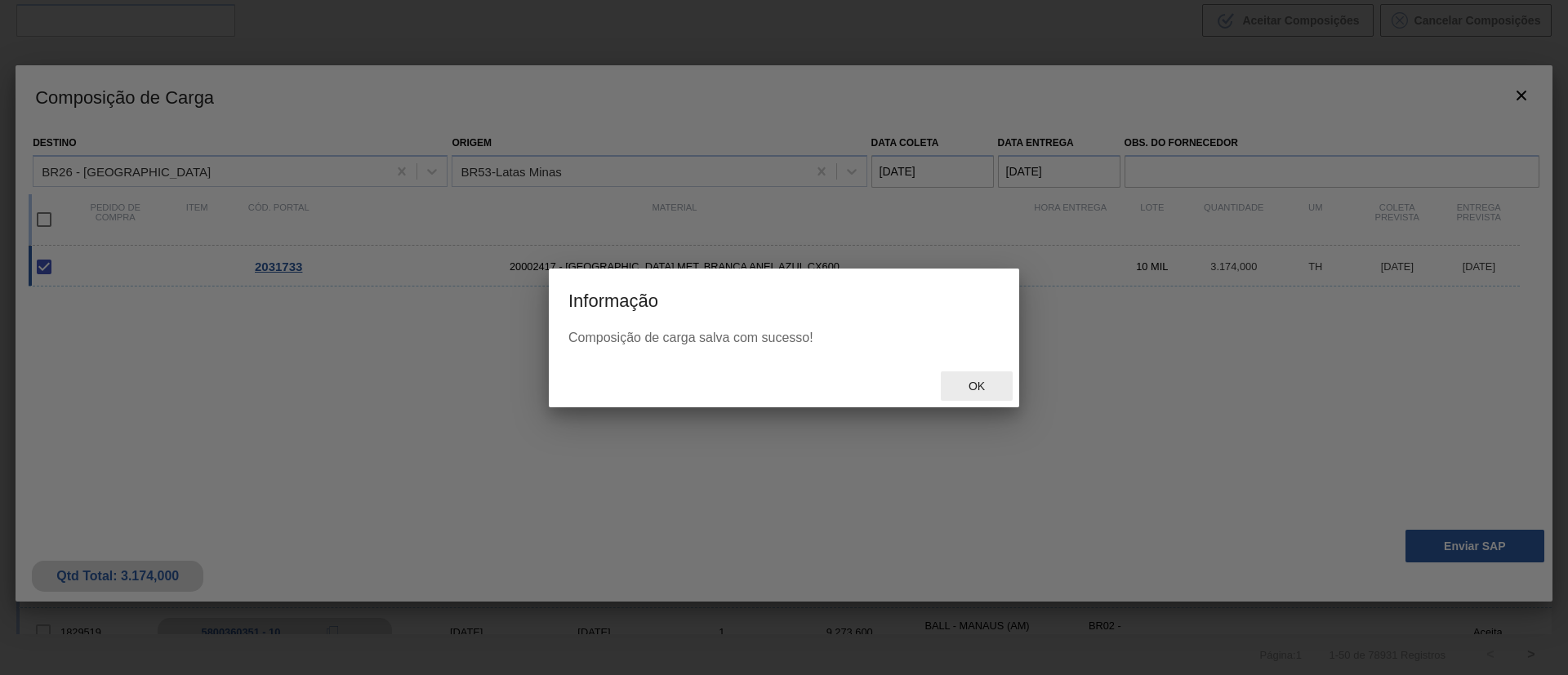
click at [981, 392] on span "Ok" at bounding box center [977, 386] width 43 height 13
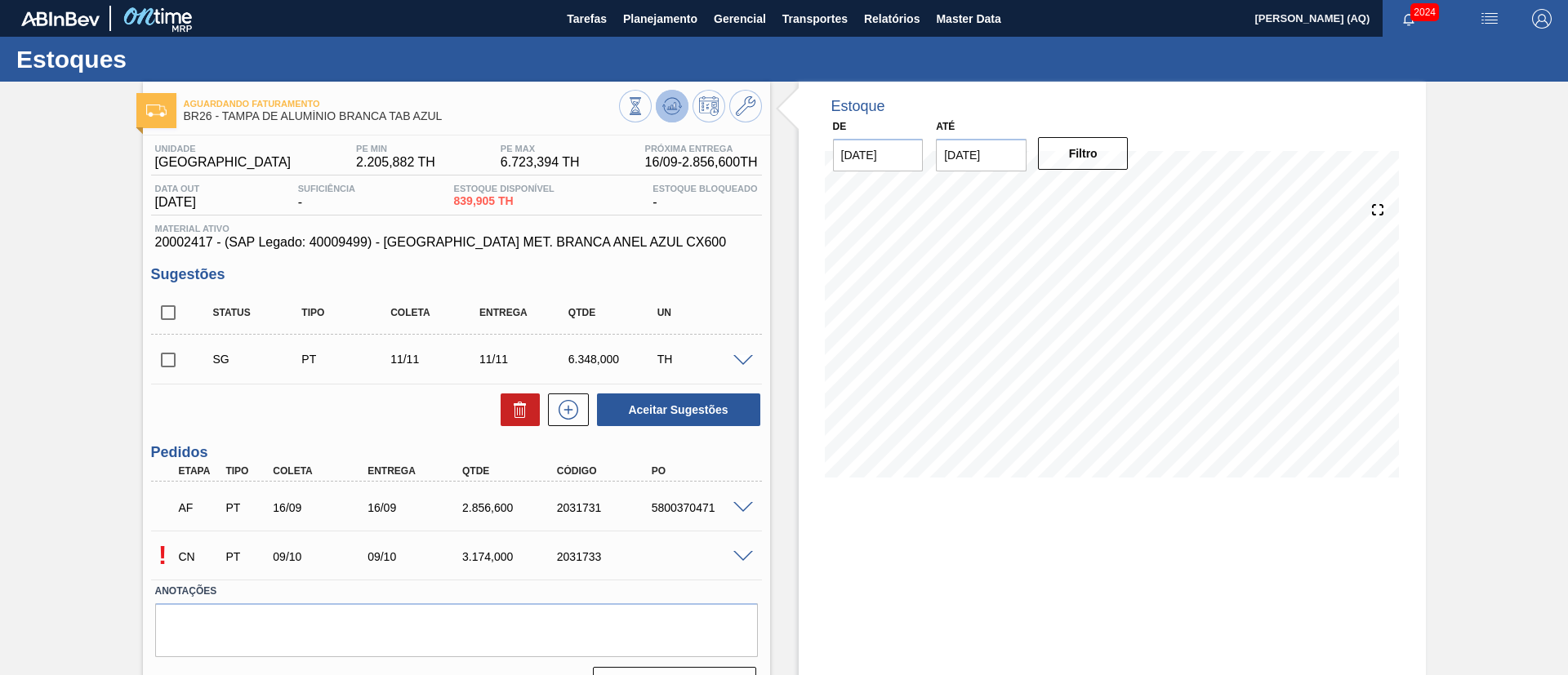
click at [668, 100] on icon at bounding box center [672, 107] width 20 height 20
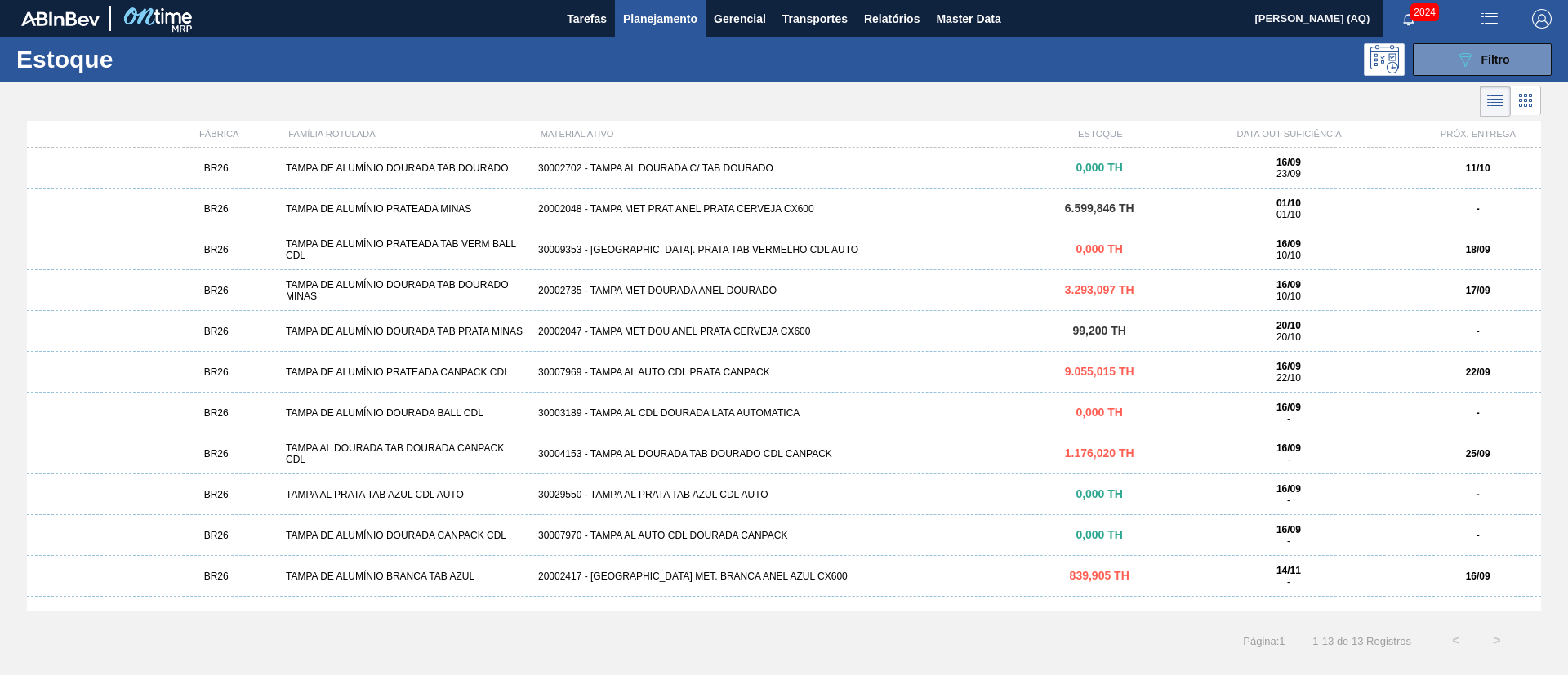
click at [900, 291] on div "20002735 - TAMPA MET DOURADA ANEL DOURADO" at bounding box center [784, 291] width 505 height 12
click at [750, 446] on div "BR26 TAMPA AL DOURADA TAB DOURADA CANPACK CDL 30004153 - TAMPA AL DOURADA TAB D…" at bounding box center [784, 454] width 1514 height 41
click at [733, 373] on div "30007969 - TAMPA AL AUTO CDL PRATA CANPACK" at bounding box center [784, 372] width 505 height 12
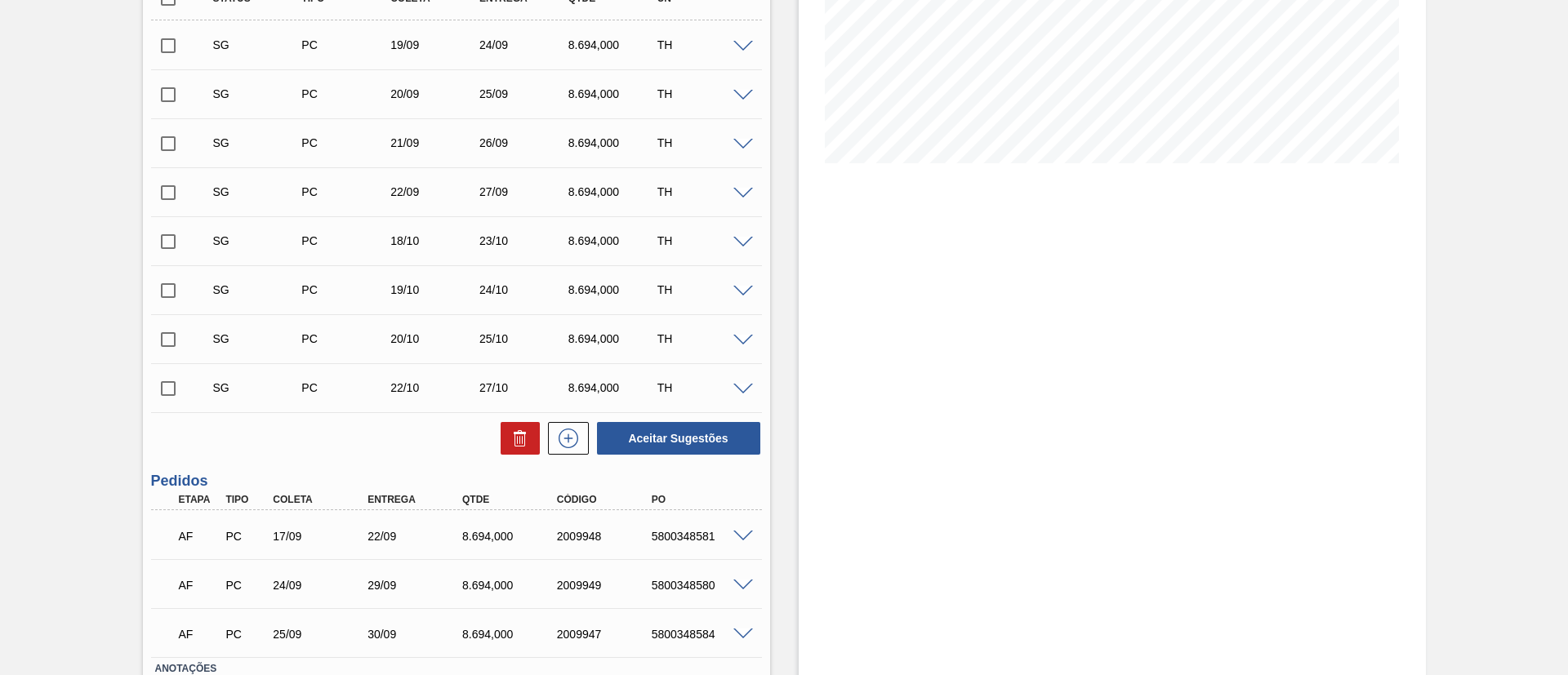
scroll to position [185, 0]
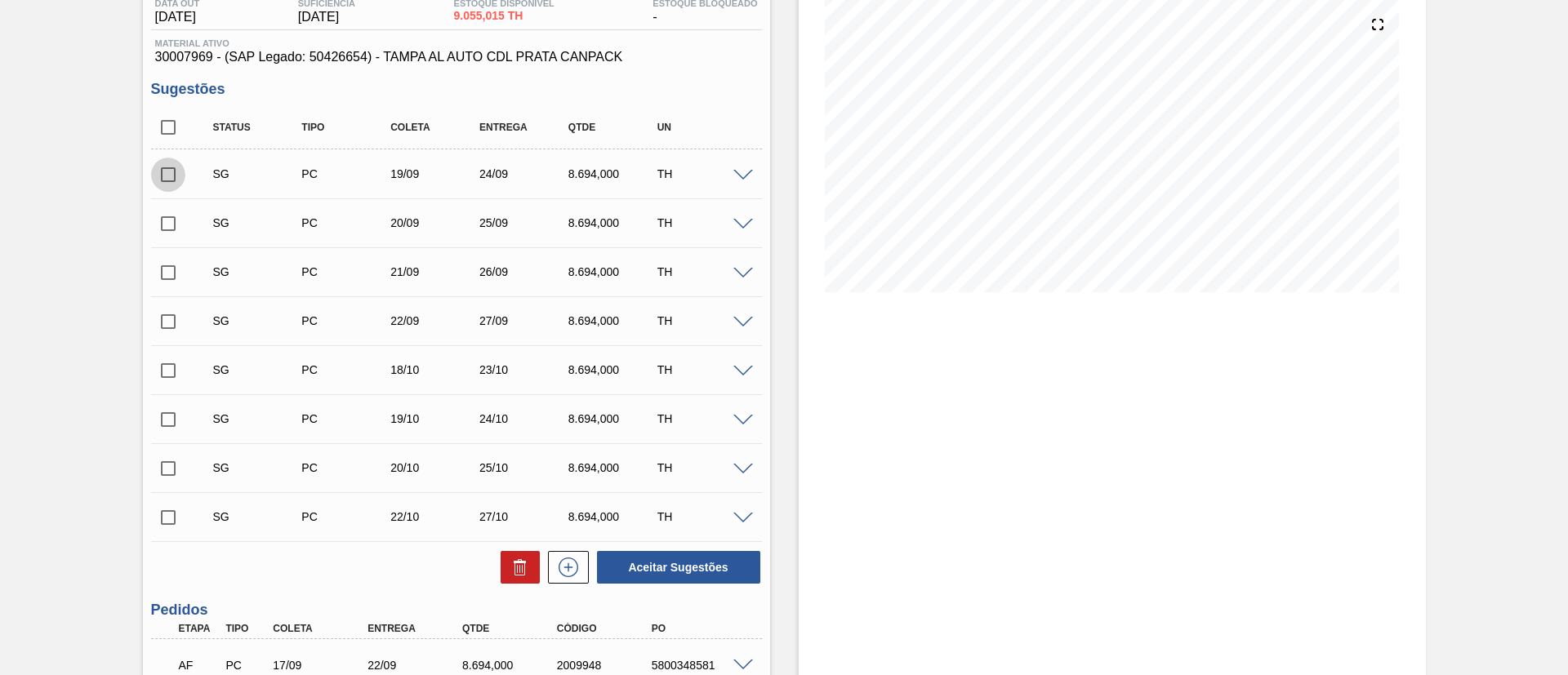
click at [166, 168] on input "checkbox" at bounding box center [169, 175] width 35 height 35
checkbox input "true"
click at [163, 218] on input "checkbox" at bounding box center [169, 224] width 35 height 35
checkbox input "true"
click at [691, 563] on button "Aceitar Sugestões" at bounding box center [678, 568] width 163 height 33
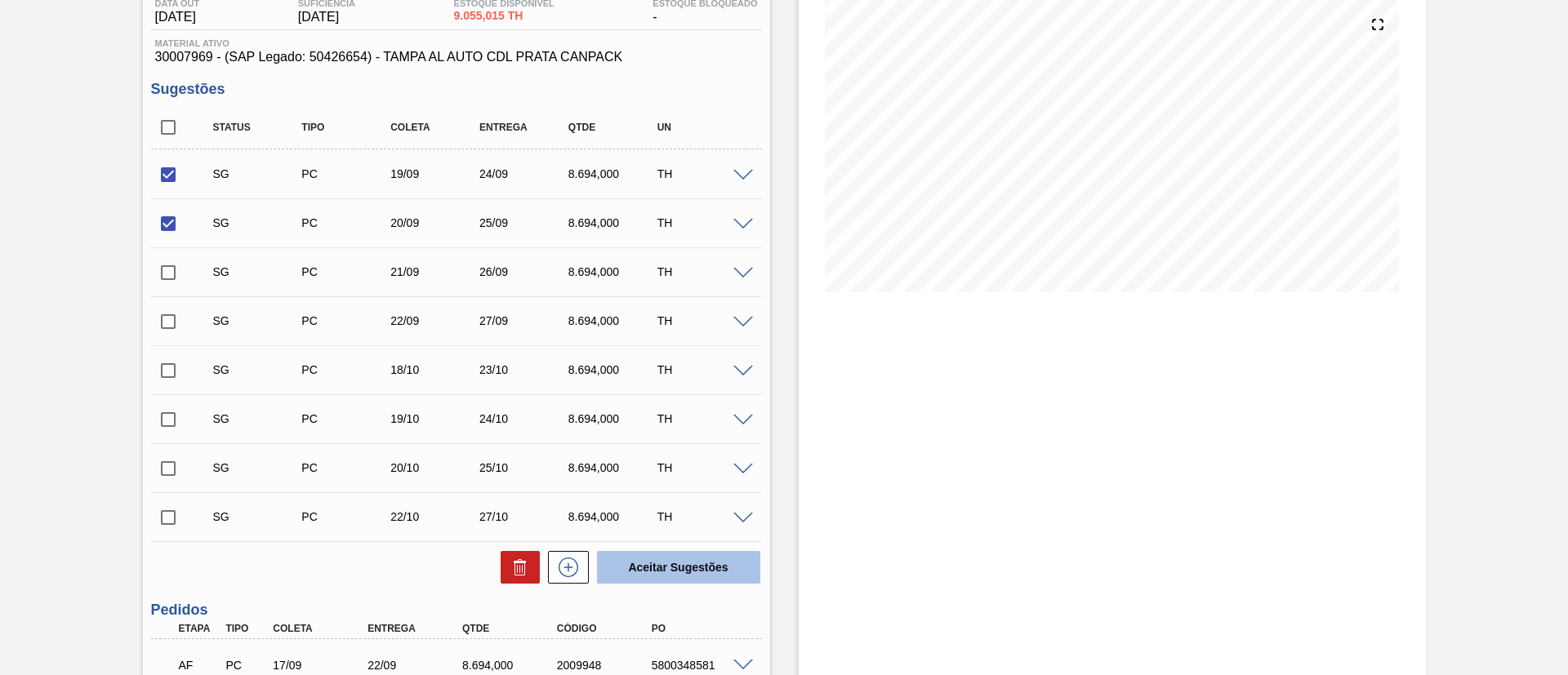
checkbox input "false"
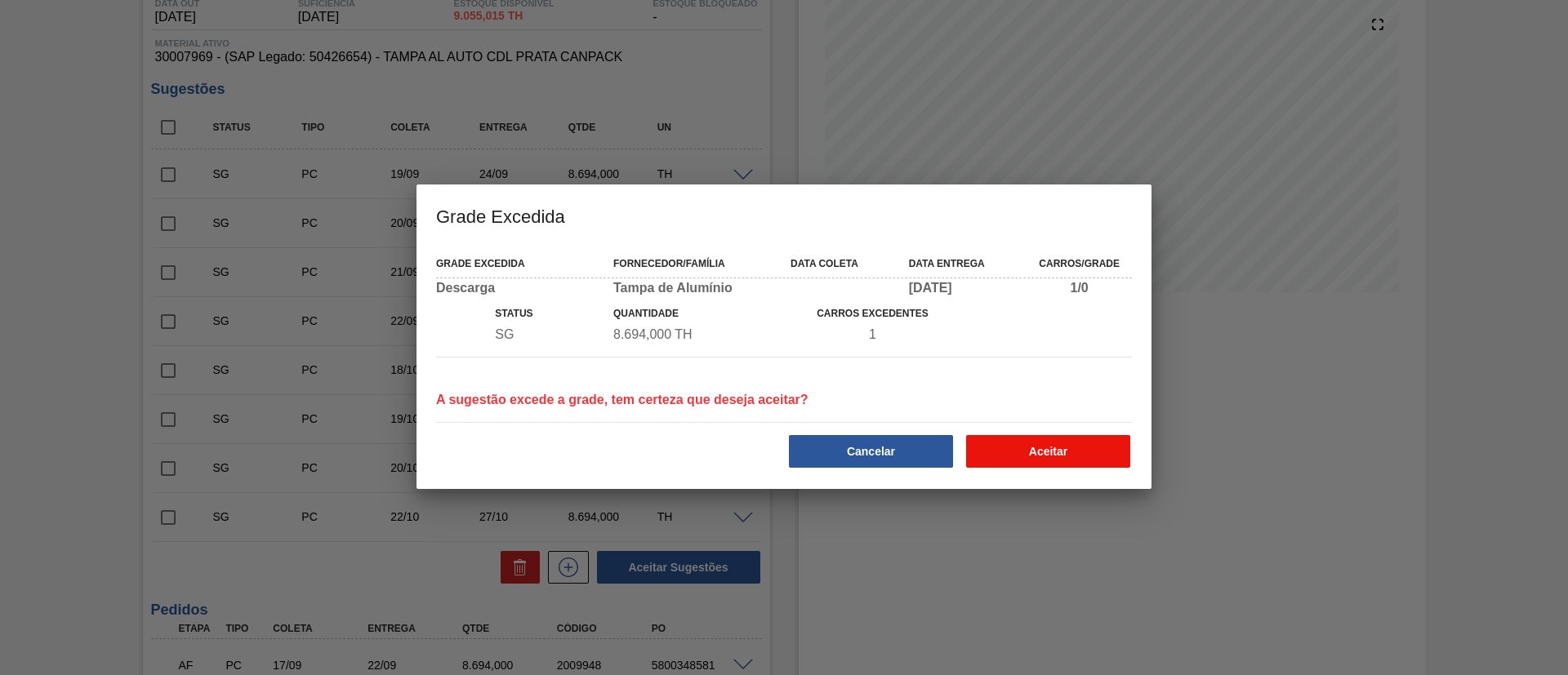
click at [1024, 452] on button "Aceitar" at bounding box center [1048, 452] width 164 height 33
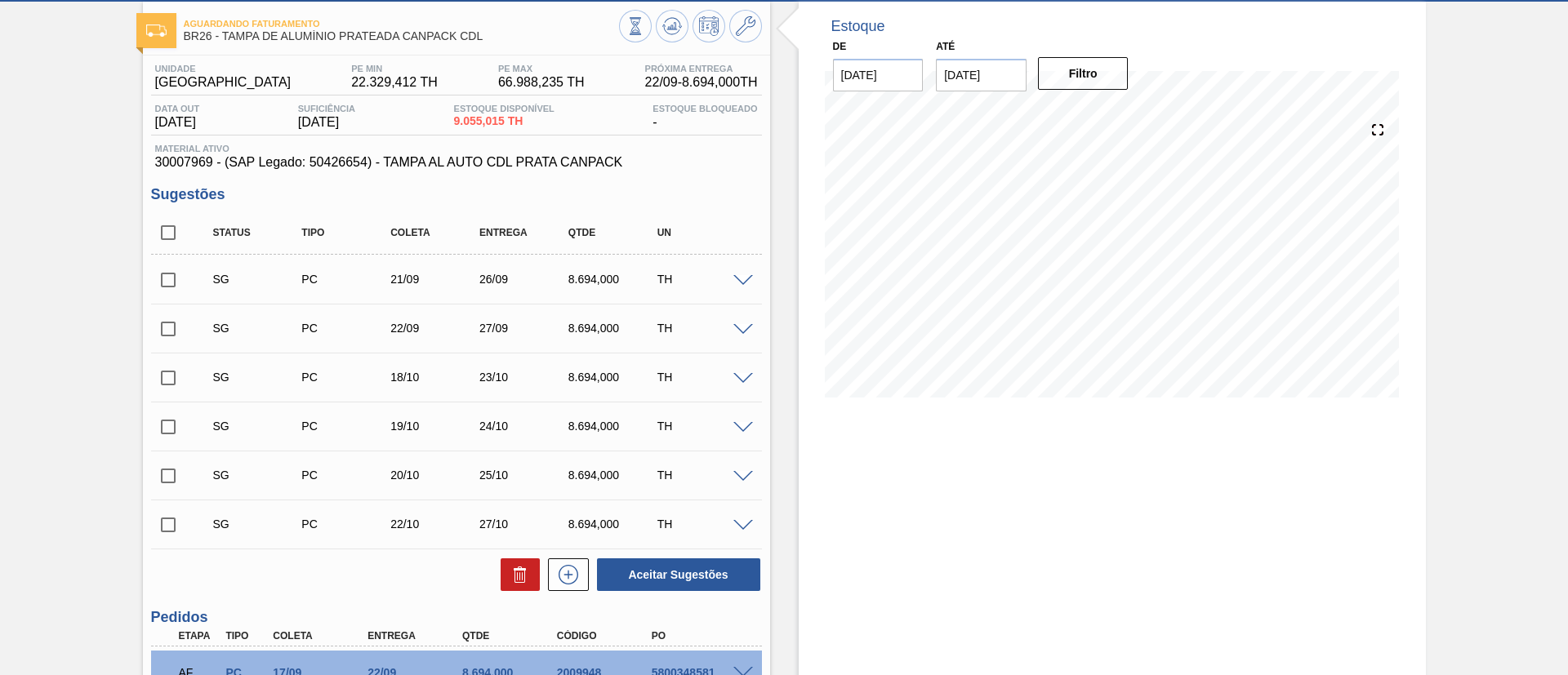
scroll to position [0, 0]
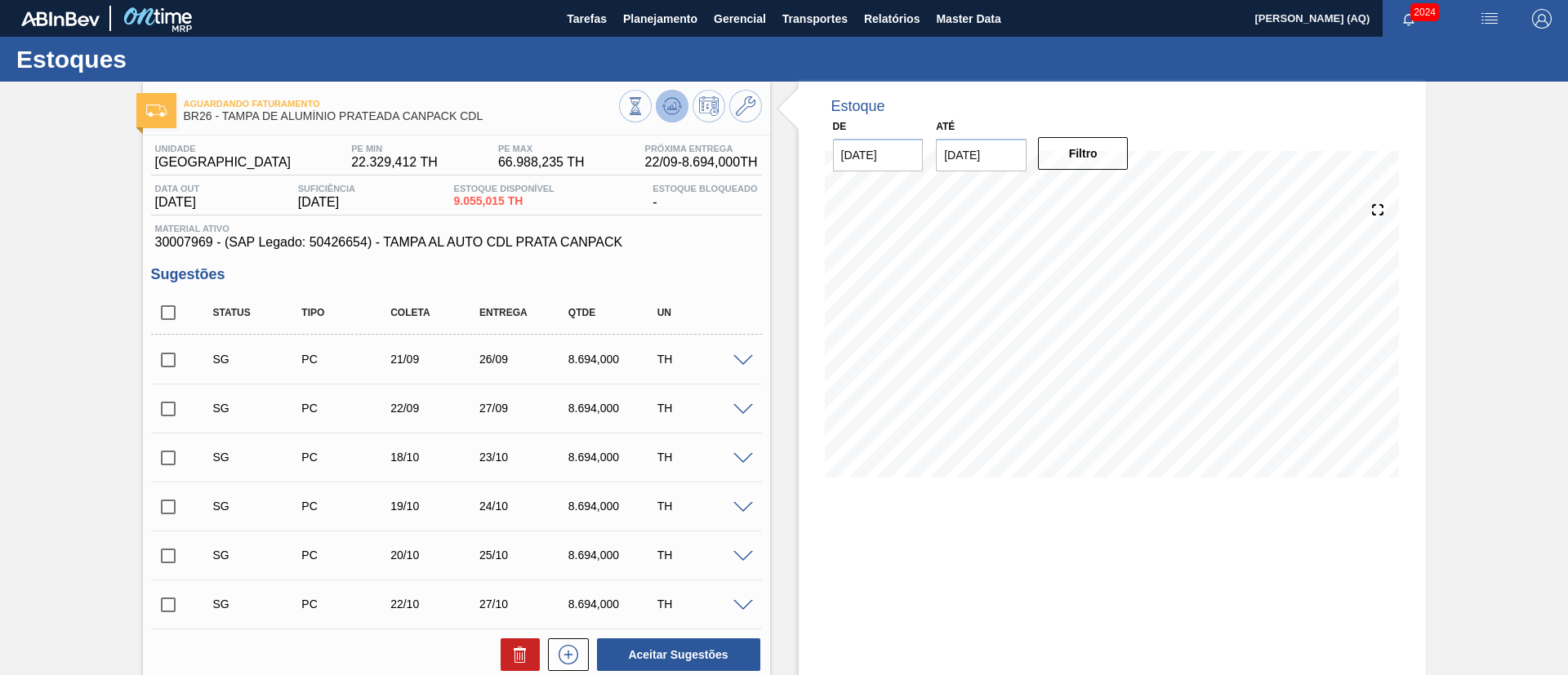
click at [675, 105] on icon at bounding box center [672, 107] width 20 height 20
click at [159, 358] on input "checkbox" at bounding box center [169, 360] width 35 height 35
checkbox input "true"
click at [162, 409] on input "checkbox" at bounding box center [169, 409] width 35 height 35
checkbox input "true"
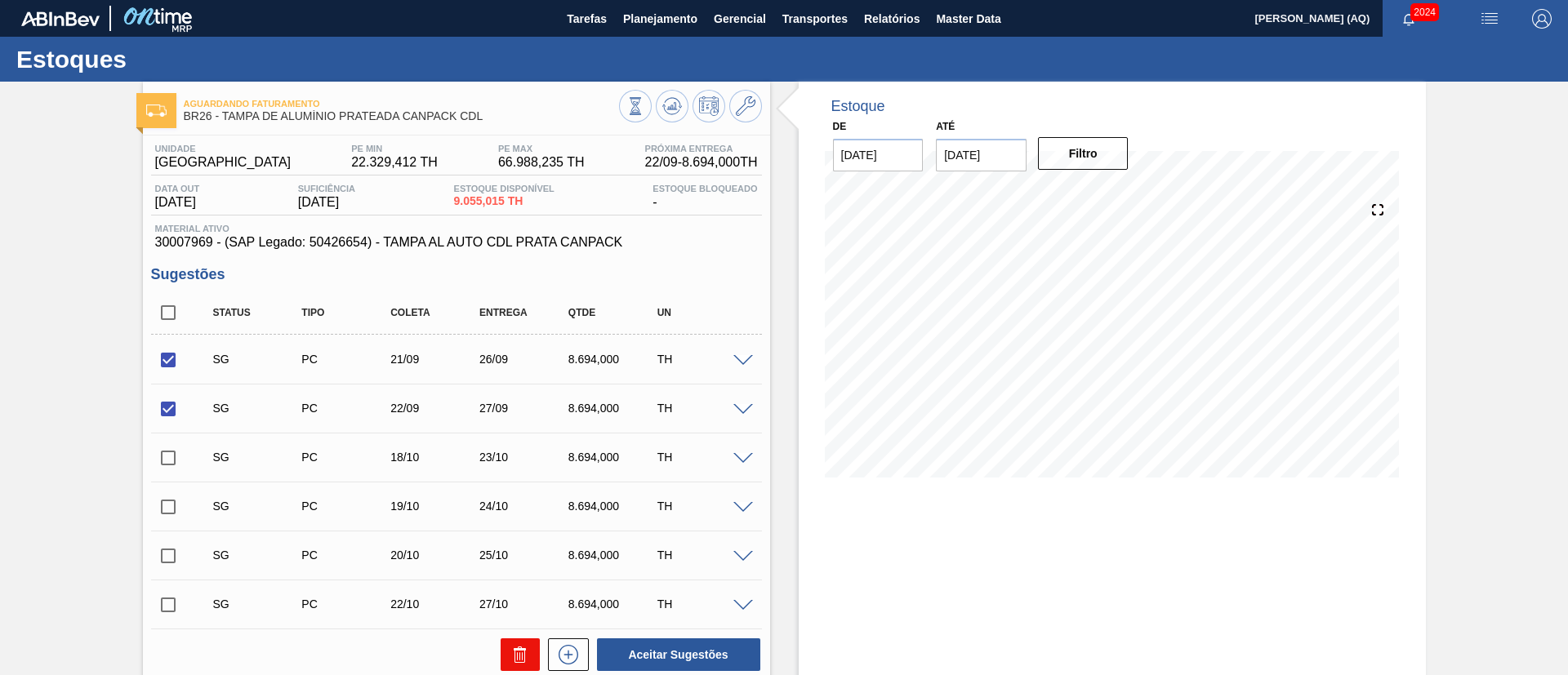
click at [514, 648] on icon at bounding box center [520, 655] width 20 height 20
checkbox input "false"
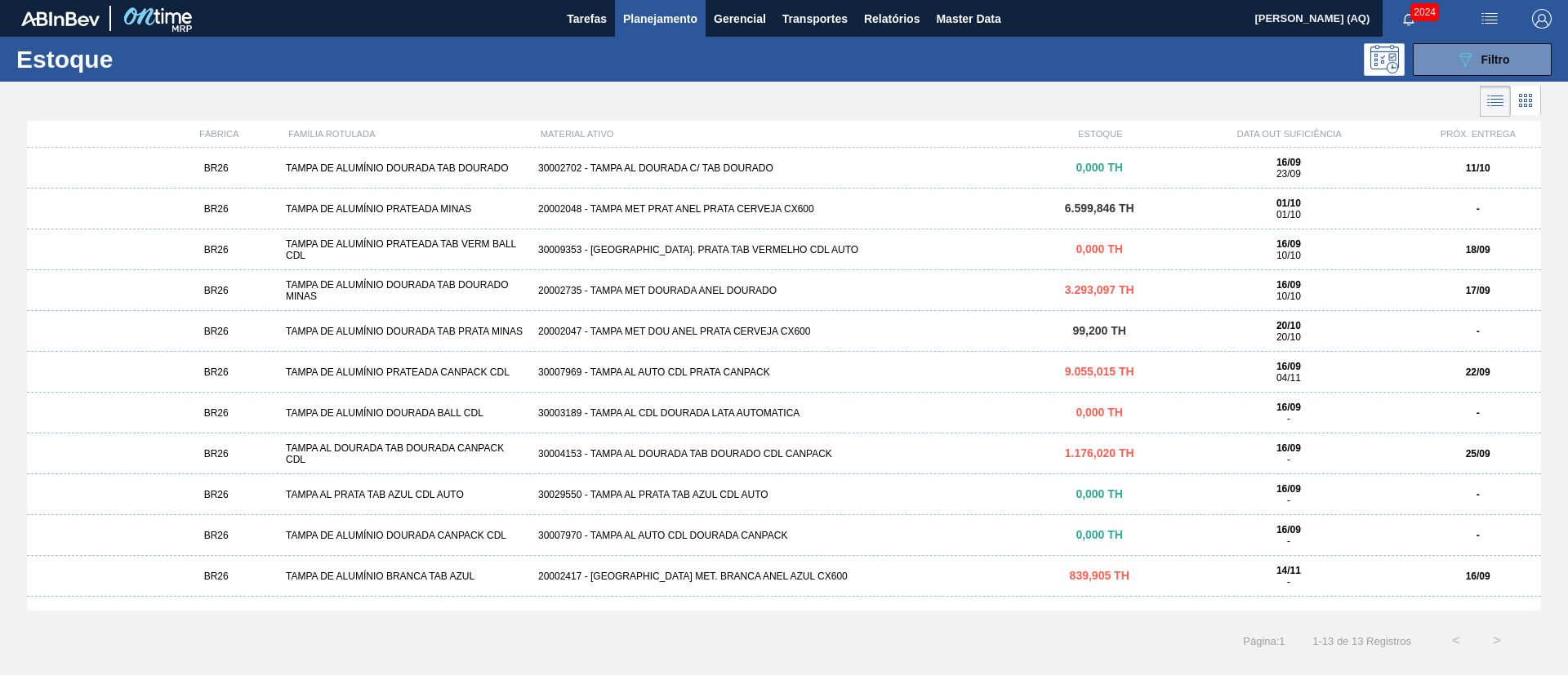
click at [764, 246] on div "30009353 - TAMPA AL. PRATA TAB VERMELHO CDL AUTO" at bounding box center [784, 250] width 505 height 12
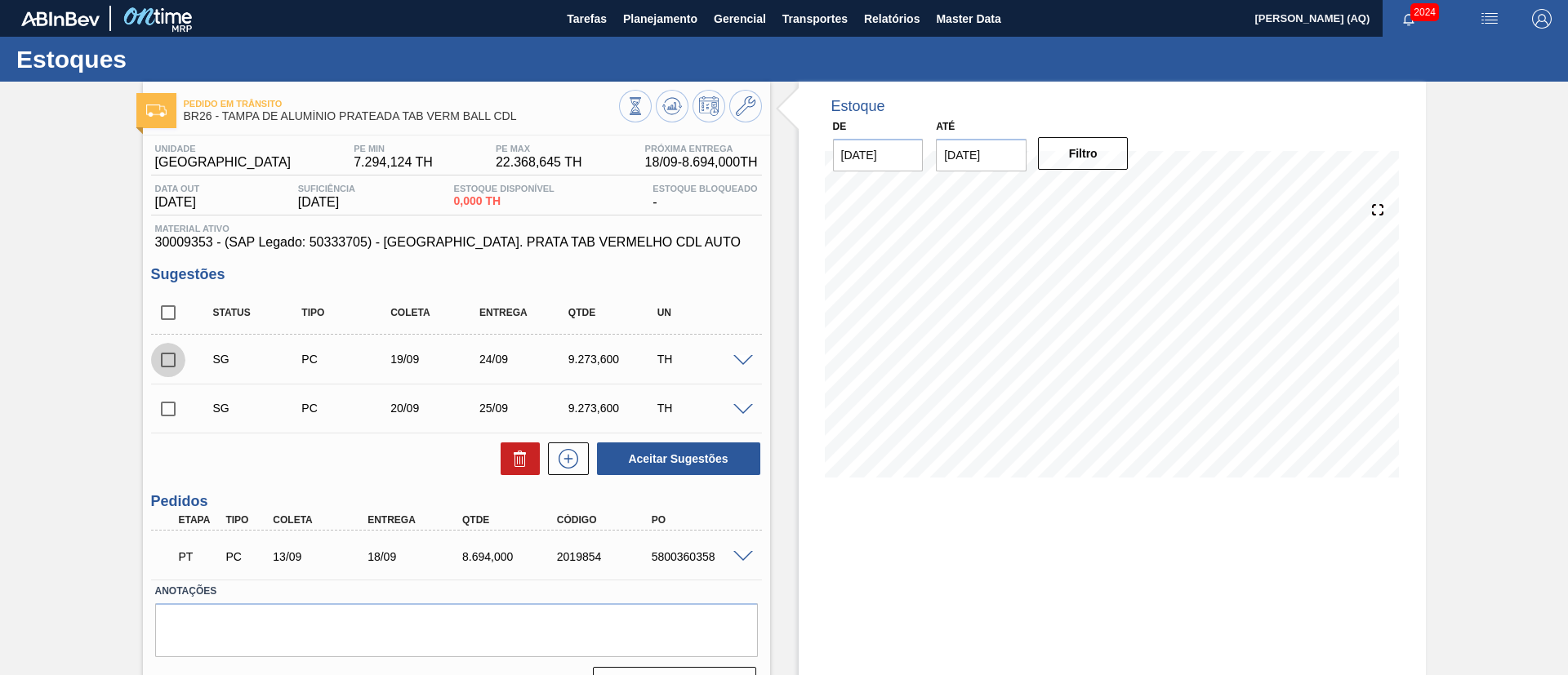
click at [161, 360] on input "checkbox" at bounding box center [169, 360] width 35 height 35
click at [169, 357] on input "checkbox" at bounding box center [169, 360] width 35 height 35
click at [166, 365] on input "checkbox" at bounding box center [169, 360] width 35 height 35
click at [669, 465] on button "Aceitar Sugestões" at bounding box center [678, 459] width 163 height 33
checkbox input "false"
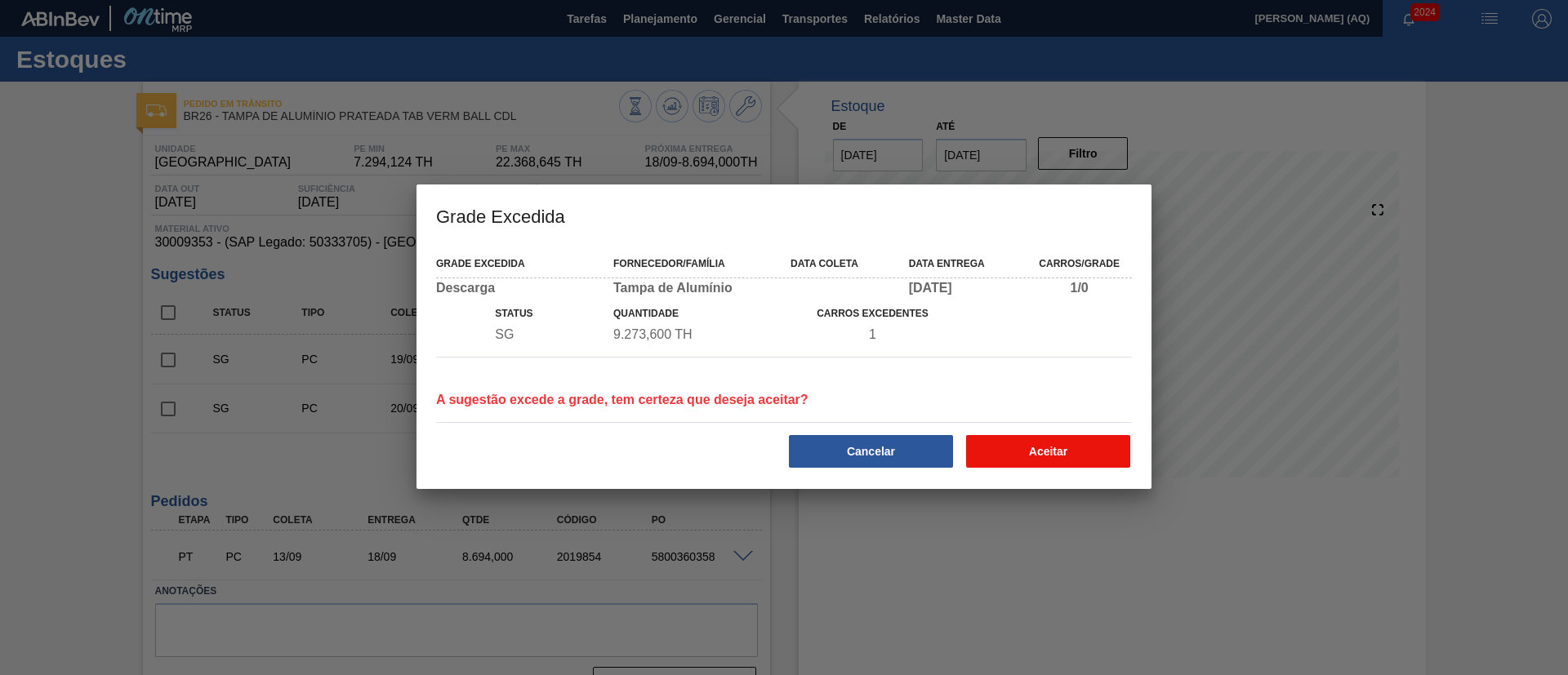
click at [1007, 453] on button "Aceitar" at bounding box center [1048, 452] width 164 height 33
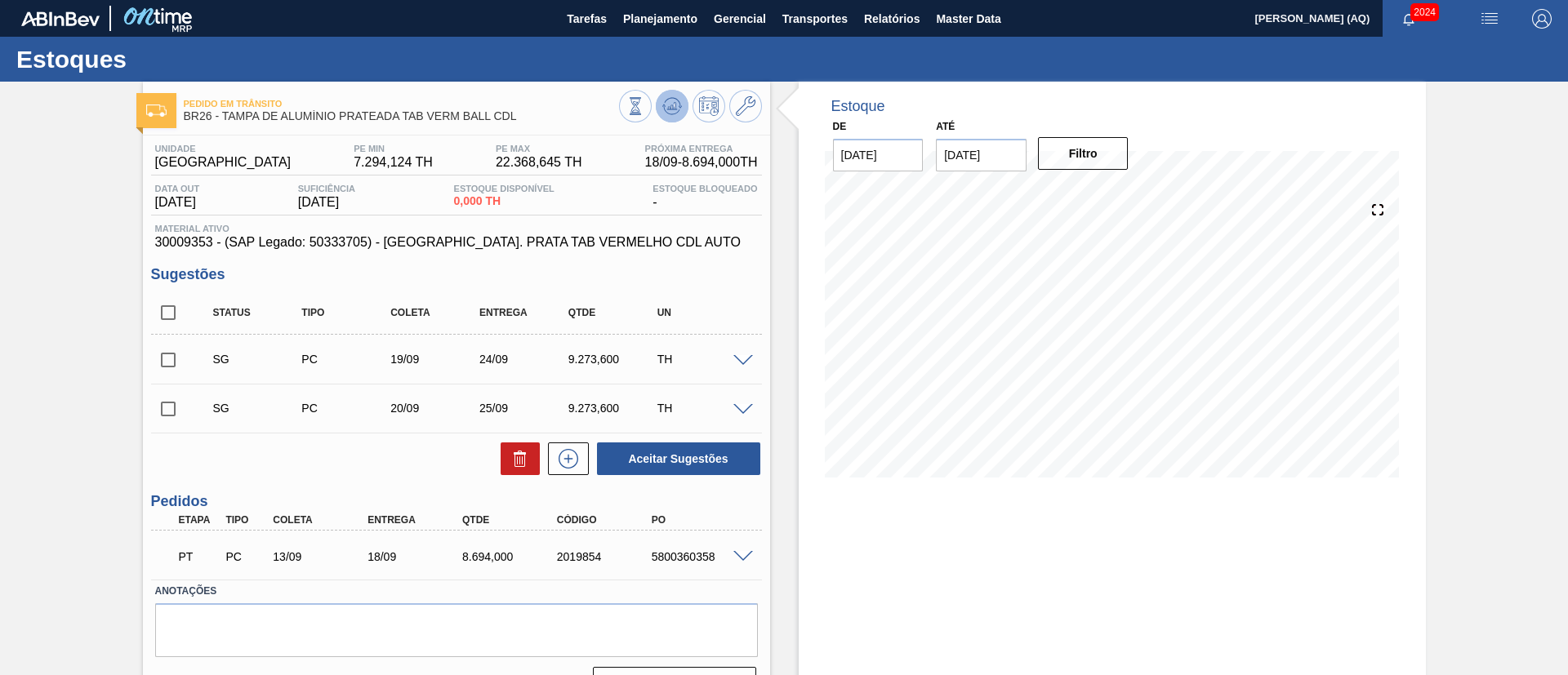
click at [668, 105] on icon at bounding box center [672, 107] width 20 height 20
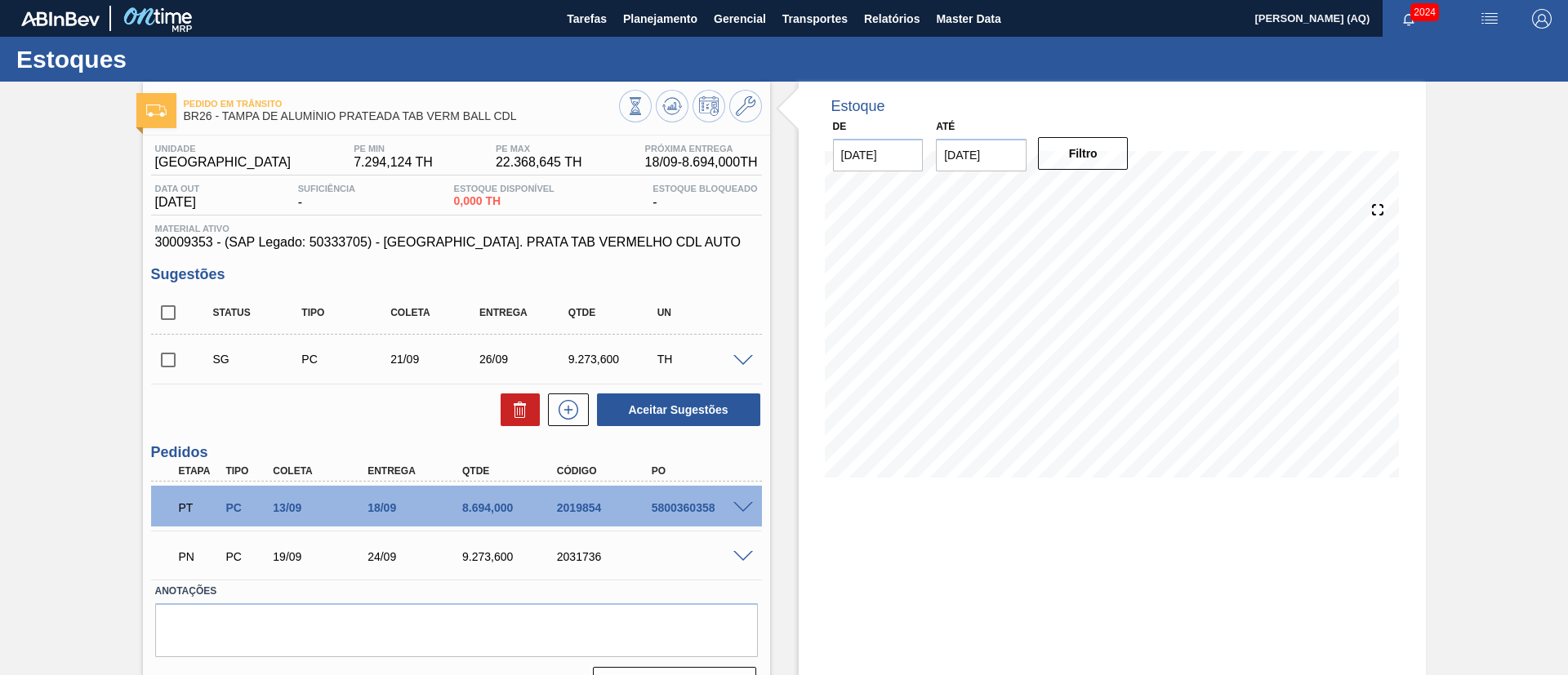
click at [163, 362] on input "checkbox" at bounding box center [169, 360] width 35 height 35
click at [526, 407] on icon at bounding box center [520, 410] width 20 height 20
checkbox input "false"
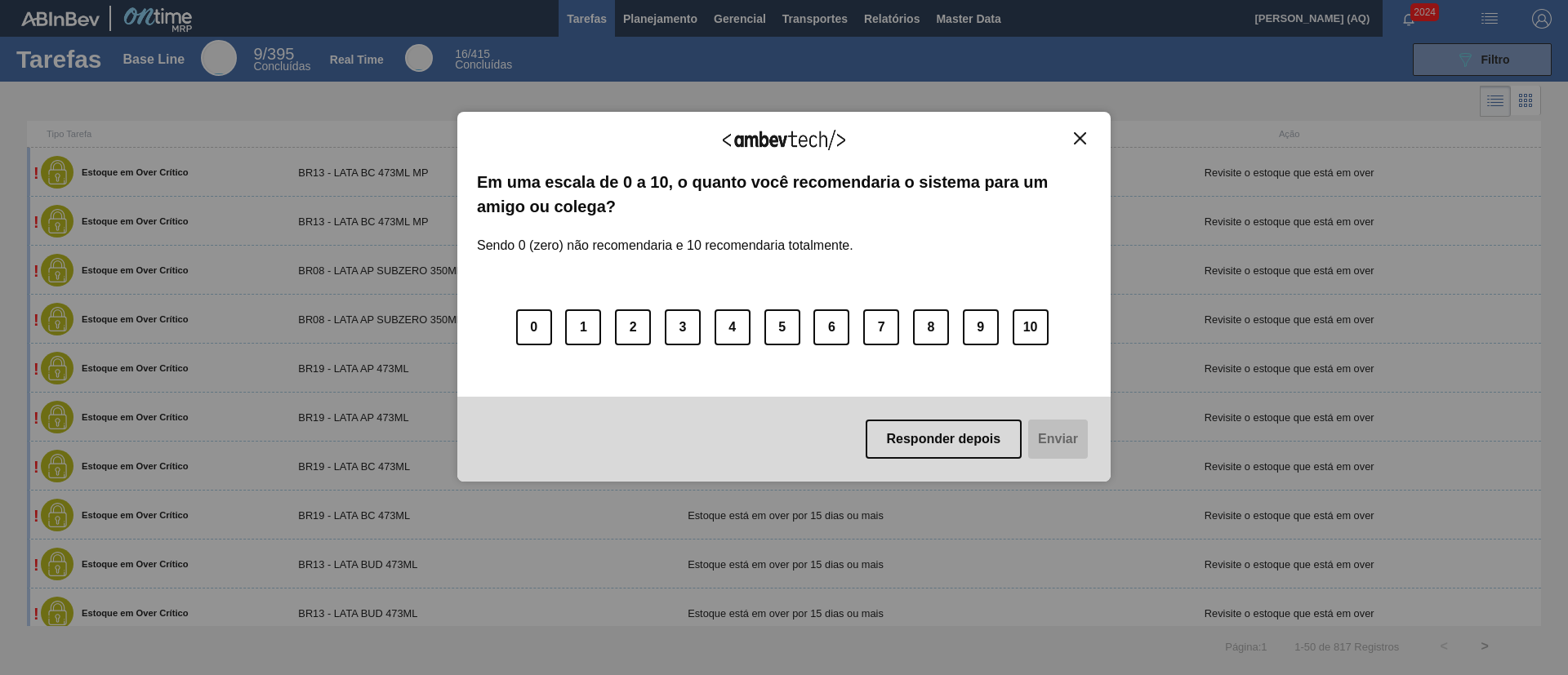
click at [1082, 145] on button "Close" at bounding box center [1080, 138] width 22 height 14
